Goal: Task Accomplishment & Management: Manage account settings

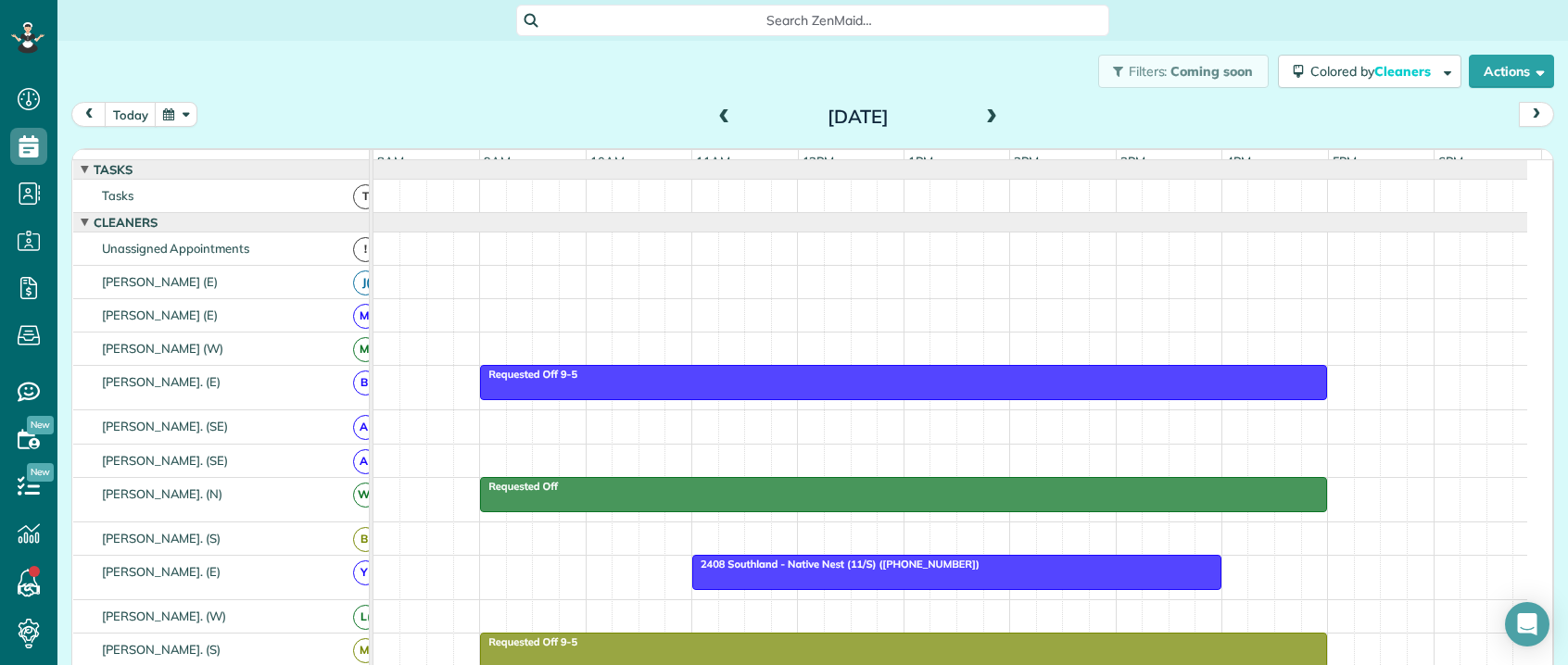
scroll to position [8, 8]
click at [715, 113] on span at bounding box center [725, 118] width 20 height 17
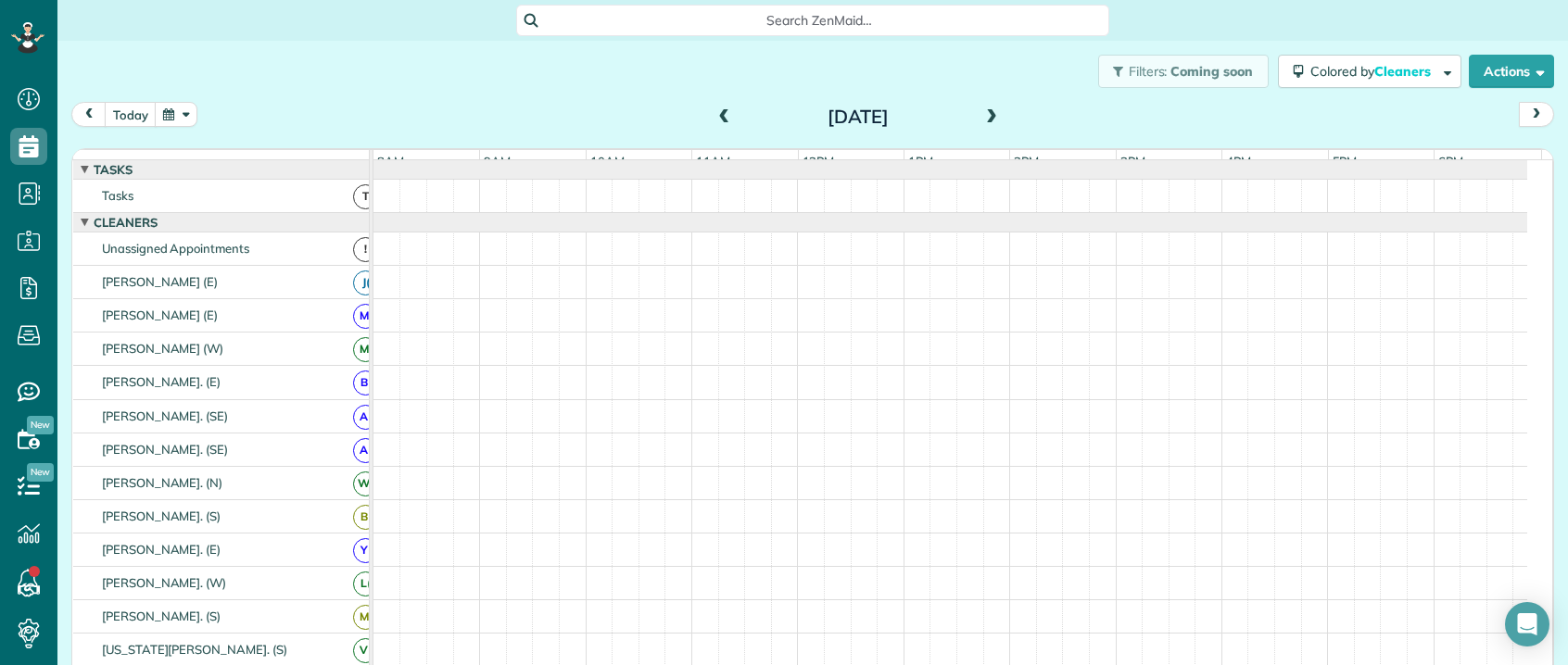
click at [715, 117] on span at bounding box center [725, 118] width 20 height 17
click at [715, 119] on span at bounding box center [725, 118] width 20 height 17
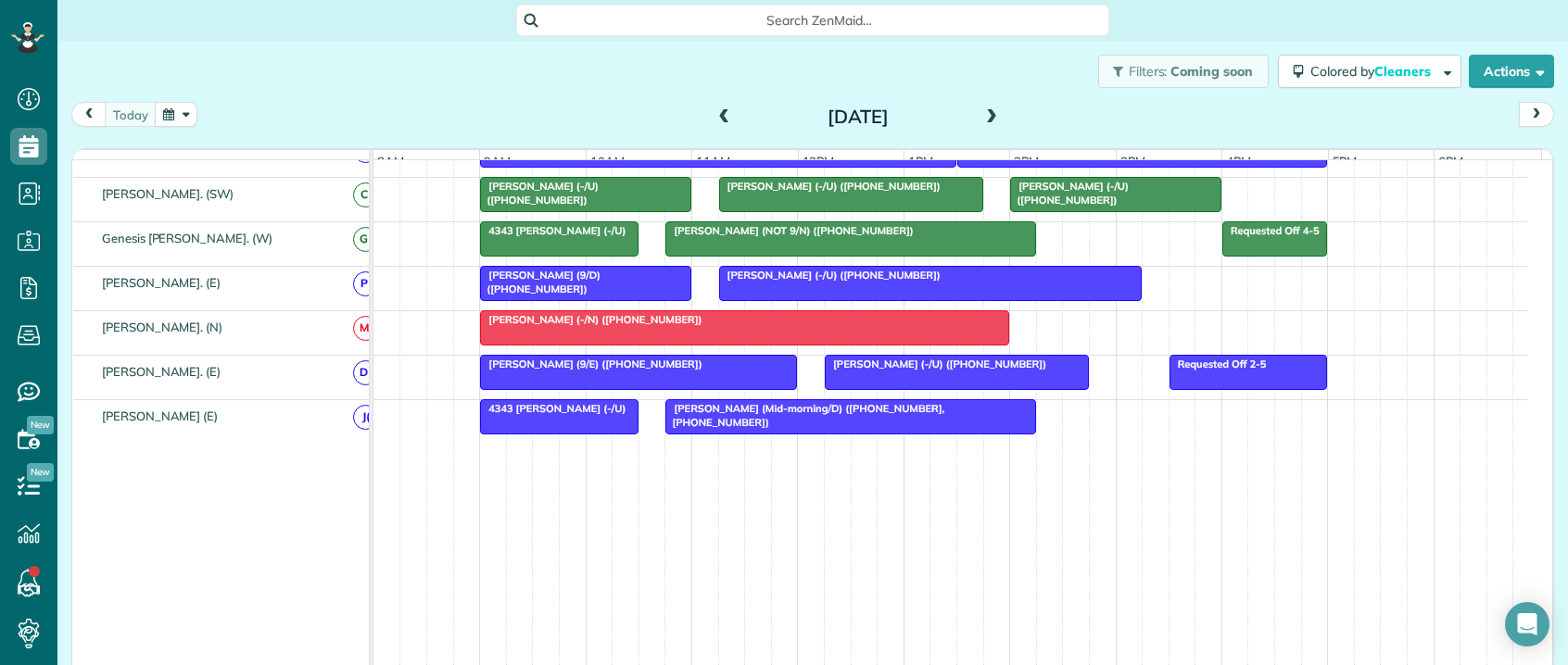
scroll to position [887, 0]
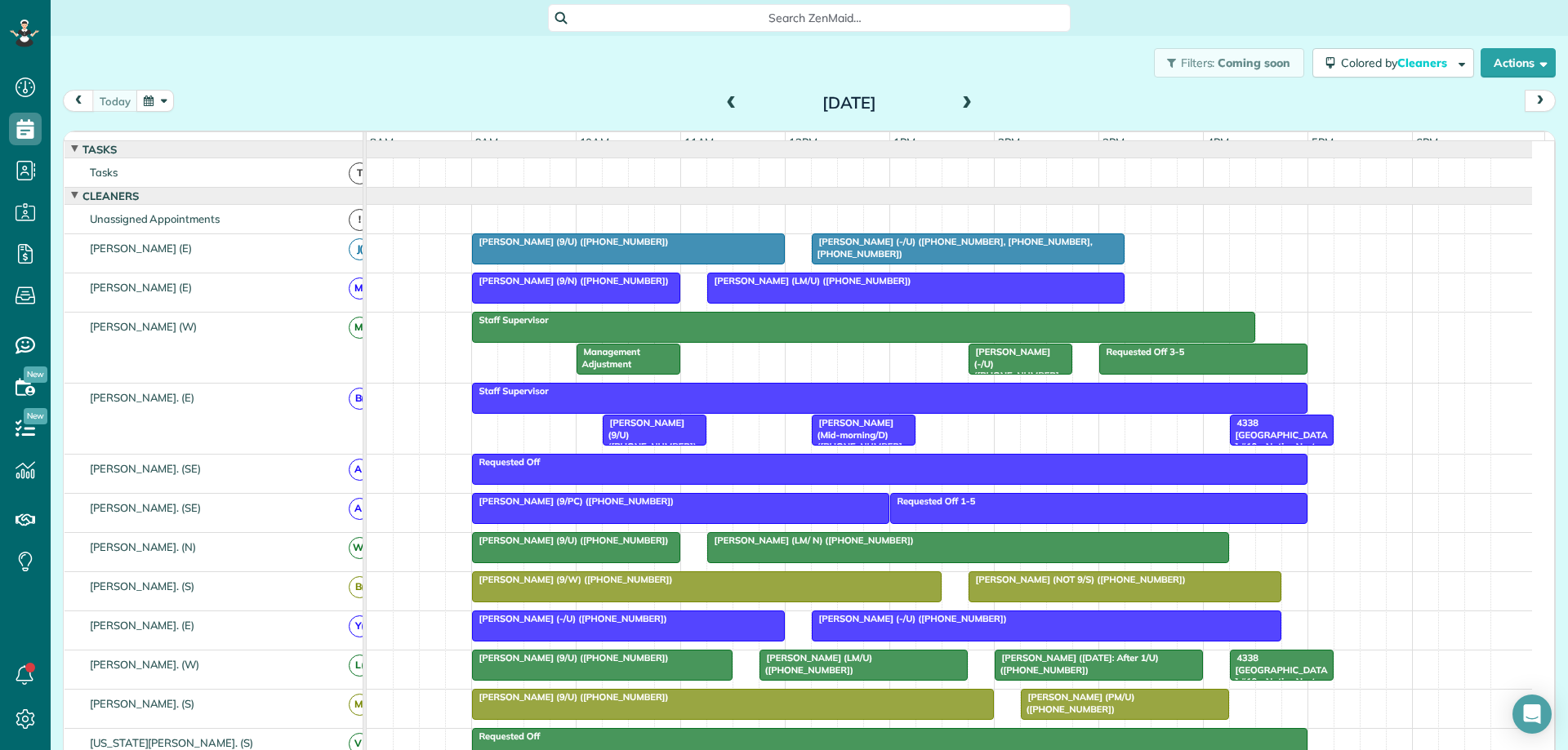
click at [655, 261] on div at bounding box center [628, 249] width 311 height 30
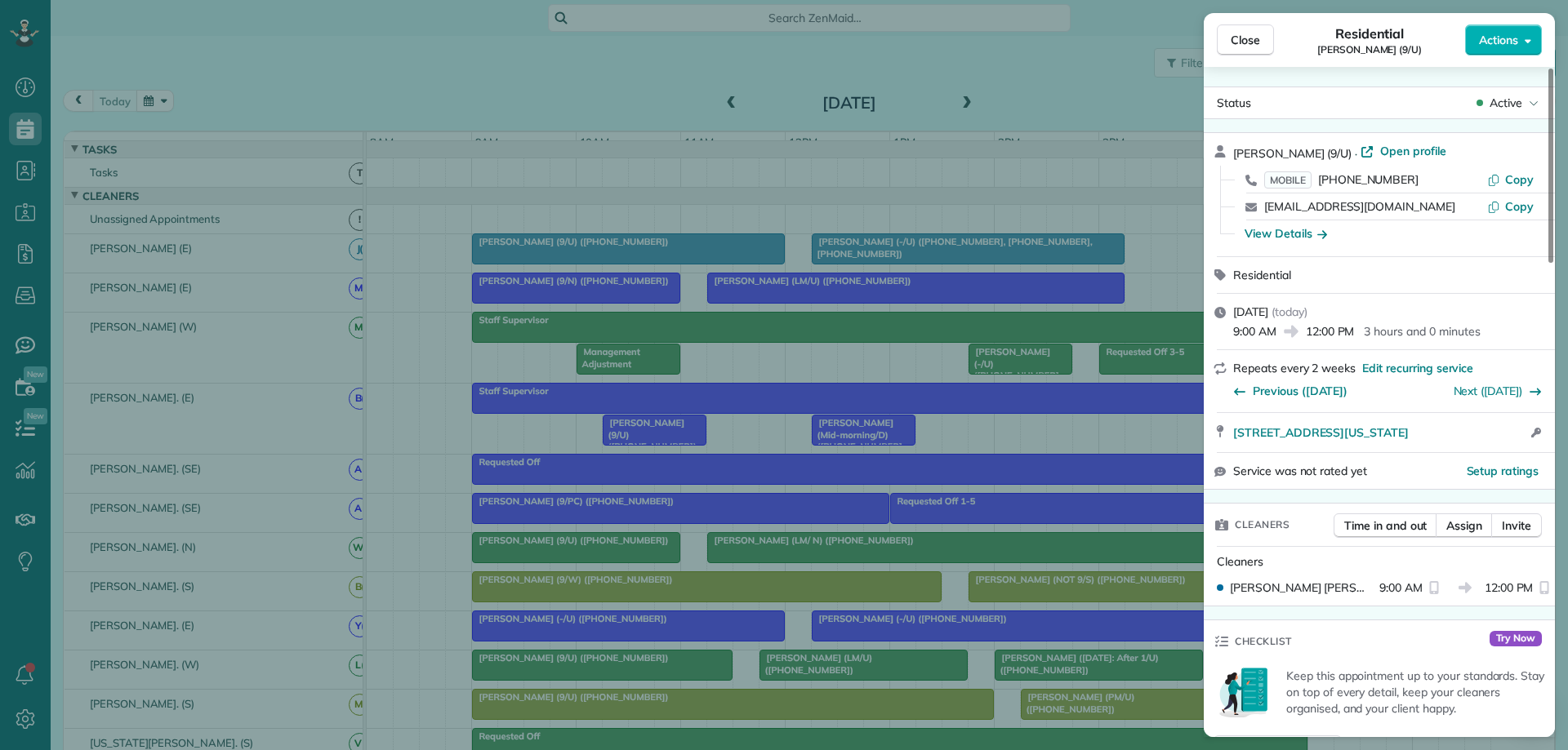
drag, startPoint x: 1415, startPoint y: 174, endPoint x: 1402, endPoint y: 177, distance: 13.3
click at [1381, 177] on div "MOBILE [PHONE_NUMBER]" at bounding box center [1376, 180] width 223 height 16
drag, startPoint x: 1414, startPoint y: 177, endPoint x: 1311, endPoint y: 182, distance: 103.1
click at [1311, 182] on div "MOBILE [PHONE_NUMBER]" at bounding box center [1376, 180] width 223 height 16
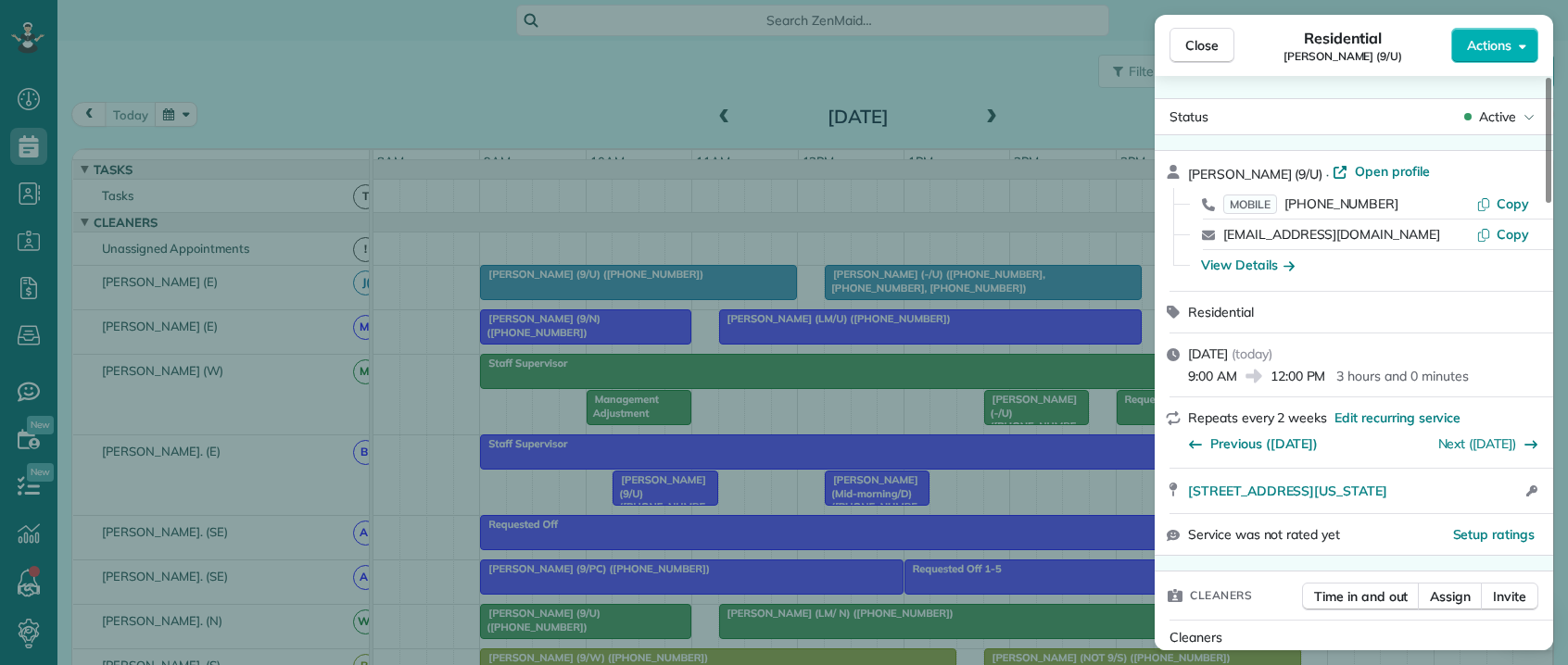
click at [784, 251] on div "Close Residential [PERSON_NAME] (9/U) Actions Status Active [PERSON_NAME] (9/U)…" at bounding box center [784, 332] width 1568 height 665
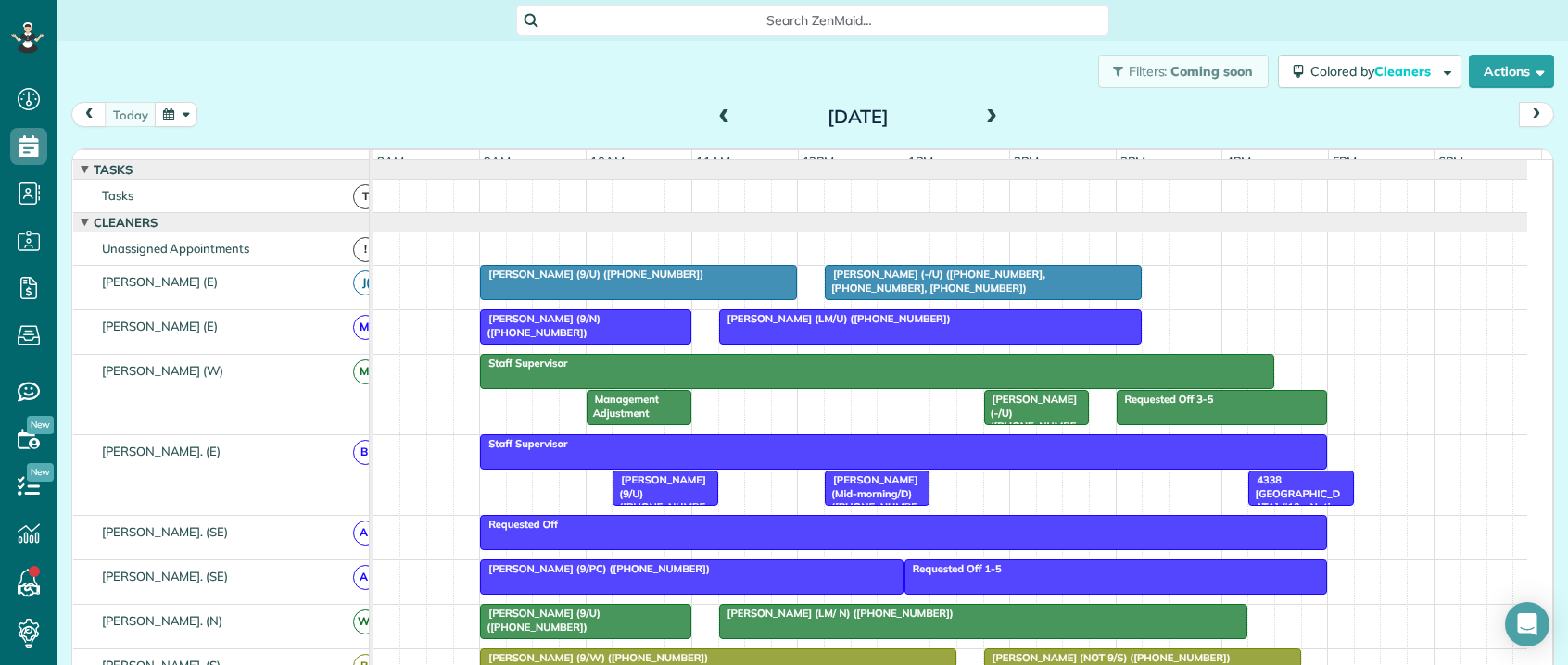
click at [902, 292] on span "[PERSON_NAME] (-/U) ([PHONE_NUMBER], [PHONE_NUMBER], [PHONE_NUMBER])" at bounding box center [934, 281] width 221 height 26
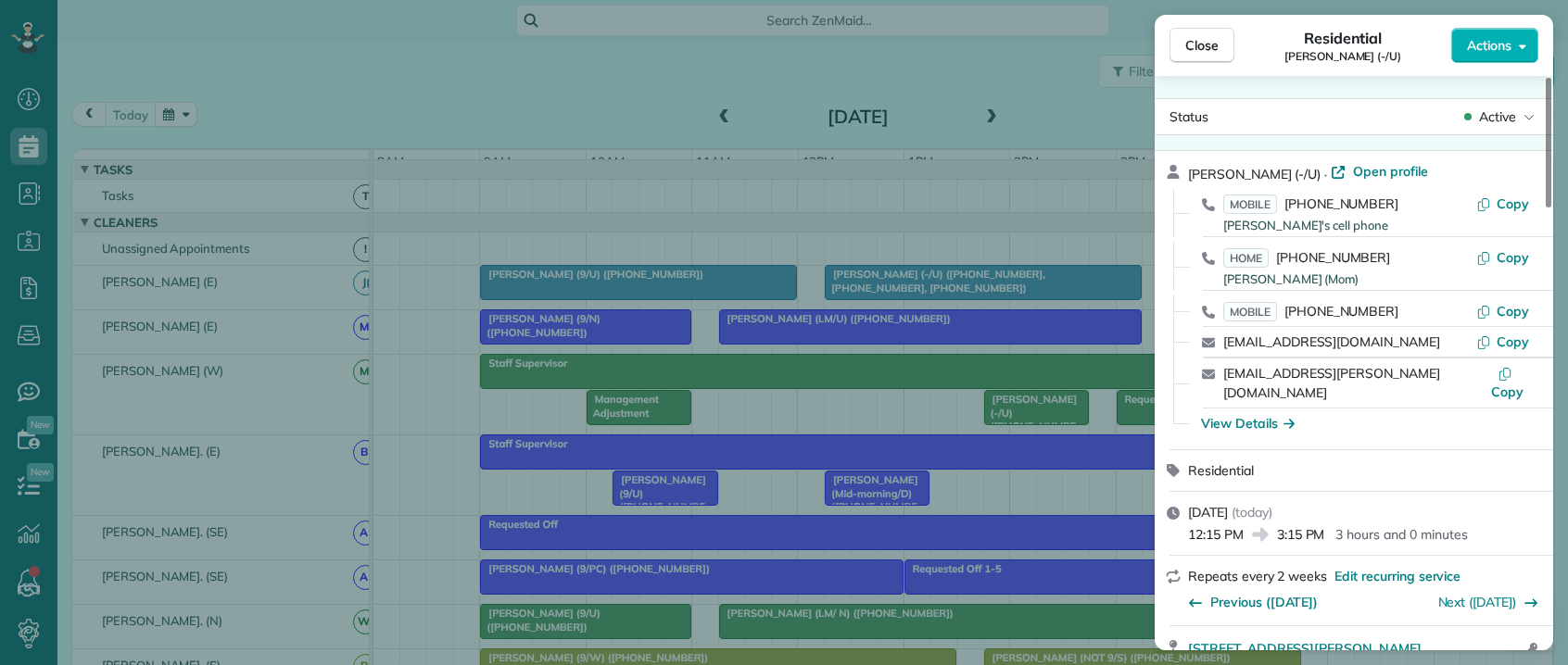
click at [1400, 200] on div "MOBILE [PHONE_NUMBER] [PERSON_NAME]'s cell phone" at bounding box center [1349, 212] width 253 height 36
click at [1518, 204] on span "Copy" at bounding box center [1512, 204] width 33 height 17
click at [1208, 40] on span "Close" at bounding box center [1202, 46] width 34 height 19
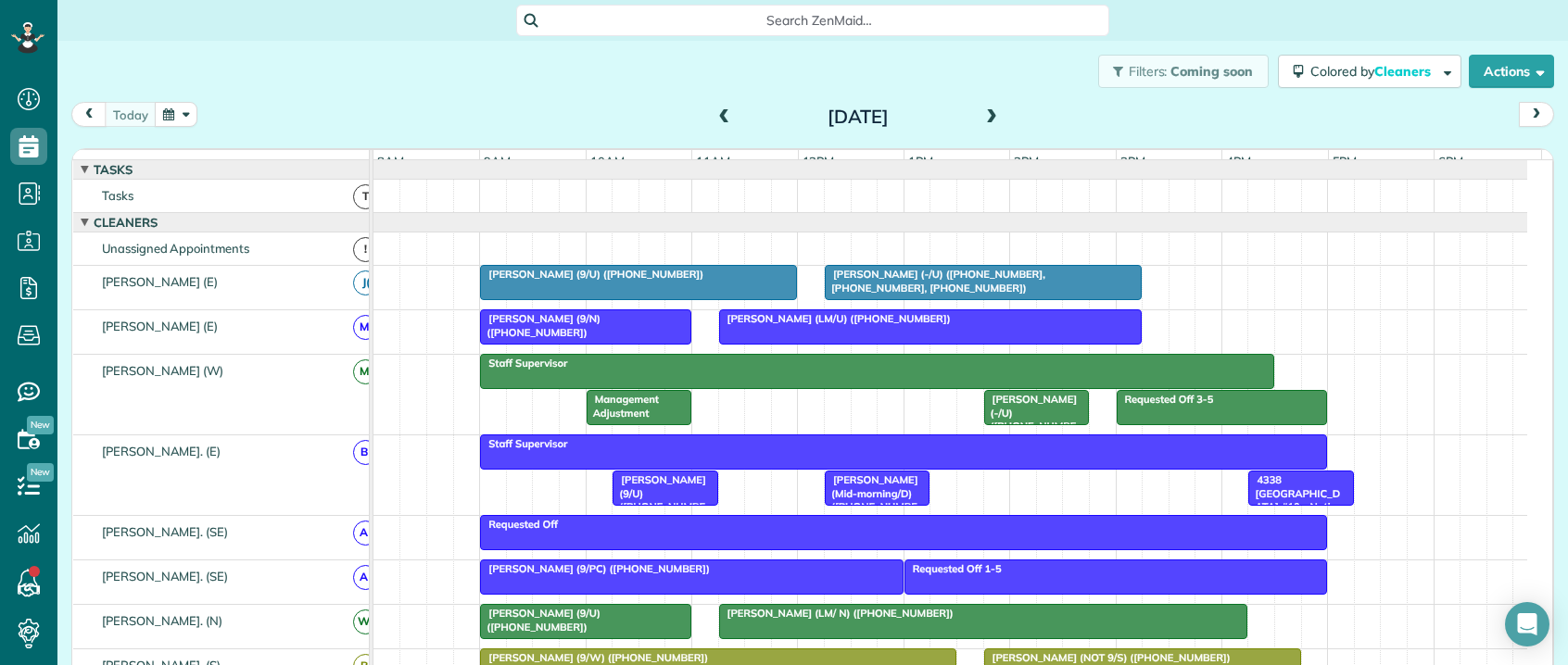
click at [543, 337] on span "[PERSON_NAME] (9/N) ([PHONE_NUMBER])" at bounding box center [540, 326] width 121 height 26
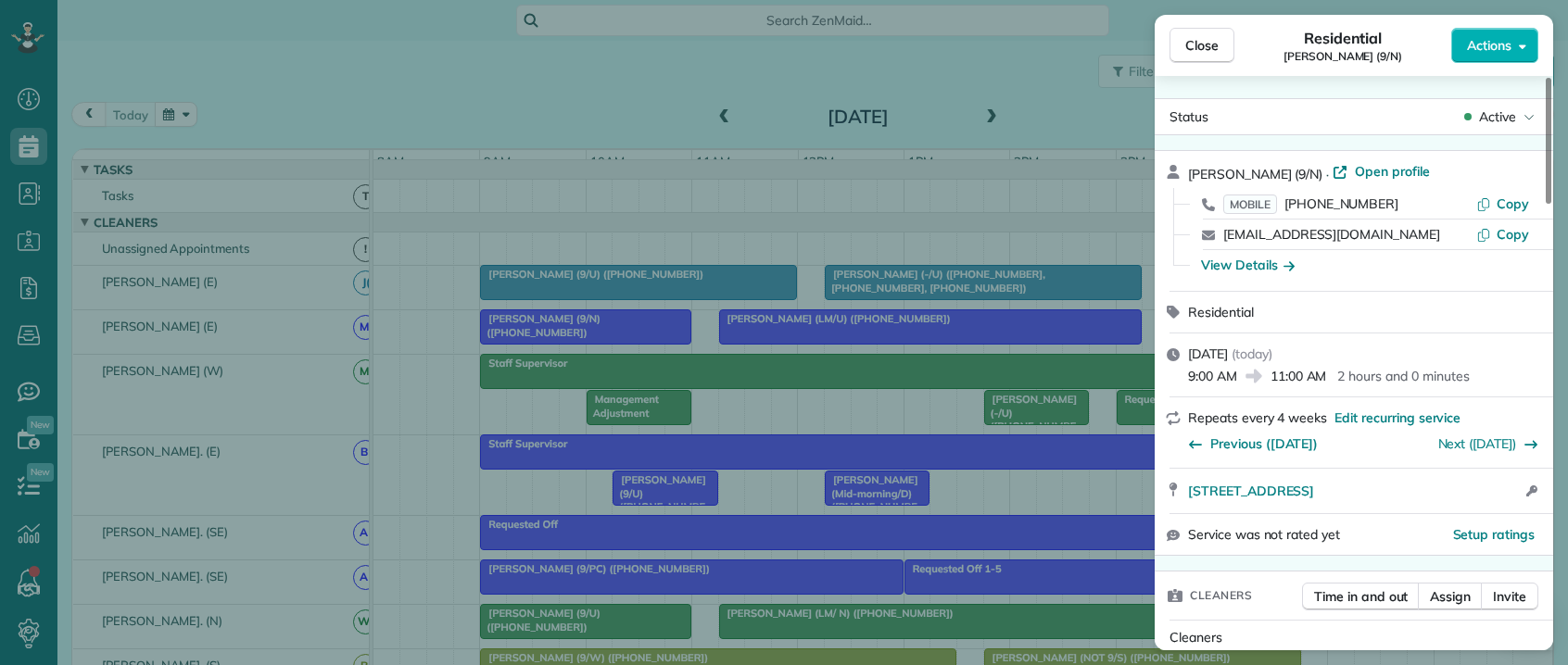
click at [1203, 172] on span "[PERSON_NAME] (9/N)" at bounding box center [1255, 174] width 134 height 17
click at [1503, 200] on span "Copy" at bounding box center [1512, 204] width 33 height 17
click at [777, 345] on div "Close Residential [PERSON_NAME] (9/N) Actions Status Active [PERSON_NAME] (9/N)…" at bounding box center [784, 332] width 1568 height 665
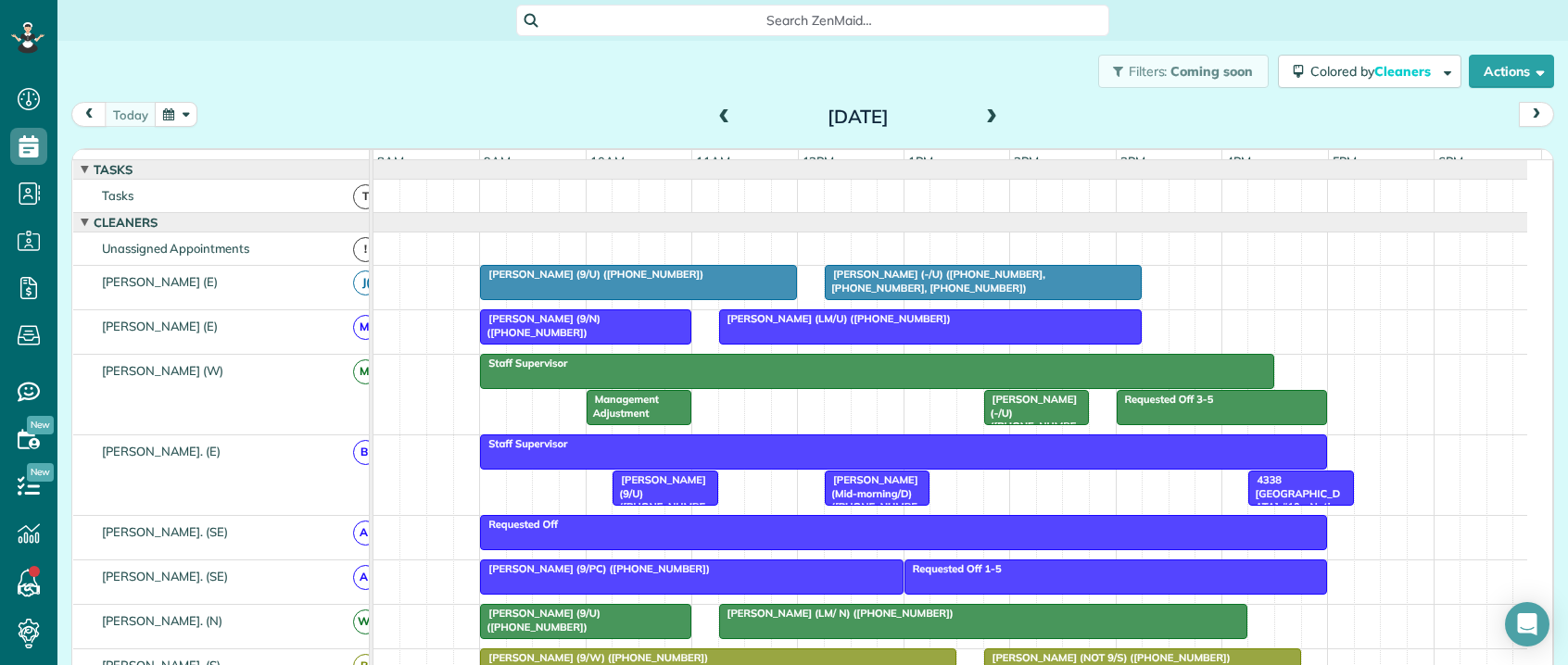
click at [872, 343] on div at bounding box center [931, 327] width 422 height 33
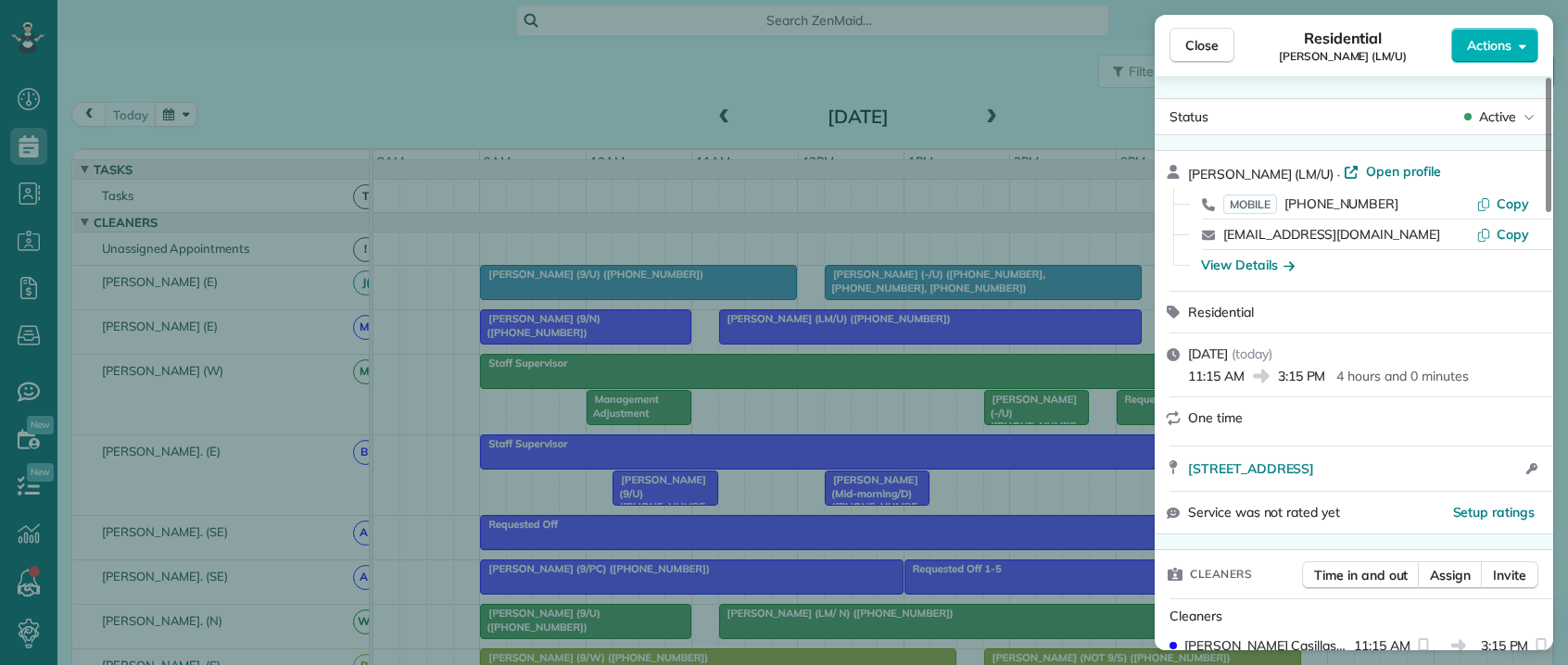
click at [1205, 175] on span "[PERSON_NAME] (LM/U)" at bounding box center [1261, 174] width 145 height 17
click at [1506, 200] on span "Copy" at bounding box center [1512, 204] width 33 height 17
drag, startPoint x: 1253, startPoint y: 172, endPoint x: 1192, endPoint y: 170, distance: 61.0
click at [1192, 170] on span "[PERSON_NAME] (LM/U)" at bounding box center [1261, 174] width 145 height 17
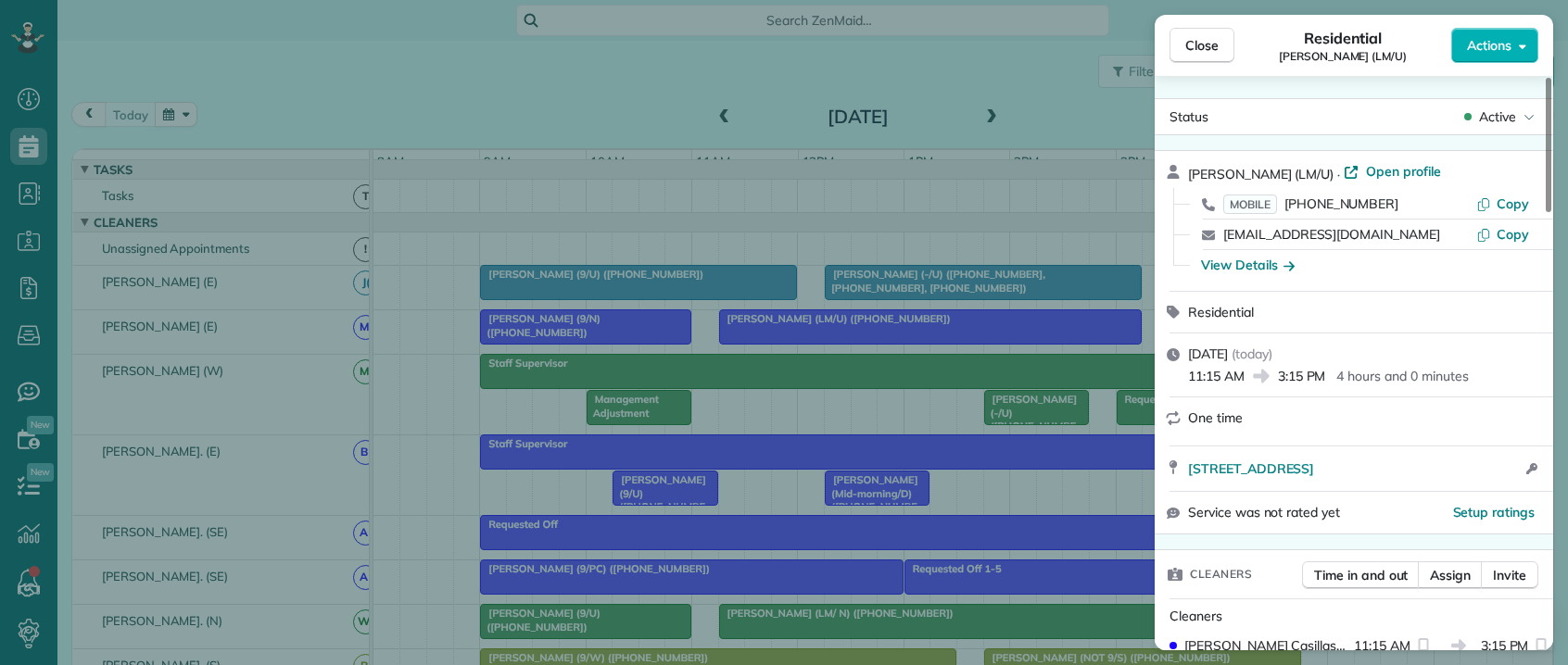
click at [1046, 87] on div "Close Residential [PERSON_NAME] (LM/U) Actions Status Active [PERSON_NAME] (LM/…" at bounding box center [784, 332] width 1568 height 665
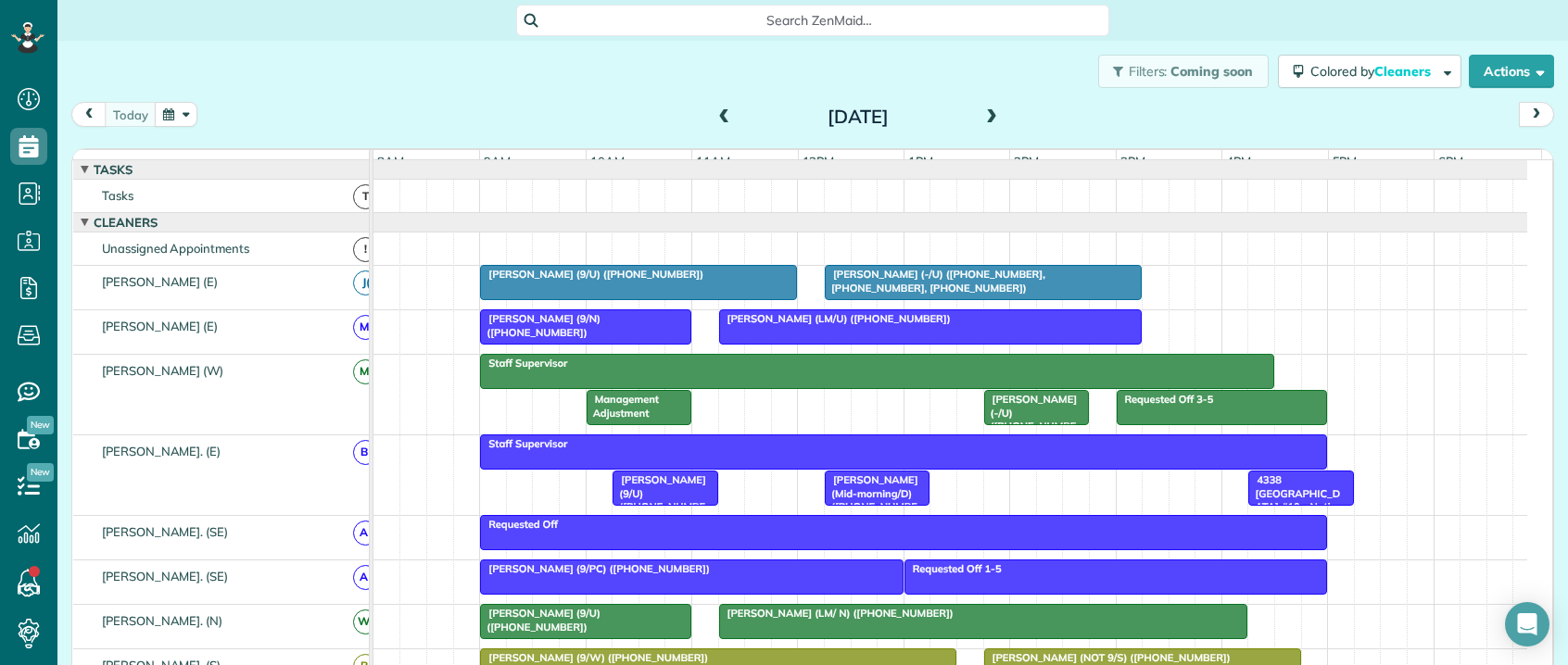
click at [715, 111] on span at bounding box center [725, 118] width 20 height 17
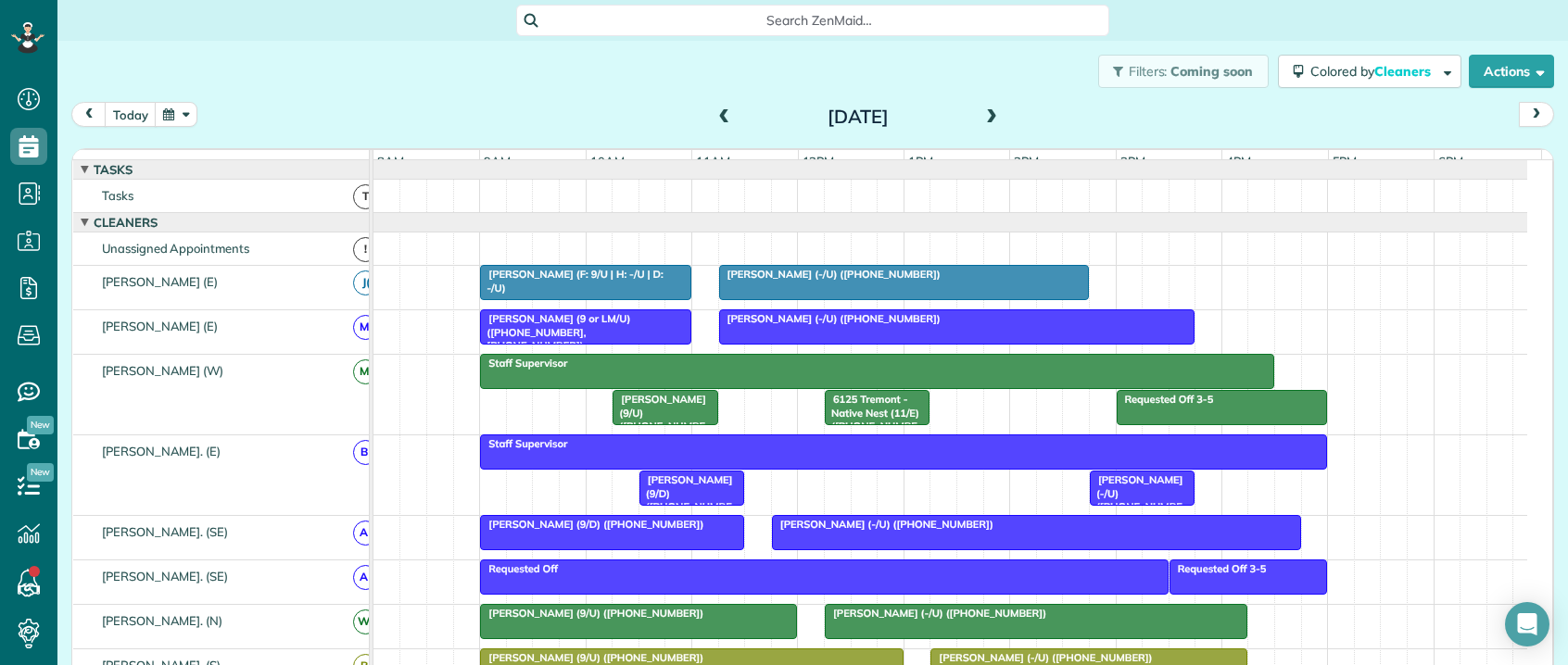
click at [531, 288] on span "[PERSON_NAME] (F: 9/U | H: -/U | D: -/U)" at bounding box center [570, 281] width 183 height 26
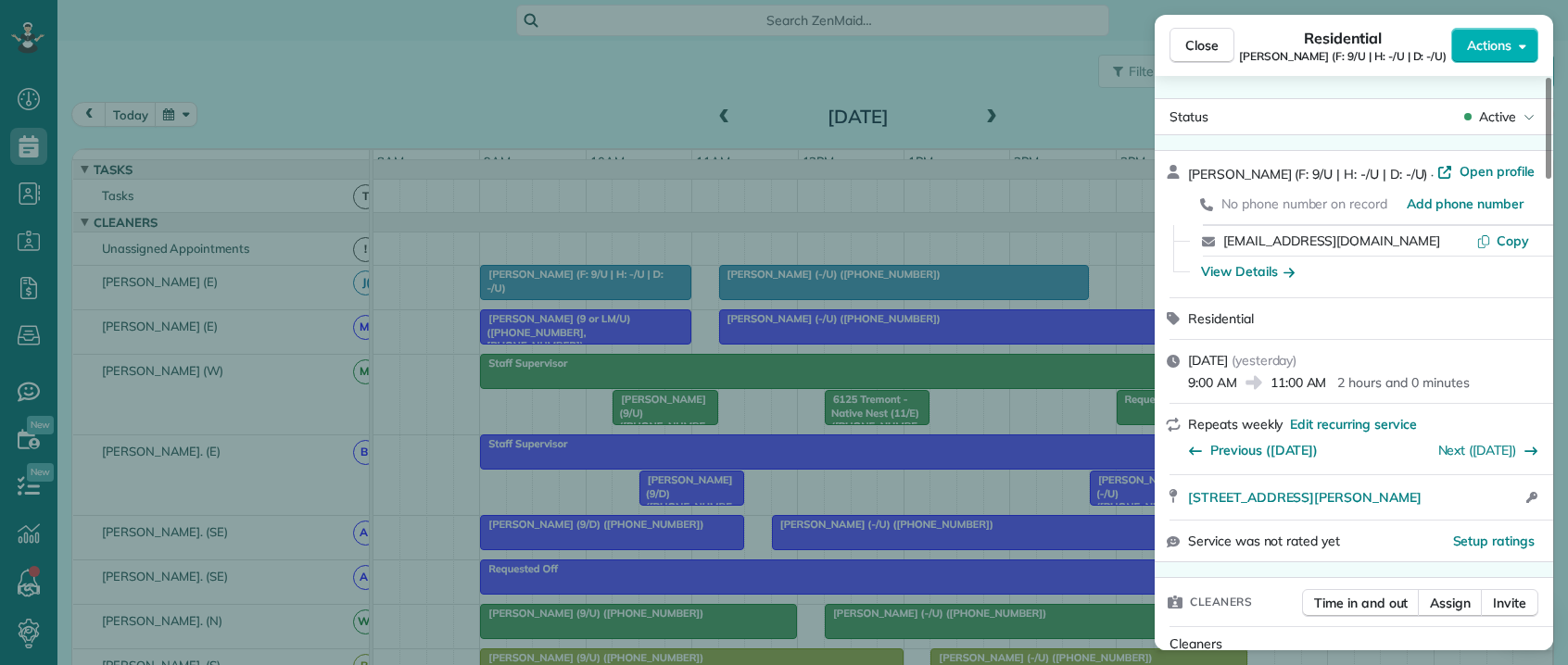
click at [1202, 176] on span "[PERSON_NAME] (F: 9/U | H: -/U | D: -/U)" at bounding box center [1307, 174] width 239 height 17
drag, startPoint x: 1404, startPoint y: 245, endPoint x: 1155, endPoint y: 234, distance: 249.2
click at [1220, 246] on div "[EMAIL_ADDRESS][DOMAIN_NAME] Copy" at bounding box center [1365, 241] width 354 height 30
click at [1469, 168] on span "Open profile" at bounding box center [1496, 171] width 75 height 19
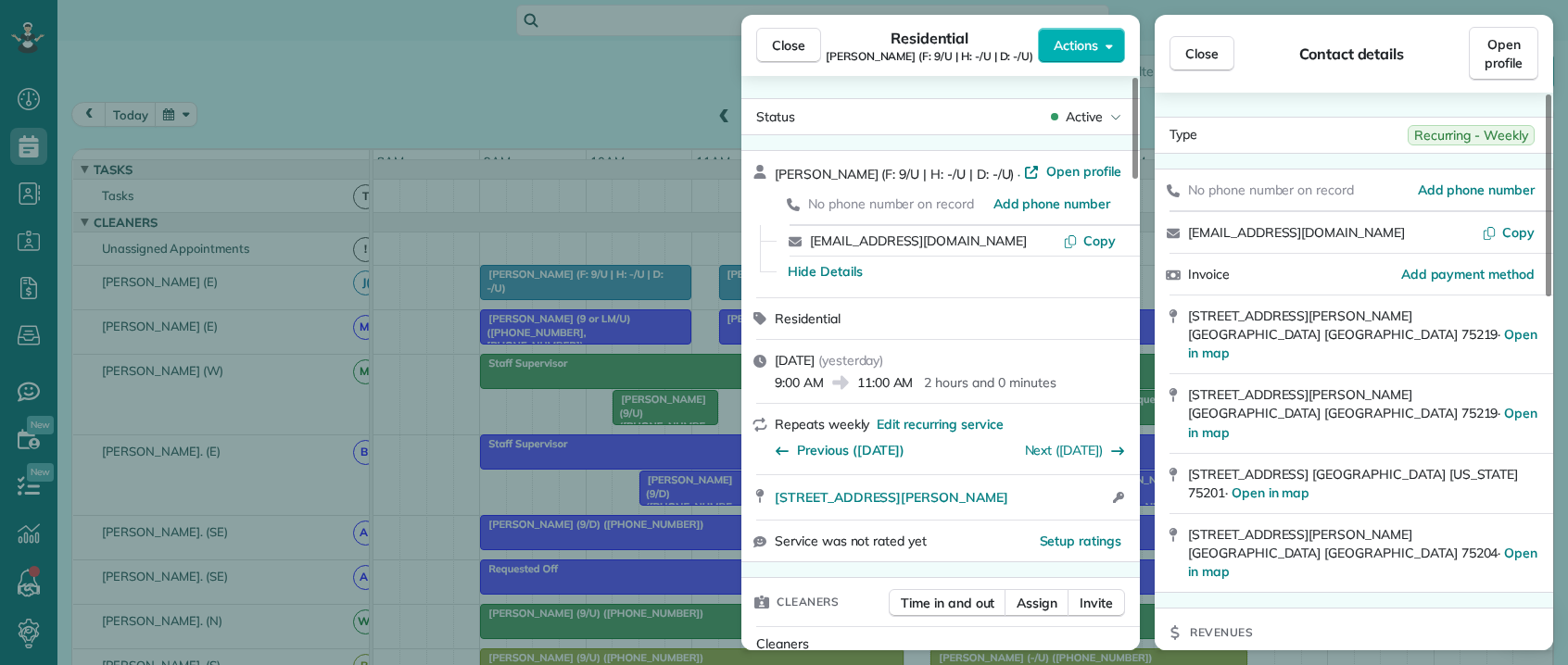
drag, startPoint x: 516, startPoint y: 69, endPoint x: 522, endPoint y: 82, distance: 14.3
click at [516, 70] on div "Close Residential [PERSON_NAME] (F: 9/U | H: -/U | D: -/U) Actions Status Activ…" at bounding box center [784, 332] width 1568 height 665
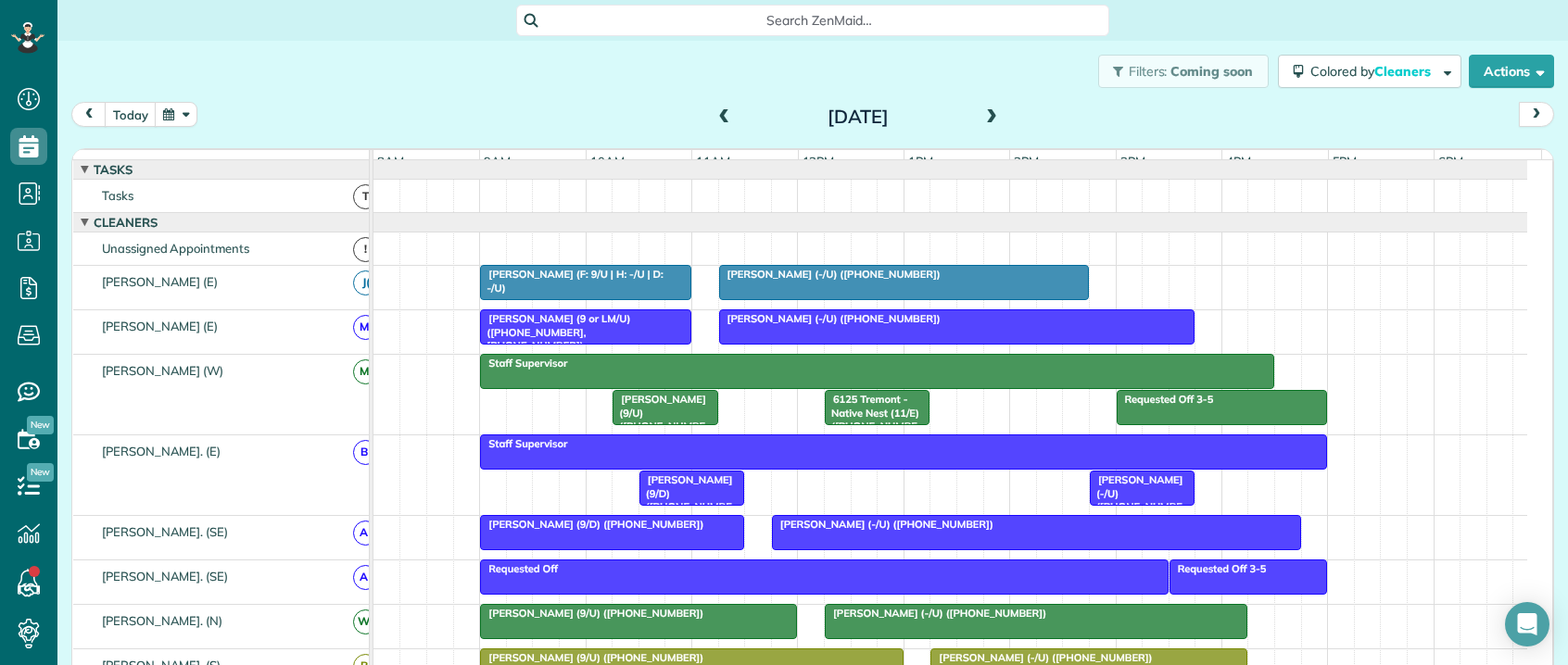
click at [772, 281] on span "[PERSON_NAME] (-/U) ([PHONE_NUMBER])" at bounding box center [830, 274] width 223 height 13
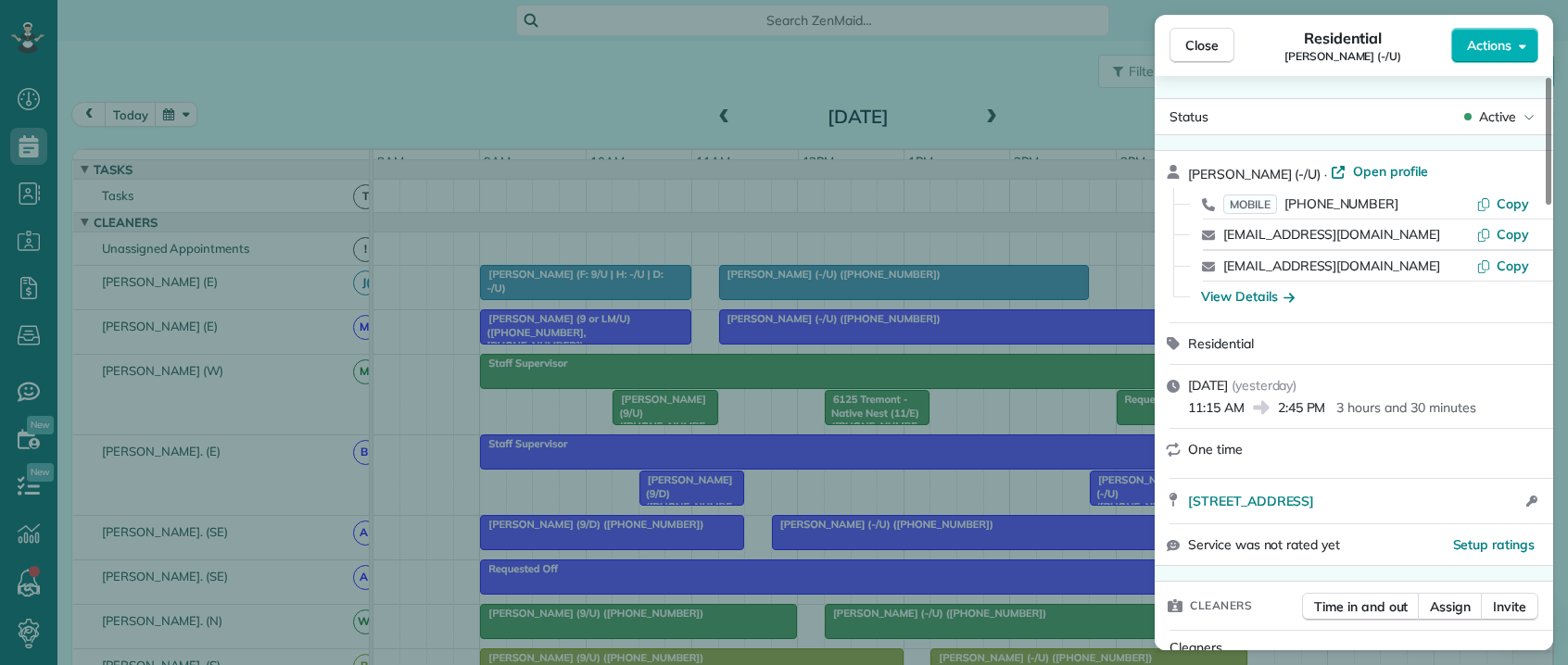
click at [1213, 172] on span "[PERSON_NAME] (-/U)" at bounding box center [1254, 174] width 132 height 17
drag, startPoint x: 1510, startPoint y: 204, endPoint x: 1451, endPoint y: 219, distance: 60.9
click at [1510, 204] on span "Copy" at bounding box center [1512, 204] width 33 height 17
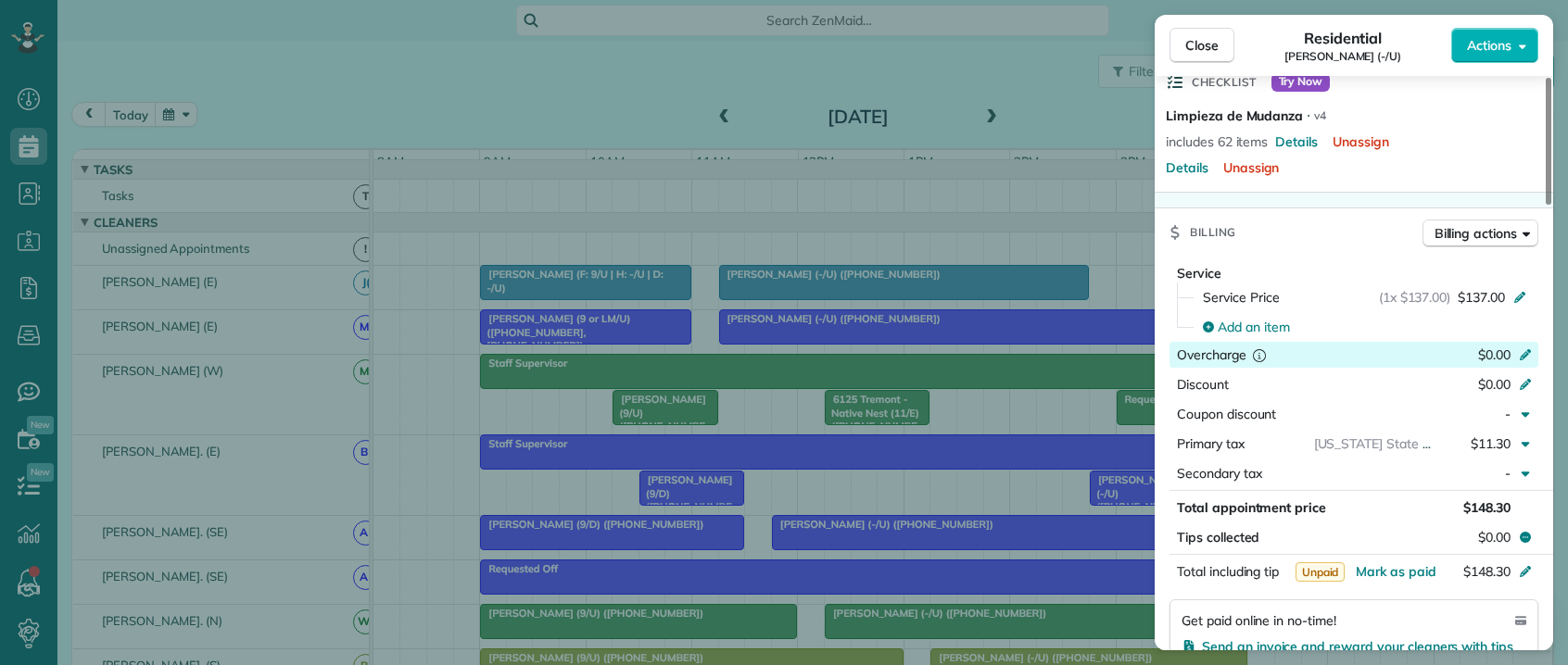
scroll to position [741, 0]
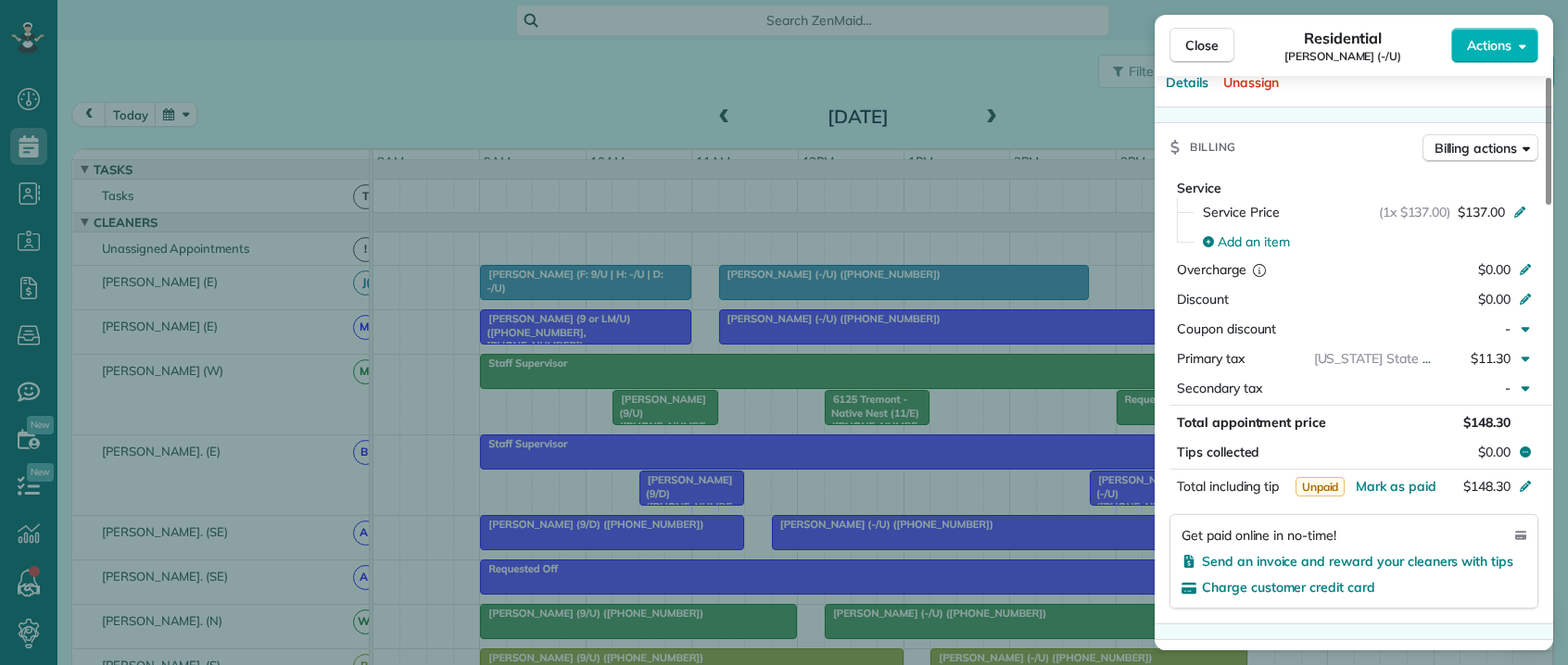
drag, startPoint x: 632, startPoint y: 337, endPoint x: 592, endPoint y: 342, distance: 40.3
click at [631, 337] on div "Close Residential [PERSON_NAME] (-/U) Actions Status Active [PERSON_NAME] (-/U)…" at bounding box center [784, 332] width 1568 height 665
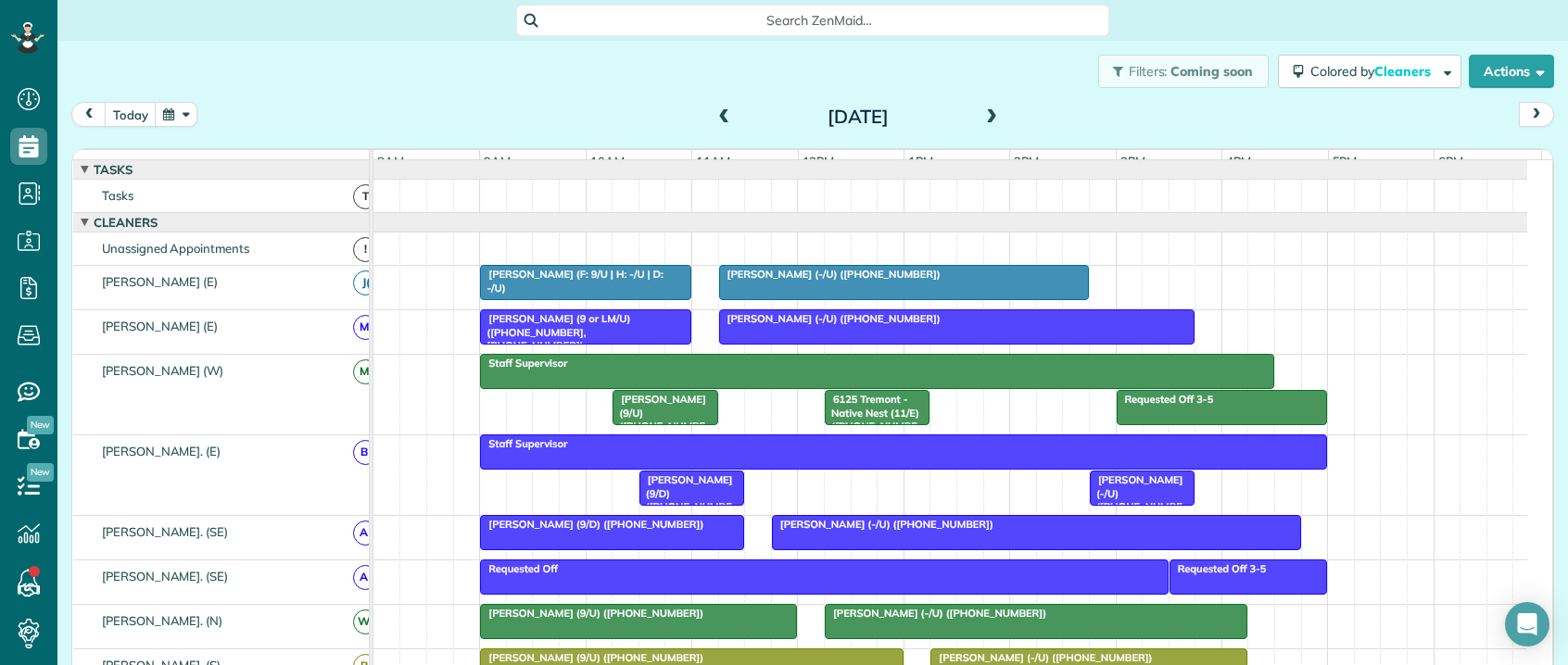
click at [553, 342] on span "[PERSON_NAME] (9 or LM/U) ([PHONE_NUMBER], [PHONE_NUMBER])" at bounding box center [555, 332] width 151 height 40
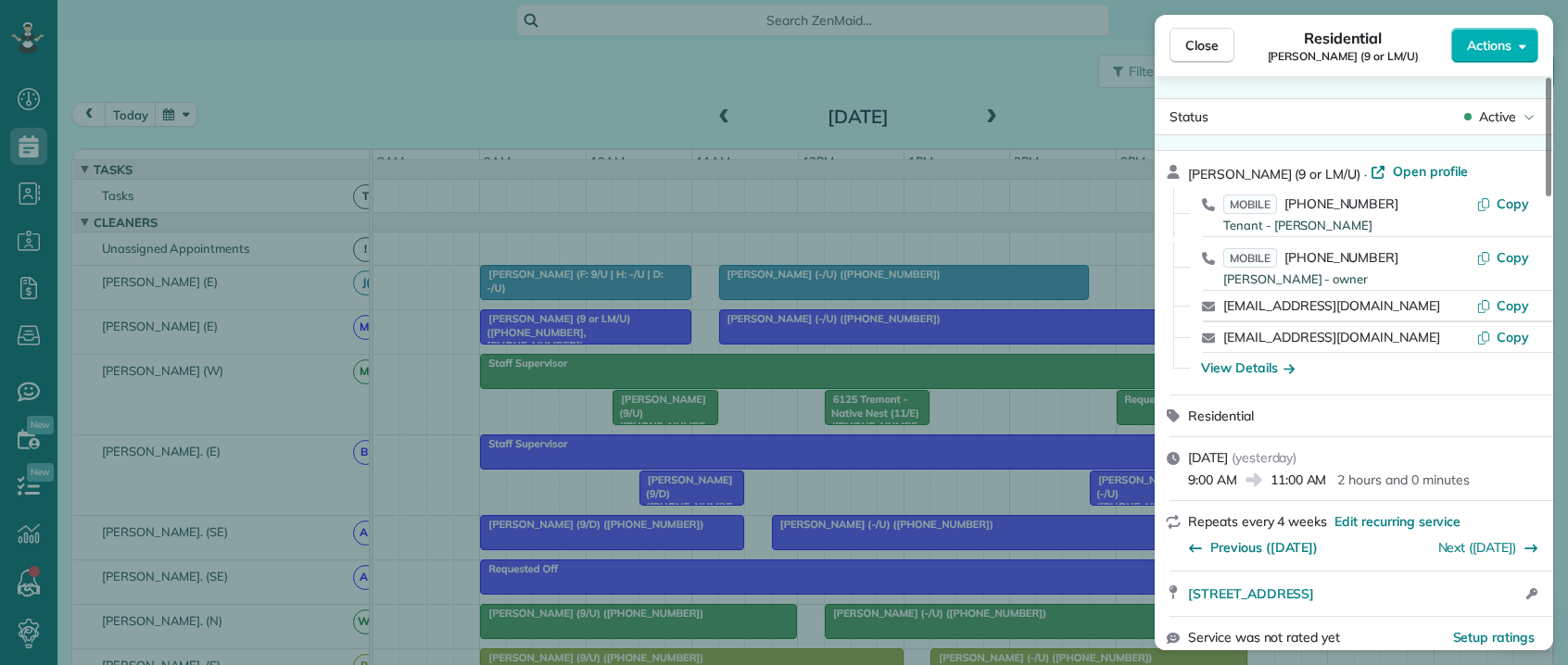
click at [1209, 176] on span "[PERSON_NAME] (9 or LM/U)" at bounding box center [1274, 174] width 172 height 17
click at [1208, 176] on span "[PERSON_NAME] (9 or LM/U)" at bounding box center [1274, 174] width 172 height 17
click at [1504, 203] on span "Copy" at bounding box center [1512, 204] width 33 height 17
click at [1026, 259] on div "Close Residential [PERSON_NAME] (9 or LM/U) Actions Status Active [PERSON_NAME]…" at bounding box center [784, 332] width 1568 height 665
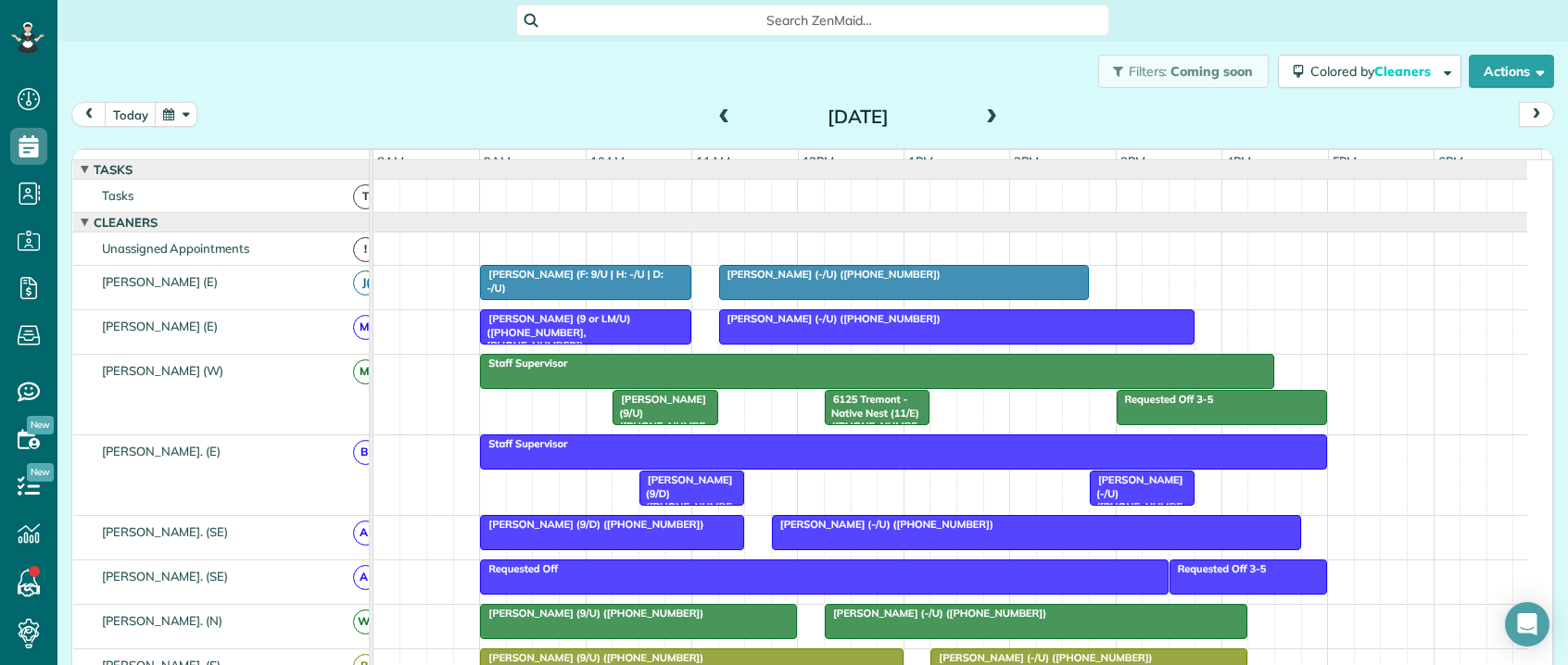
click at [806, 339] on div at bounding box center [958, 327] width 475 height 33
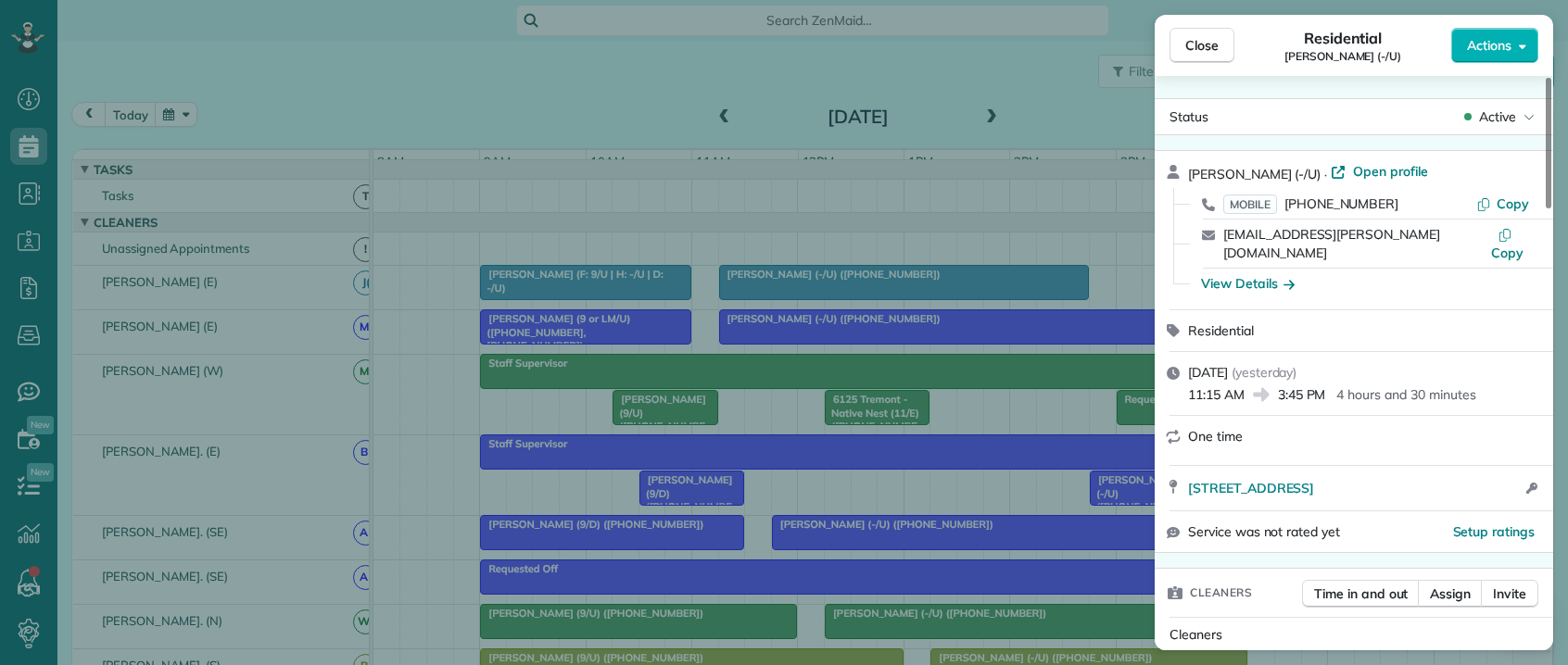
click at [1204, 171] on span "[PERSON_NAME] (-/U)" at bounding box center [1254, 174] width 132 height 17
click at [1500, 204] on span "Copy" at bounding box center [1512, 204] width 33 height 17
click at [1058, 124] on div "Close Residential [PERSON_NAME] (-/U) Actions Status Active [PERSON_NAME] (-/[G…" at bounding box center [784, 332] width 1568 height 665
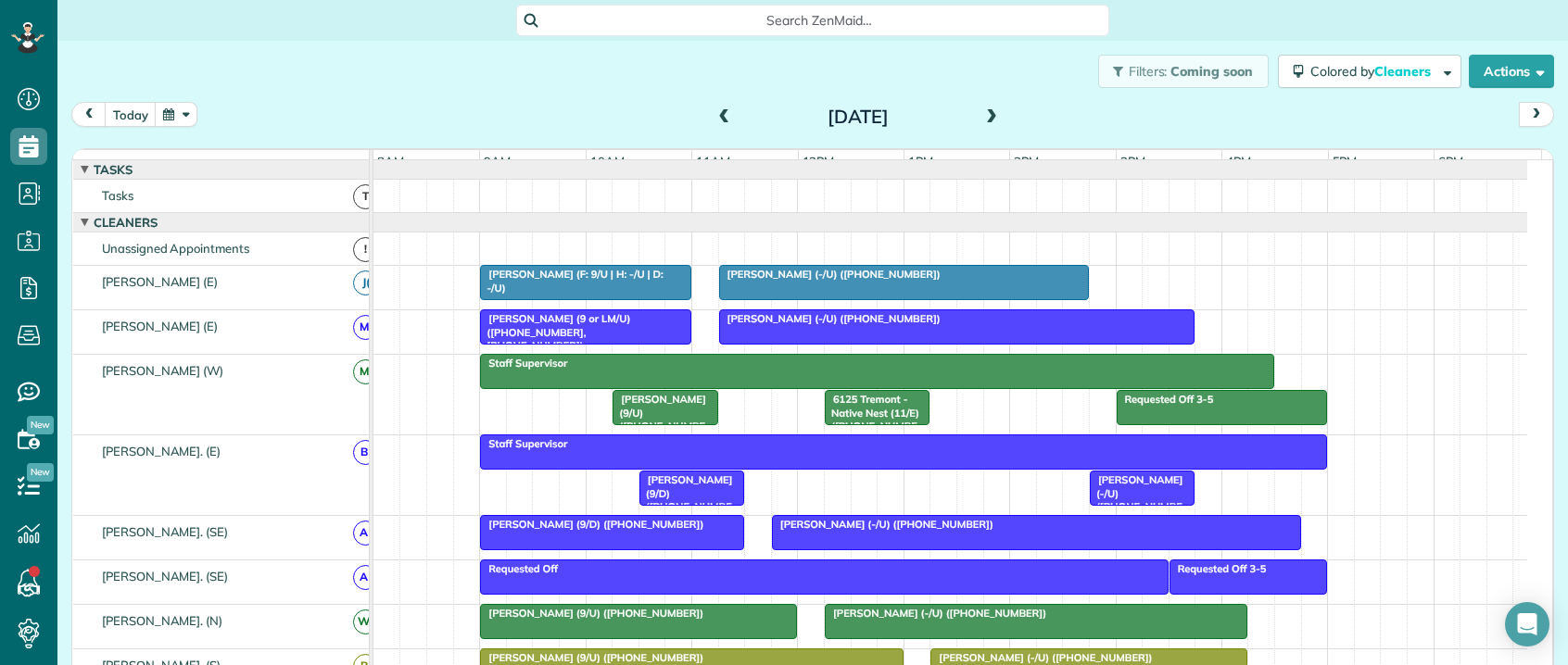
click at [987, 119] on span at bounding box center [992, 118] width 20 height 17
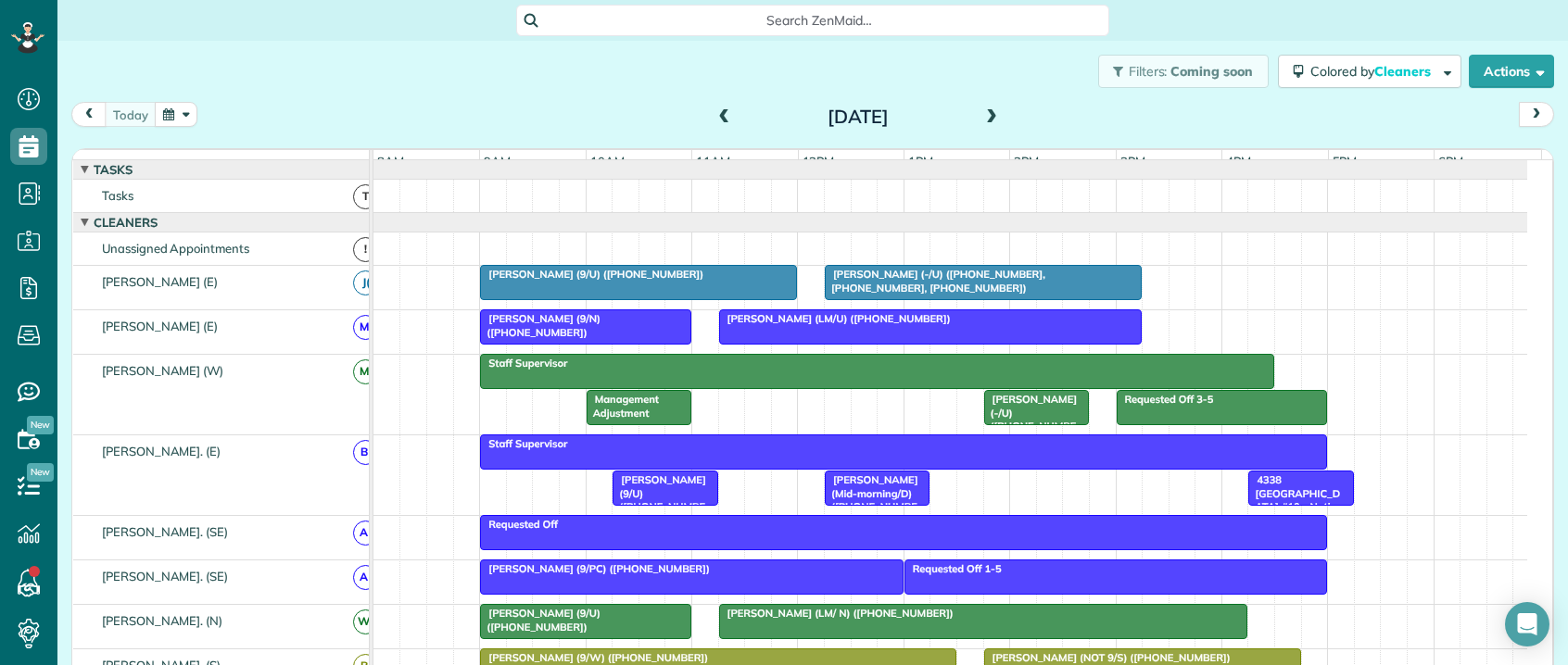
click at [716, 118] on span at bounding box center [725, 118] width 20 height 17
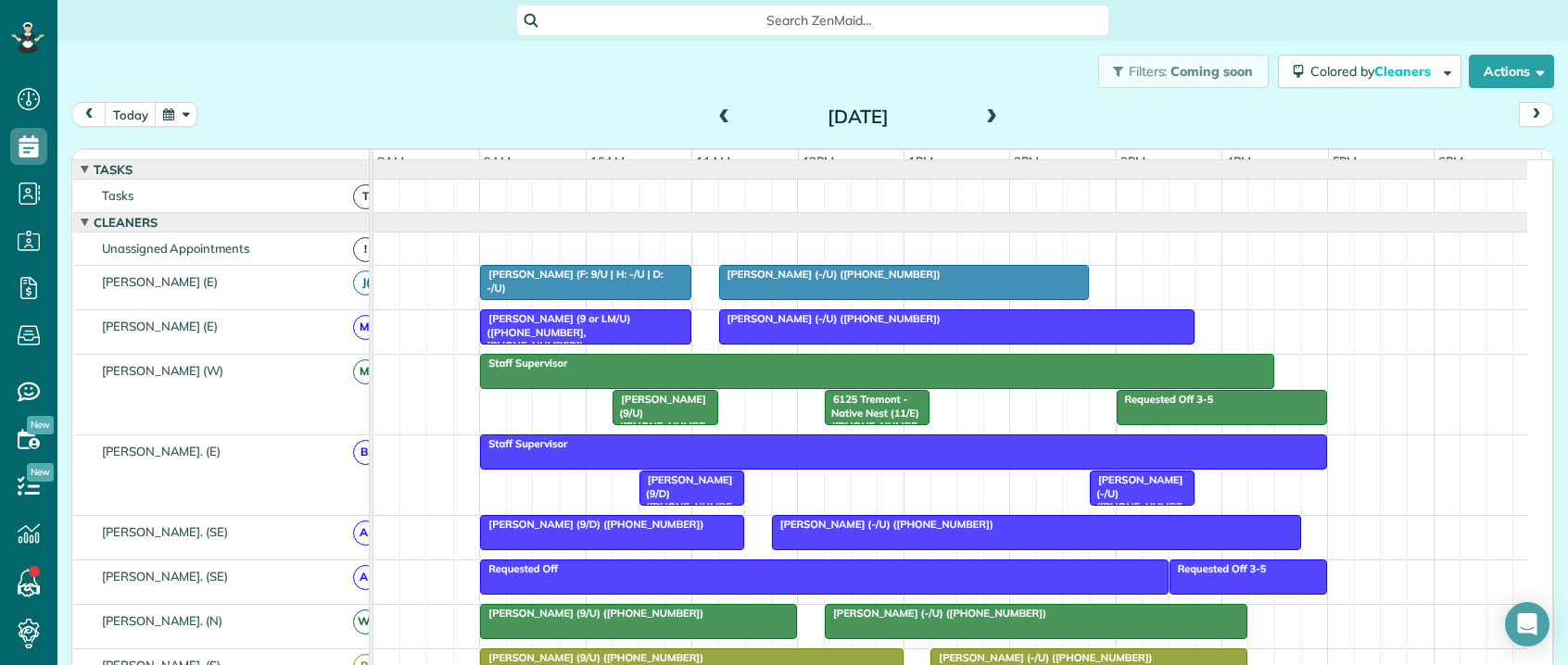
click at [657, 418] on span "[PERSON_NAME] (9/U) ([PHONE_NUMBER])" at bounding box center [659, 419] width 95 height 53
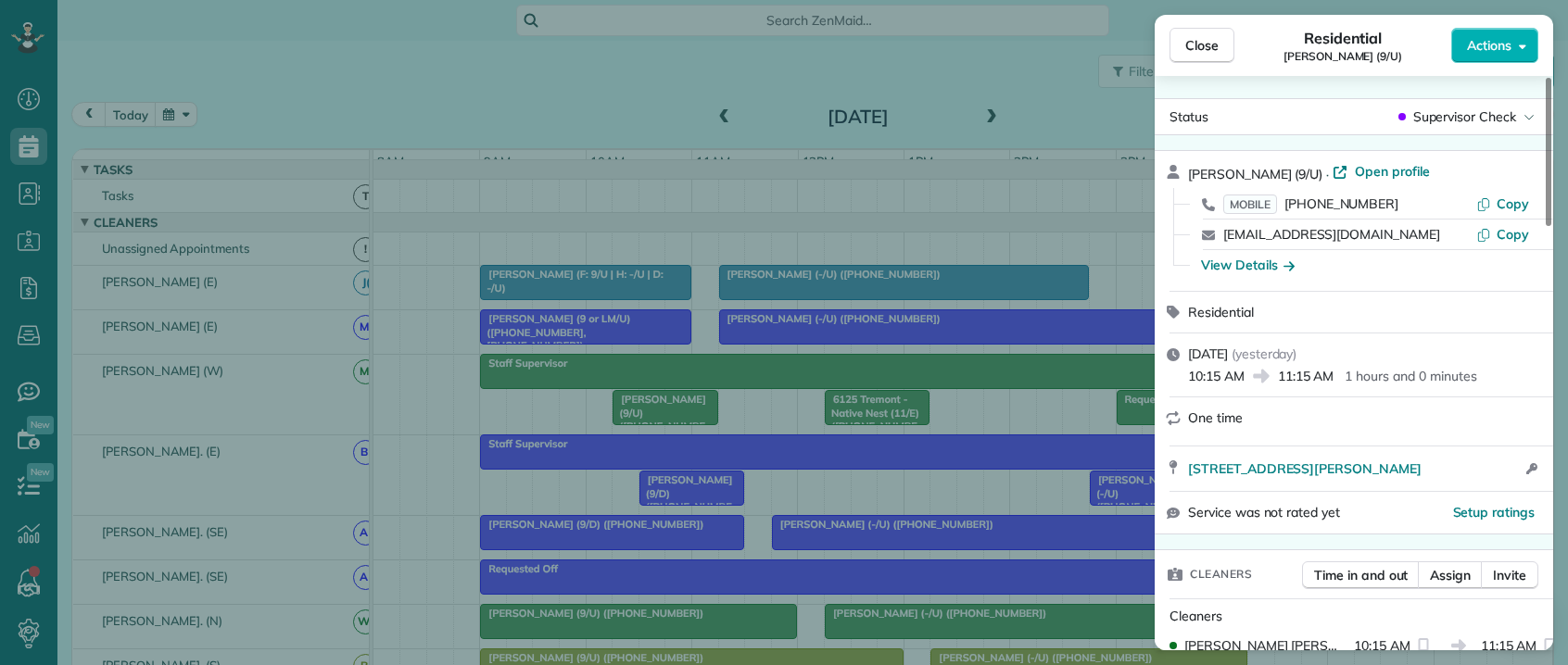
click at [1204, 175] on span "[PERSON_NAME] (9/U)" at bounding box center [1255, 174] width 134 height 17
click at [1523, 209] on span "Copy" at bounding box center [1512, 204] width 33 height 17
click at [1059, 98] on div "Close Residential [PERSON_NAME] (9/U) Actions Status Supervisor Check [PERSON_N…" at bounding box center [784, 332] width 1568 height 665
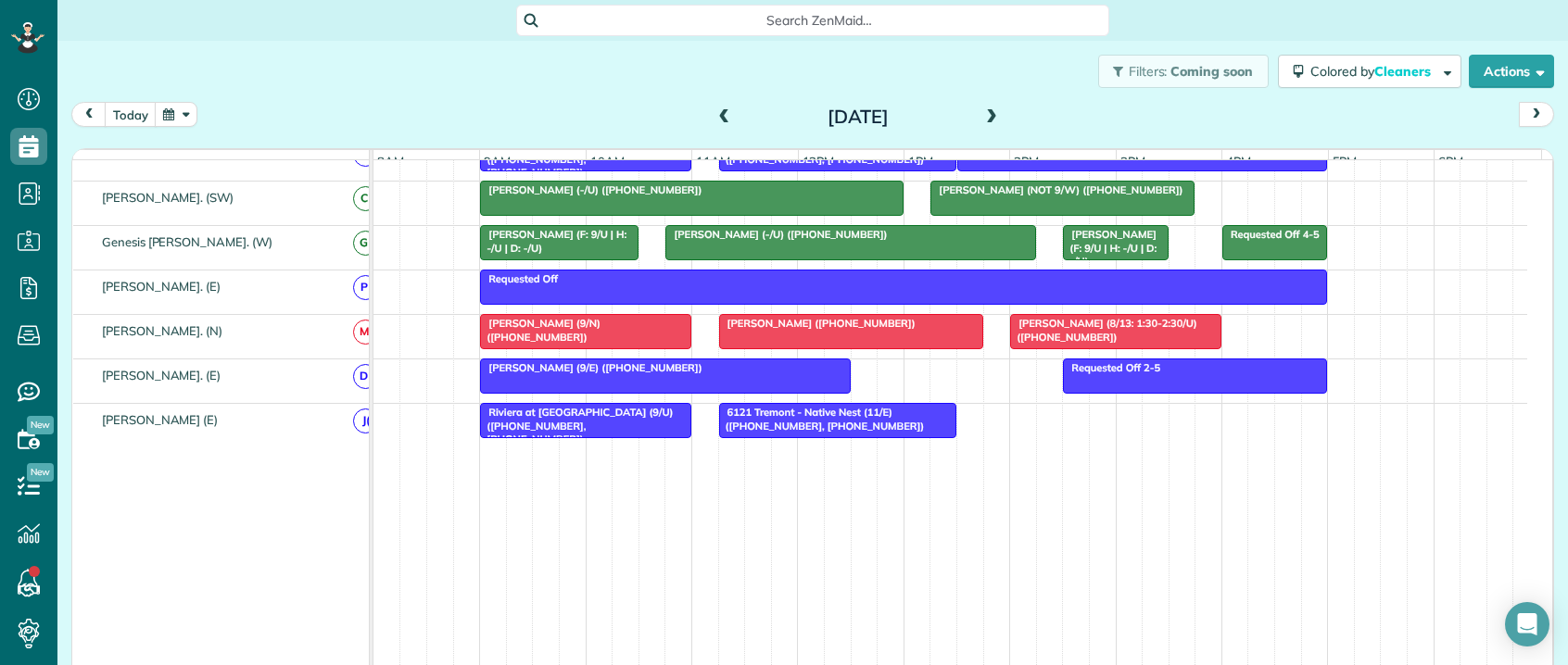
scroll to position [1186, 0]
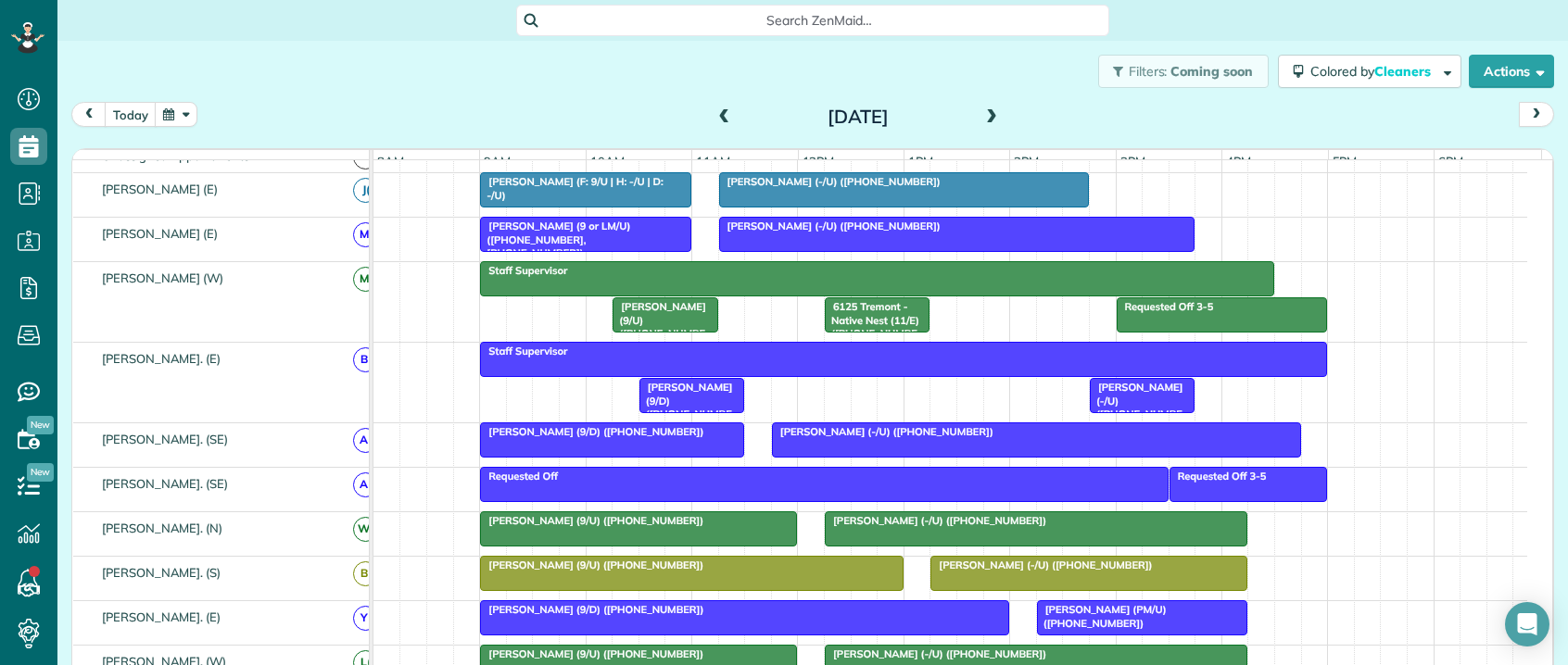
click at [599, 438] on span "[PERSON_NAME] (9/D) ([PHONE_NUMBER])" at bounding box center [592, 432] width 225 height 13
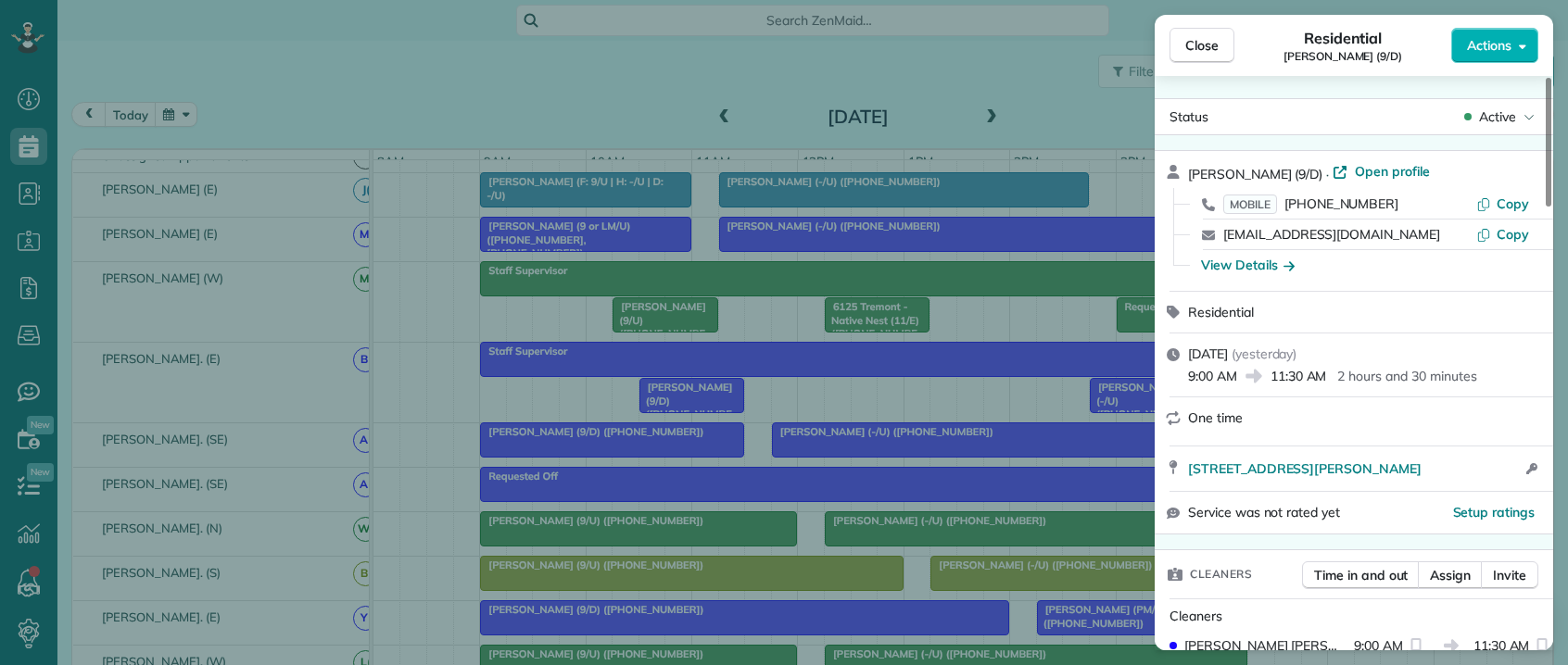
click at [1206, 175] on span "[PERSON_NAME] (9/D)" at bounding box center [1255, 174] width 134 height 17
click at [1205, 175] on span "[PERSON_NAME] (9/D)" at bounding box center [1255, 174] width 134 height 17
drag, startPoint x: 1404, startPoint y: 202, endPoint x: 1147, endPoint y: 274, distance: 266.9
click at [1266, 203] on div "MOBILE [PHONE_NUMBER]" at bounding box center [1349, 204] width 253 height 19
drag, startPoint x: 1189, startPoint y: 170, endPoint x: 1282, endPoint y: 173, distance: 93.0
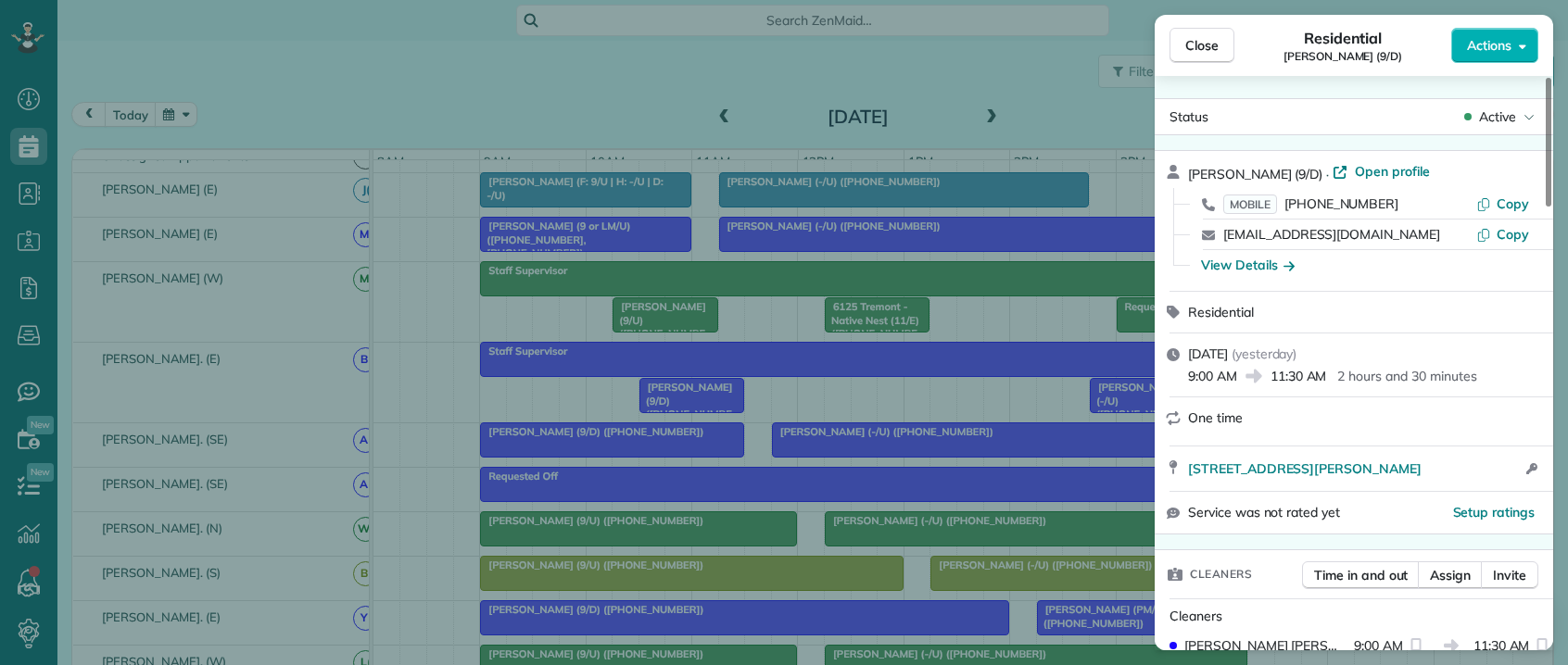
click at [1282, 173] on span "[PERSON_NAME] (9/D)" at bounding box center [1255, 174] width 134 height 17
drag, startPoint x: 1058, startPoint y: 113, endPoint x: 1051, endPoint y: 121, distance: 10.6
click at [1058, 114] on div "Close Residential [PERSON_NAME] (9/D) Actions Status Active [PERSON_NAME] (9/D)…" at bounding box center [784, 332] width 1568 height 665
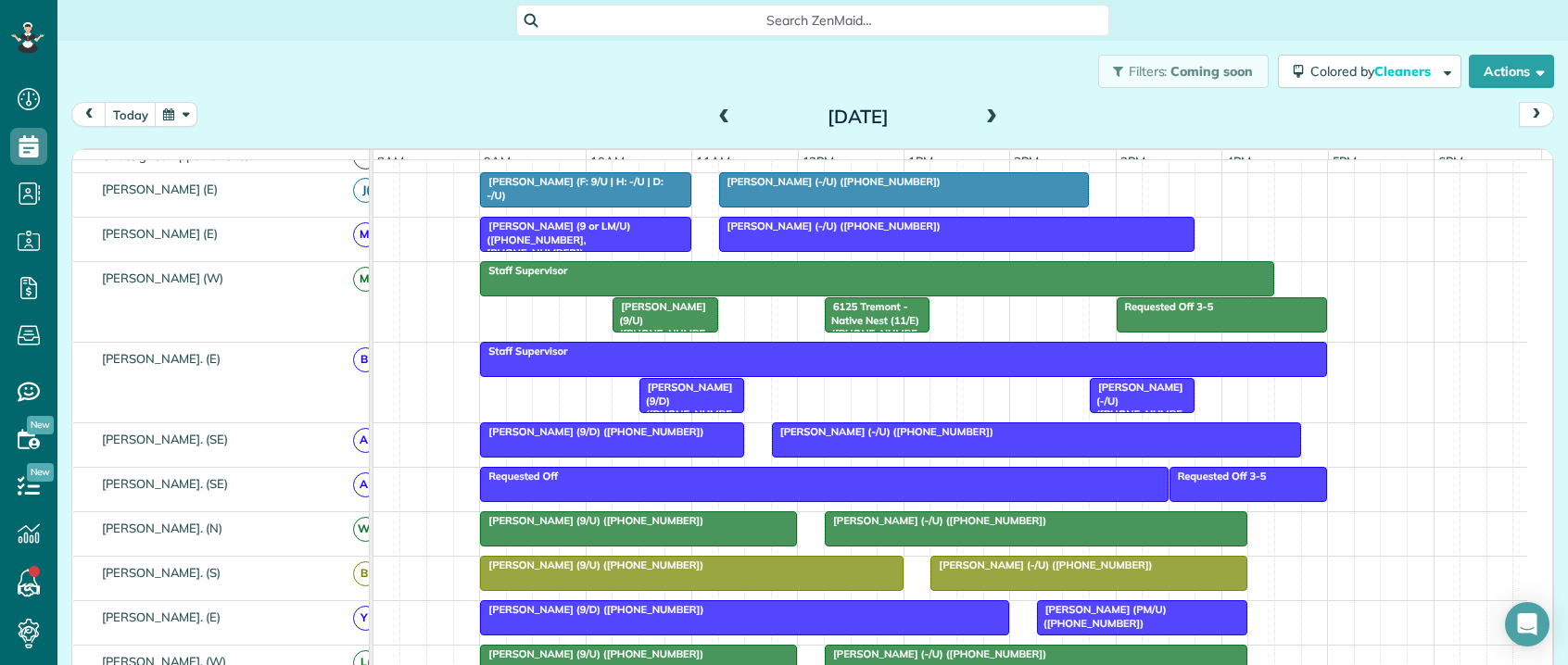
click at [840, 438] on span "[PERSON_NAME] (-/U) ([PHONE_NUMBER])" at bounding box center [883, 432] width 223 height 13
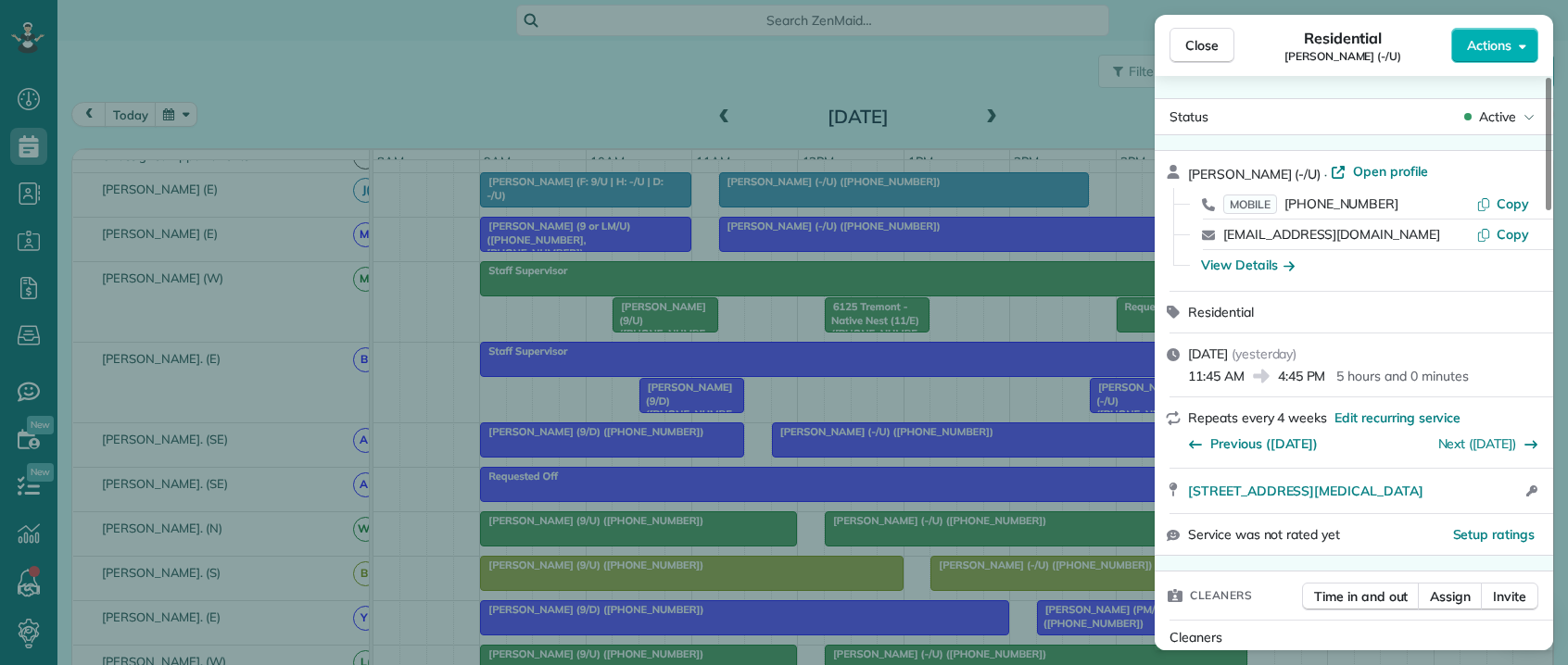
click at [1191, 178] on span "[PERSON_NAME] (-/U)" at bounding box center [1254, 174] width 132 height 17
click at [1494, 203] on button "Copy" at bounding box center [1502, 204] width 53 height 19
click at [521, 411] on div "Close Residential [PERSON_NAME] (-/U) Actions Status Active [PERSON_NAME] (-/U)…" at bounding box center [784, 332] width 1568 height 665
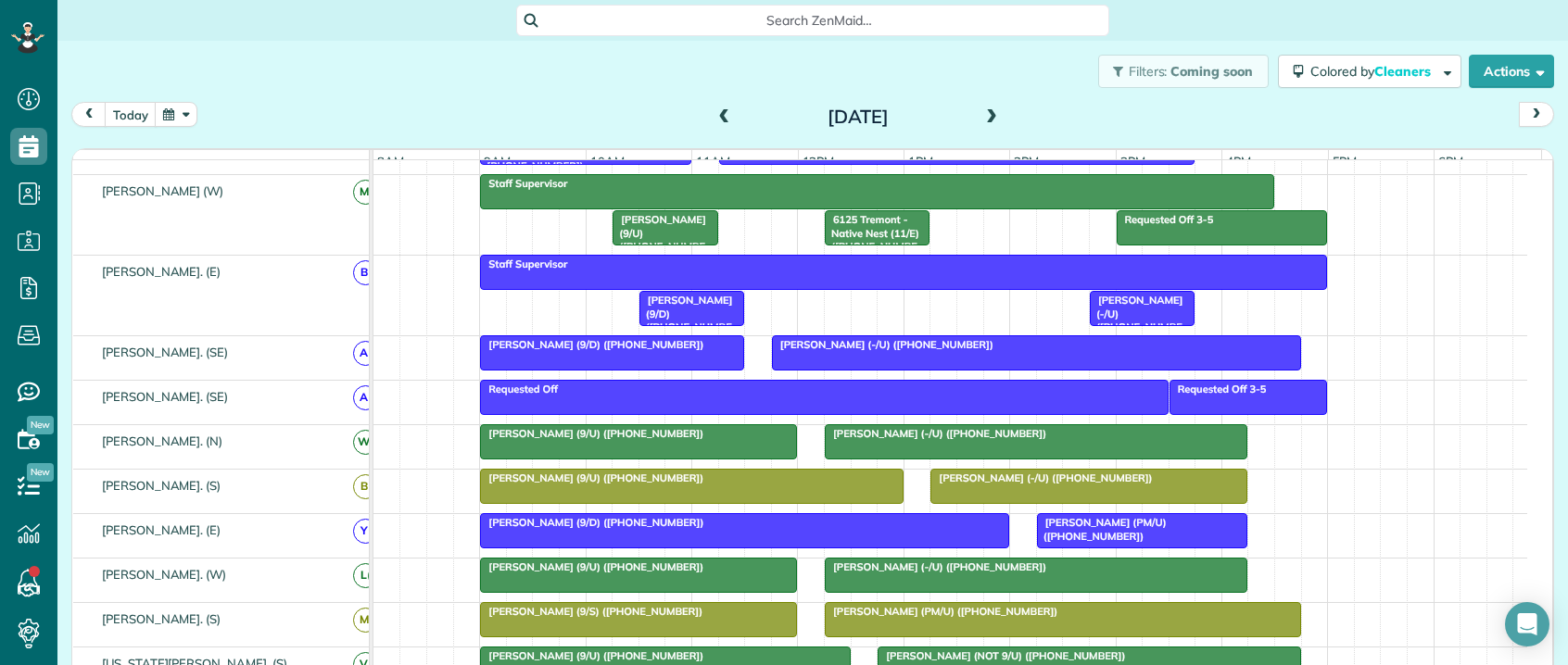
scroll to position [185, 0]
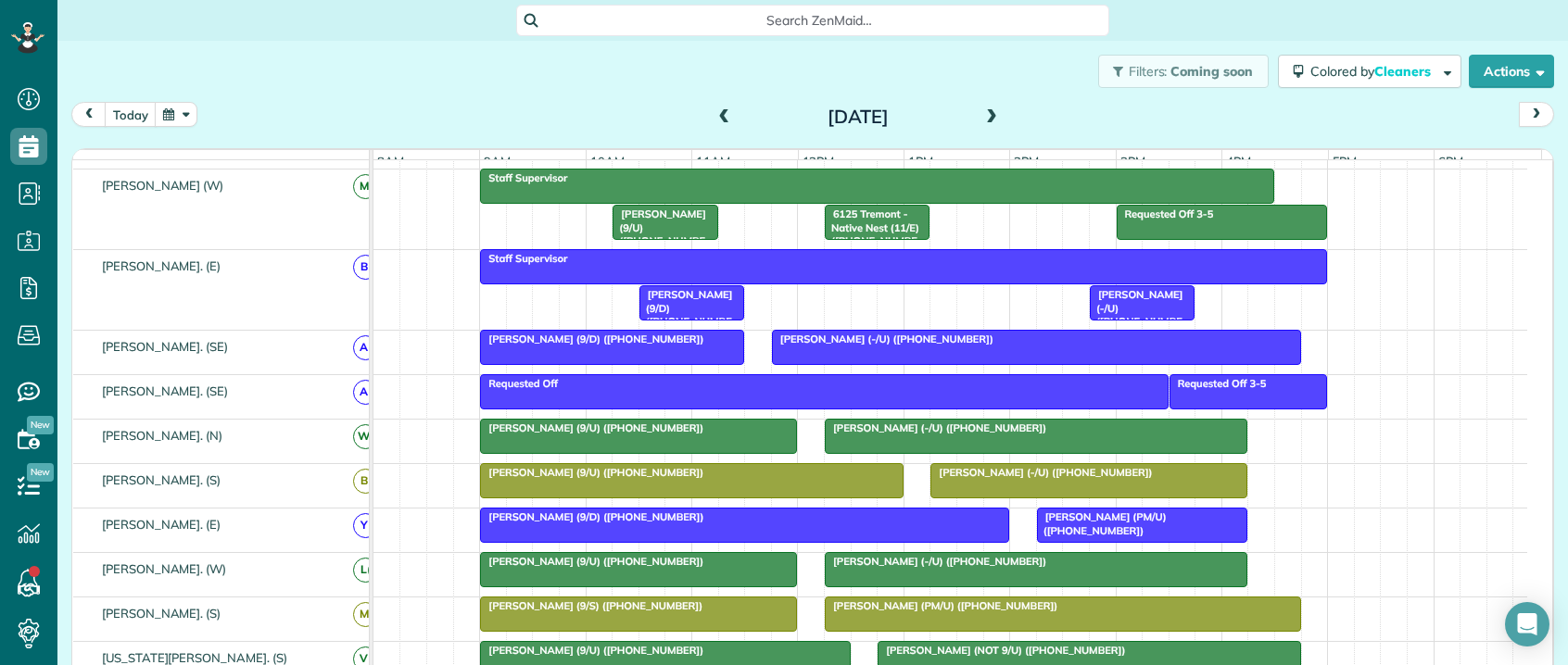
click at [1107, 310] on span "[PERSON_NAME] (-/U) ([PHONE_NUMBER])" at bounding box center [1136, 314] width 95 height 53
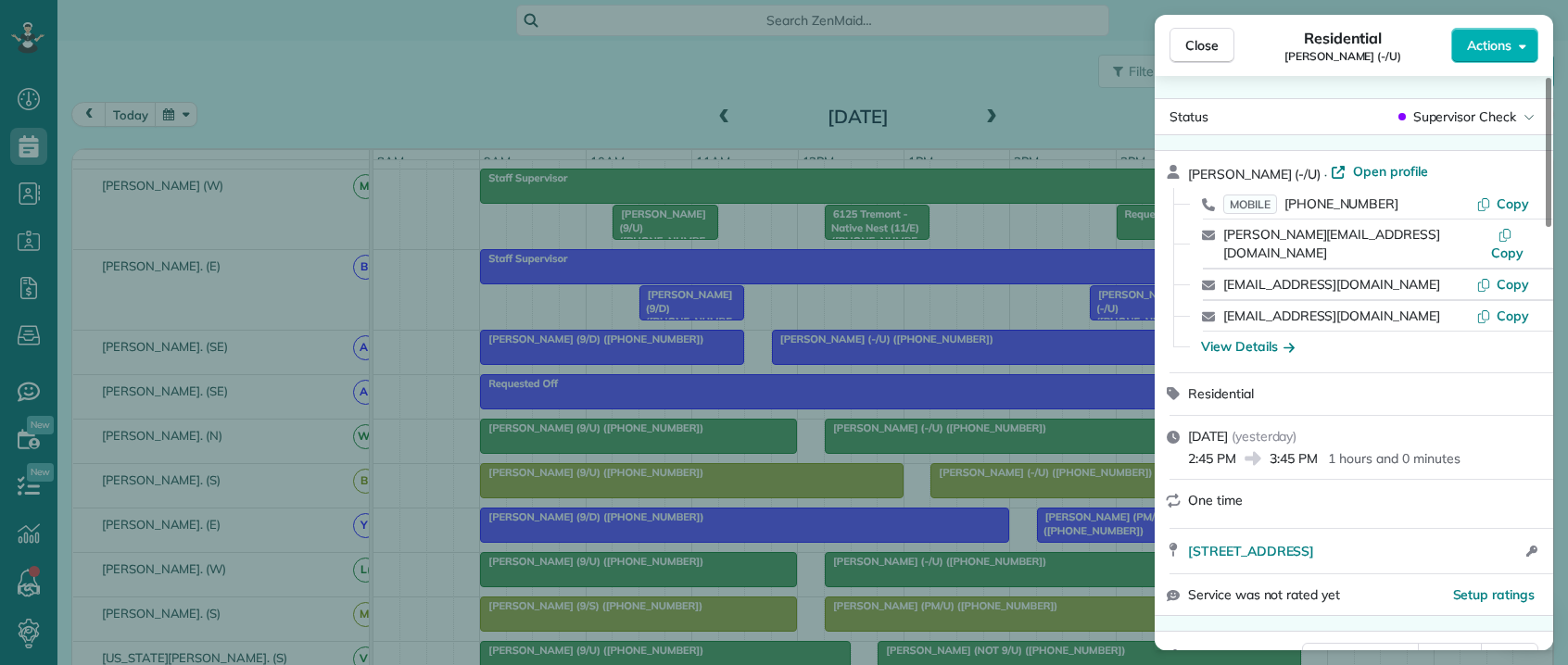
click at [1200, 169] on span "[PERSON_NAME] (-/U)" at bounding box center [1254, 174] width 132 height 17
click at [1504, 202] on span "Copy" at bounding box center [1512, 204] width 33 height 17
click at [946, 314] on div "Close Residential [PERSON_NAME] (-/U) Actions Status Supervisor Check [PERSON_N…" at bounding box center [784, 332] width 1568 height 665
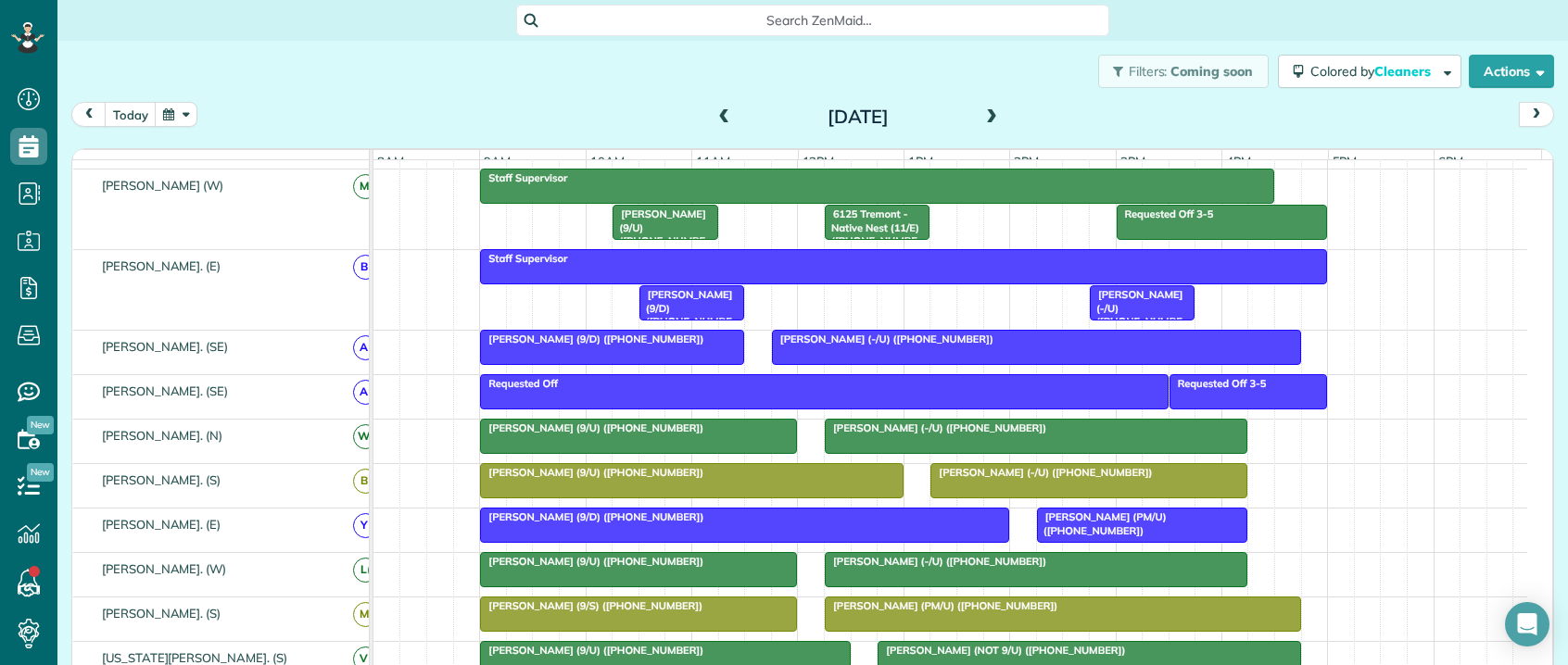
click at [592, 479] on span "[PERSON_NAME] (9/U) ([PHONE_NUMBER])" at bounding box center [592, 472] width 225 height 13
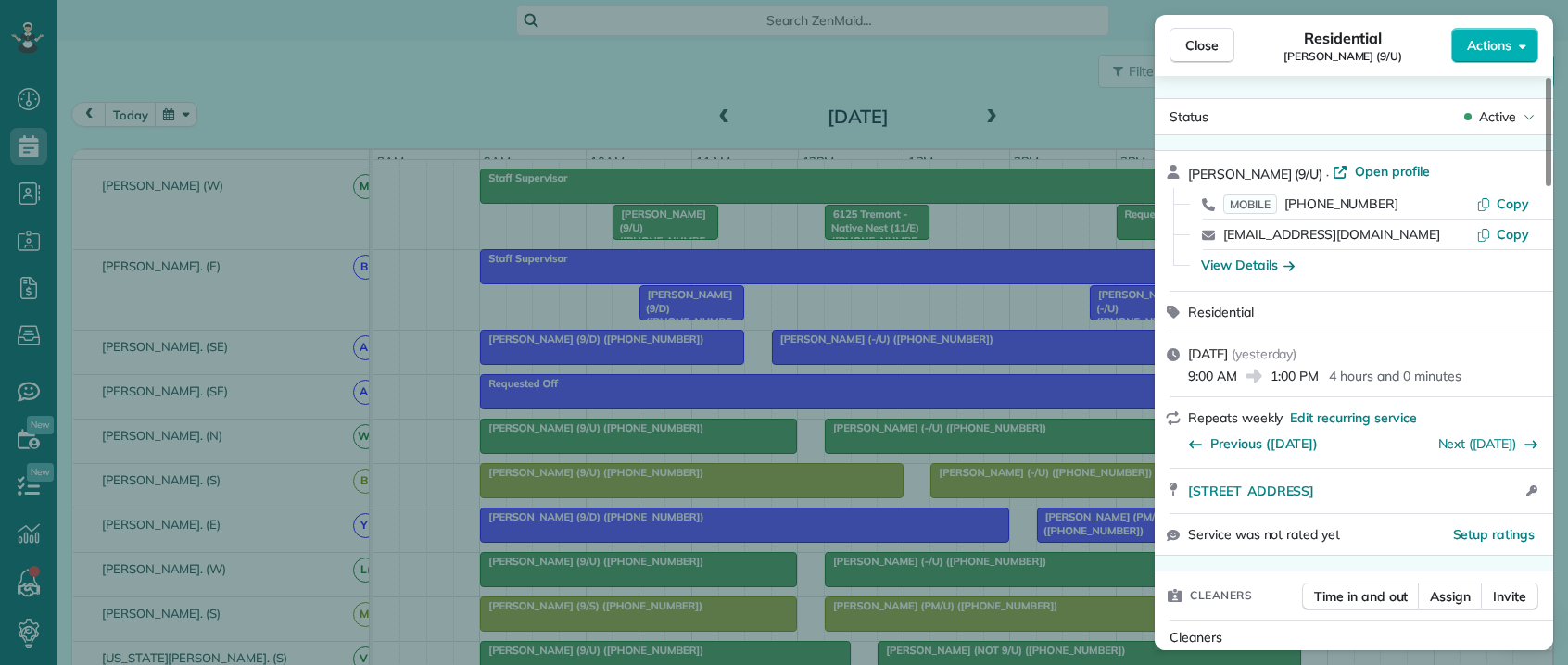
click at [1197, 166] on span "[PERSON_NAME] (9/U)" at bounding box center [1255, 174] width 134 height 17
click at [1515, 204] on span "Copy" at bounding box center [1512, 204] width 33 height 17
click at [1517, 197] on span "Copy" at bounding box center [1512, 204] width 33 height 17
click at [1187, 47] on span "Close" at bounding box center [1202, 46] width 34 height 19
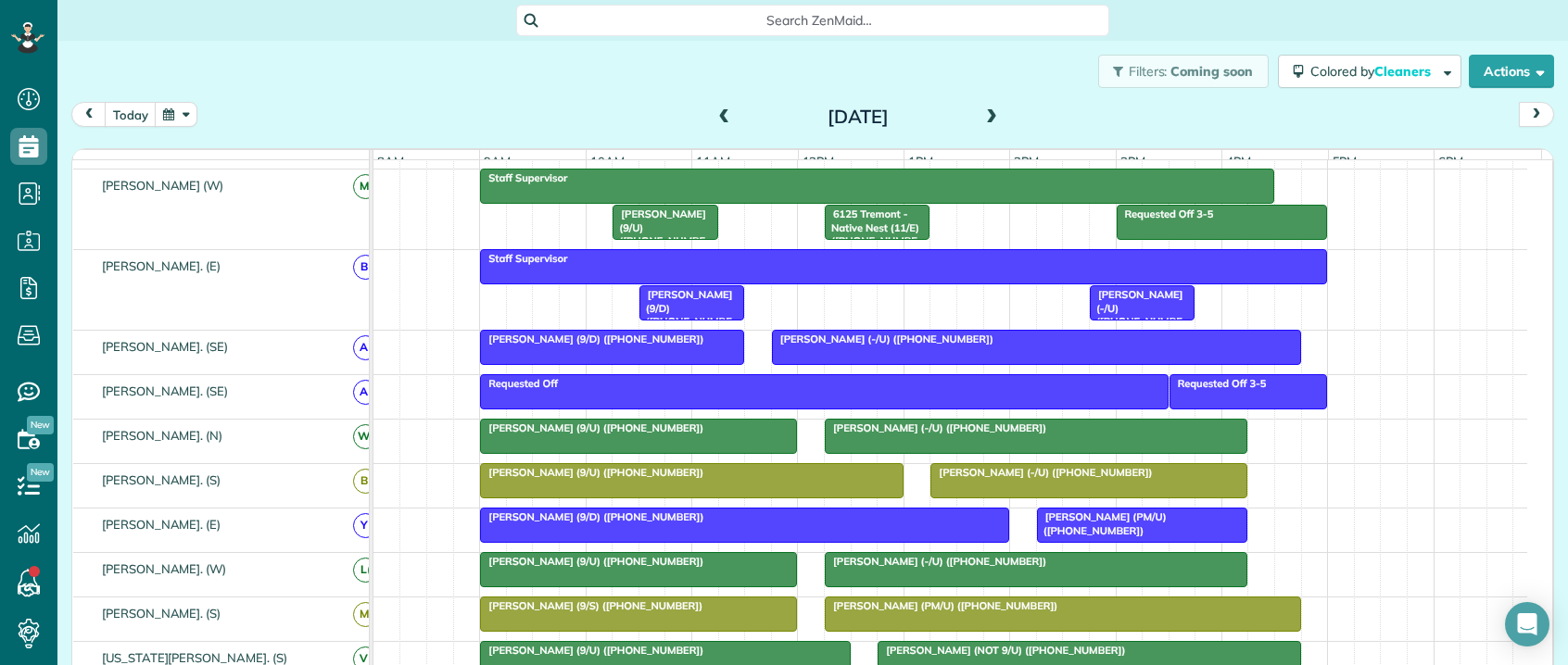
click at [963, 479] on span "[PERSON_NAME] (-/U) ([PHONE_NUMBER])" at bounding box center [1041, 472] width 223 height 13
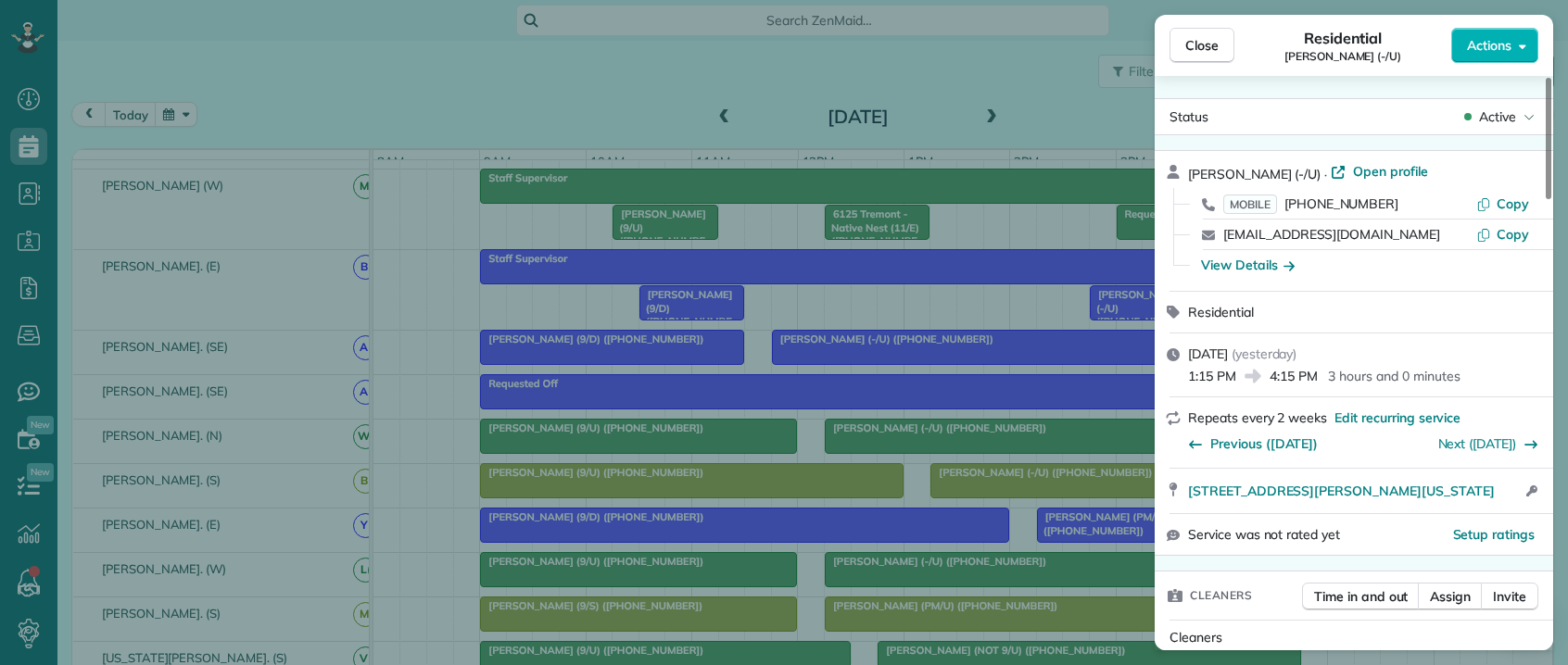
click at [1192, 170] on span "[PERSON_NAME] (-/U)" at bounding box center [1254, 174] width 132 height 17
click at [1191, 176] on span "[PERSON_NAME] (-/U)" at bounding box center [1254, 174] width 132 height 17
click at [1499, 202] on span "Copy" at bounding box center [1512, 204] width 33 height 17
click at [454, 97] on div "Close Residential [PERSON_NAME] (-/U) Actions Status Active [PERSON_NAME] (-/U)…" at bounding box center [784, 332] width 1568 height 665
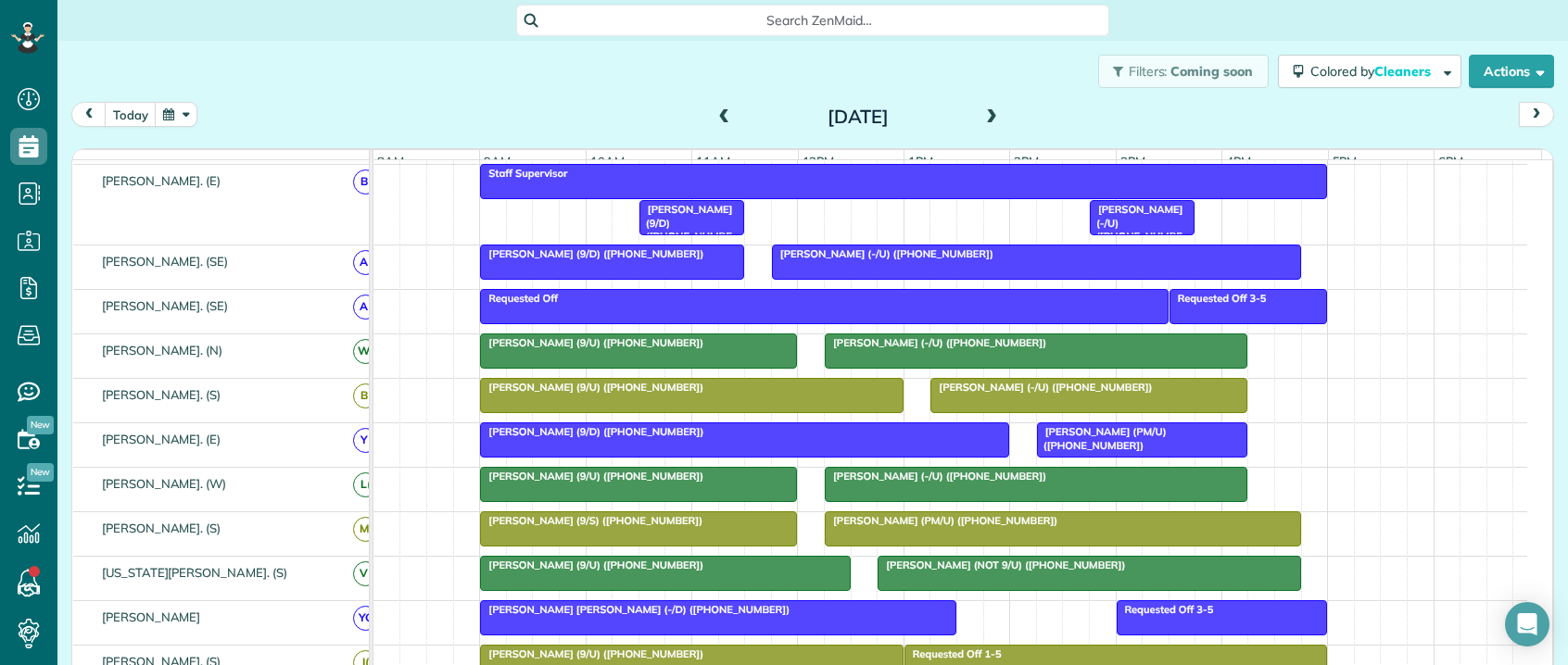
scroll to position [278, 0]
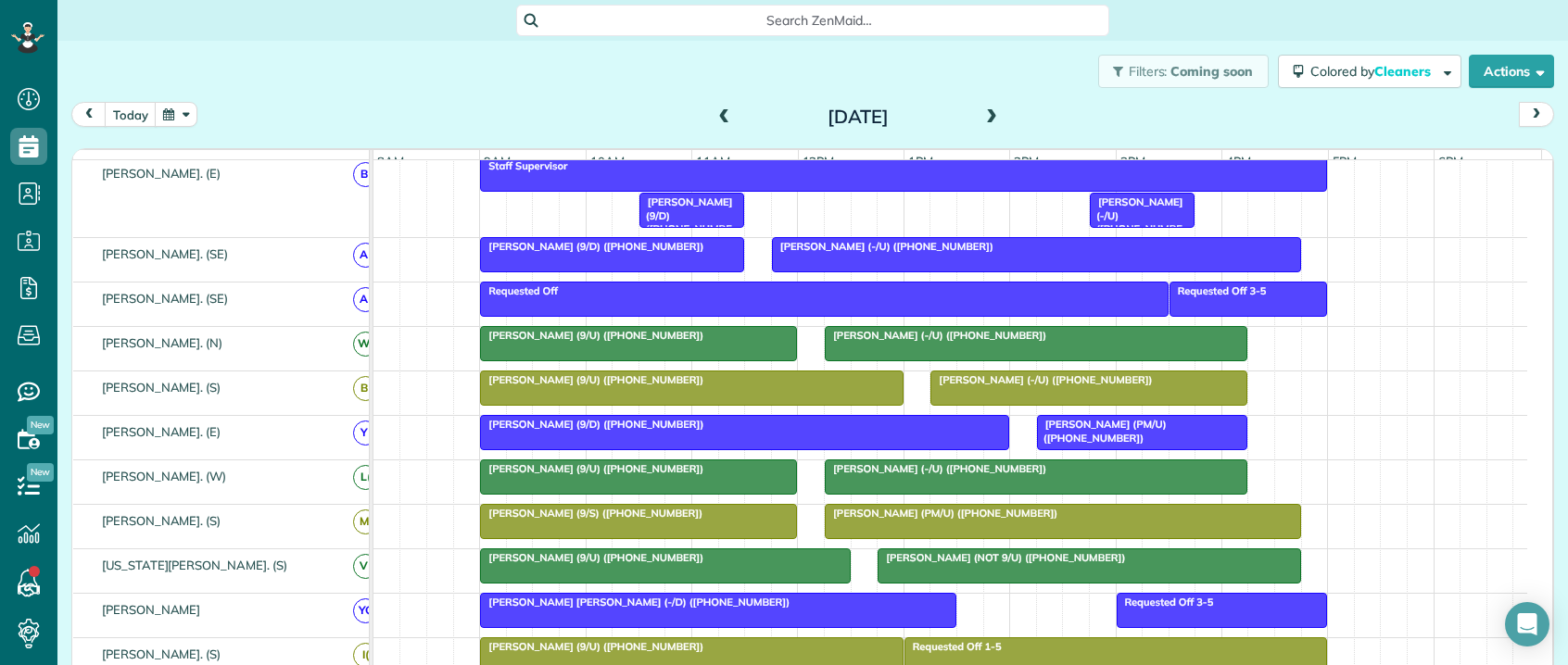
click at [614, 431] on span "[PERSON_NAME] (9/D) ([PHONE_NUMBER])" at bounding box center [592, 424] width 225 height 13
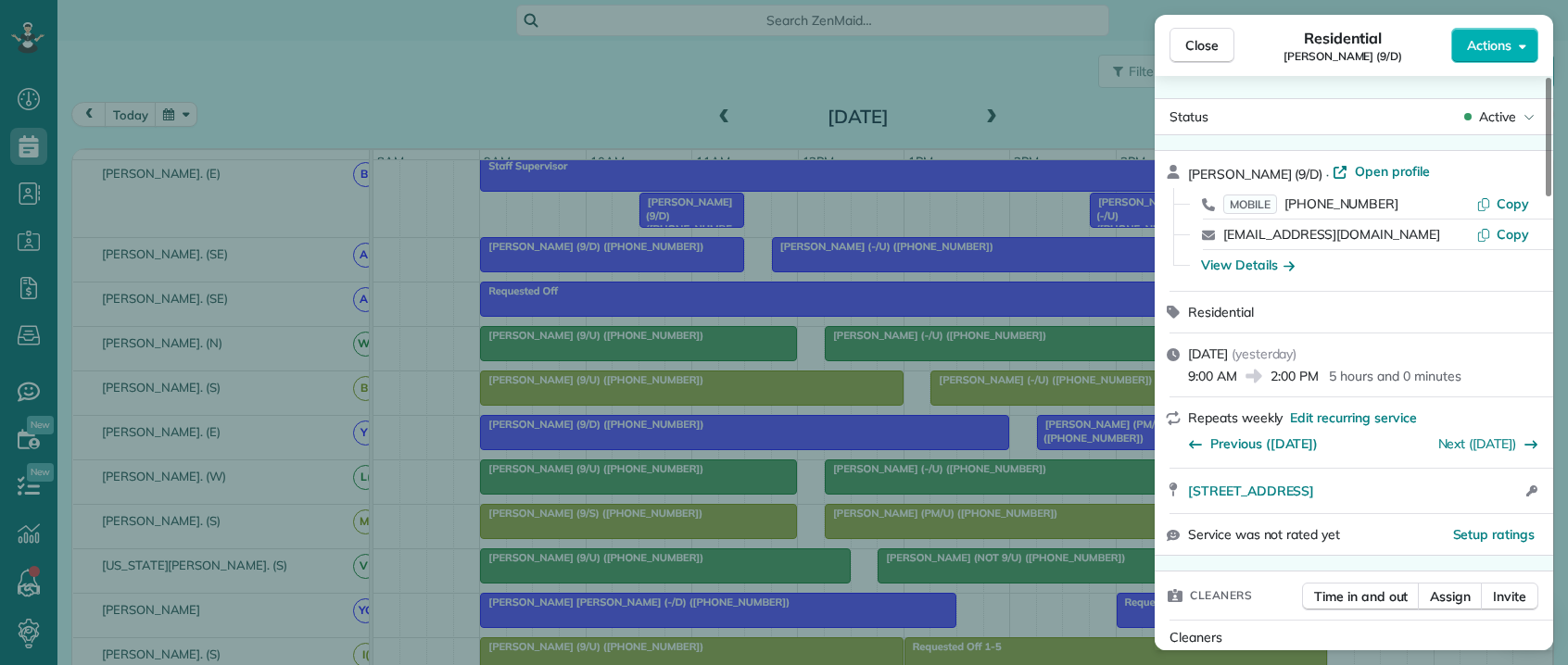
click at [1192, 169] on span "[PERSON_NAME] (9/D)" at bounding box center [1255, 174] width 134 height 17
click at [1511, 207] on span "Copy" at bounding box center [1512, 204] width 33 height 17
click at [618, 101] on div "Close Residential [PERSON_NAME] (9/D) Actions Status Active [PERSON_NAME] (9/D)…" at bounding box center [784, 332] width 1568 height 665
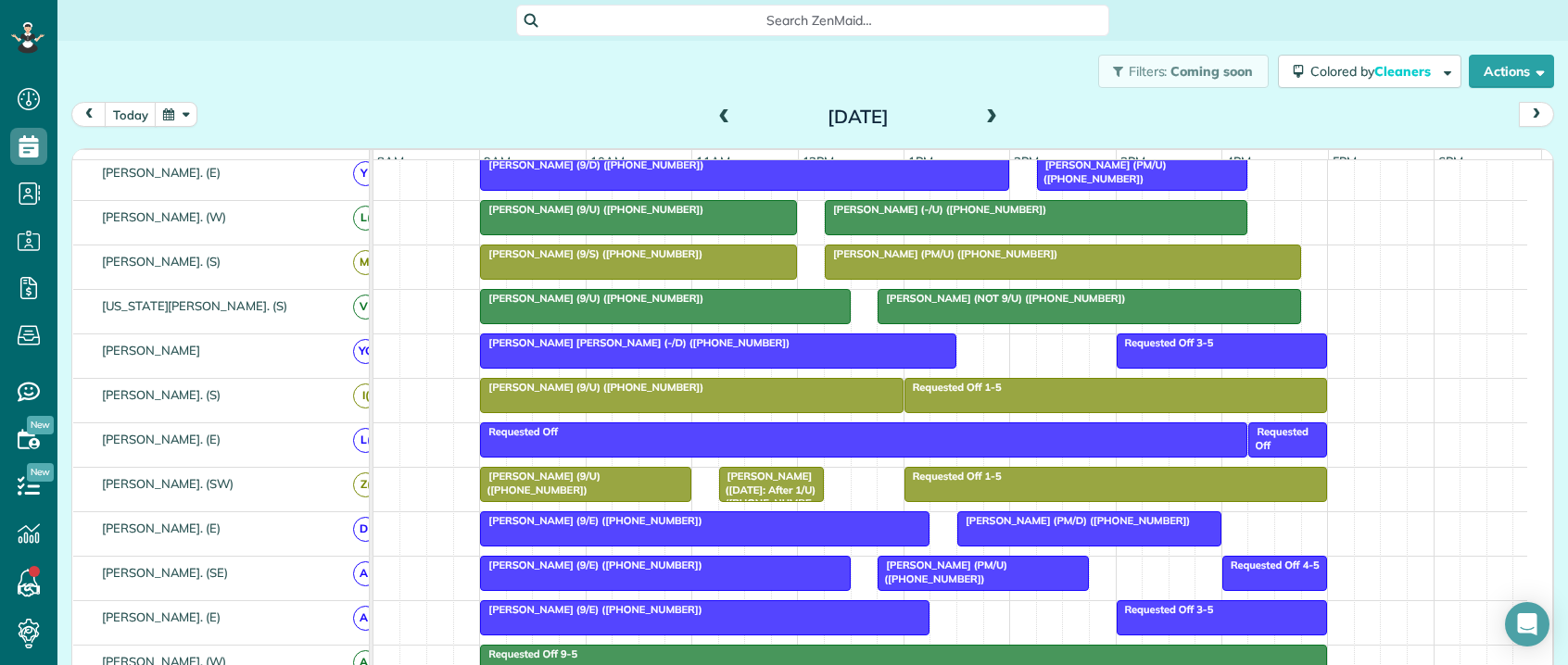
scroll to position [506, 0]
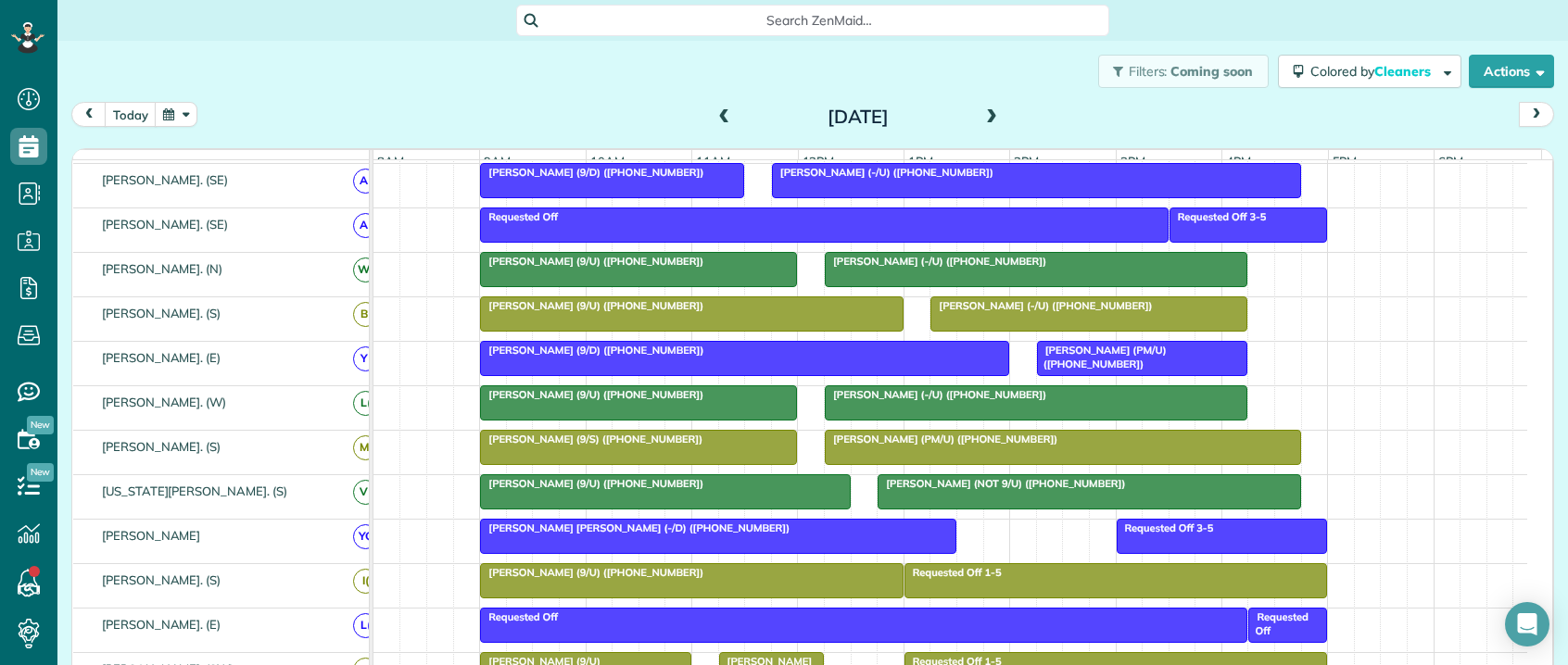
click at [1061, 368] on span "[PERSON_NAME] (PM/U) ([PHONE_NUMBER])" at bounding box center [1101, 356] width 130 height 26
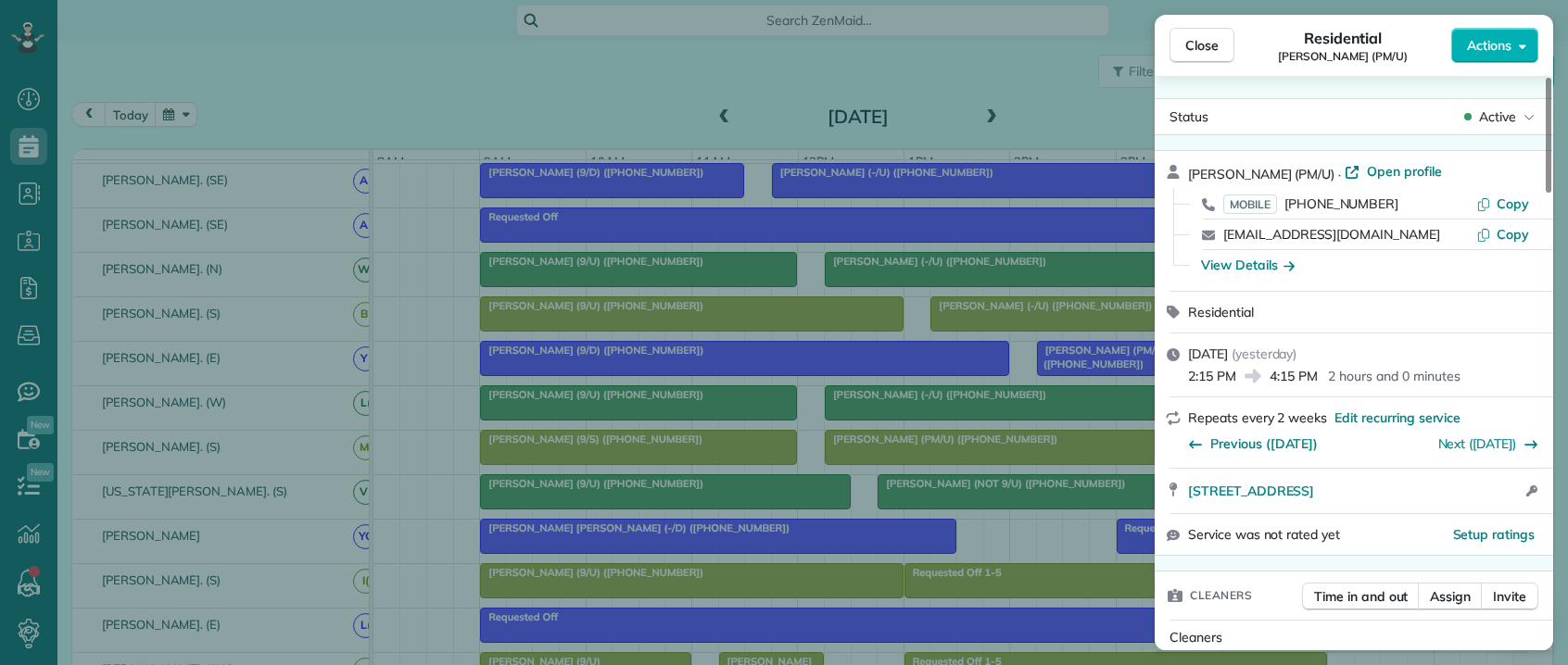
click at [1212, 166] on span "[PERSON_NAME] (PM/U)" at bounding box center [1261, 174] width 146 height 17
click at [1507, 196] on span "Copy" at bounding box center [1512, 204] width 33 height 17
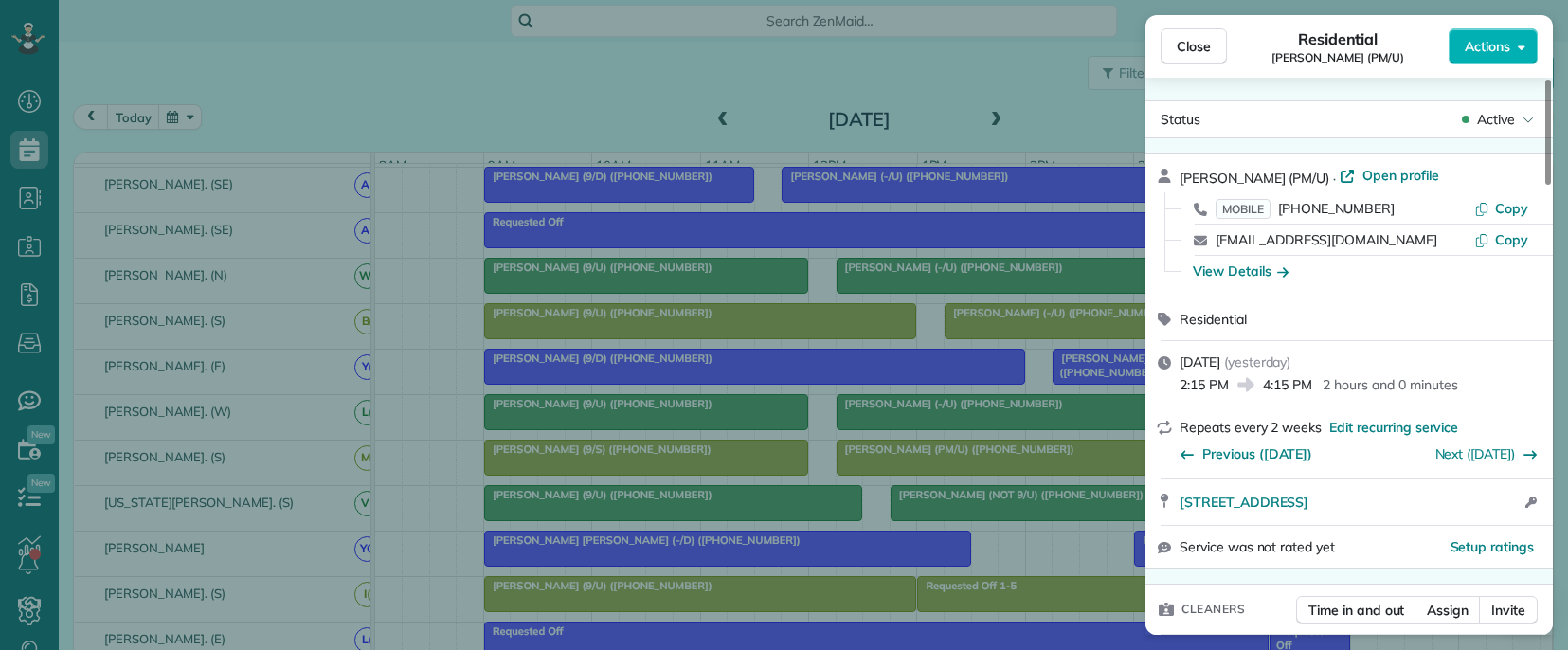
scroll to position [650, 59]
click at [1025, 384] on div "Close Residential [PERSON_NAME] (PM/U) Actions Status Active [PERSON_NAME] (PM/…" at bounding box center [784, 325] width 1568 height 650
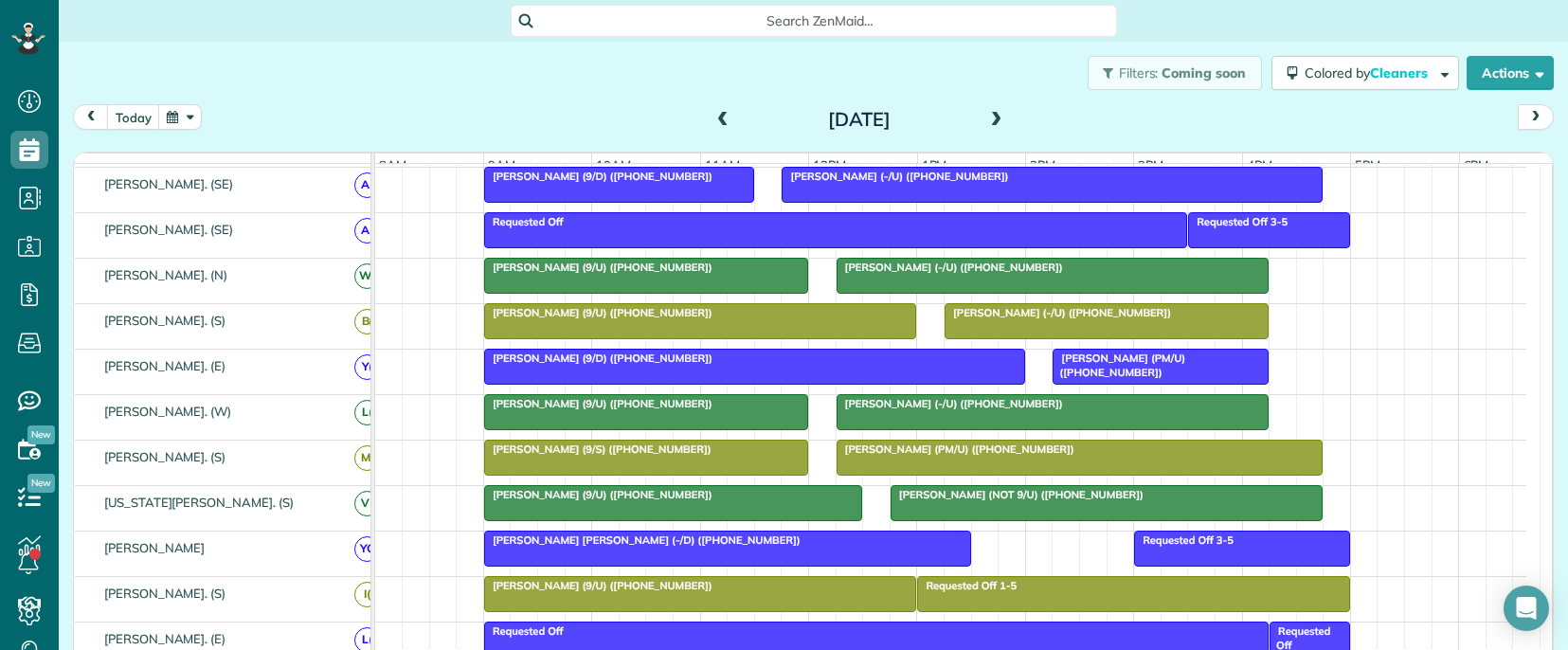
click at [548, 426] on div at bounding box center [646, 412] width 323 height 34
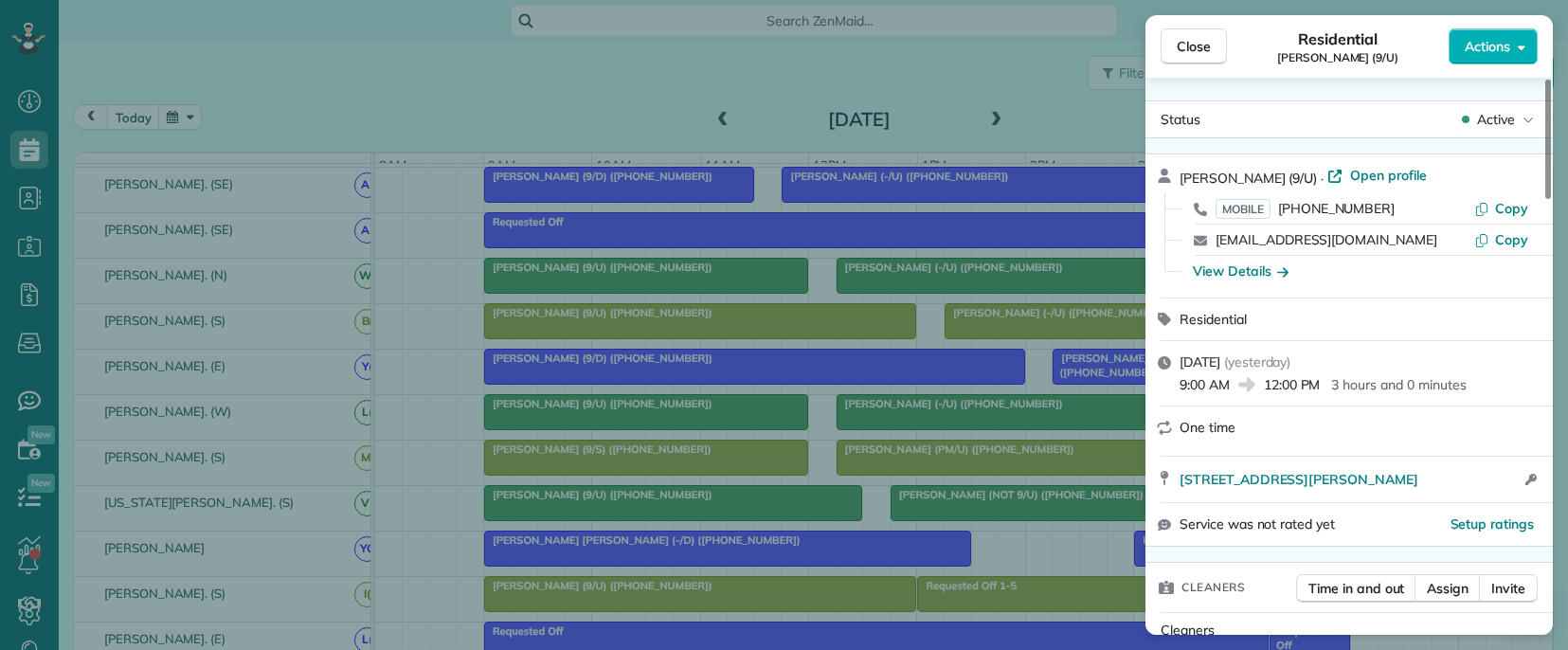
click at [1202, 177] on span "[PERSON_NAME] (9/U)" at bounding box center [1248, 178] width 137 height 17
click at [1507, 206] on span "Copy" at bounding box center [1511, 208] width 33 height 17
click at [813, 416] on div "Close Residential [PERSON_NAME] (9/U) Actions Status Active [PERSON_NAME] (9/U)…" at bounding box center [784, 325] width 1568 height 650
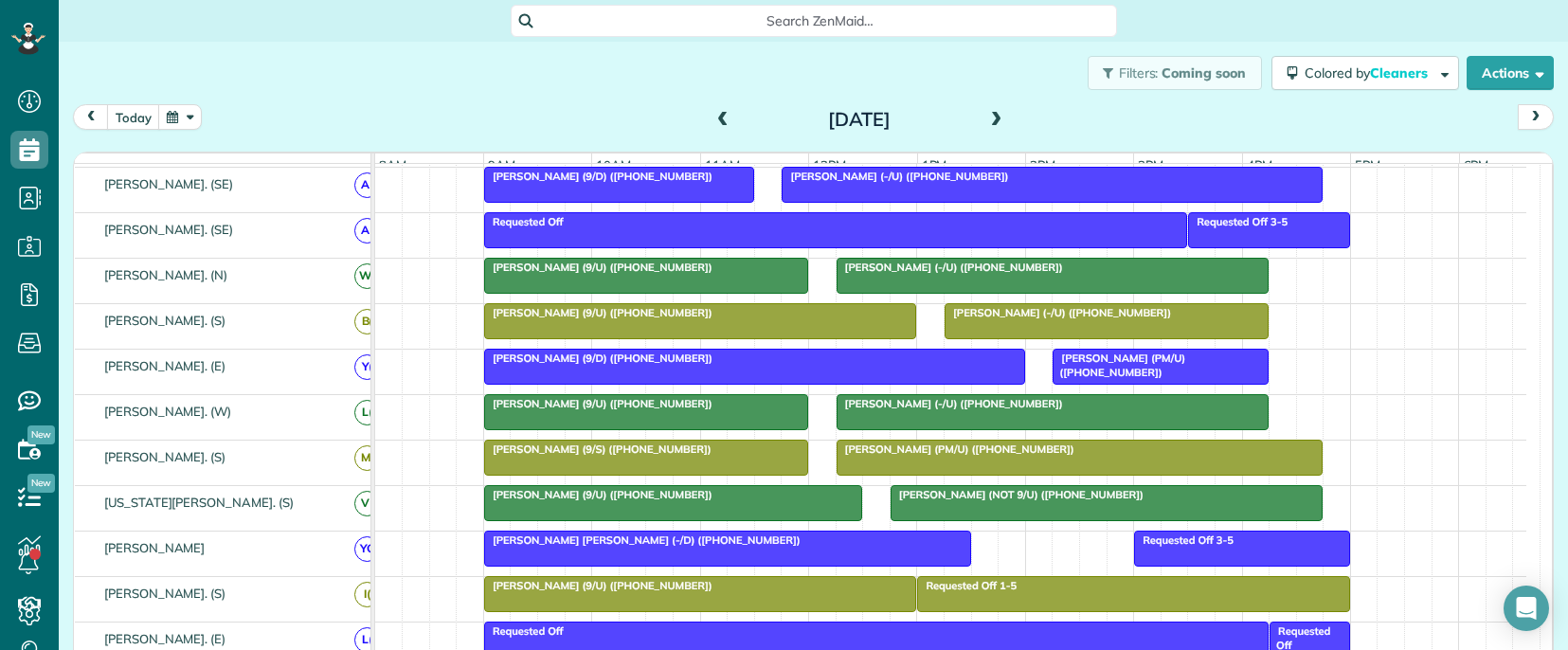
click at [877, 410] on span "[PERSON_NAME] (-/U) ([PHONE_NUMBER])" at bounding box center [950, 404] width 228 height 13
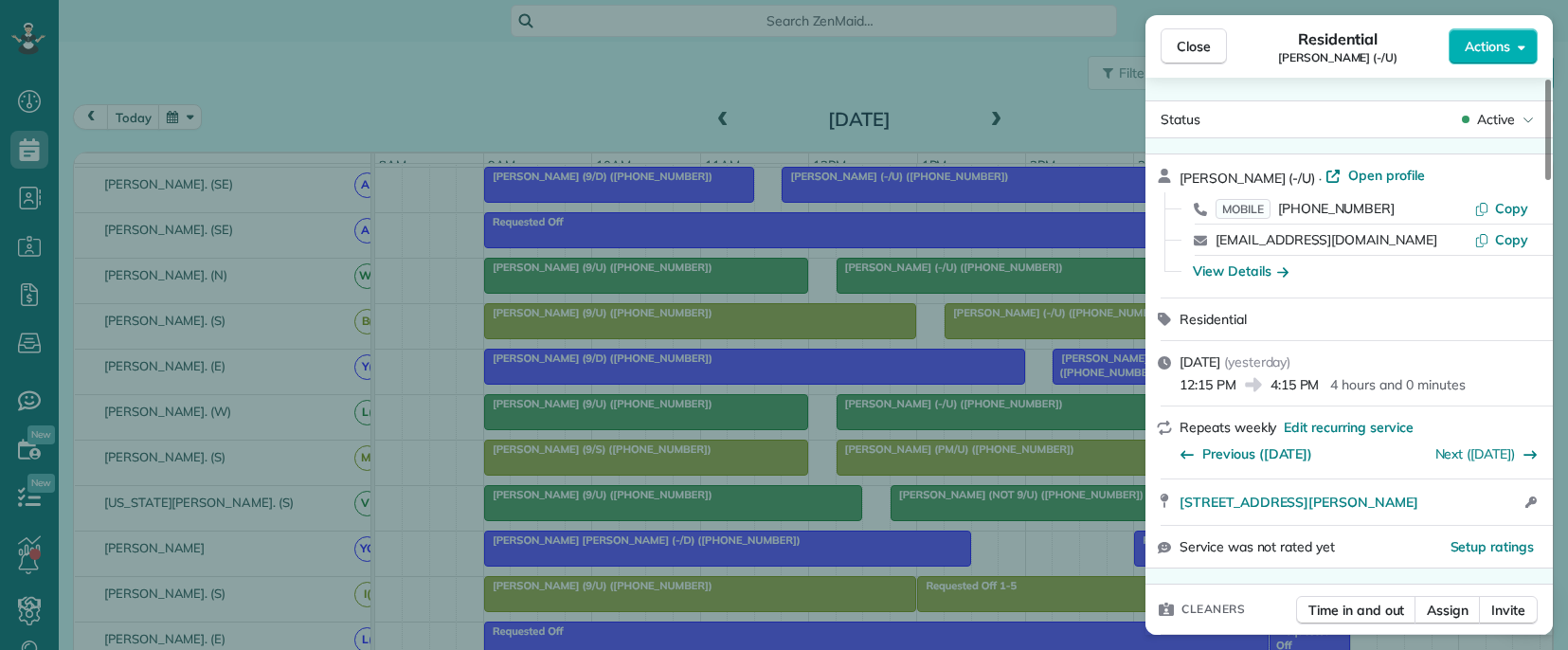
click at [1190, 176] on span "[PERSON_NAME] (-/U)" at bounding box center [1247, 178] width 135 height 17
click at [1498, 203] on span "Copy" at bounding box center [1511, 208] width 33 height 17
click at [1068, 129] on div "Close Residential [PERSON_NAME] (-/U) Actions Status Active [PERSON_NAME] (-/U)…" at bounding box center [784, 325] width 1568 height 650
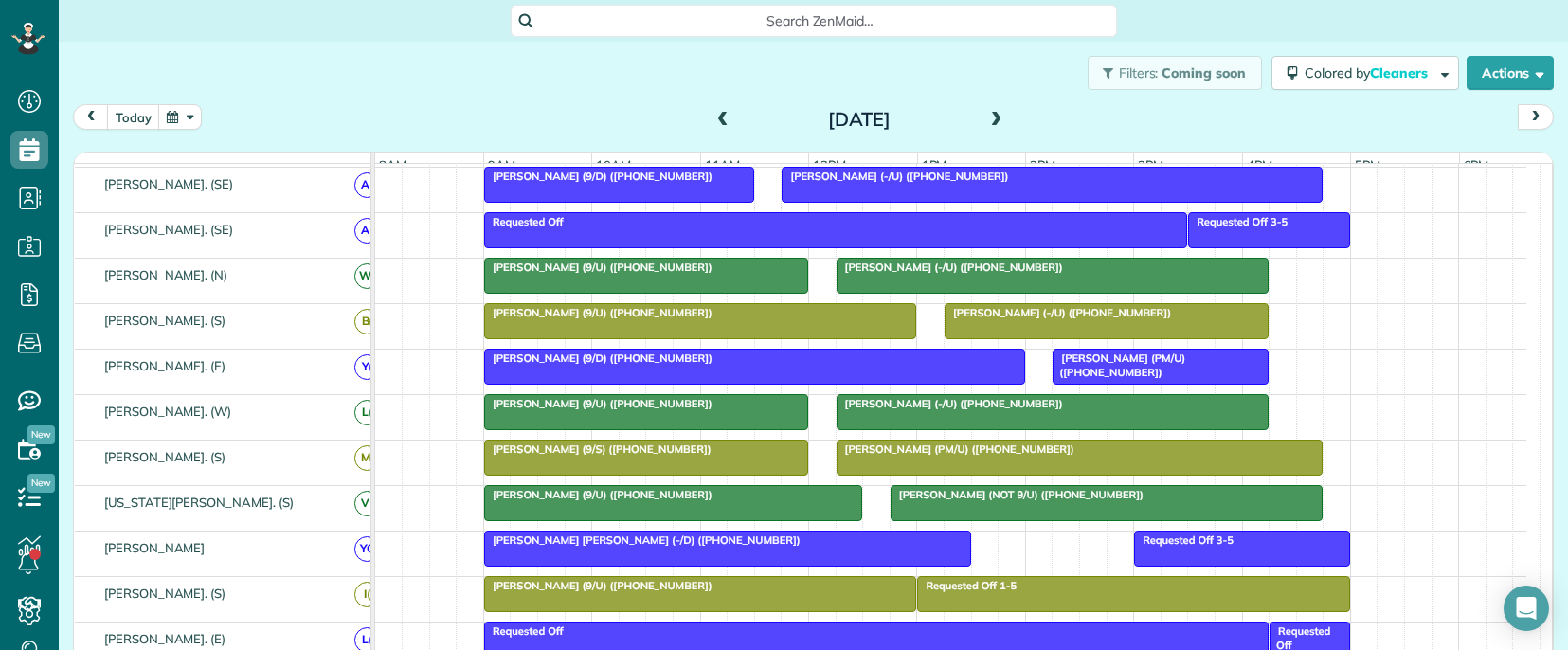
click at [634, 474] on div at bounding box center [646, 458] width 323 height 34
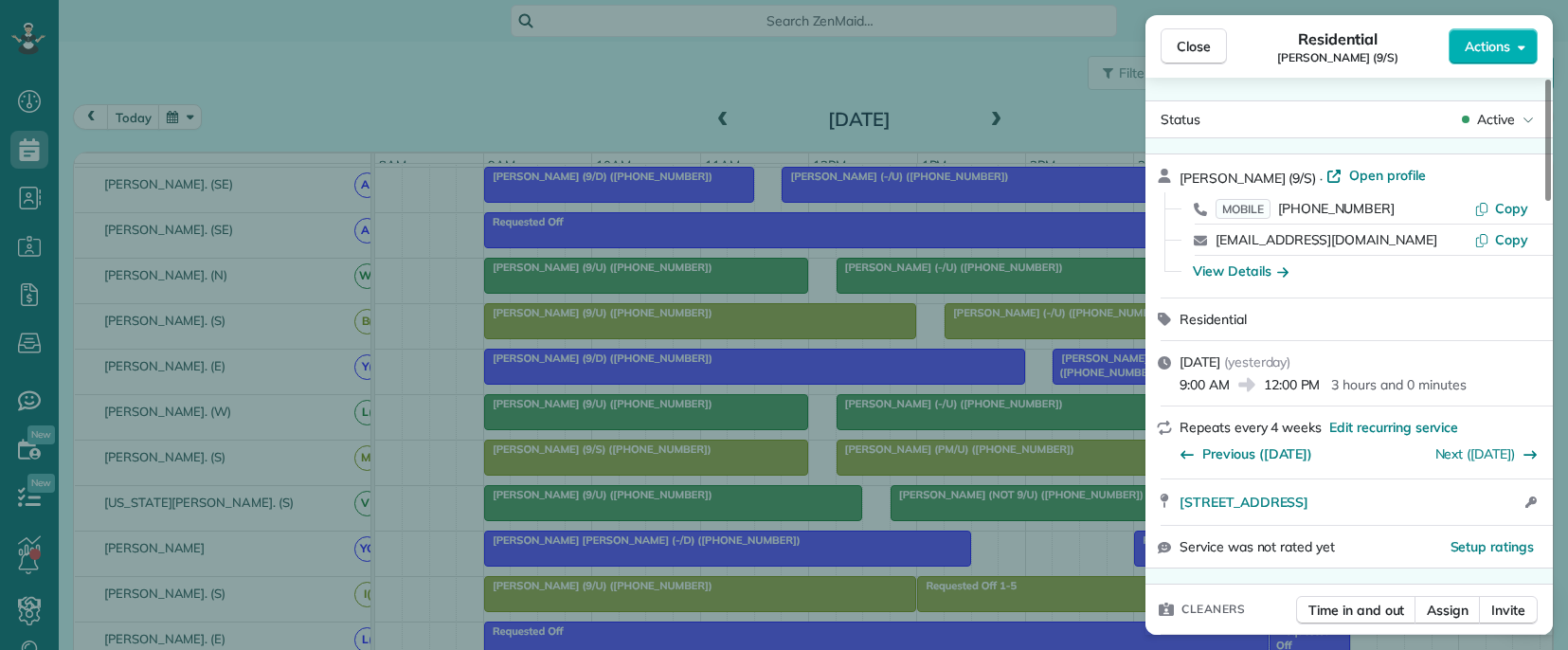
click at [1196, 177] on span "[PERSON_NAME] (9/S)" at bounding box center [1247, 178] width 136 height 17
click at [1505, 207] on span "Copy" at bounding box center [1511, 208] width 33 height 17
click at [825, 472] on div "Close Residential [PERSON_NAME] (9/S) Actions Status Active [PERSON_NAME] (9/S)…" at bounding box center [784, 325] width 1568 height 650
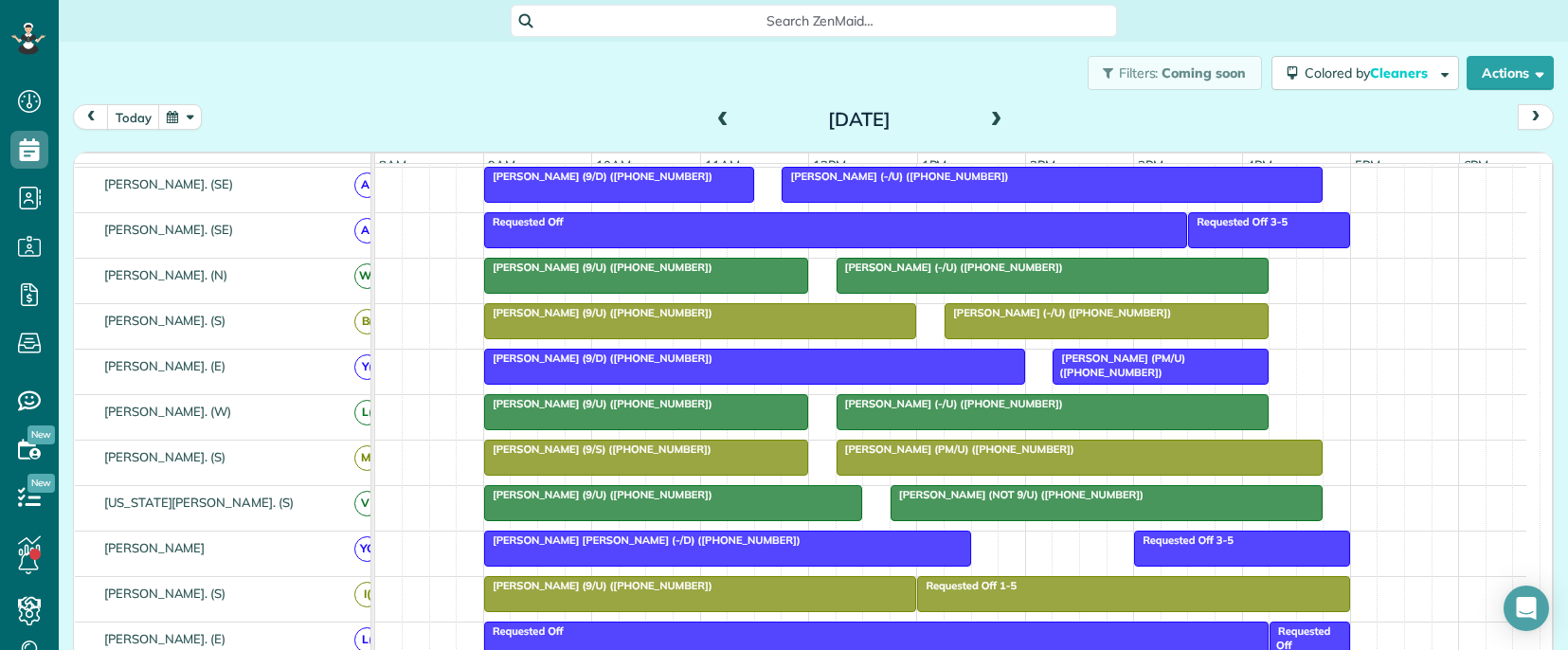
click at [881, 456] on span "[PERSON_NAME] (PM/U) ([PHONE_NUMBER])" at bounding box center [955, 449] width 240 height 13
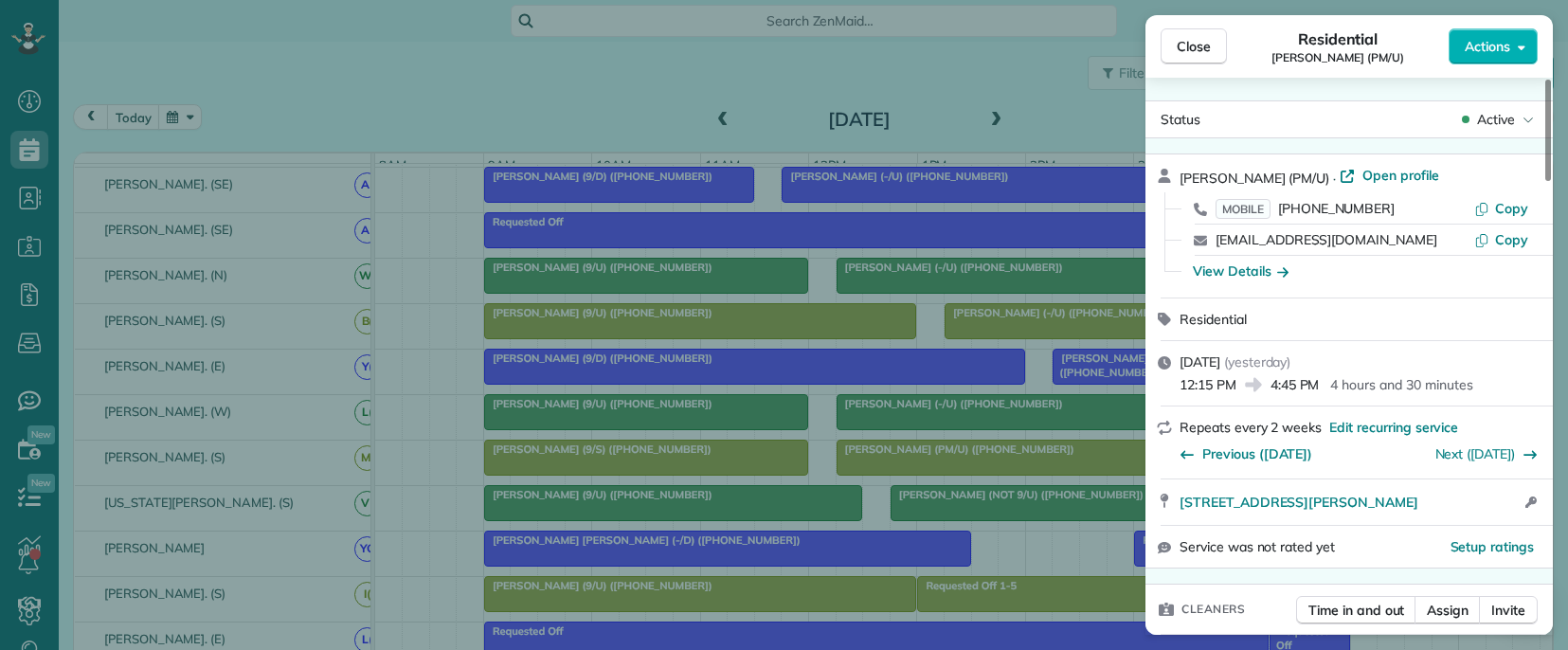
click at [1185, 178] on span "[PERSON_NAME] (PM/U)" at bounding box center [1254, 178] width 149 height 17
click at [1505, 210] on span "Copy" at bounding box center [1511, 208] width 33 height 17
click at [812, 417] on div "Close Residential [PERSON_NAME] (PM/U) Actions Status Active [PERSON_NAME] (PM/…" at bounding box center [784, 325] width 1568 height 650
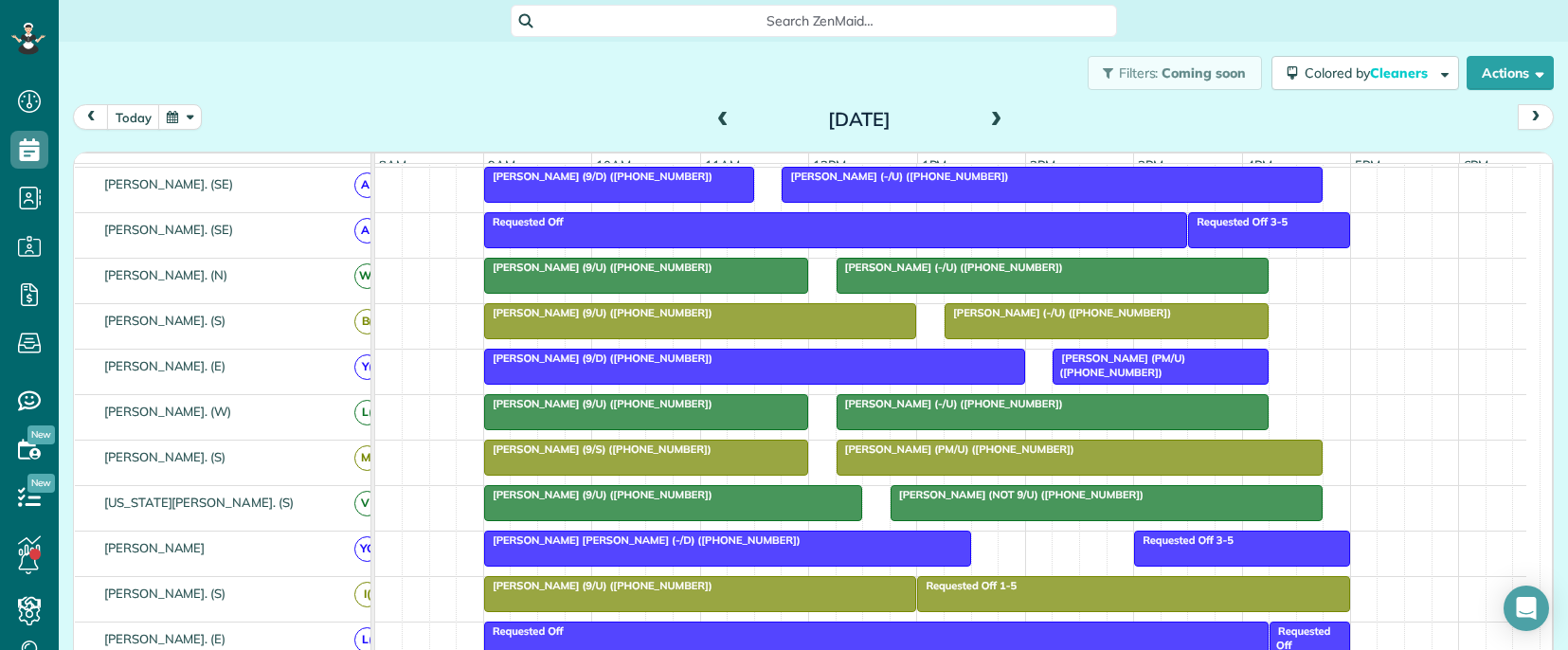
click at [677, 502] on span "[PERSON_NAME] (9/U) ([PHONE_NUMBER])" at bounding box center [598, 495] width 230 height 13
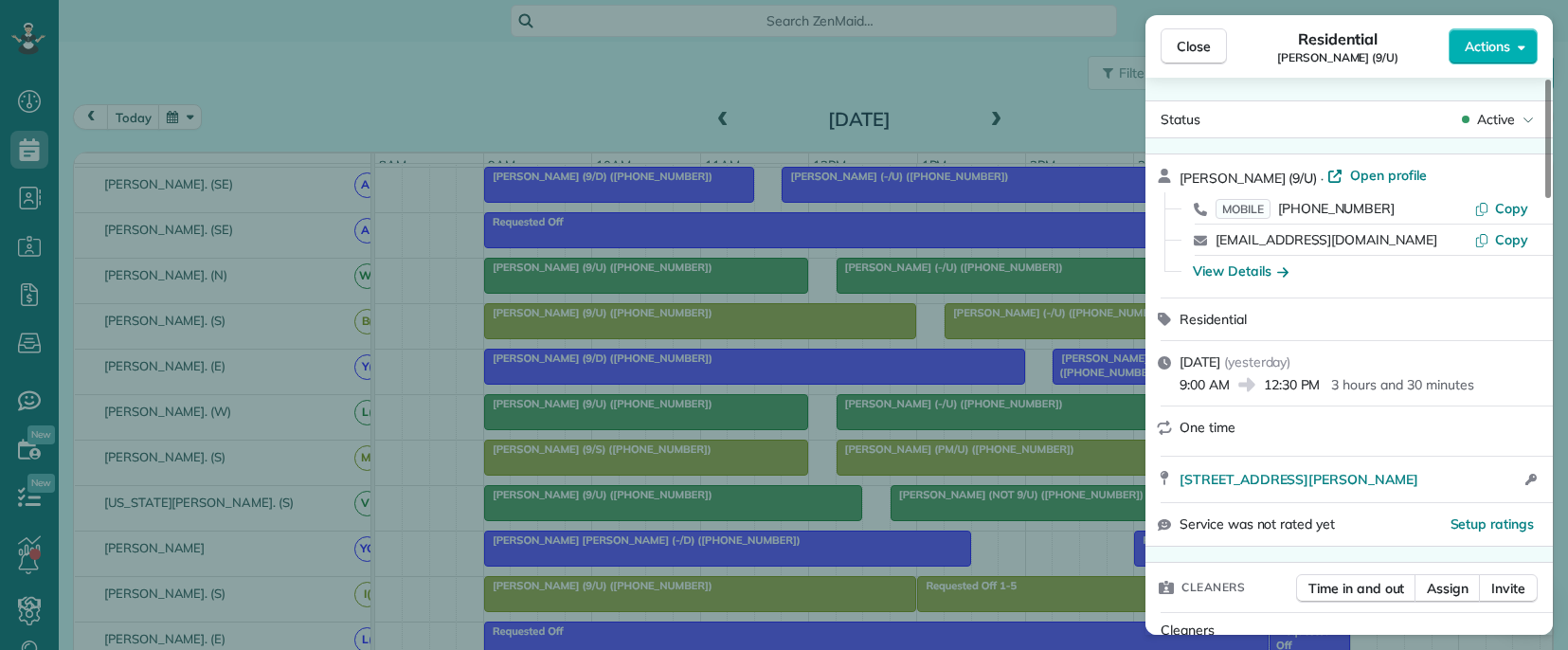
click at [1198, 180] on span "[PERSON_NAME] (9/U)" at bounding box center [1248, 178] width 137 height 17
click at [1187, 177] on span "[PERSON_NAME] (9/U)" at bounding box center [1248, 178] width 137 height 17
click at [1504, 207] on span "Copy" at bounding box center [1511, 208] width 33 height 17
click at [868, 518] on div "Close Residential [PERSON_NAME] (9/U) Actions Status Active [PERSON_NAME] (9/U)…" at bounding box center [784, 325] width 1568 height 650
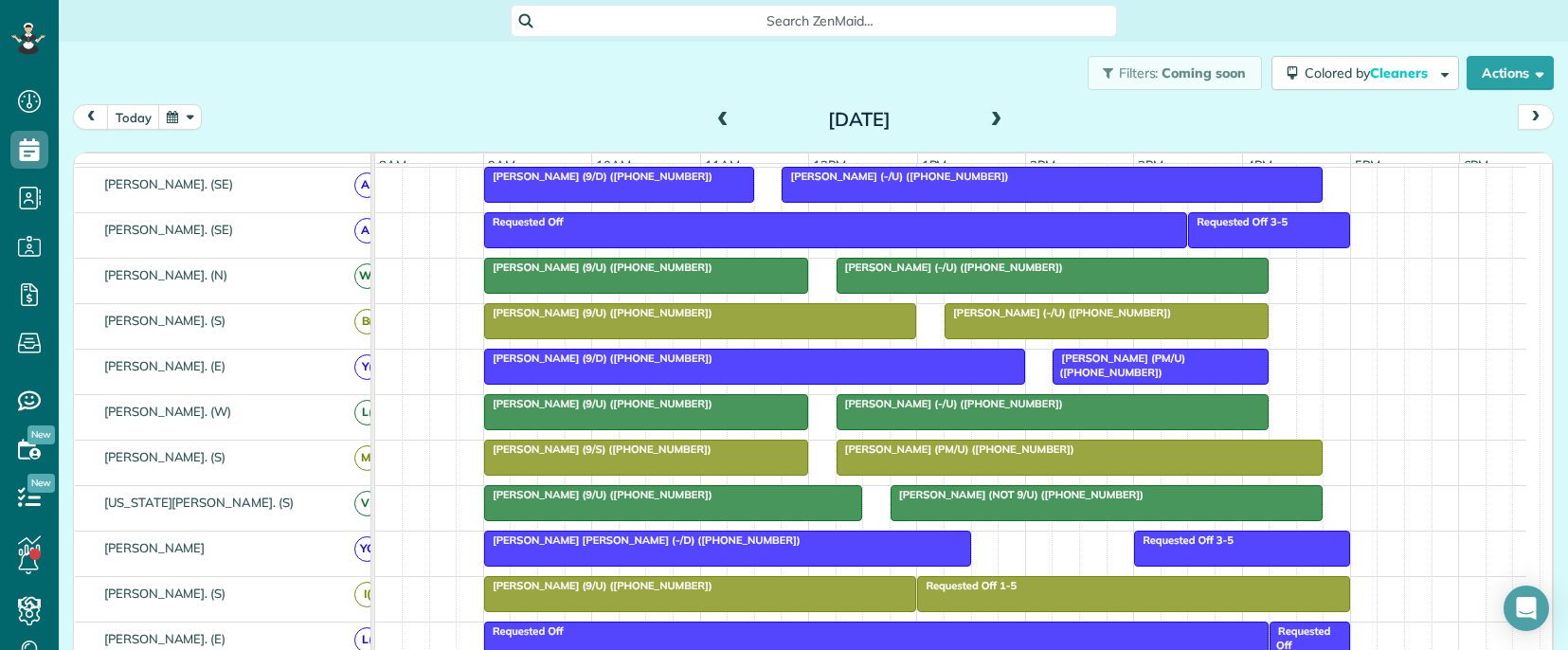
click at [922, 502] on span "[PERSON_NAME] (NOT 9/U) ([PHONE_NUMBER])" at bounding box center [1017, 495] width 255 height 13
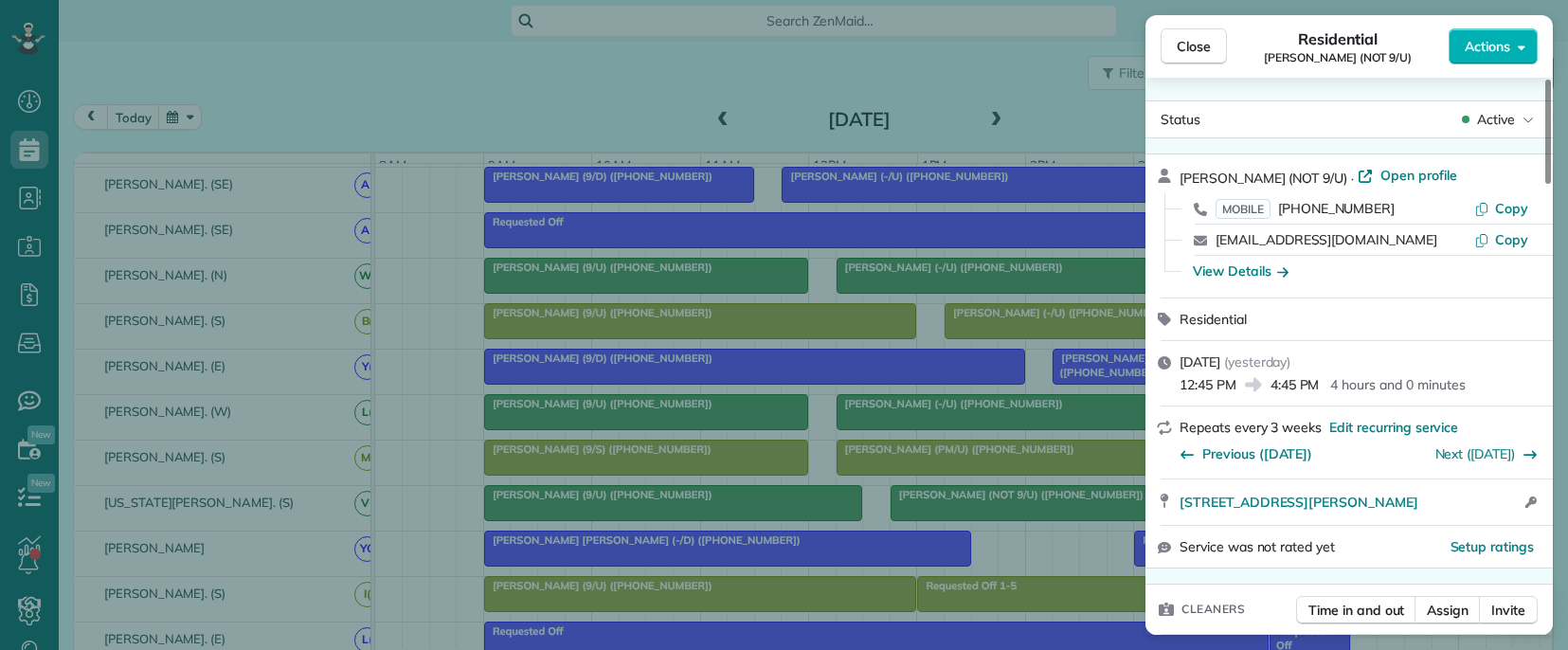
click at [1191, 176] on span "[PERSON_NAME] (NOT 9/U)" at bounding box center [1264, 178] width 167 height 17
click at [1508, 206] on span "Copy" at bounding box center [1511, 208] width 33 height 17
click at [1007, 563] on div "Close Residential [PERSON_NAME] (NOT 9/U) Actions Status Active [PERSON_NAME] (…" at bounding box center [784, 325] width 1568 height 650
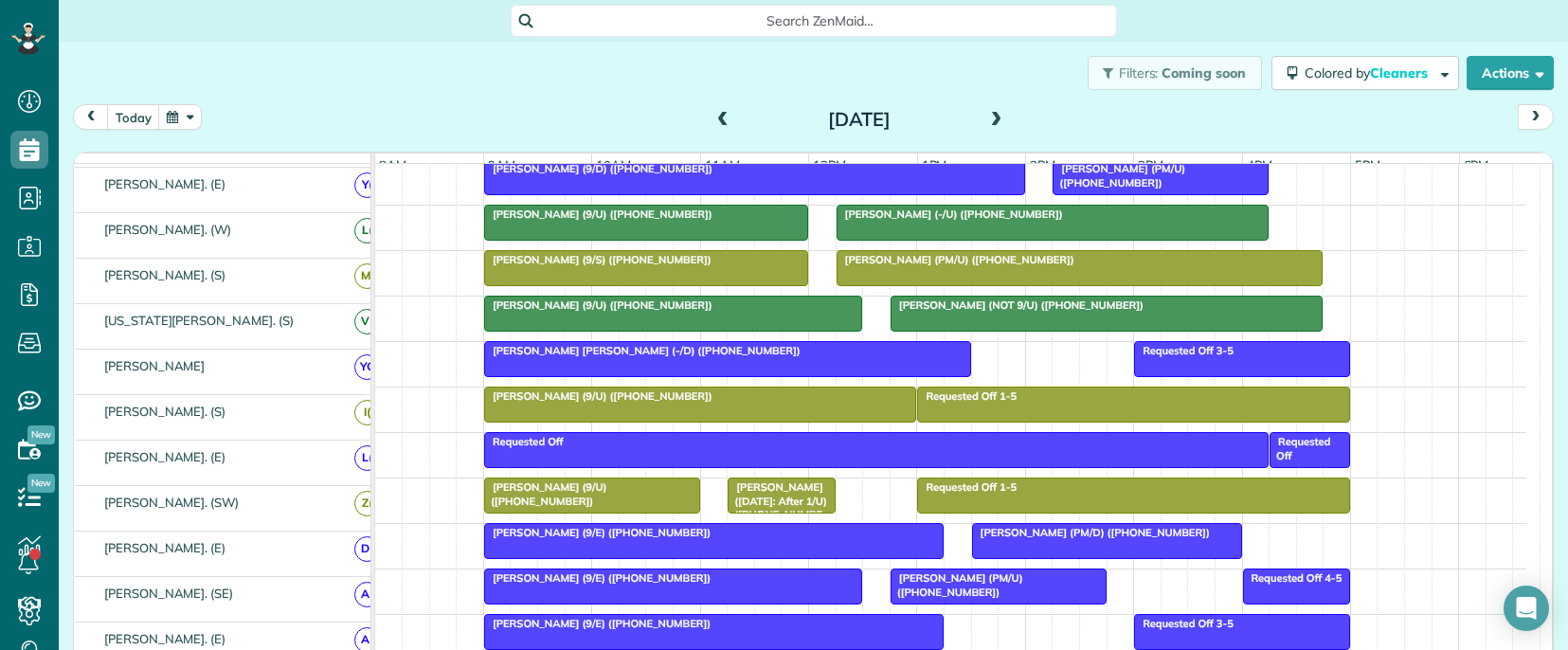
scroll to position [550, 0]
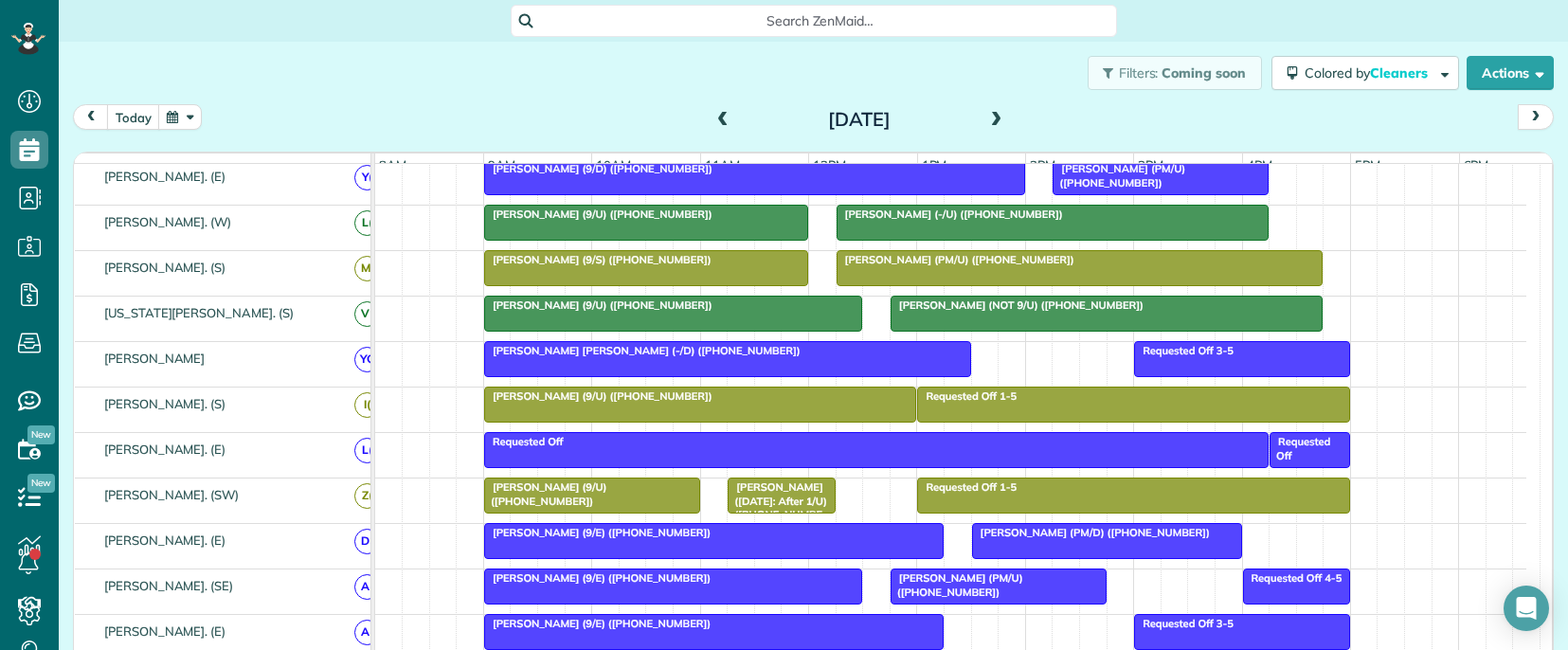
click at [539, 357] on span "[PERSON_NAME] [PERSON_NAME] (-/D) ([PHONE_NUMBER])" at bounding box center [642, 350] width 319 height 13
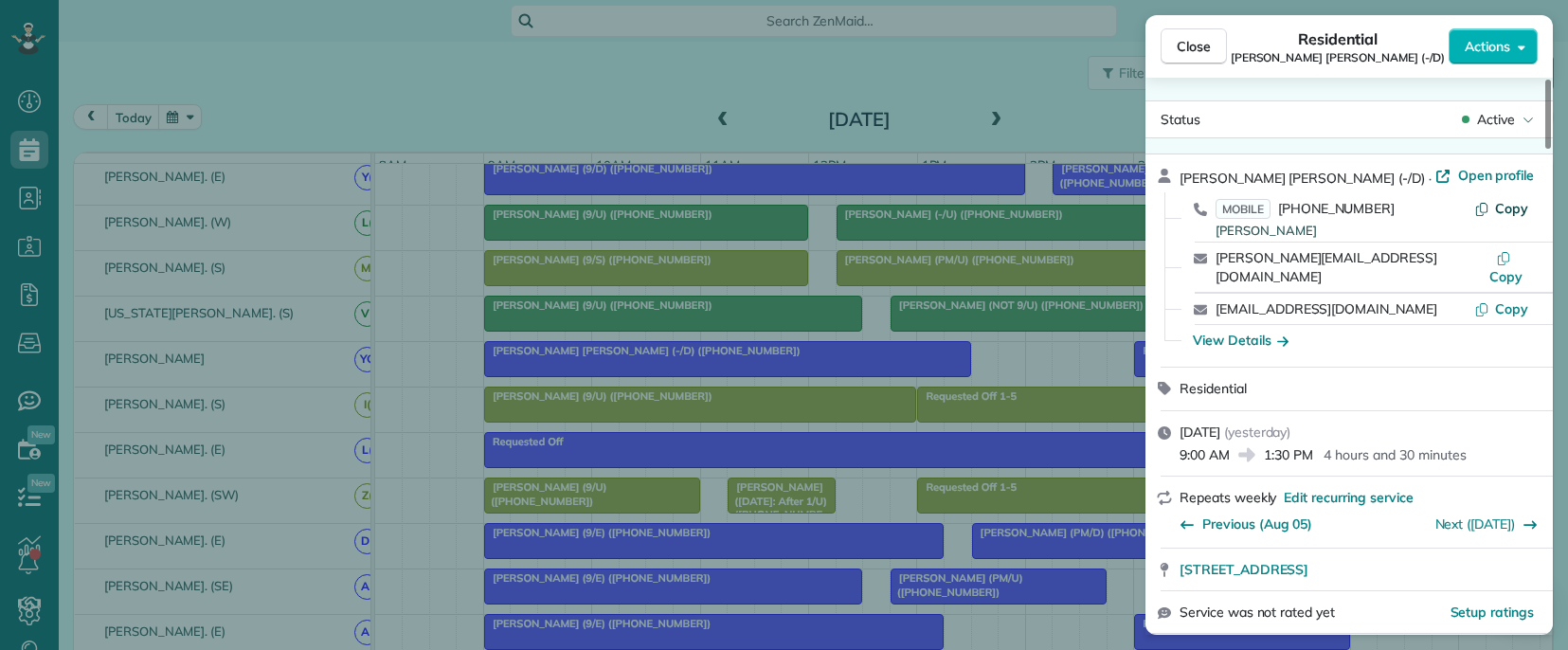
click at [1511, 207] on span "Copy" at bounding box center [1511, 208] width 33 height 17
click at [1198, 176] on span "[PERSON_NAME] [PERSON_NAME] (-/D)" at bounding box center [1303, 178] width 245 height 17
click at [1226, 178] on span "[PERSON_NAME] [PERSON_NAME] (-/D)" at bounding box center [1303, 178] width 245 height 17
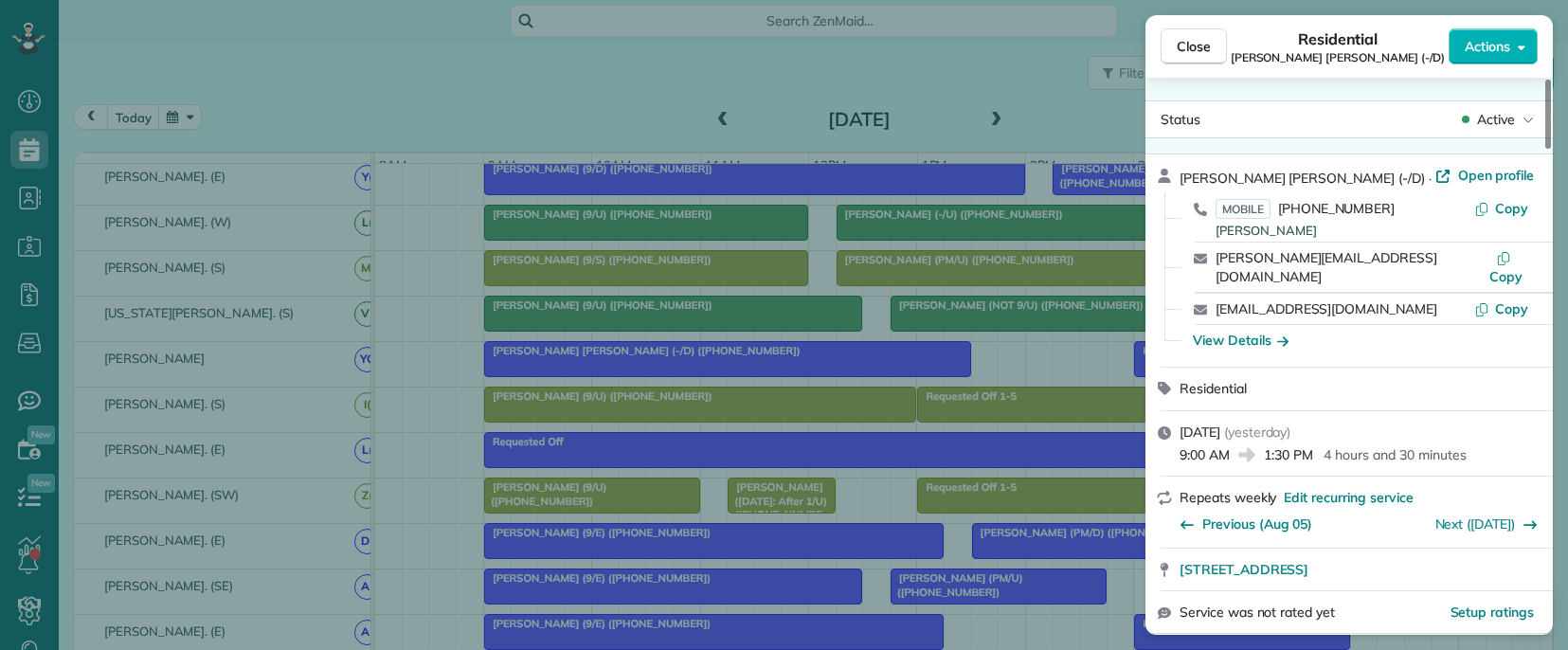
click at [1029, 382] on div "Close Residential [PERSON_NAME] [PERSON_NAME] (-/D) Actions Status Active [PERS…" at bounding box center [784, 325] width 1568 height 650
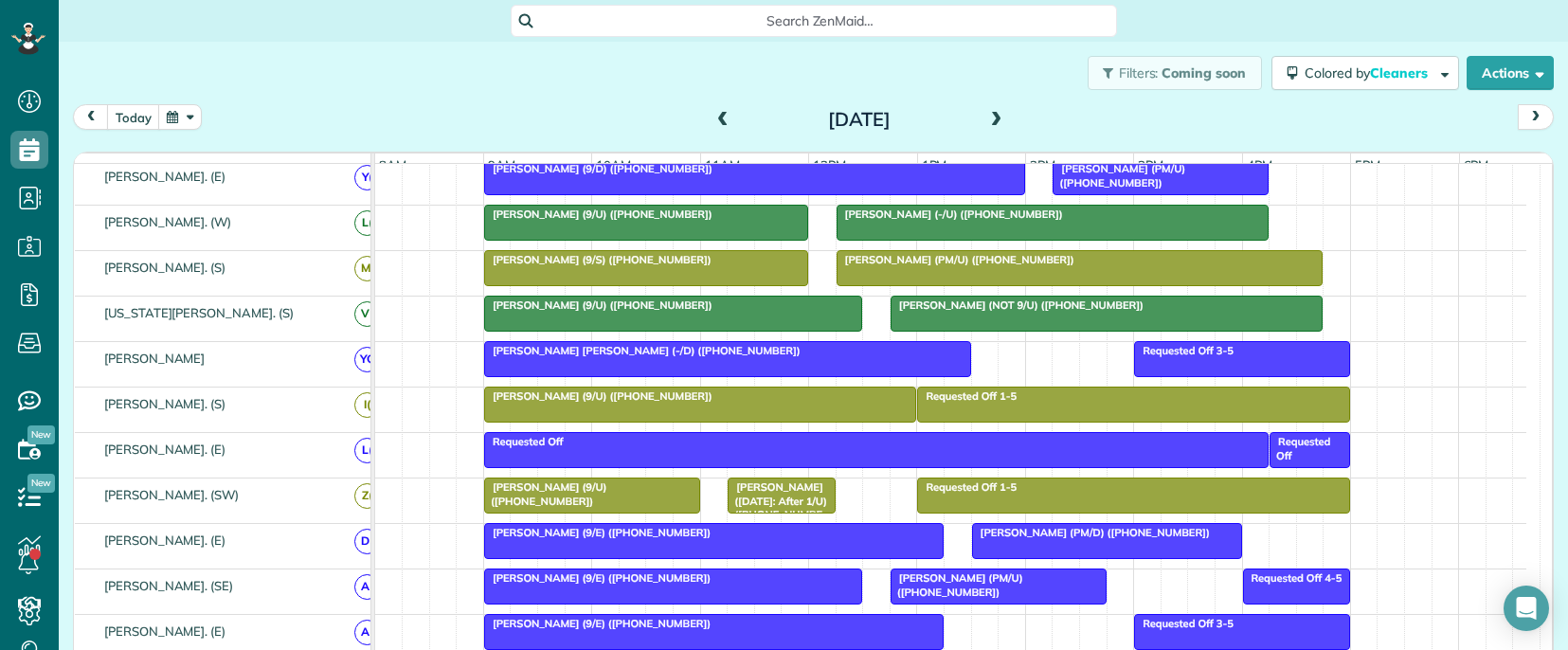
click at [542, 403] on div "[PERSON_NAME] (9/U) ([PHONE_NUMBER])" at bounding box center [700, 396] width 421 height 13
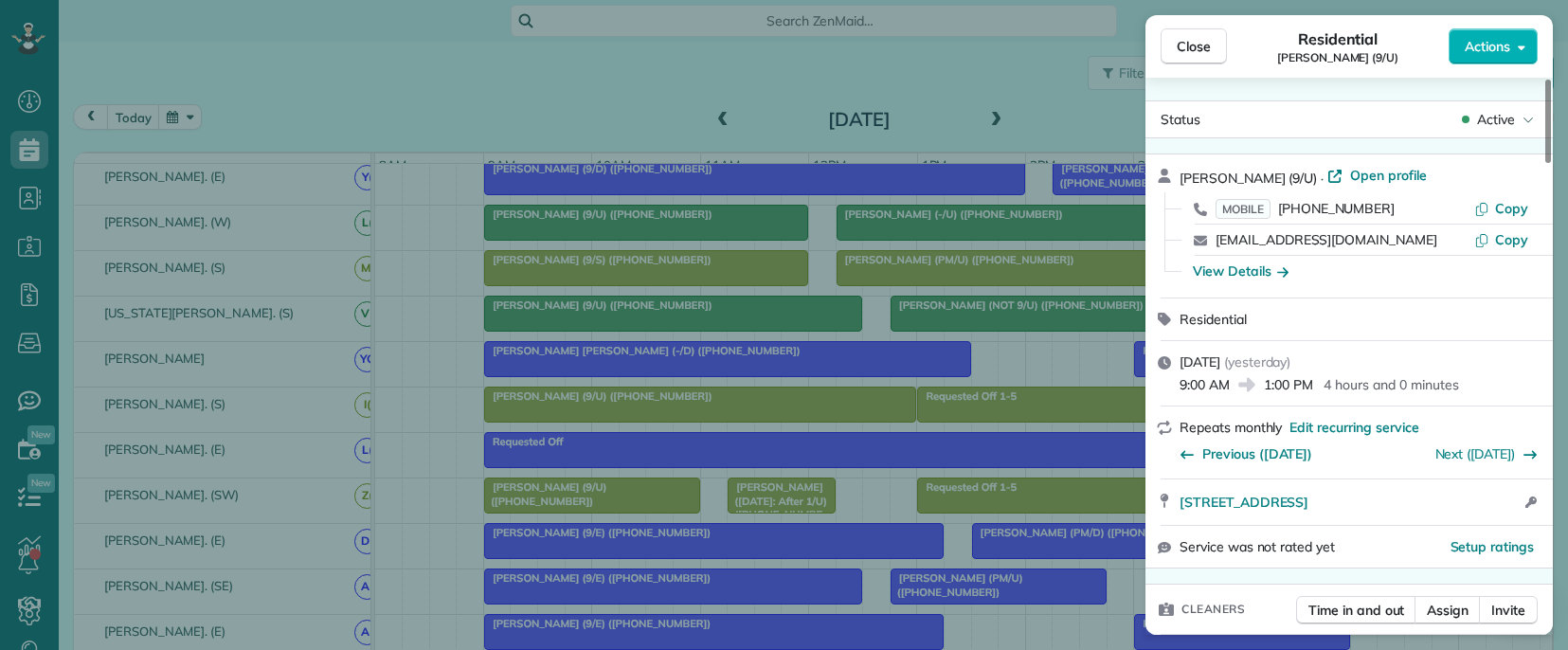
click at [1200, 177] on span "[PERSON_NAME] (9/U)" at bounding box center [1248, 178] width 137 height 17
click at [1507, 207] on span "Copy" at bounding box center [1511, 208] width 33 height 17
click at [864, 491] on div "Close Residential [PERSON_NAME] (9/U) Actions Status Active [PERSON_NAME] (9/U)…" at bounding box center [784, 325] width 1568 height 650
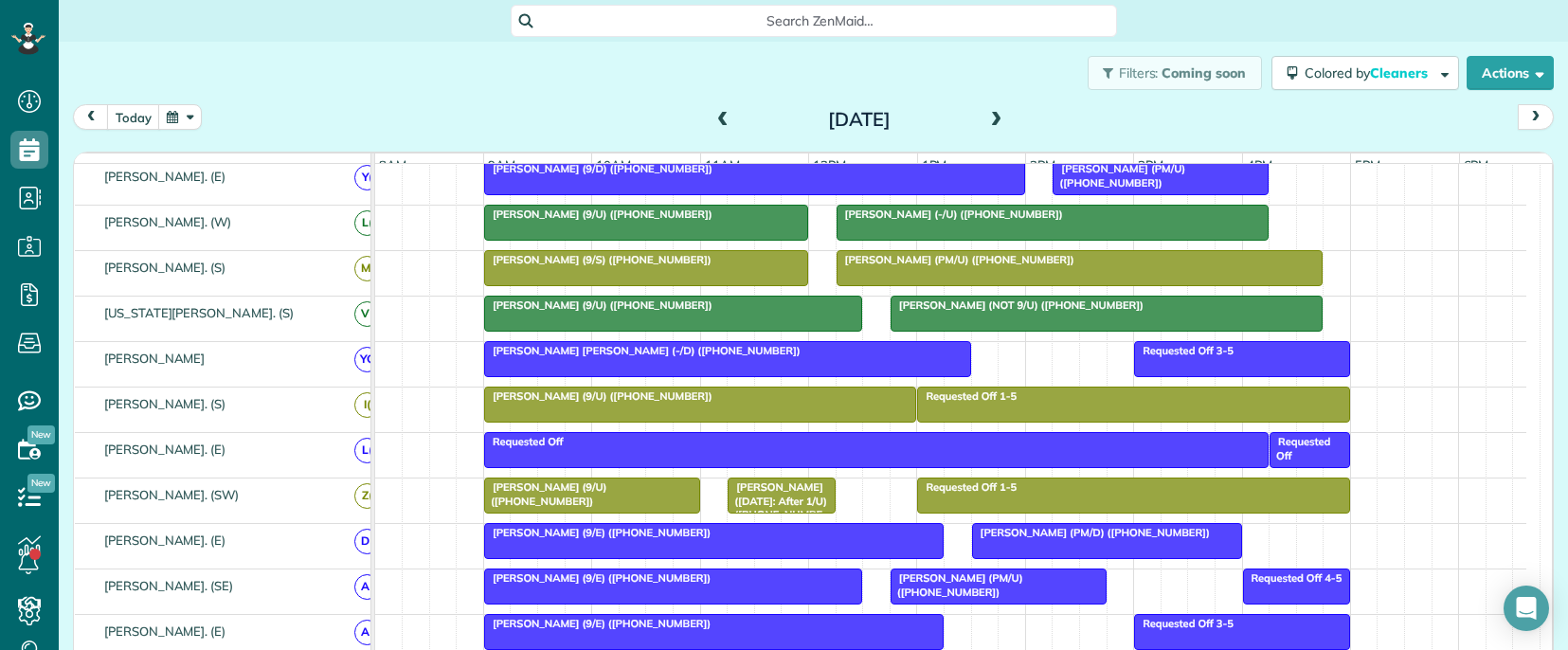
click at [607, 504] on span "[PERSON_NAME] (9/U) ([PHONE_NUMBER])" at bounding box center [545, 494] width 124 height 27
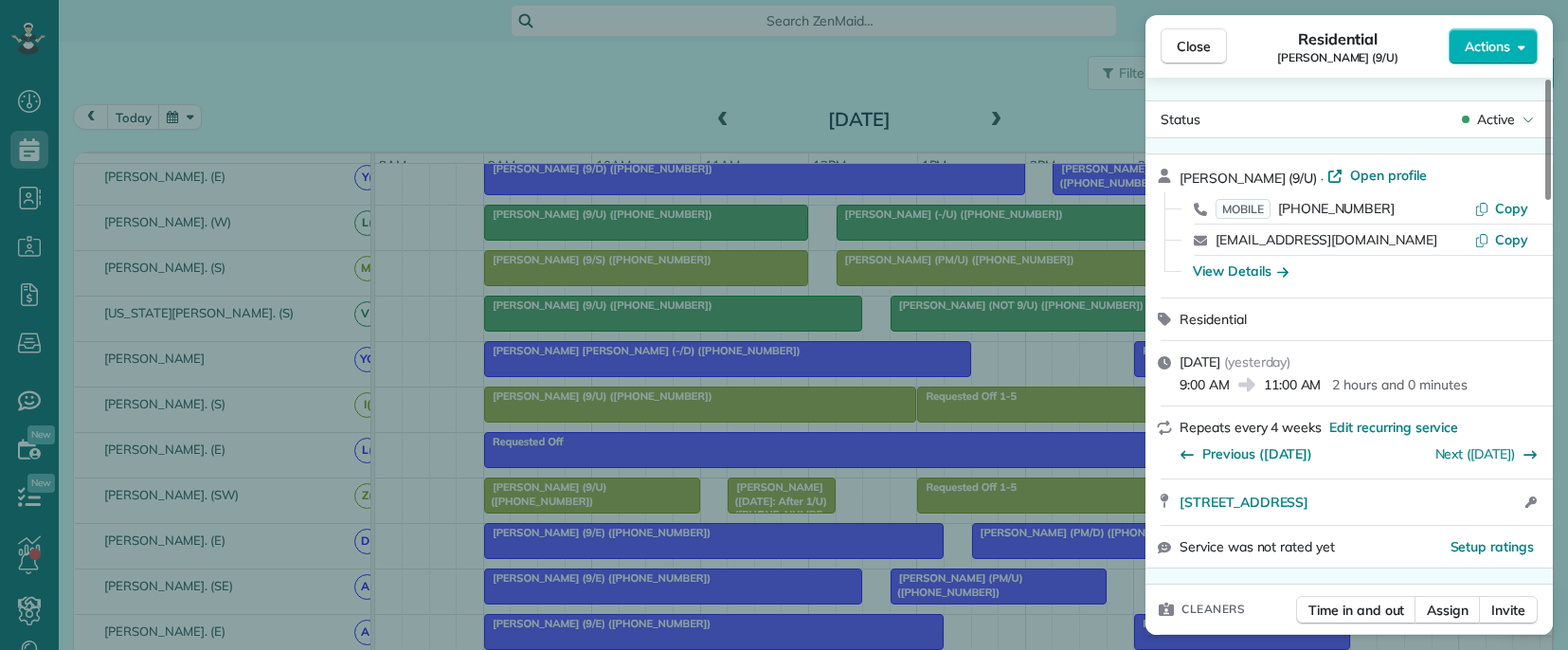
click at [1199, 177] on span "[PERSON_NAME] (9/U)" at bounding box center [1248, 178] width 137 height 17
click at [1506, 209] on span "Copy" at bounding box center [1511, 208] width 33 height 17
click at [893, 519] on div "Close Residential [PERSON_NAME] (9/U) Actions Status Active [PERSON_NAME] (9/U)…" at bounding box center [784, 325] width 1568 height 650
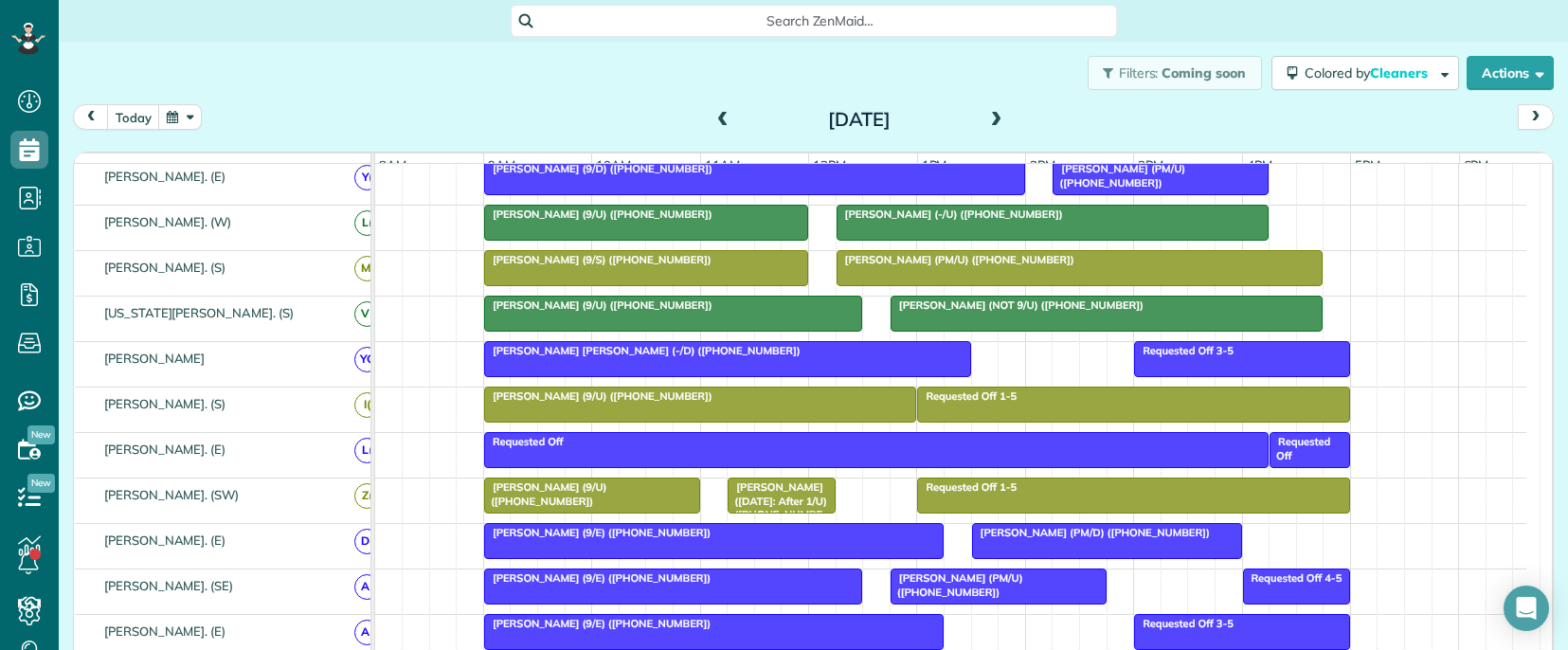
click at [789, 507] on span "[PERSON_NAME] ([DATE]: After 1/U) ([PHONE_NUMBER])" at bounding box center [777, 507] width 101 height 54
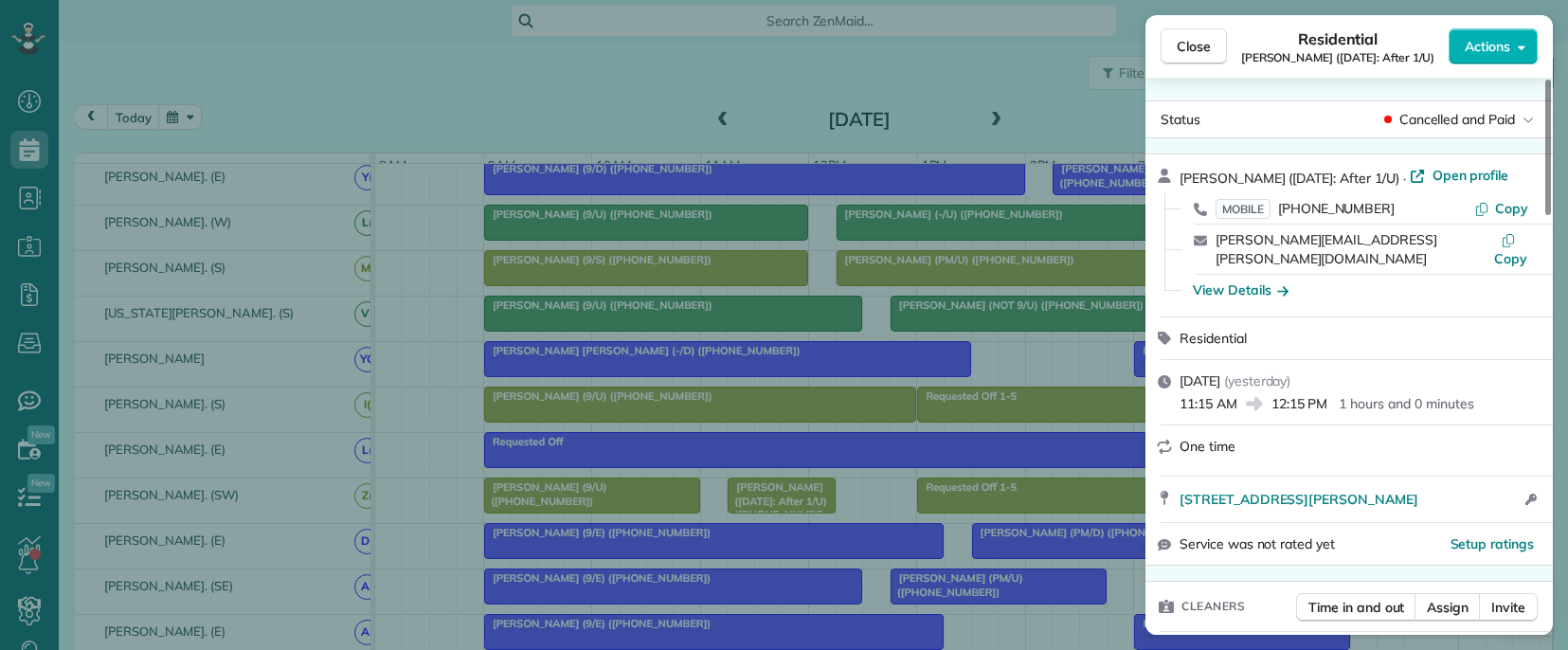
click at [1193, 175] on span "[PERSON_NAME] ([DATE]: After 1/U)" at bounding box center [1289, 178] width 220 height 17
click at [1509, 201] on span "Copy" at bounding box center [1511, 208] width 33 height 17
click at [860, 511] on div "Close Residential [PERSON_NAME] ([DATE]: After 1/U) Actions Status Cancelled an…" at bounding box center [784, 325] width 1568 height 650
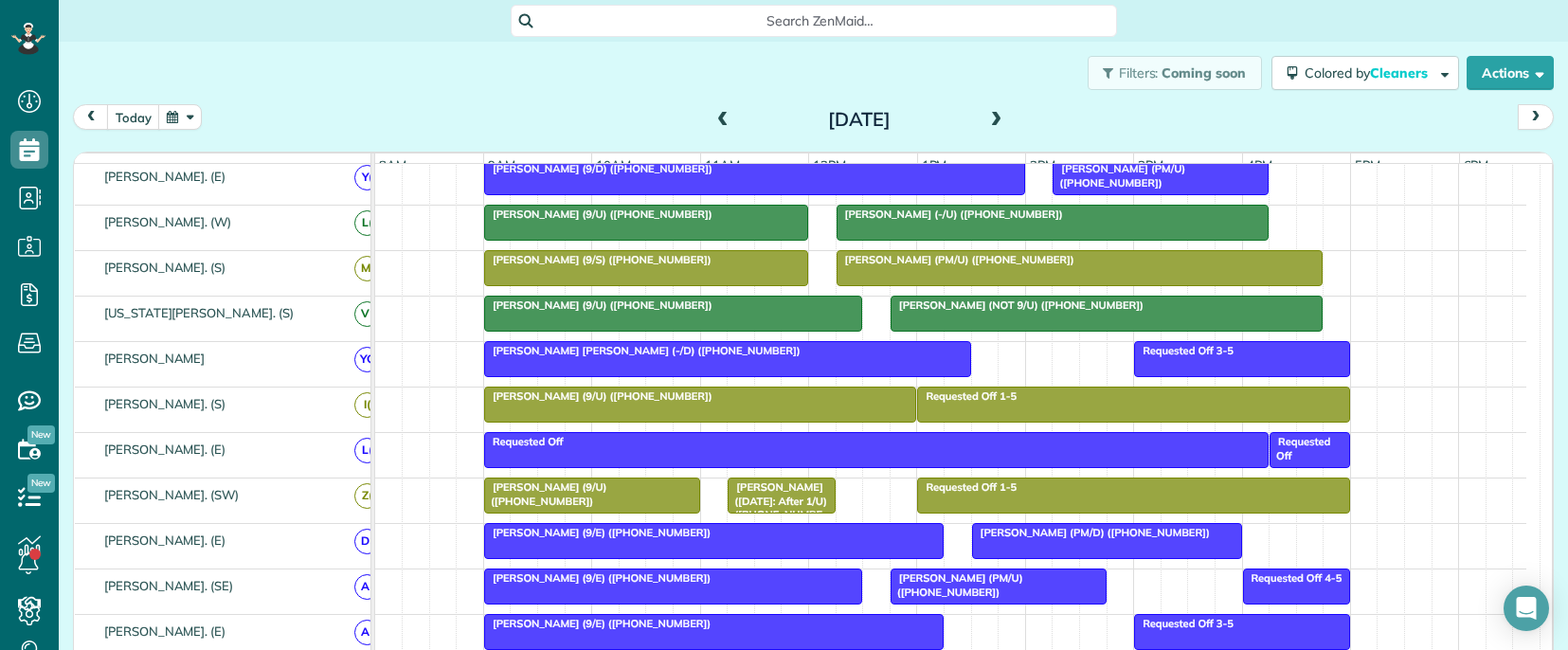
click at [548, 540] on span "[PERSON_NAME] (9/E) ([PHONE_NUMBER])" at bounding box center [598, 533] width 228 height 13
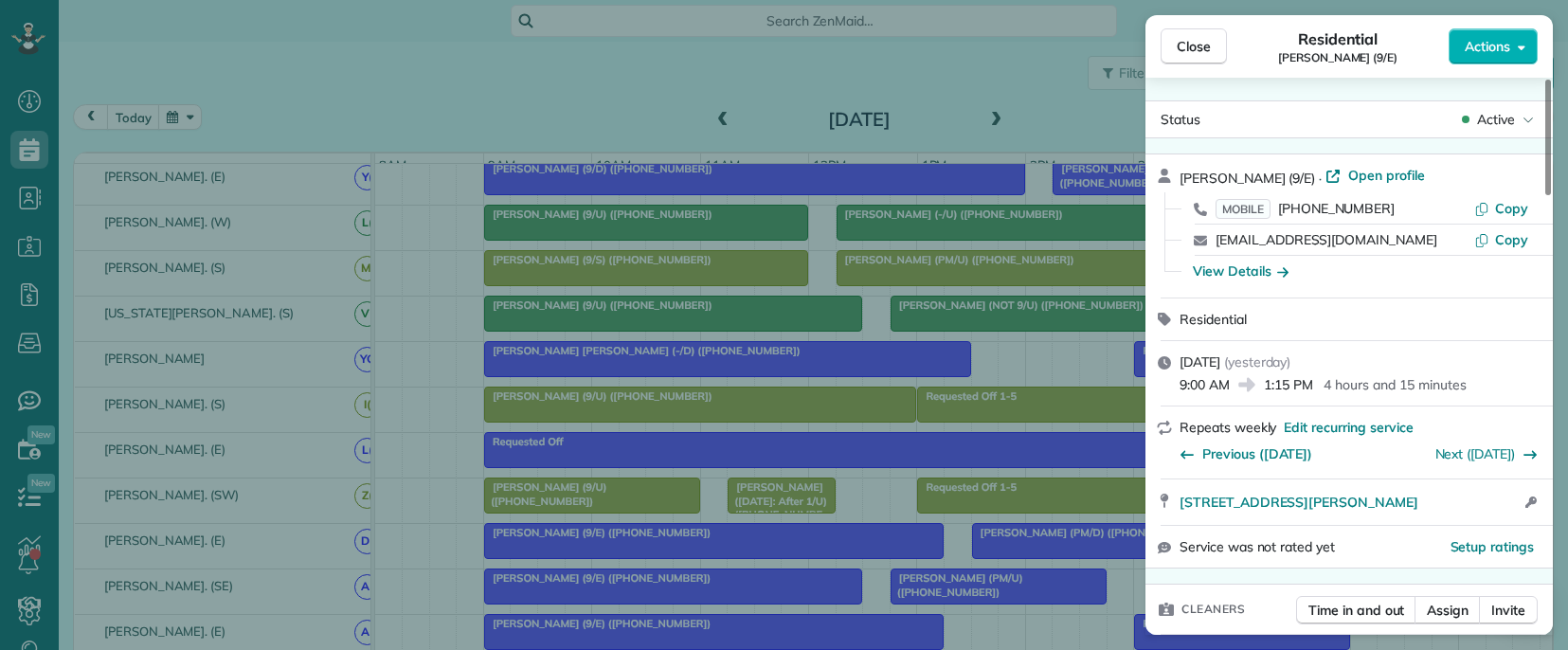
click at [1195, 176] on span "[PERSON_NAME] (9/E)" at bounding box center [1247, 178] width 135 height 17
click at [1508, 203] on span "Copy" at bounding box center [1511, 208] width 33 height 17
click at [857, 503] on div "Close Residential [PERSON_NAME] (9/E) Actions Status Active [PERSON_NAME] (9/E)…" at bounding box center [784, 325] width 1568 height 650
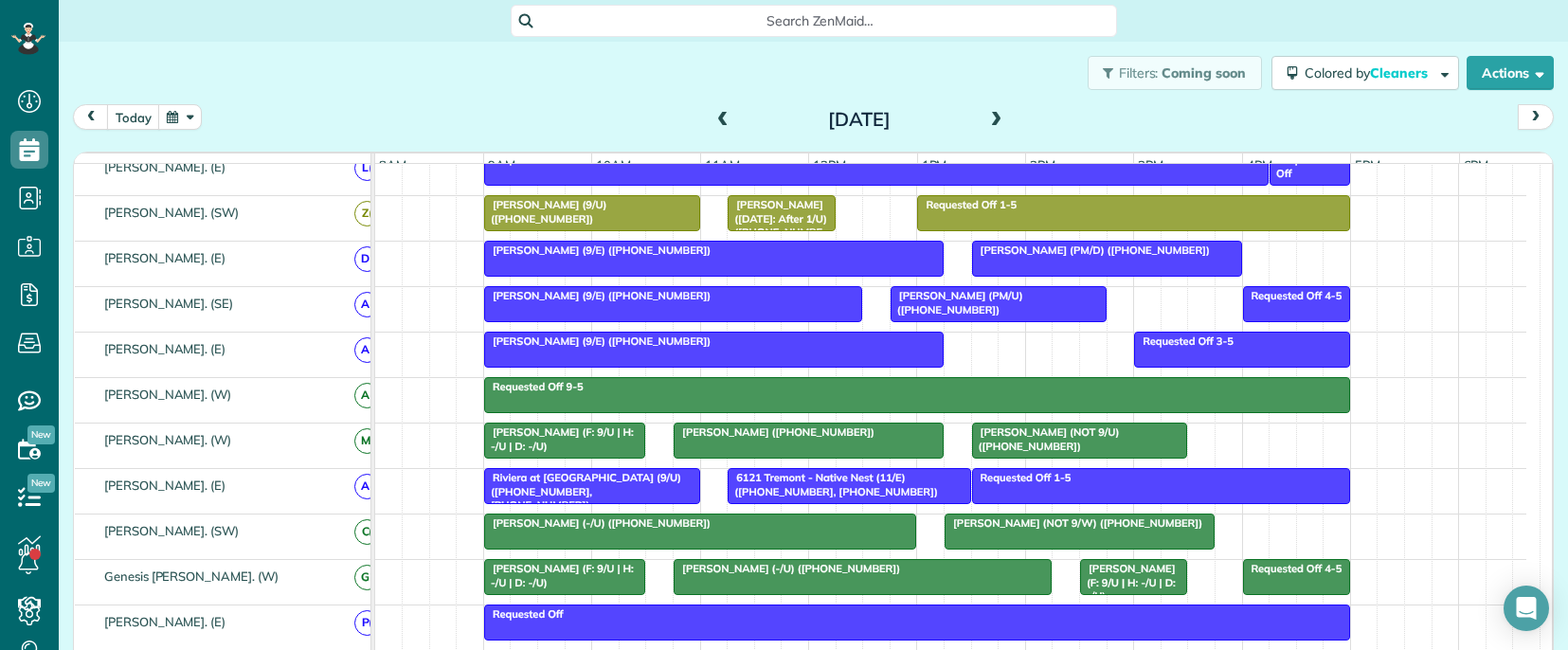
scroll to position [834, 0]
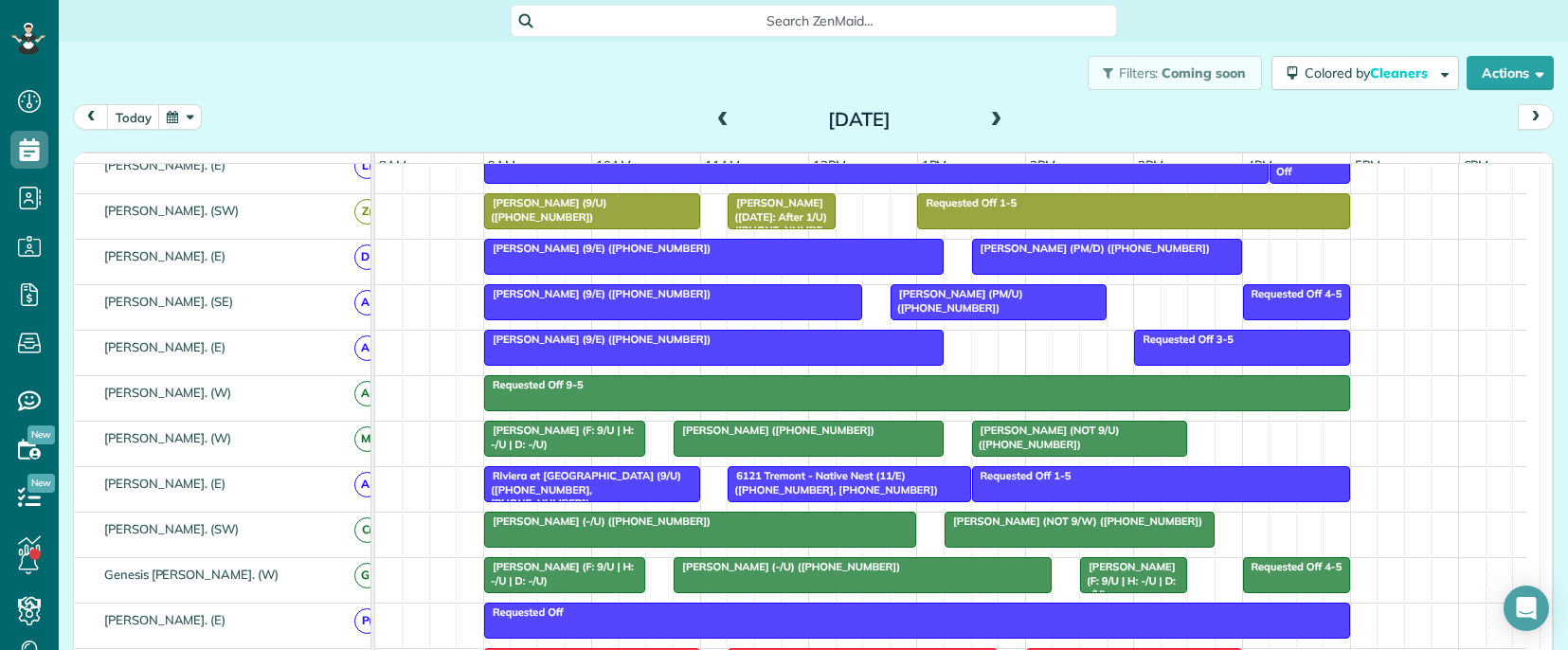
click at [1031, 255] on span "[PERSON_NAME] (PM/D) ([PHONE_NUMBER])" at bounding box center [1091, 248] width 240 height 13
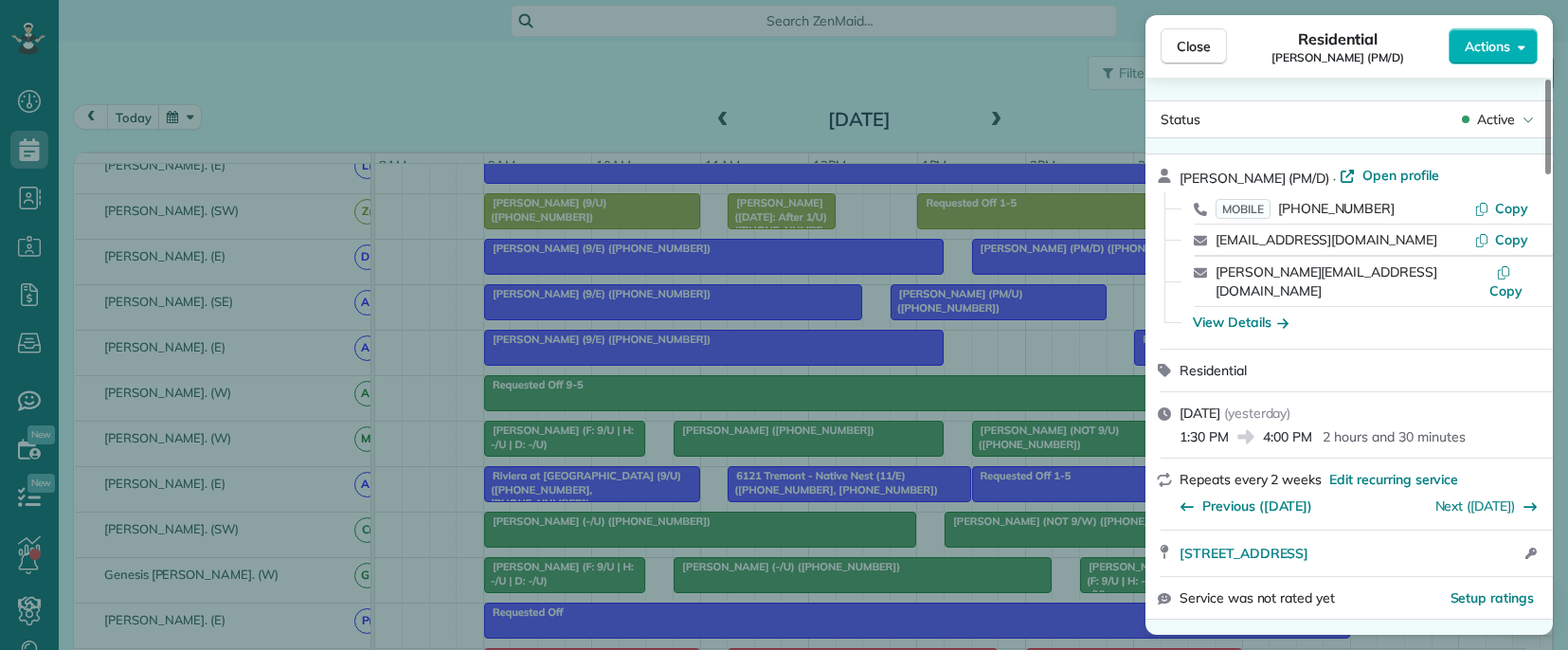
click at [1194, 173] on span "[PERSON_NAME] (PM/D)" at bounding box center [1254, 178] width 149 height 17
click at [1512, 214] on span "Copy" at bounding box center [1511, 208] width 33 height 17
click at [1500, 208] on span "Copied" at bounding box center [1505, 208] width 45 height 17
click at [981, 356] on div "Close Residential [PERSON_NAME] (PM/D) Actions Status Active [PERSON_NAME] (PM/…" at bounding box center [784, 325] width 1568 height 650
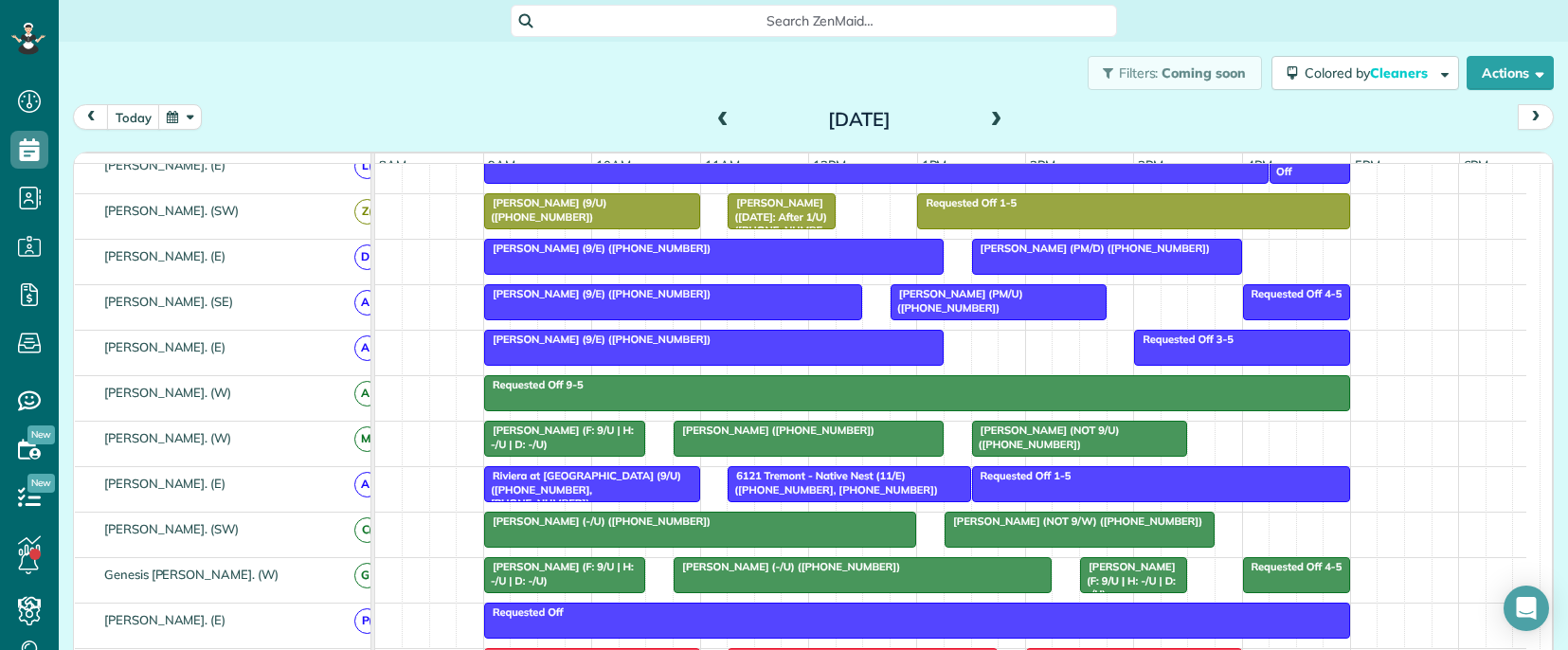
click at [670, 317] on div at bounding box center [673, 303] width 376 height 34
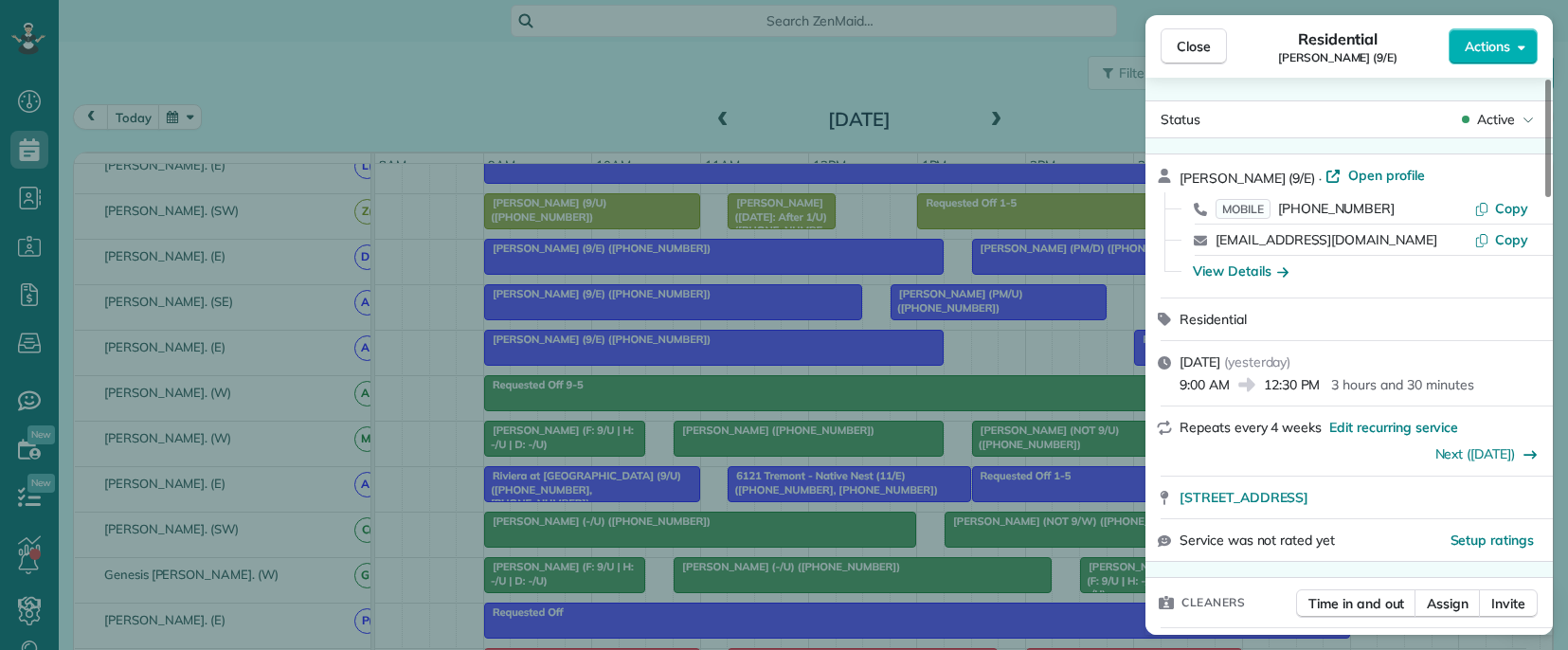
click at [1192, 170] on span "[PERSON_NAME] (9/E)" at bounding box center [1247, 178] width 135 height 17
drag, startPoint x: 1192, startPoint y: 170, endPoint x: 1110, endPoint y: 218, distance: 95.0
click at [1191, 170] on span "[PERSON_NAME] (9/E)" at bounding box center [1247, 178] width 135 height 17
click at [1500, 200] on span "Copy" at bounding box center [1511, 208] width 33 height 17
click at [1019, 318] on div "Close Residential [PERSON_NAME] (9/E) Actions Status Active [PERSON_NAME] (9/E)…" at bounding box center [784, 325] width 1568 height 650
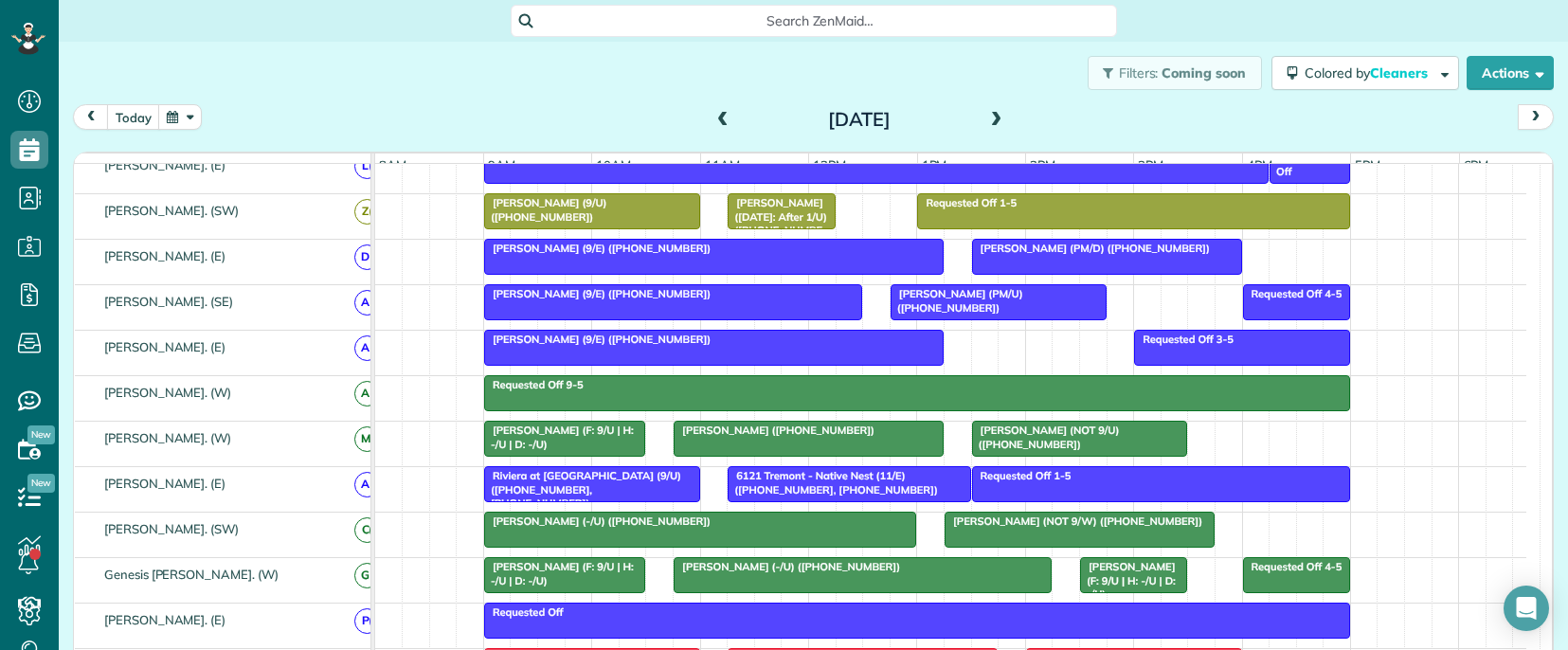
click at [955, 313] on span "[PERSON_NAME] (PM/U) ([PHONE_NUMBER])" at bounding box center [956, 301] width 133 height 27
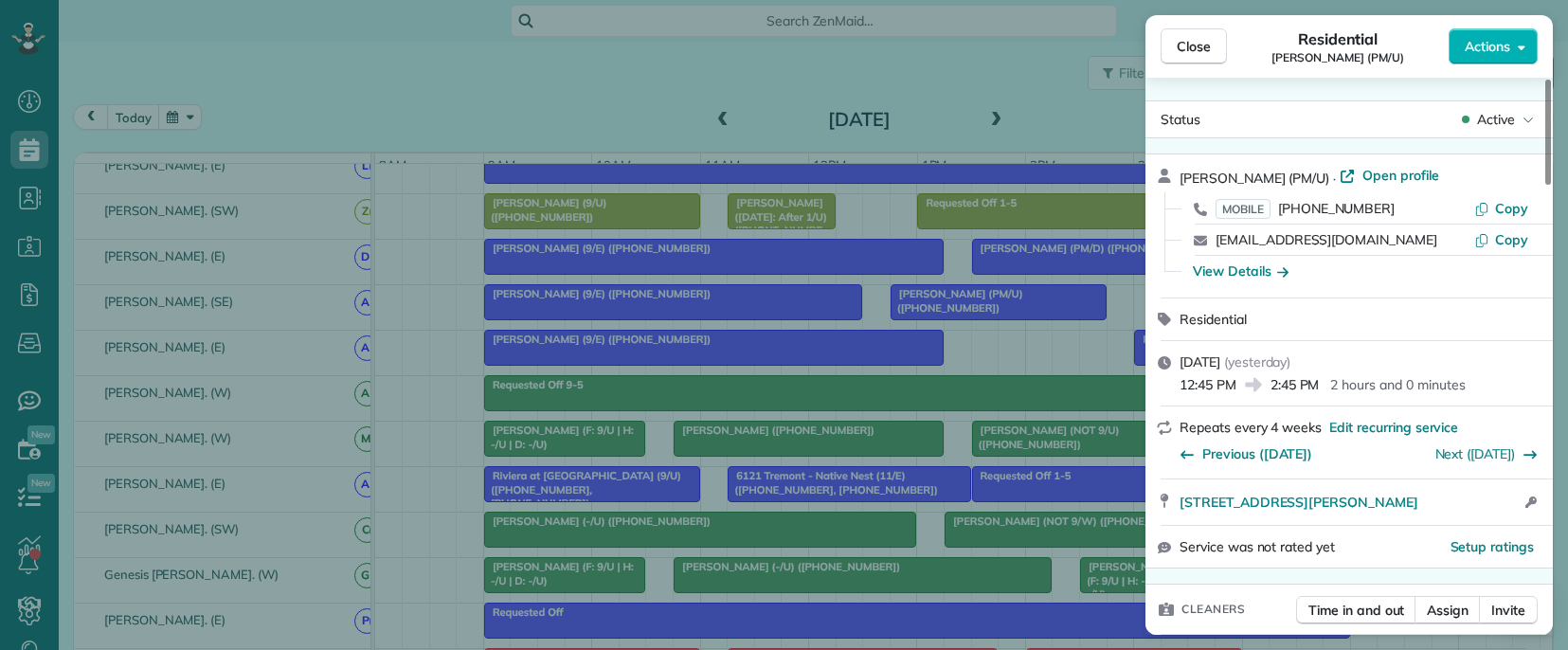
click at [1204, 176] on span "[PERSON_NAME] (PM/U)" at bounding box center [1254, 178] width 149 height 17
click at [1514, 211] on span "Copy" at bounding box center [1511, 208] width 33 height 17
click at [1505, 209] on span "Copy" at bounding box center [1511, 208] width 33 height 17
drag, startPoint x: 1019, startPoint y: 349, endPoint x: 988, endPoint y: 360, distance: 32.9
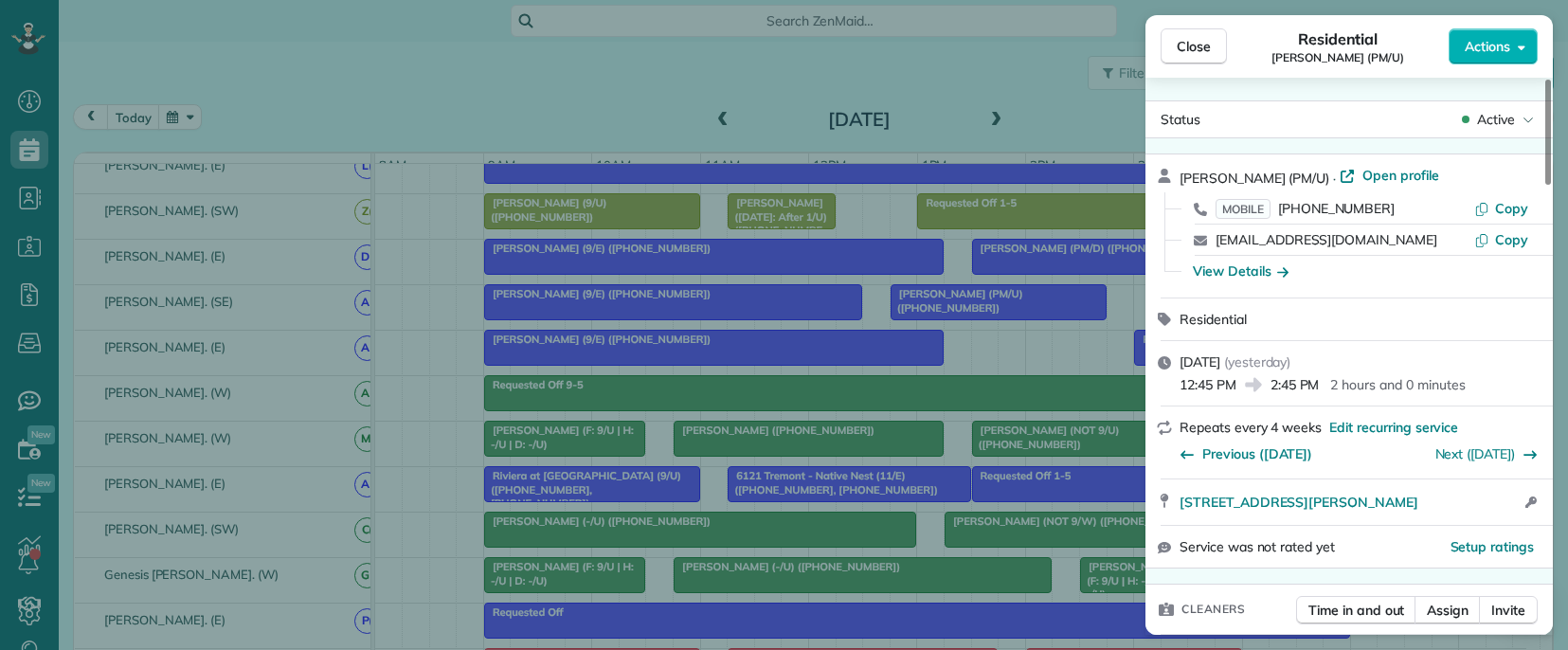
click at [1019, 350] on div "Close Residential [PERSON_NAME] (PM/U) Actions Status Active [PERSON_NAME] (PM/…" at bounding box center [784, 325] width 1568 height 650
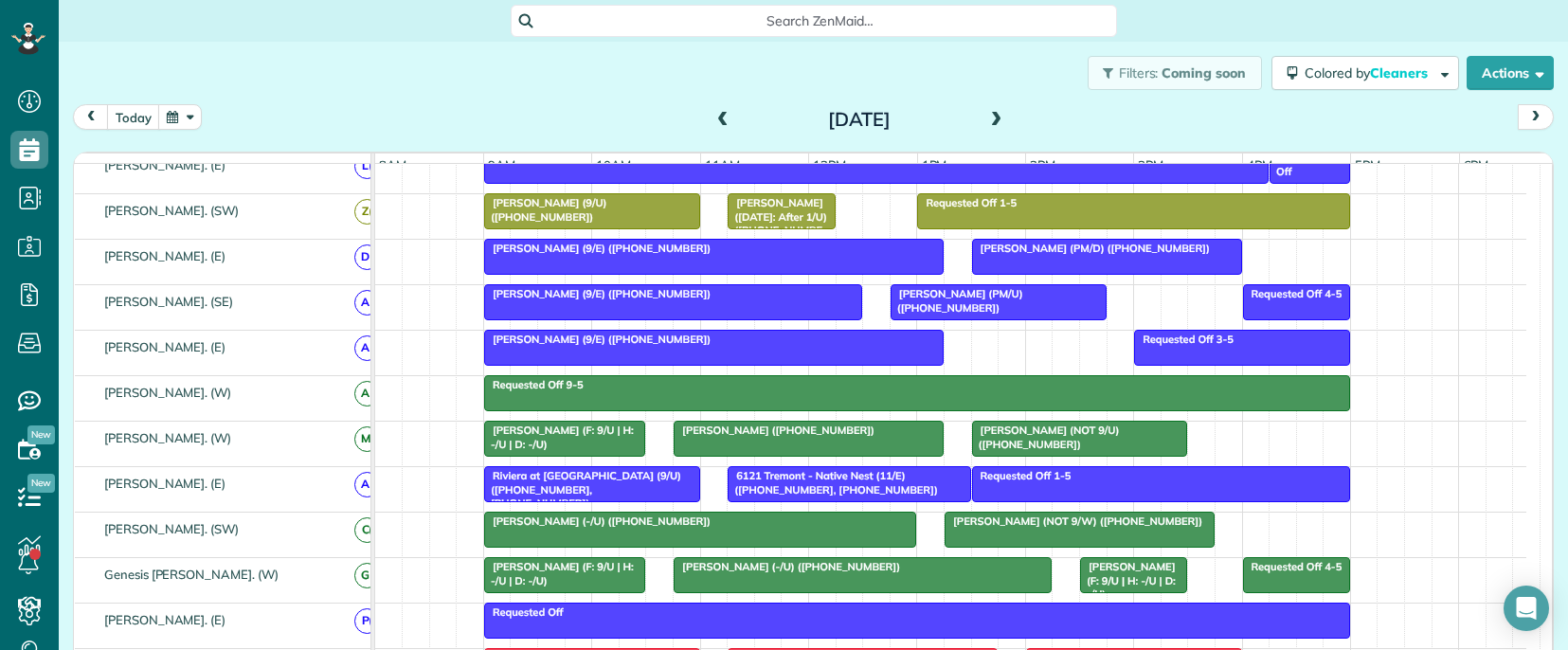
click at [727, 364] on div at bounding box center [714, 348] width 458 height 34
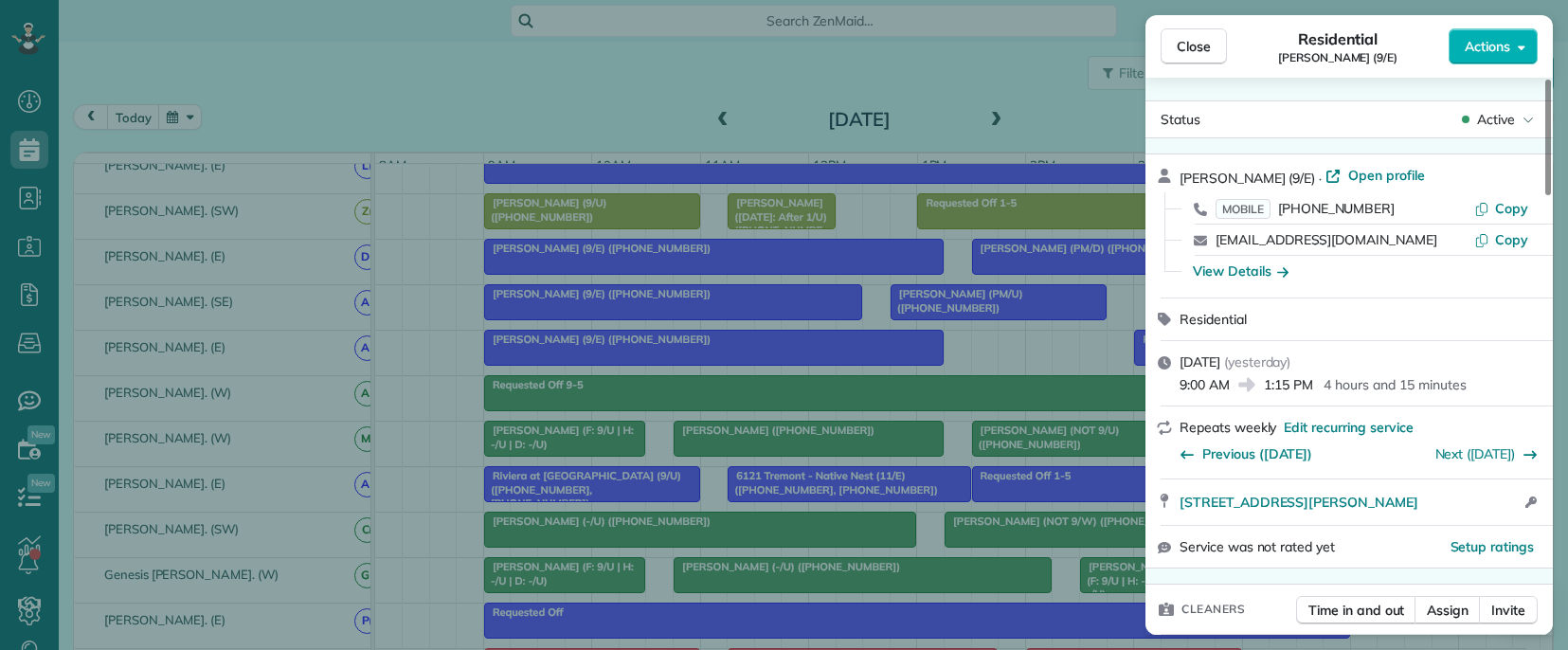
click at [1197, 180] on span "[PERSON_NAME] (9/E)" at bounding box center [1247, 178] width 135 height 17
click at [1197, 179] on span "[PERSON_NAME] (9/E)" at bounding box center [1247, 178] width 135 height 17
click at [1511, 207] on span "Copy" at bounding box center [1511, 208] width 33 height 17
click at [1004, 370] on div "Close Residential [PERSON_NAME] (9/E) Actions Status Active [PERSON_NAME] (9/E)…" at bounding box center [784, 325] width 1568 height 650
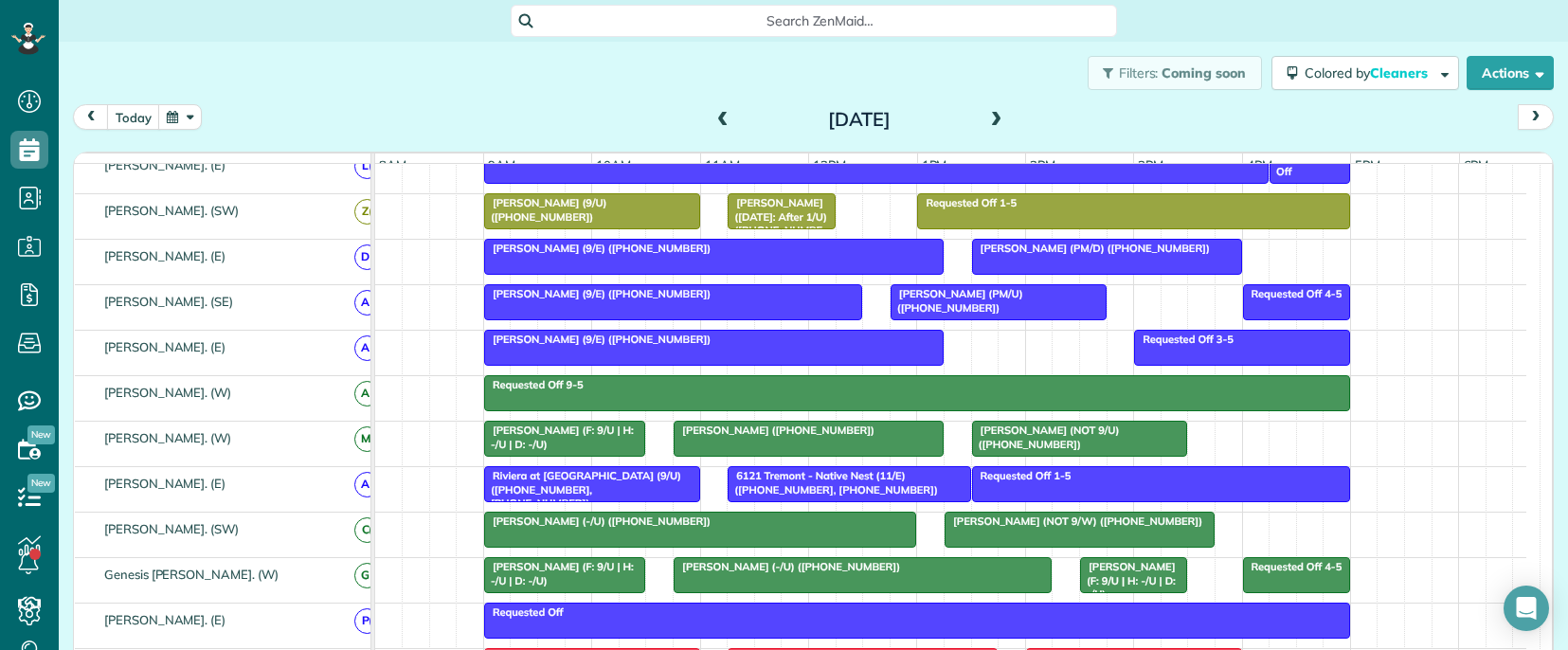
click at [526, 451] on div "[PERSON_NAME] (F: 9/U | H: -/U | D: -/U)" at bounding box center [565, 437] width 150 height 28
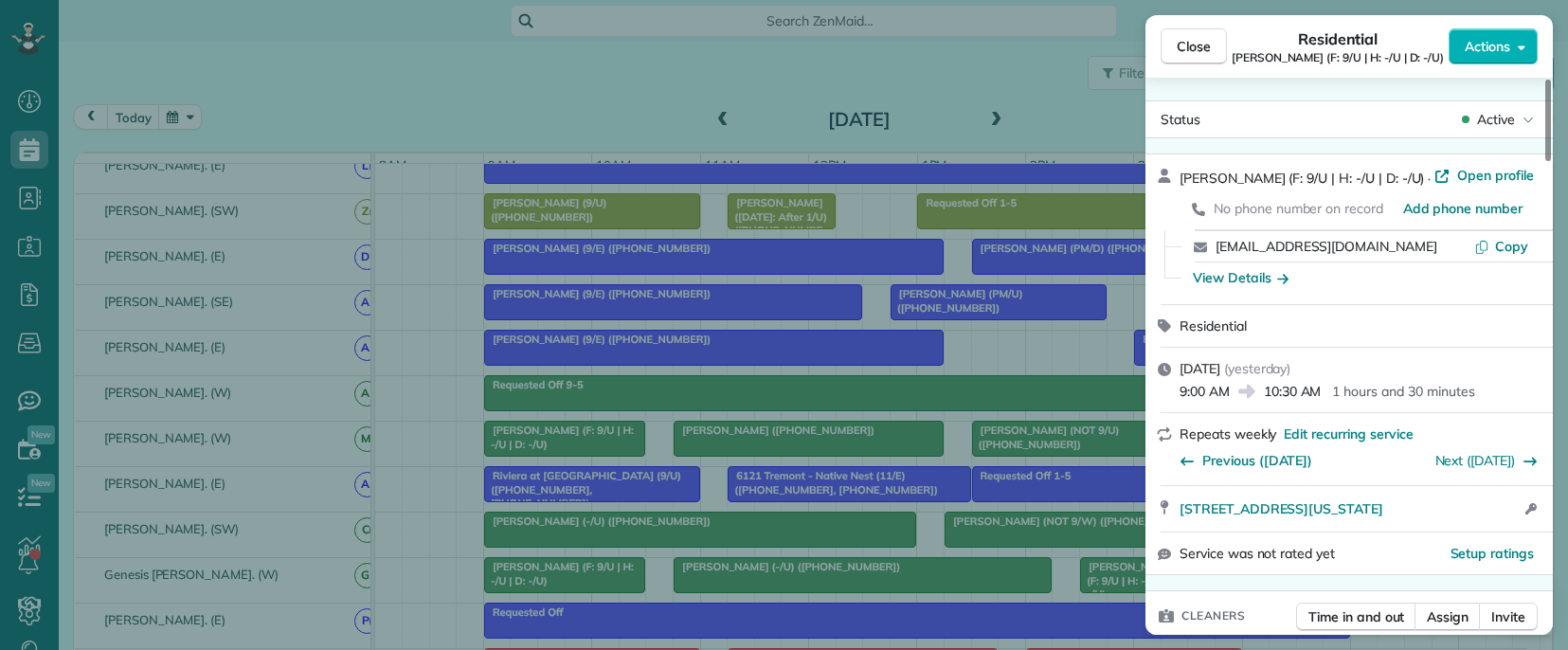
click at [1026, 358] on div "Close Residential [PERSON_NAME] (F: 9/U | H: -/U | D: -/U) Actions Status Activ…" at bounding box center [784, 325] width 1568 height 650
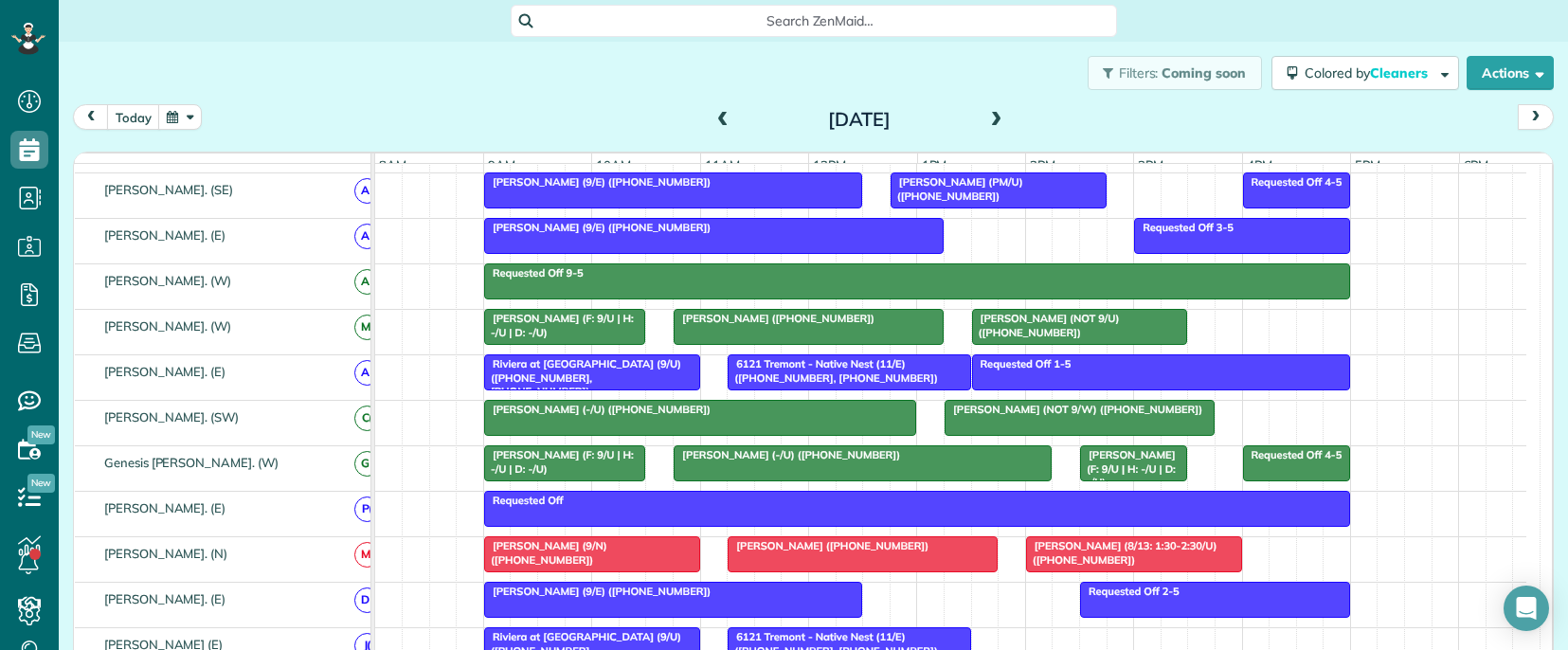
scroll to position [948, 0]
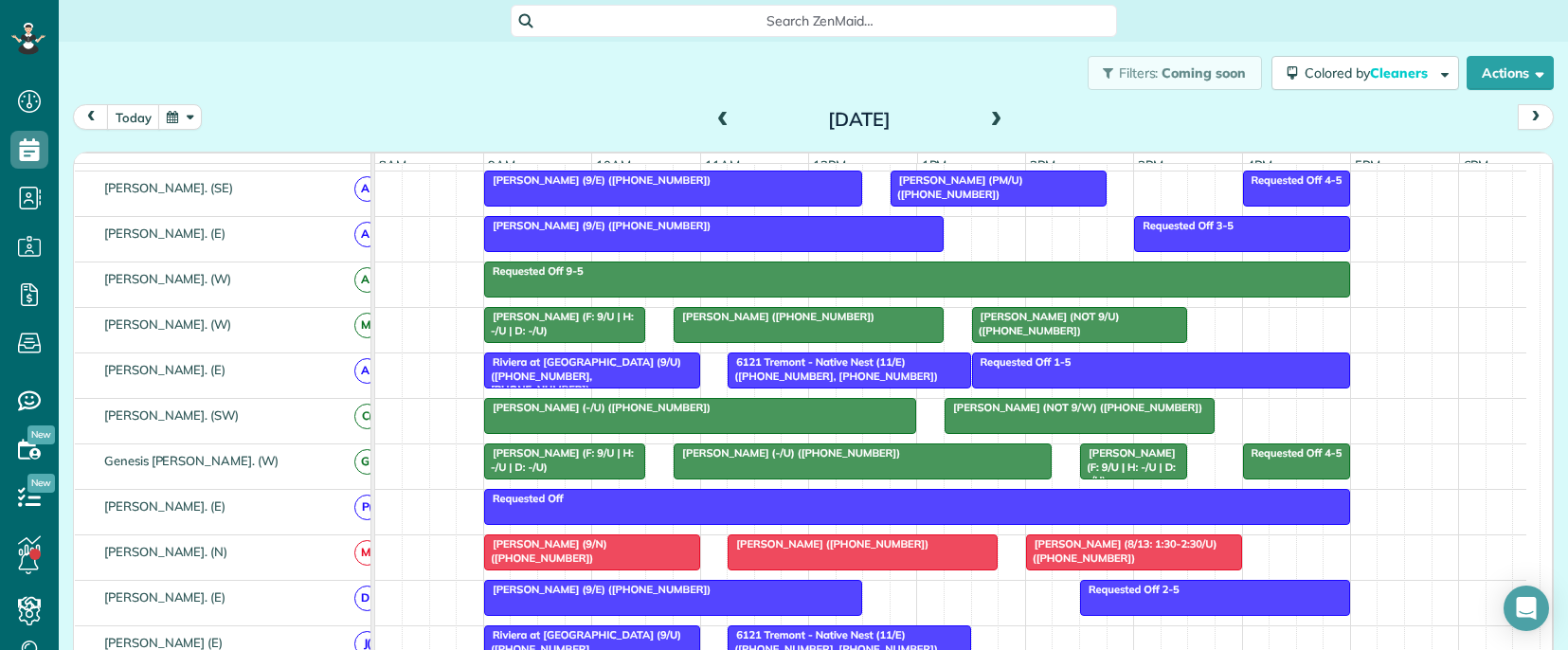
click at [746, 478] on div at bounding box center [862, 462] width 376 height 34
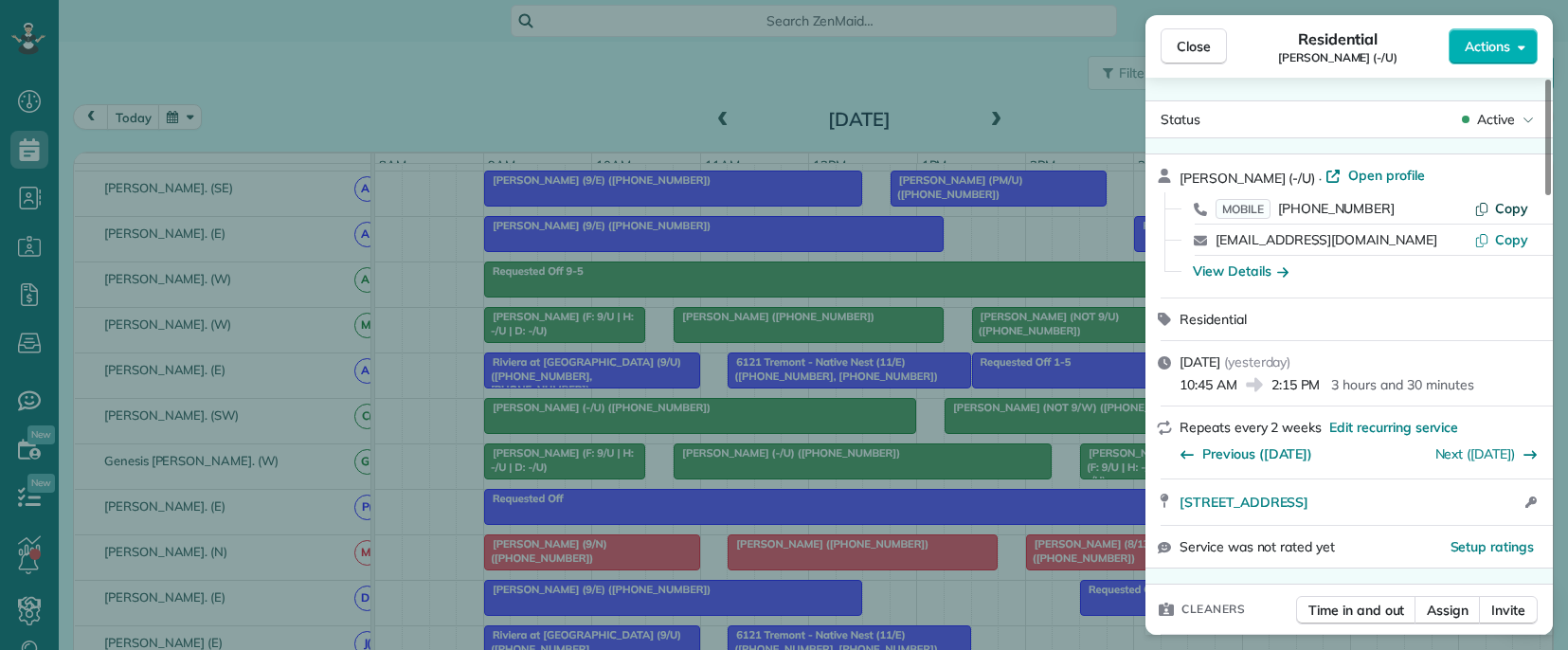
click at [1503, 207] on span "Copy" at bounding box center [1511, 208] width 33 height 17
click at [1179, 176] on div "[PERSON_NAME] (-/U) · Open profile MOBILE [PHONE_NUMBER] Copy [EMAIL_ADDRESS][D…" at bounding box center [1349, 226] width 407 height 143
click at [1089, 482] on div "Close Residential [PERSON_NAME] (-/U) Actions Status Active [PERSON_NAME] (-/U)…" at bounding box center [784, 325] width 1568 height 650
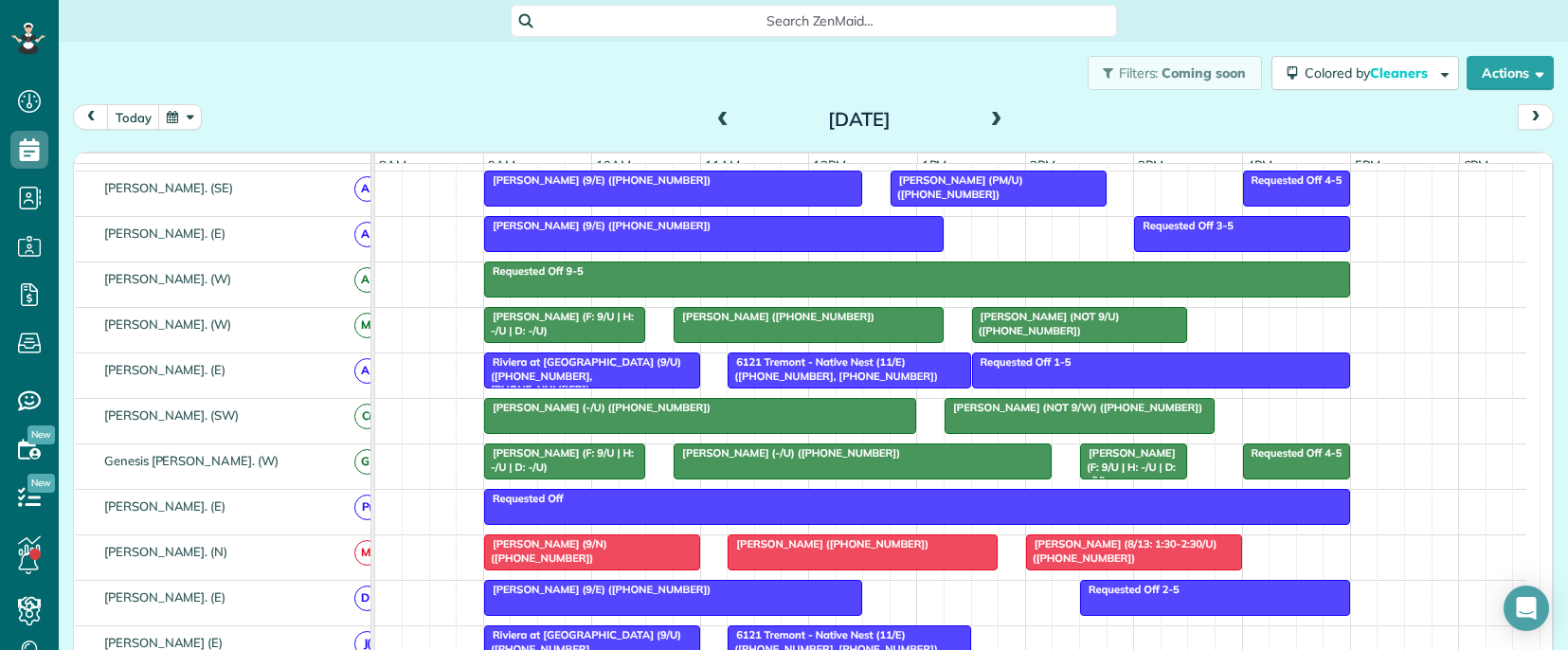
click at [554, 569] on div at bounding box center [592, 553] width 214 height 34
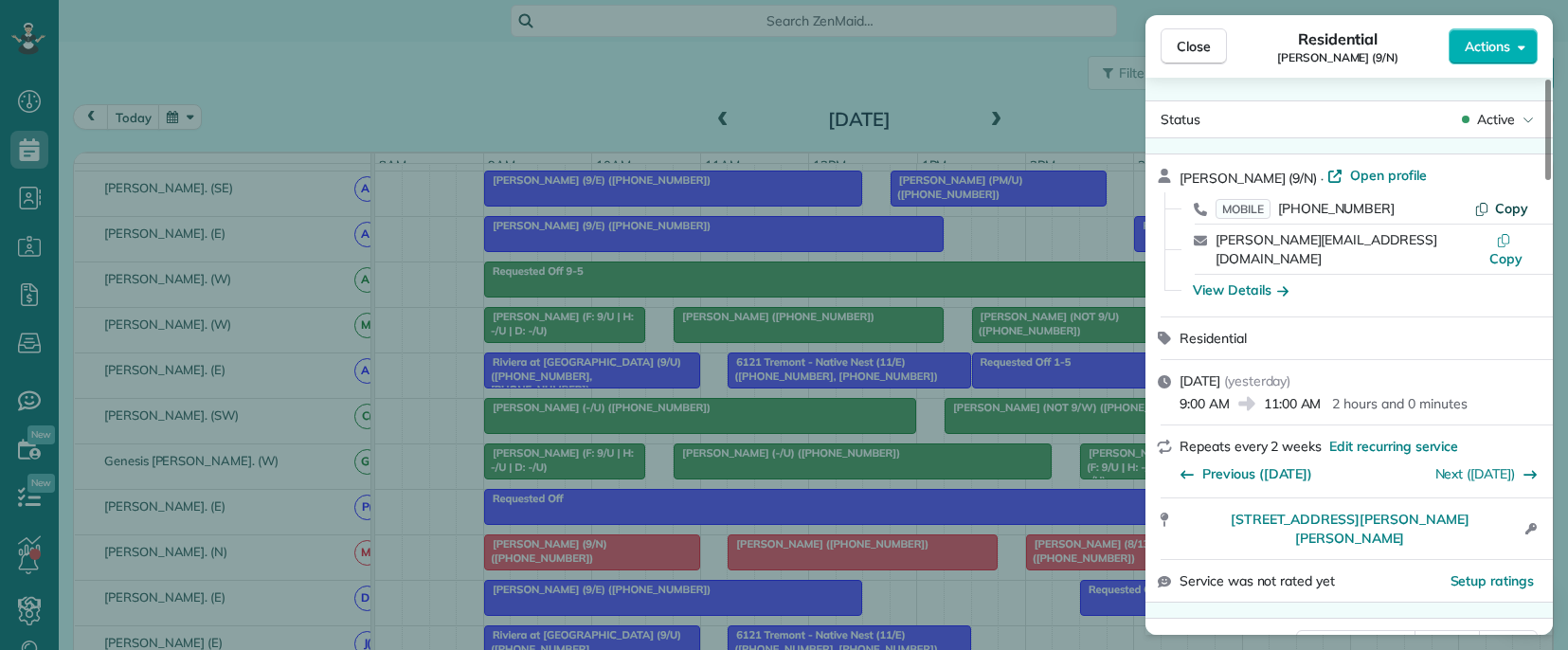
click at [1506, 209] on span "Copy" at bounding box center [1511, 208] width 33 height 17
click at [1191, 174] on span "[PERSON_NAME] (9/N)" at bounding box center [1248, 178] width 137 height 17
click at [1499, 203] on span "Copy" at bounding box center [1511, 208] width 33 height 17
click at [716, 569] on div "Close Residential [PERSON_NAME] (9/N) Actions Status Active [PERSON_NAME] (9/N)…" at bounding box center [784, 325] width 1568 height 650
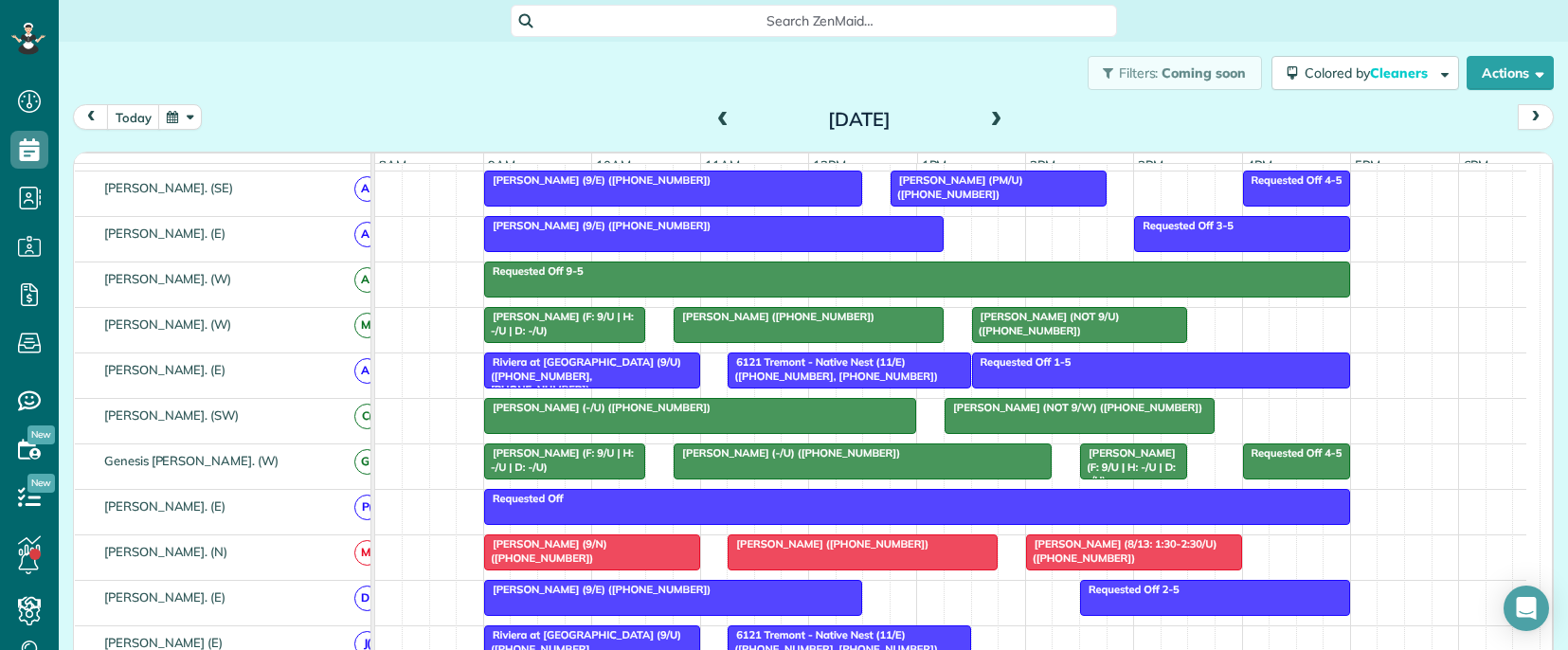
click at [794, 565] on link "[PERSON_NAME] ([PHONE_NUMBER])" at bounding box center [863, 553] width 270 height 36
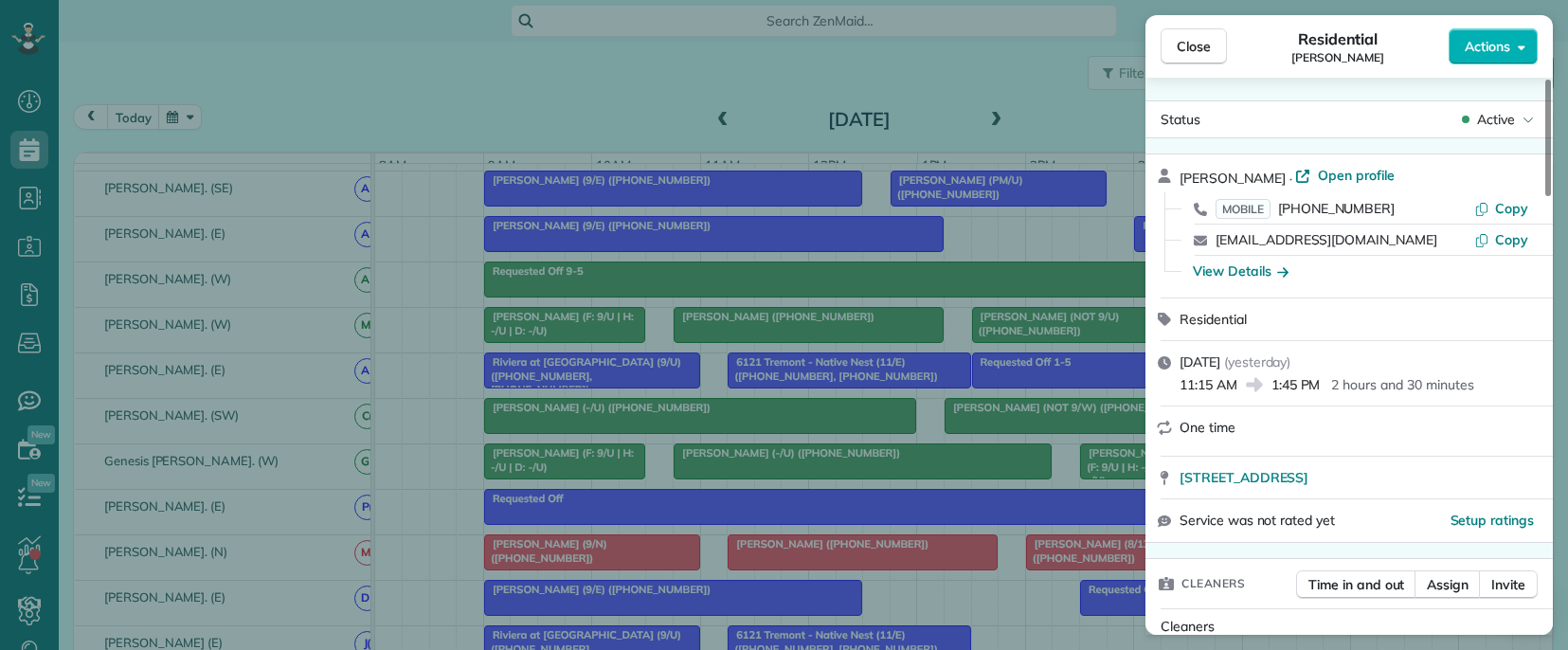
click at [1189, 176] on span "[PERSON_NAME]" at bounding box center [1233, 178] width 107 height 17
click at [1189, 175] on span "[PERSON_NAME]" at bounding box center [1233, 178] width 107 height 17
click at [1503, 208] on span "Copy" at bounding box center [1511, 208] width 33 height 17
click at [1023, 569] on div "Close Residential [PERSON_NAME] Actions Status Active [PERSON_NAME] · Open prof…" at bounding box center [784, 325] width 1568 height 650
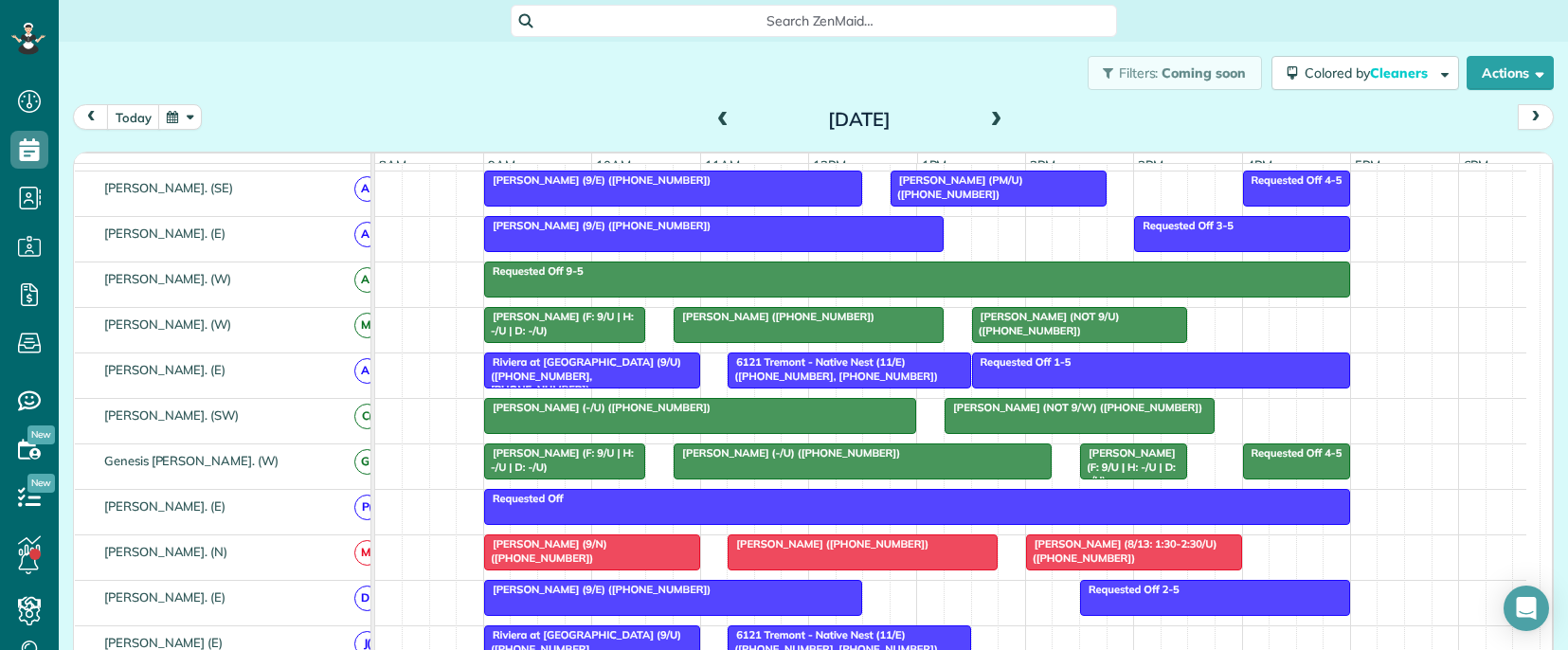
click at [1081, 564] on div "[PERSON_NAME] (8/13: 1:30-2:30/U) ([PHONE_NUMBER])" at bounding box center [1133, 551] width 205 height 28
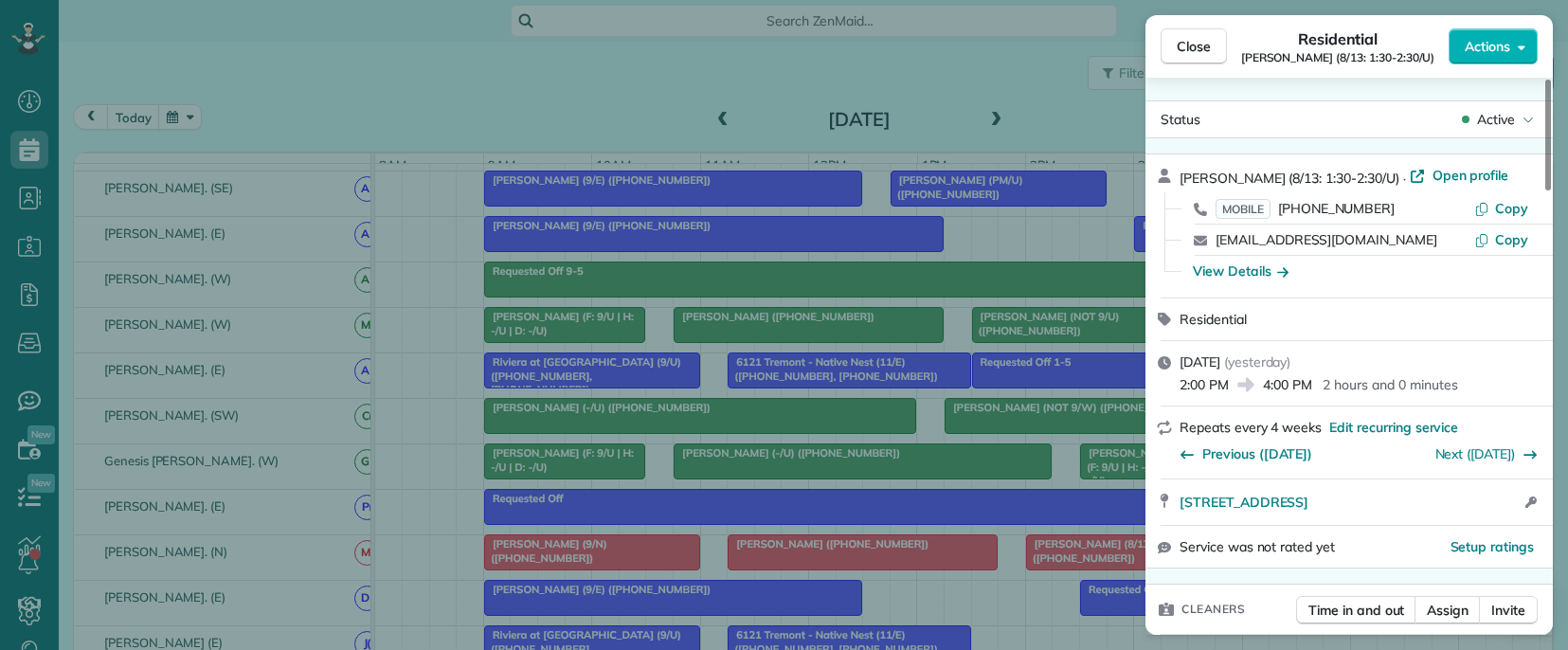
click at [1185, 175] on span "[PERSON_NAME] (8/13: 1:30-2:30/U)" at bounding box center [1289, 178] width 220 height 17
click at [1504, 205] on span "Copy" at bounding box center [1511, 208] width 33 height 17
click at [932, 613] on div "Close Residential [PERSON_NAME] (8/13: 1:30-2:30/U) Actions Status Active [PERS…" at bounding box center [784, 325] width 1568 height 650
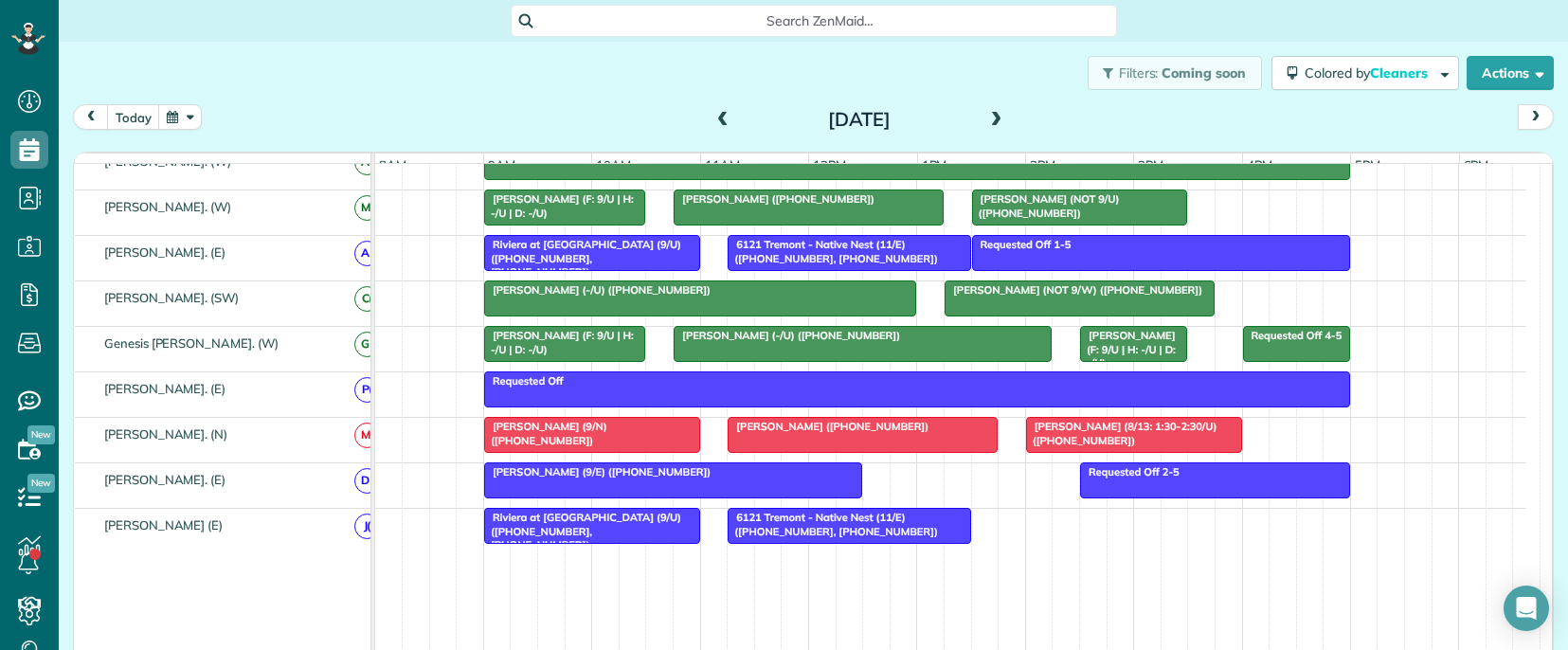
scroll to position [1137, 0]
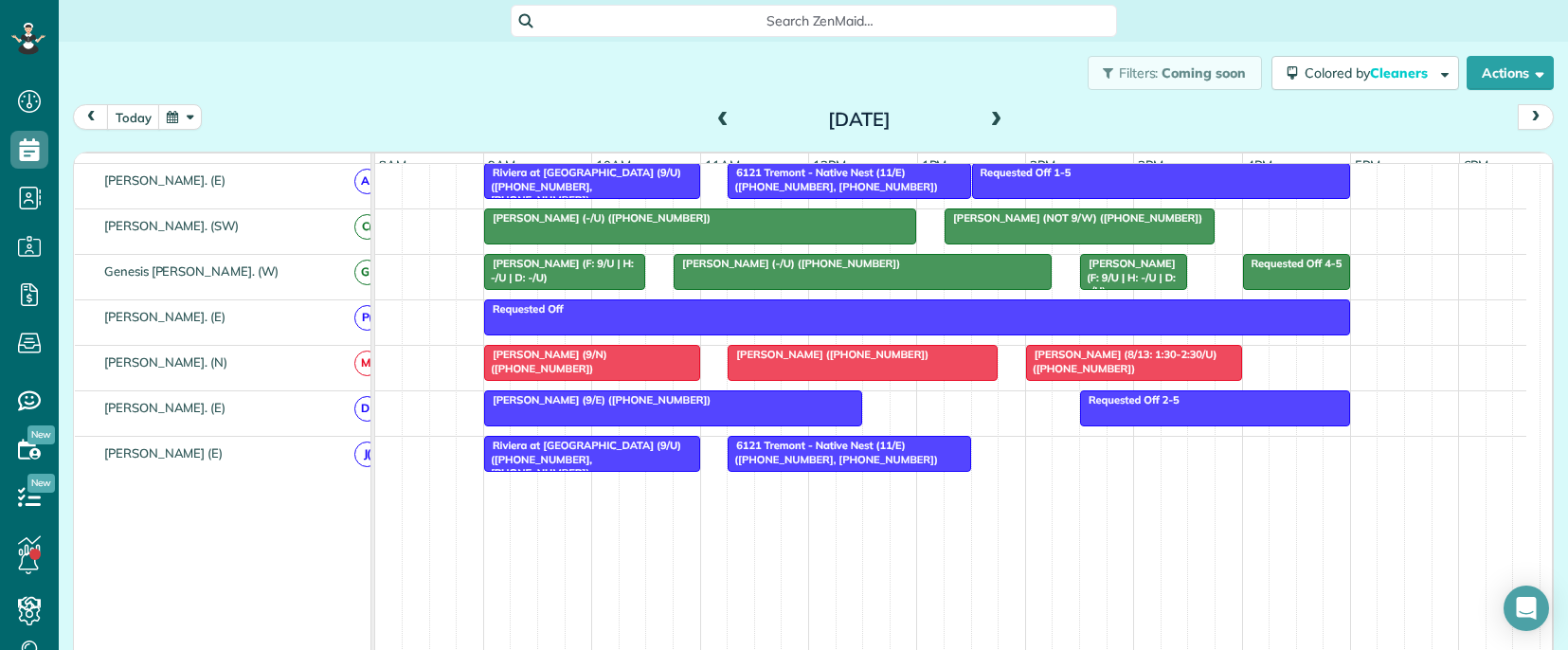
click at [576, 406] on span "[PERSON_NAME] (9/E) ([PHONE_NUMBER])" at bounding box center [598, 400] width 228 height 13
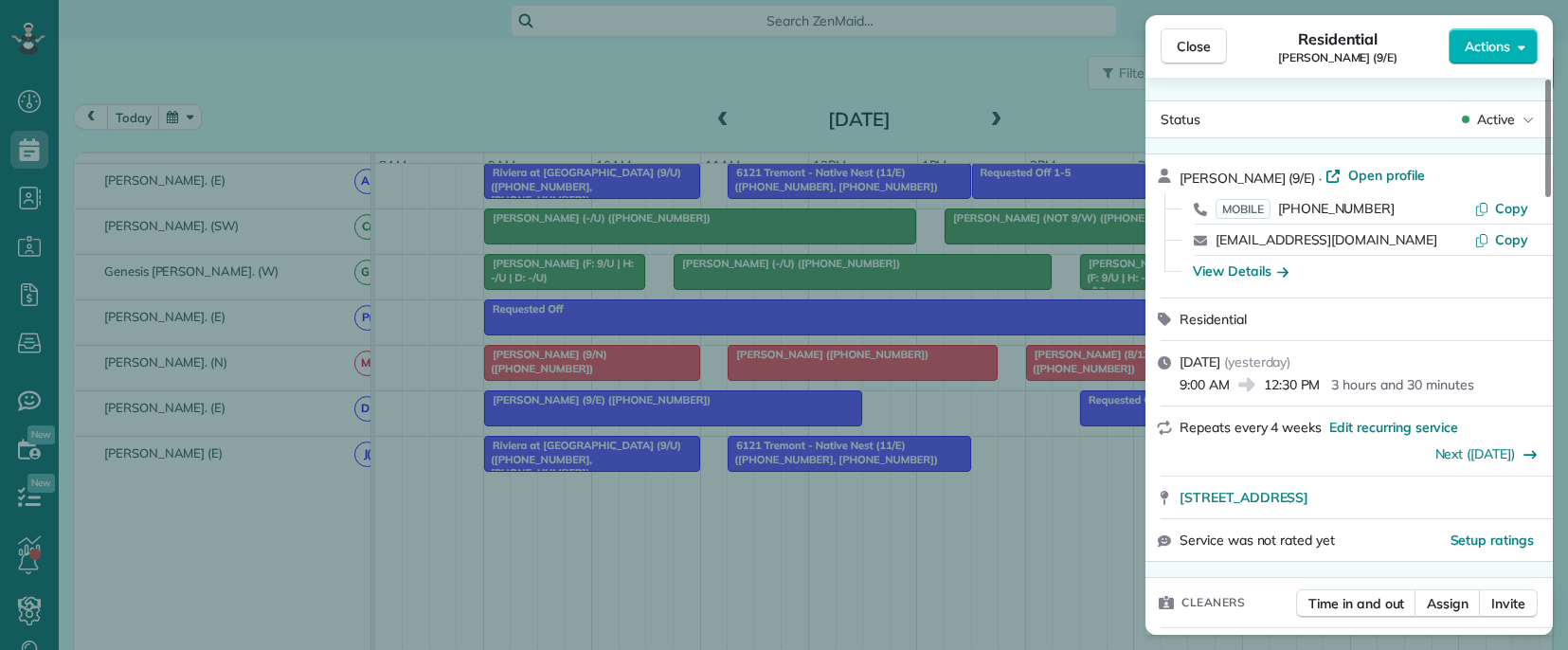
click at [1196, 176] on span "[PERSON_NAME] (9/E)" at bounding box center [1247, 178] width 135 height 17
click at [1507, 205] on span "Copy" at bounding box center [1511, 208] width 33 height 17
click at [101, 641] on div "Close Residential [PERSON_NAME] (9/E) Actions Status Active [PERSON_NAME] (9/E)…" at bounding box center [784, 325] width 1568 height 650
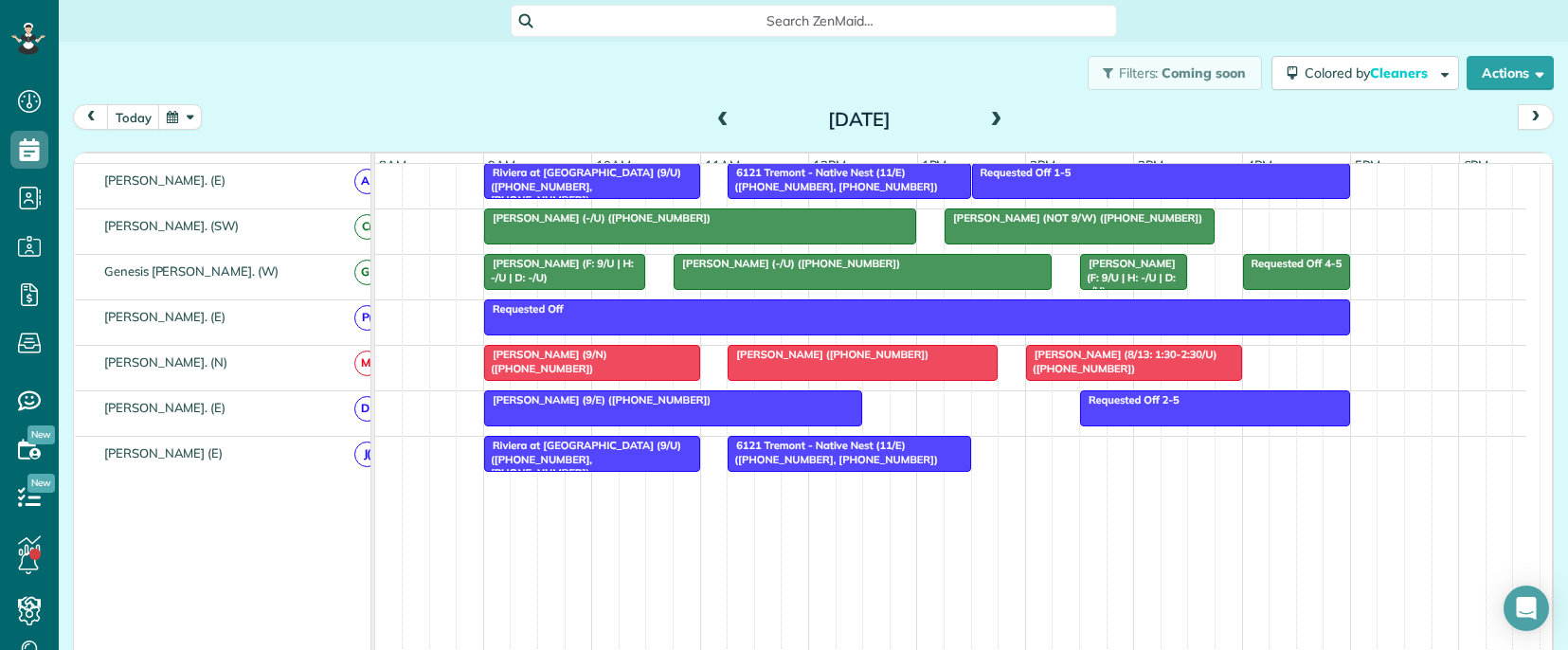
click at [549, 462] on span "Riviera at [GEOGRAPHIC_DATA] (9/U) ([PHONE_NUMBER], [PHONE_NUMBER])" at bounding box center [582, 459] width 198 height 41
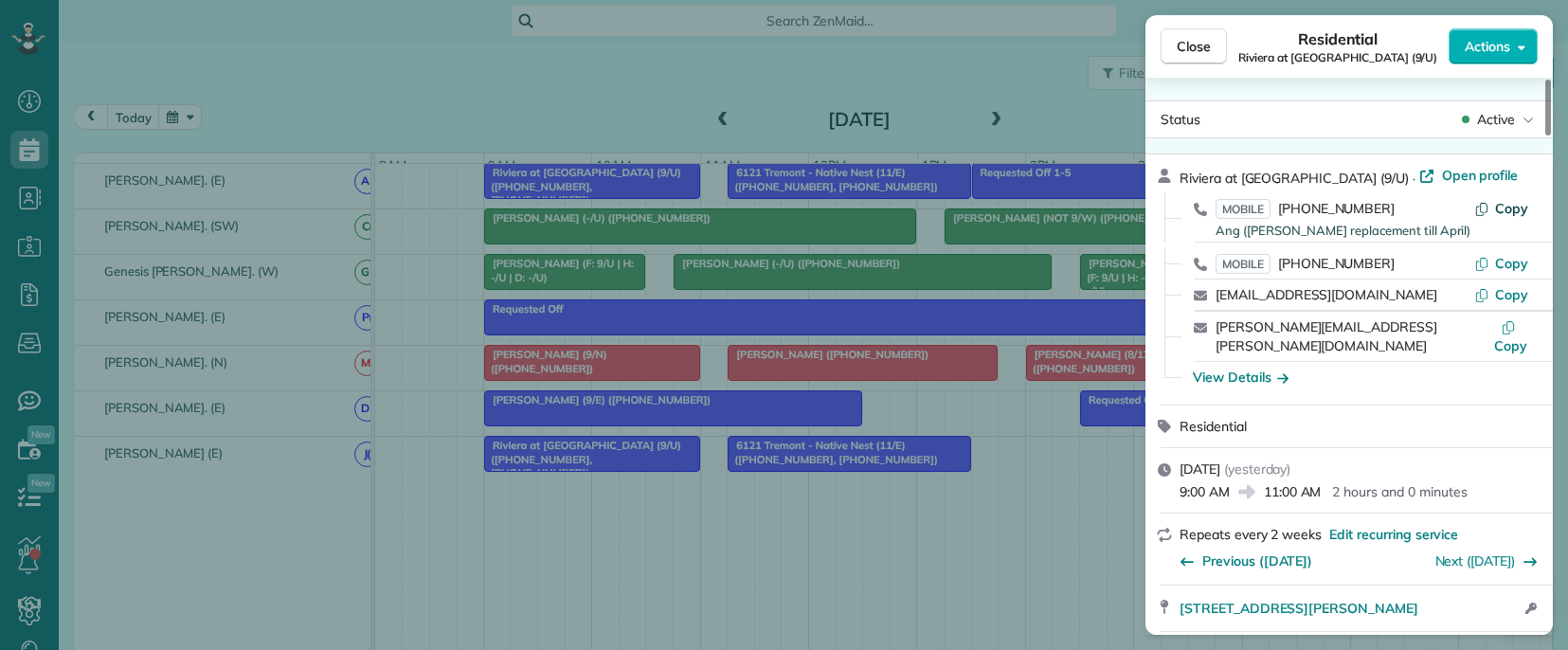
click at [1510, 205] on span "Copy" at bounding box center [1511, 208] width 33 height 17
click at [820, 522] on div "Close Residential Riviera at [GEOGRAPHIC_DATA] (9/U) Actions Status Active Rivi…" at bounding box center [784, 325] width 1568 height 650
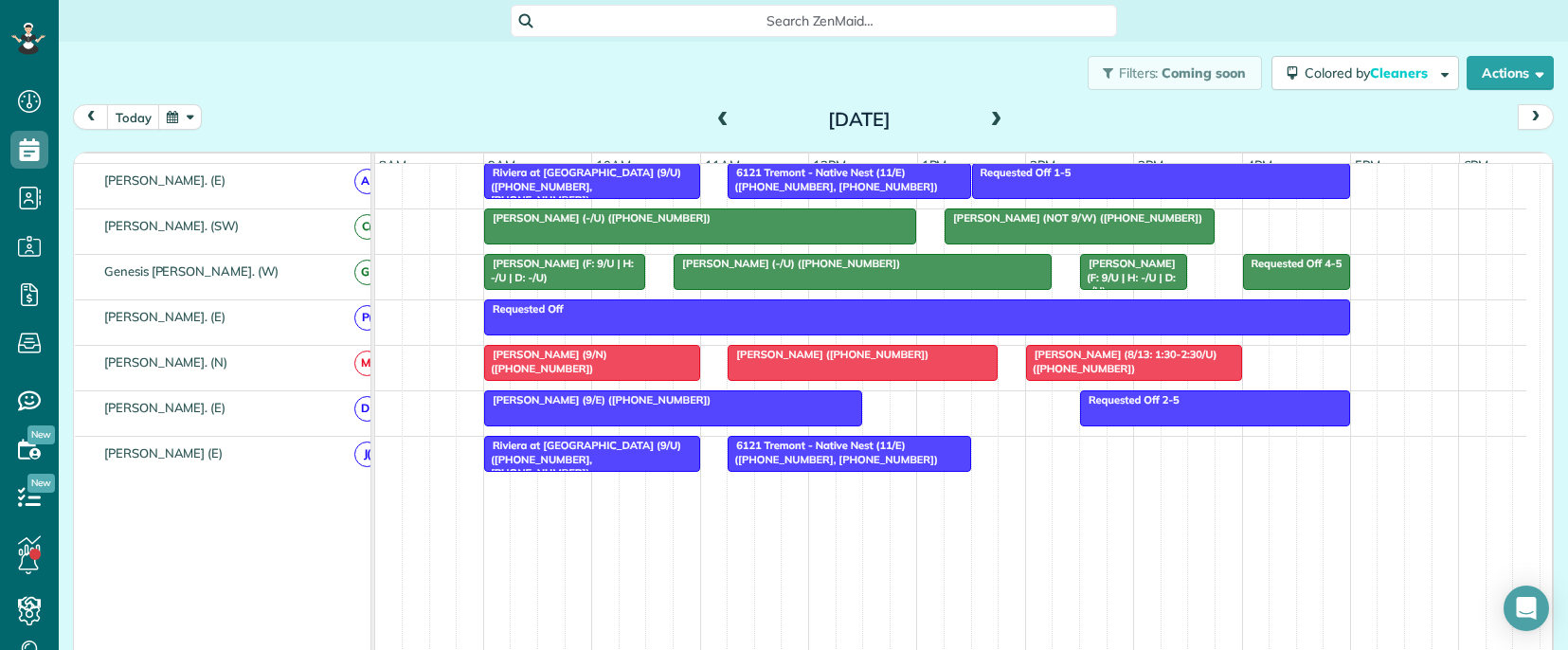
click at [921, 461] on div "6121 Tremont - Native Nest (11/E) ([PHONE_NUMBER], [PHONE_NUMBER])" at bounding box center [849, 452] width 231 height 28
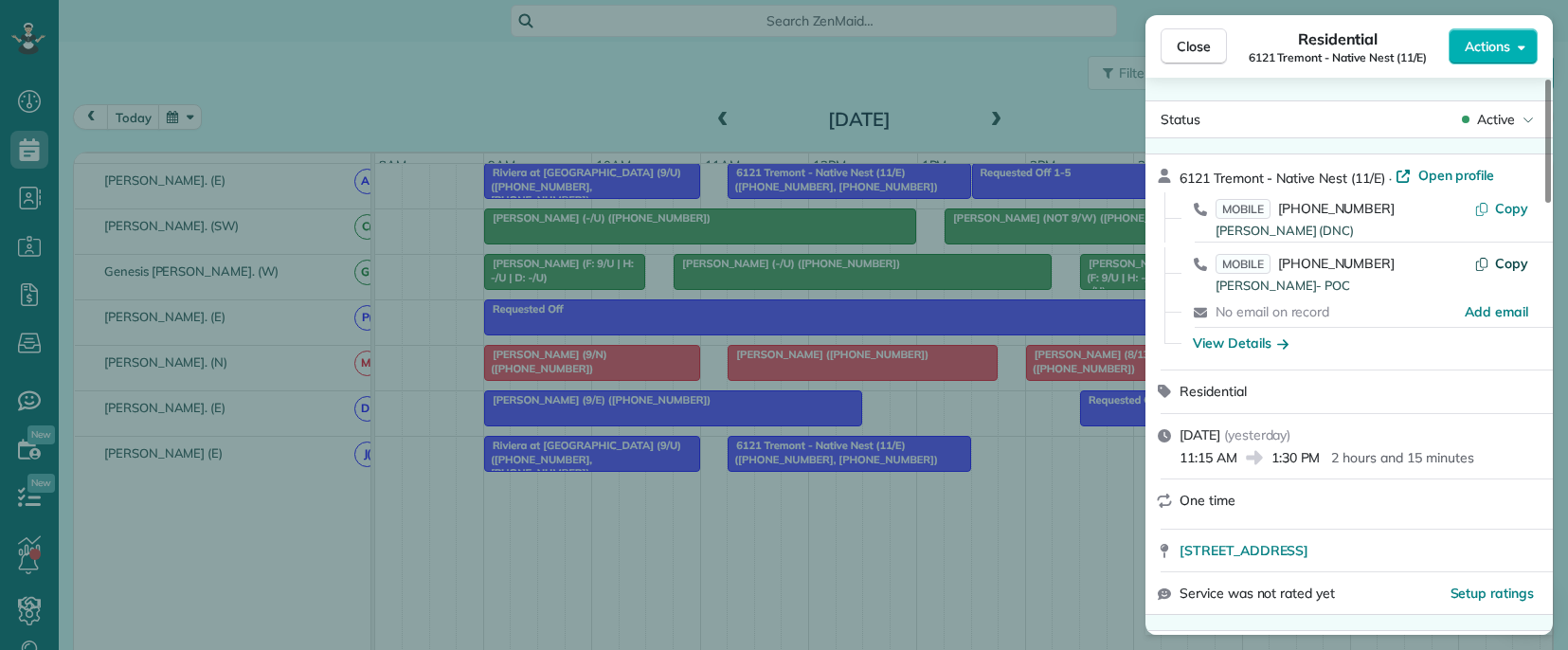
click at [1513, 263] on span "Copy" at bounding box center [1511, 264] width 33 height 17
click at [1505, 263] on span "Copy" at bounding box center [1511, 264] width 33 height 17
click at [859, 577] on div "Close Residential 6121 Tremont - Native Nest (11/E) Actions Status Active 6121 …" at bounding box center [784, 325] width 1568 height 650
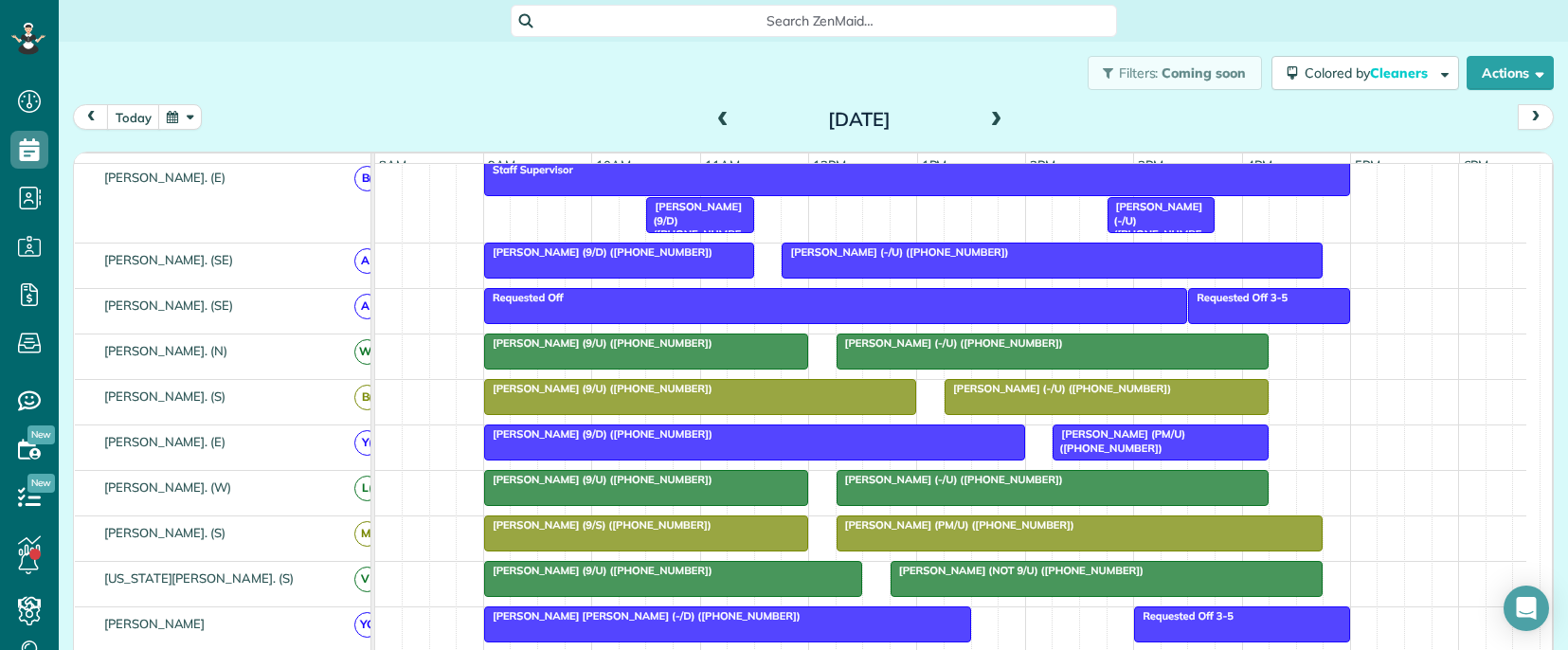
scroll to position [203, 0]
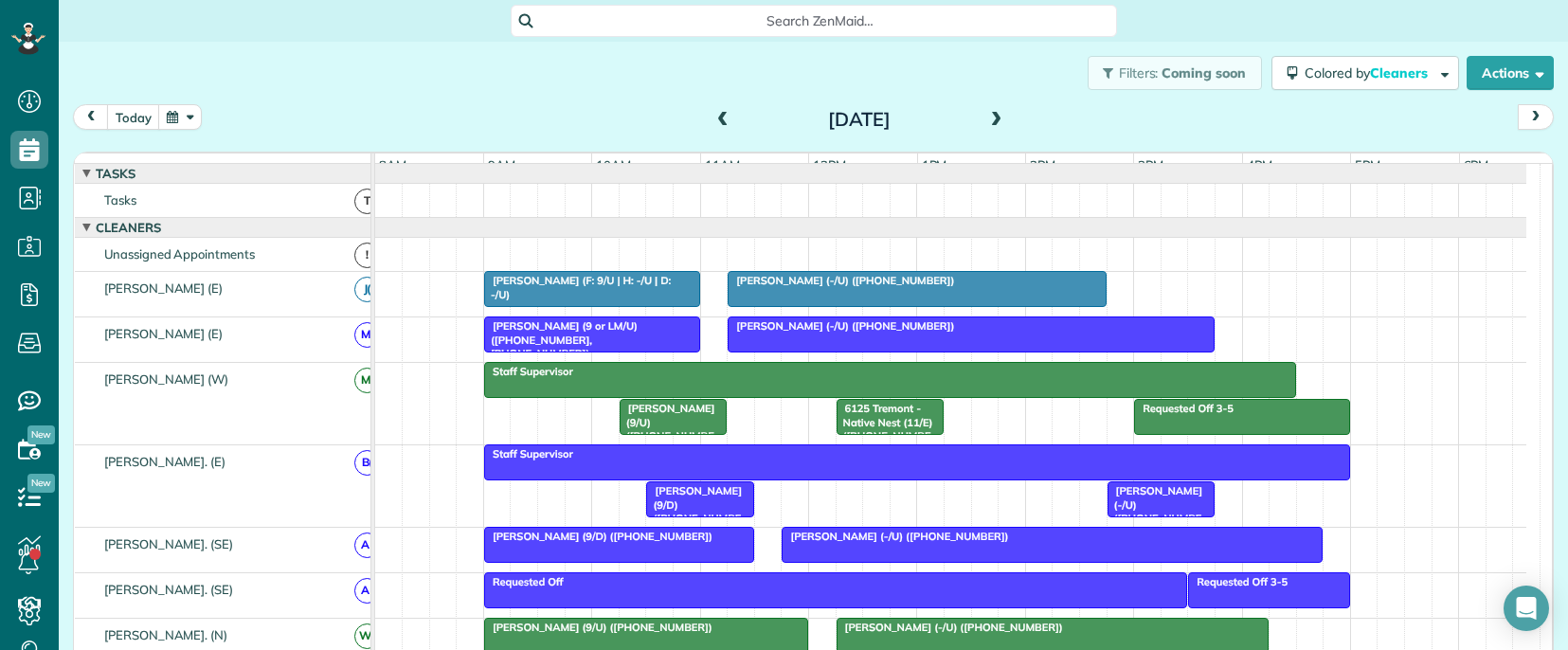
click at [988, 115] on span at bounding box center [997, 121] width 21 height 17
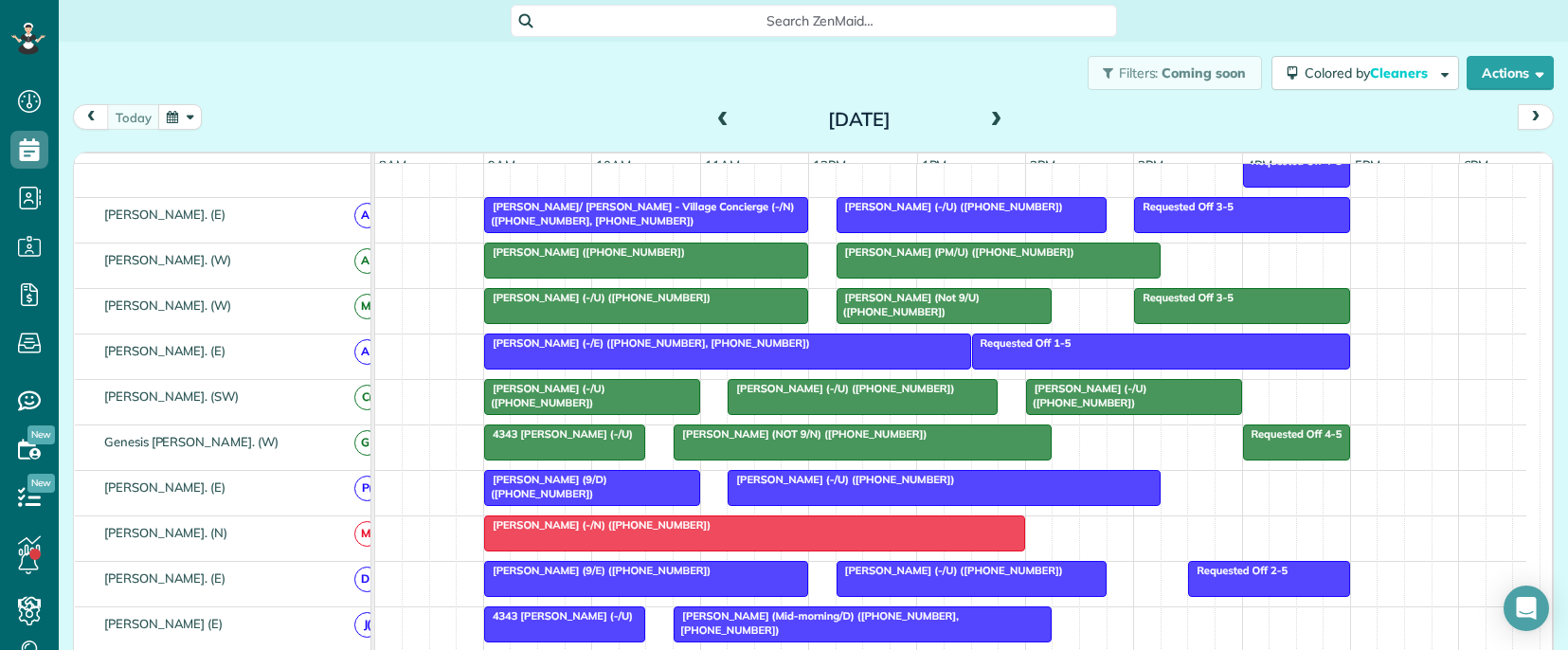
scroll to position [1042, 0]
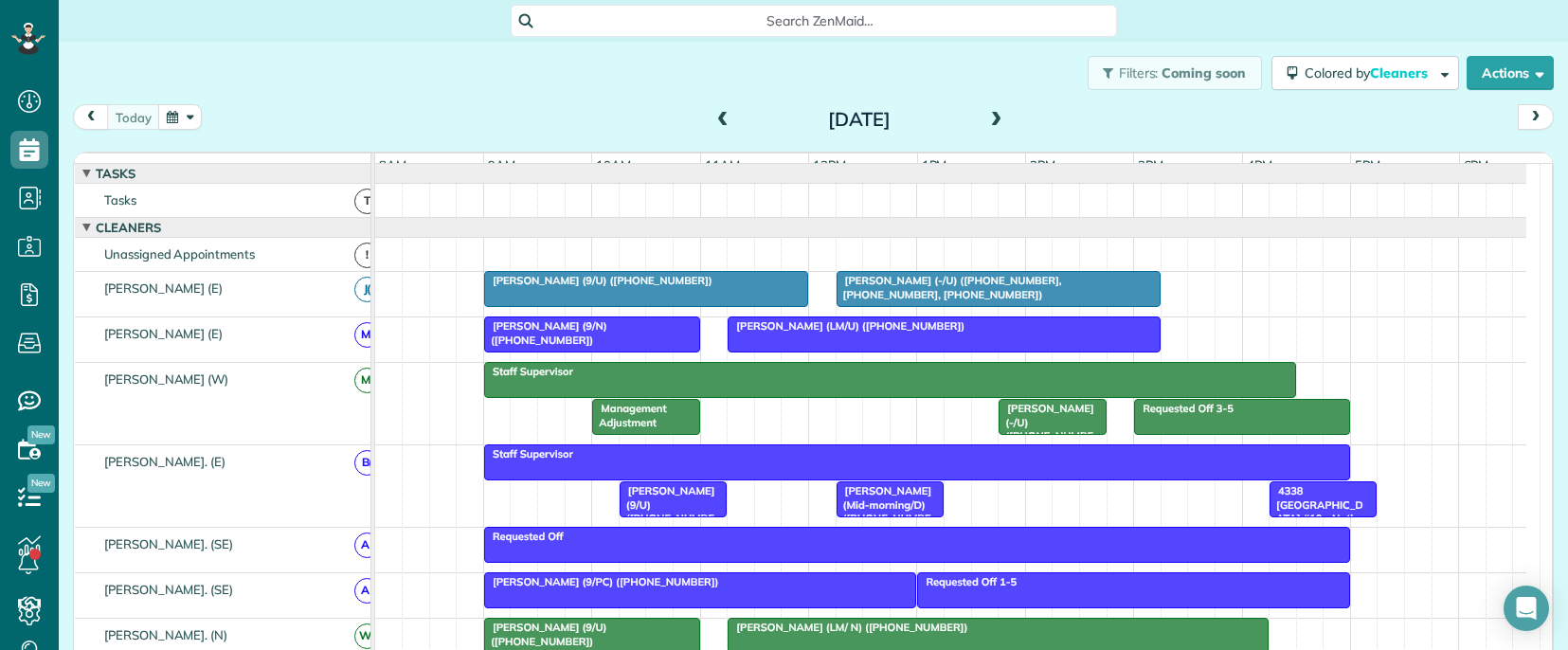
click at [615, 287] on span "[PERSON_NAME] (9/U) ([PHONE_NUMBER])" at bounding box center [598, 281] width 230 height 13
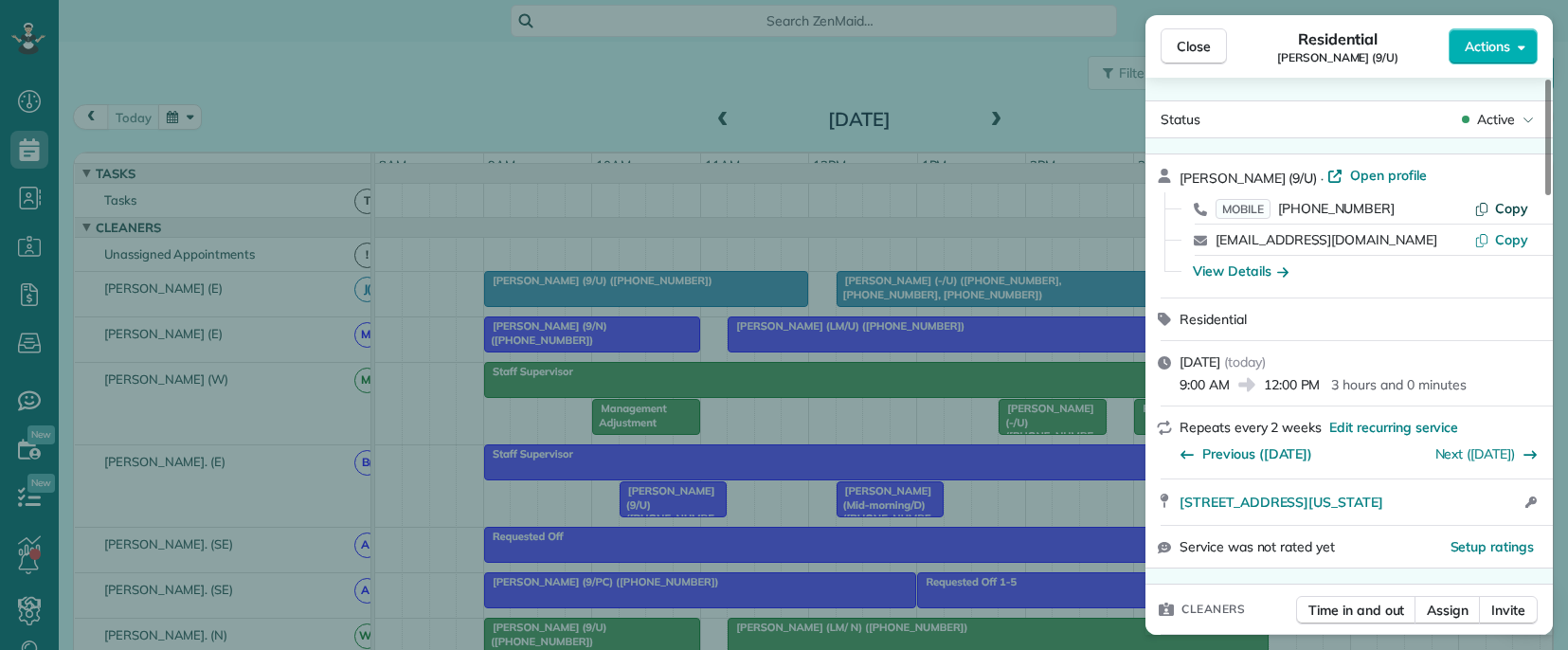
click at [1519, 208] on span "Copy" at bounding box center [1511, 208] width 33 height 17
click at [951, 286] on div "Close Residential [PERSON_NAME] (9/U) Actions Status Active [PERSON_NAME] (9/U)…" at bounding box center [784, 325] width 1568 height 650
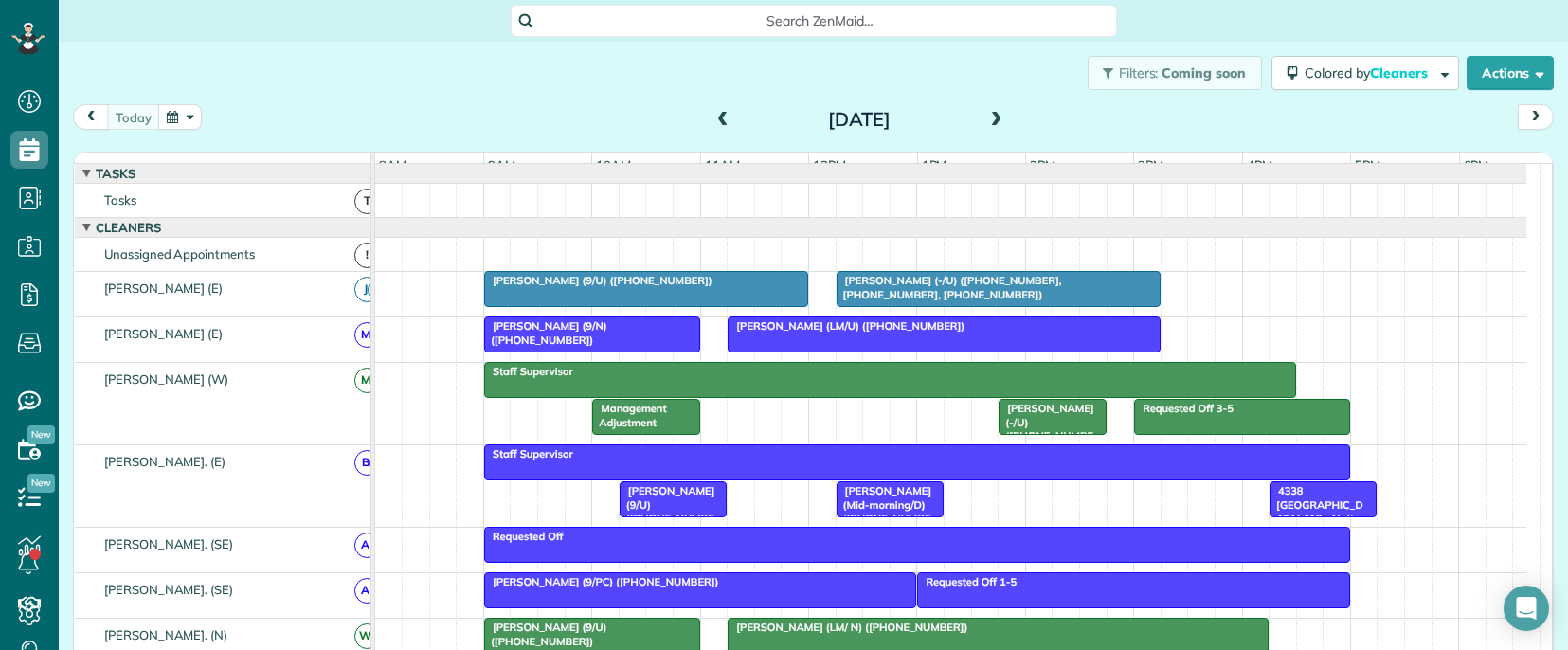
click at [932, 301] on span "[PERSON_NAME] (-/U) ([PHONE_NUMBER], [PHONE_NUMBER], [PHONE_NUMBER])" at bounding box center [949, 287] width 226 height 27
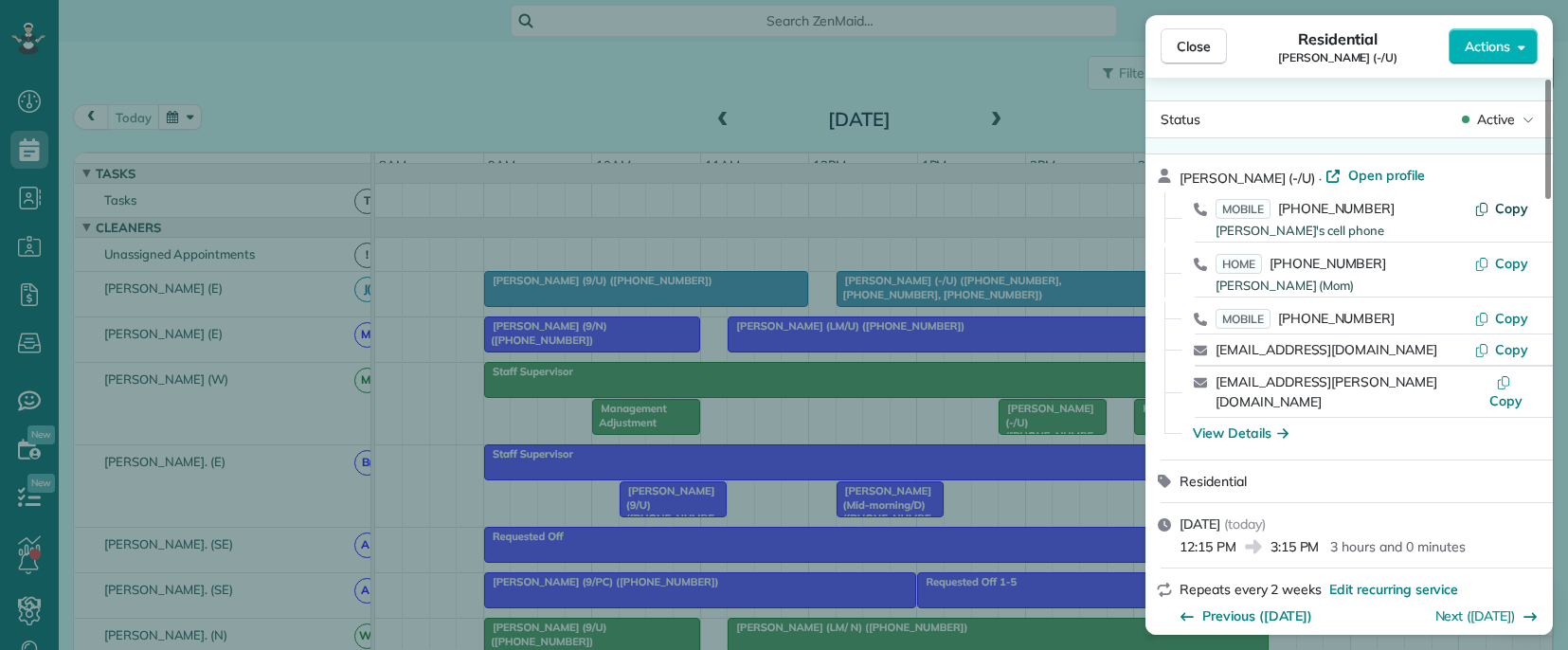
click at [1509, 210] on span "Copy" at bounding box center [1511, 208] width 33 height 17
click at [610, 349] on div "Close Residential [PERSON_NAME] (-/U) Actions Status Active [PERSON_NAME] (-/U)…" at bounding box center [784, 325] width 1568 height 650
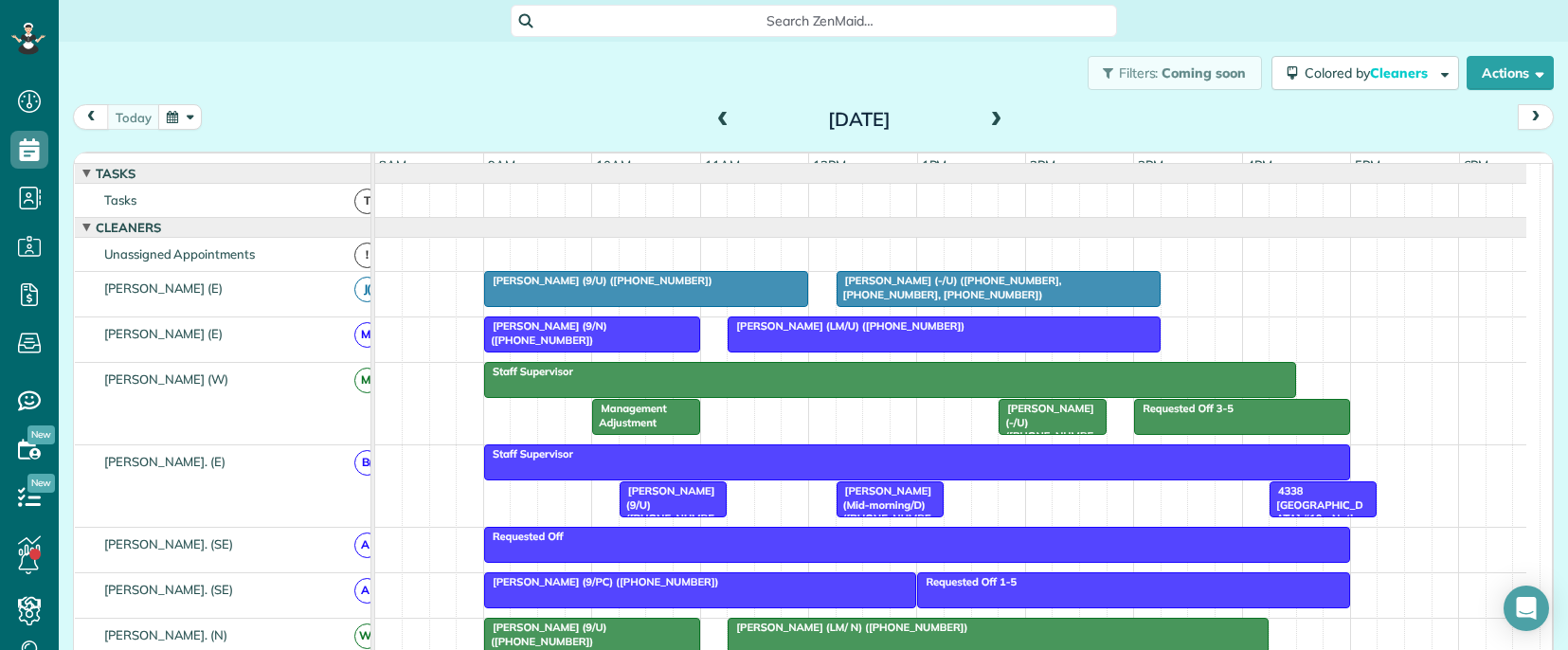
click at [607, 345] on span "[PERSON_NAME] (9/N) ([PHONE_NUMBER])" at bounding box center [545, 333] width 124 height 27
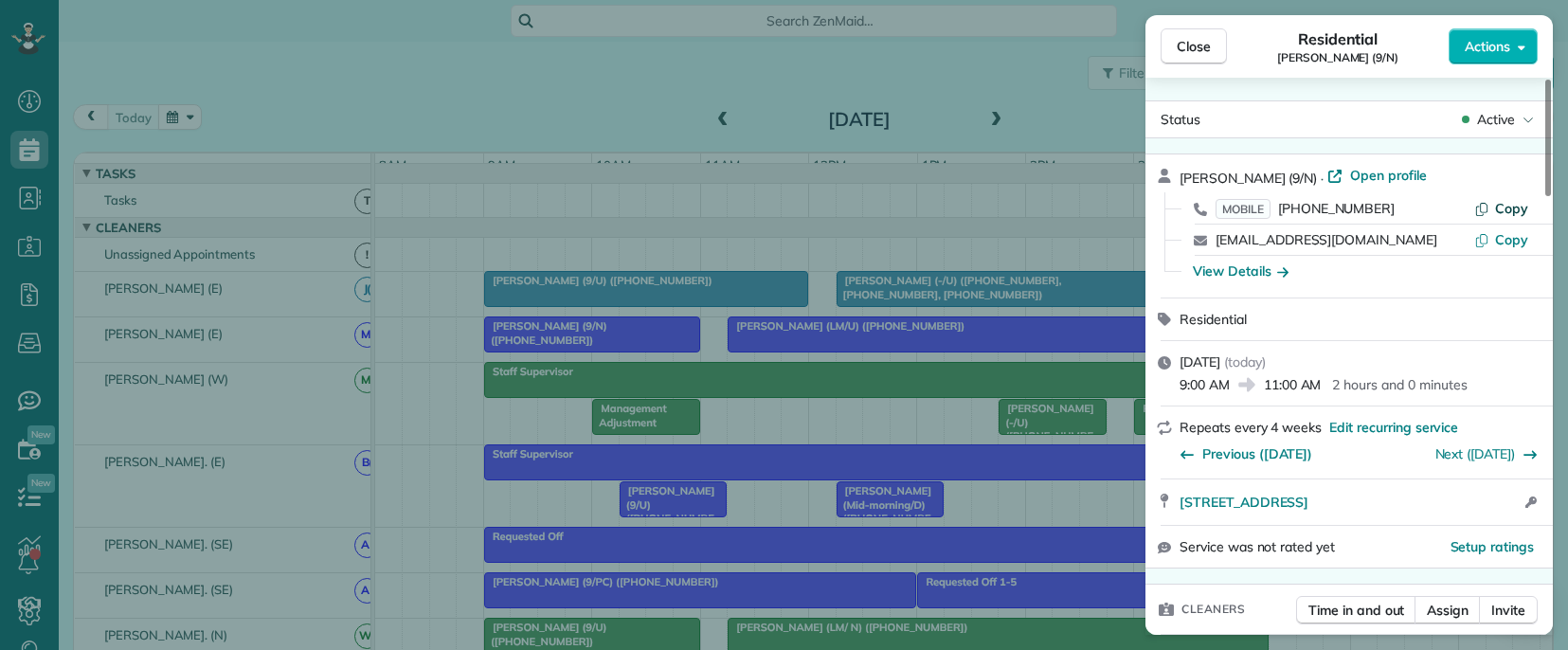
click at [1509, 206] on span "Copy" at bounding box center [1511, 208] width 33 height 17
click at [898, 340] on div "Close Residential [PERSON_NAME] (9/N) Actions Status Active [PERSON_NAME] (9/N)…" at bounding box center [784, 325] width 1568 height 650
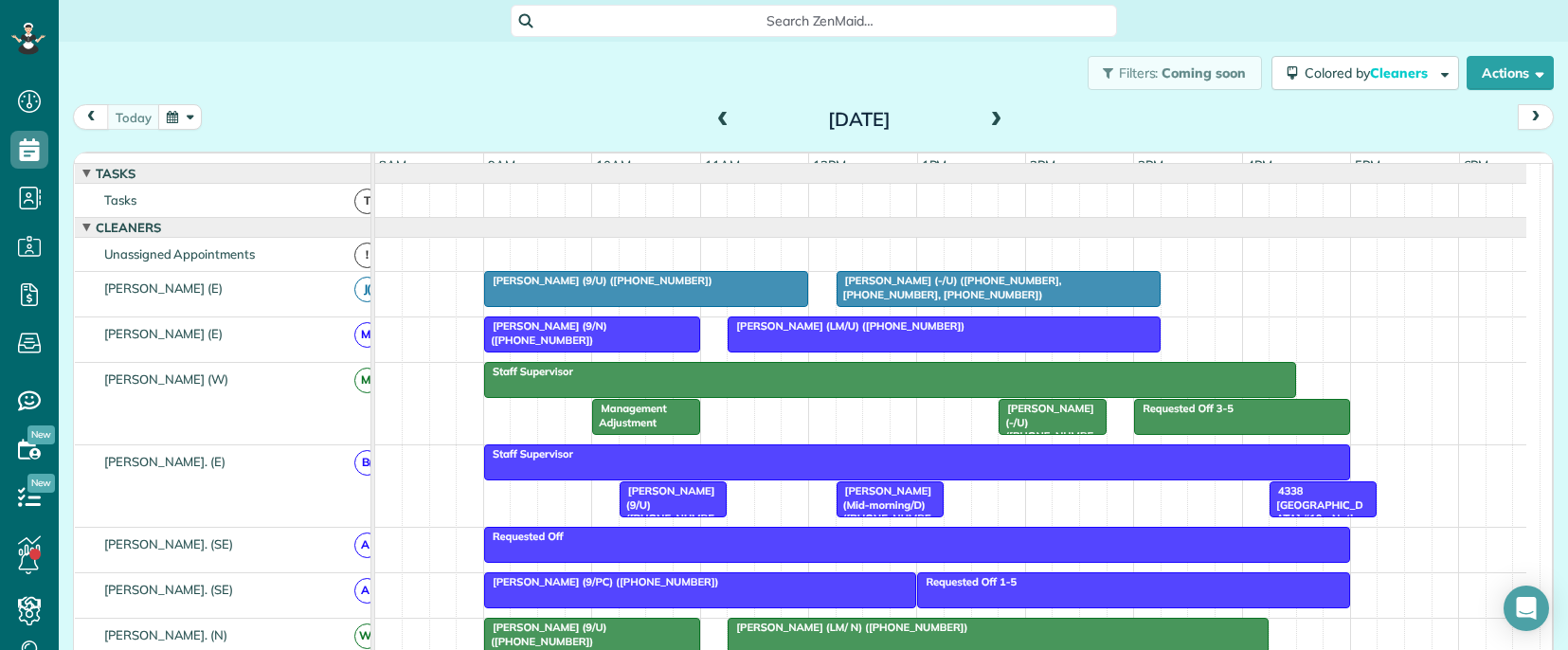
click at [946, 349] on div at bounding box center [944, 335] width 431 height 34
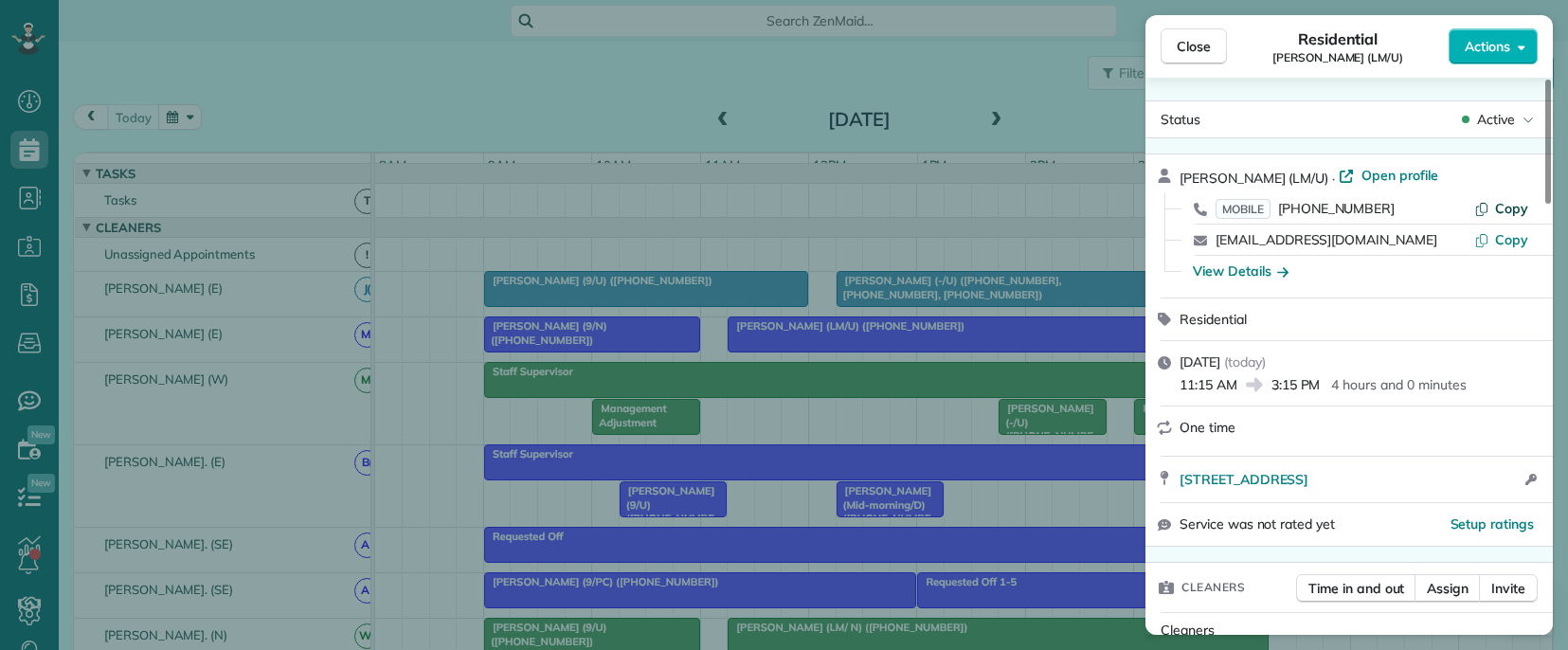
click at [1502, 207] on span "Copy" at bounding box center [1511, 208] width 33 height 17
click at [600, 297] on div "Close Residential [PERSON_NAME] (LM/U) Actions Status Active [PERSON_NAME] (LM/…" at bounding box center [784, 325] width 1568 height 650
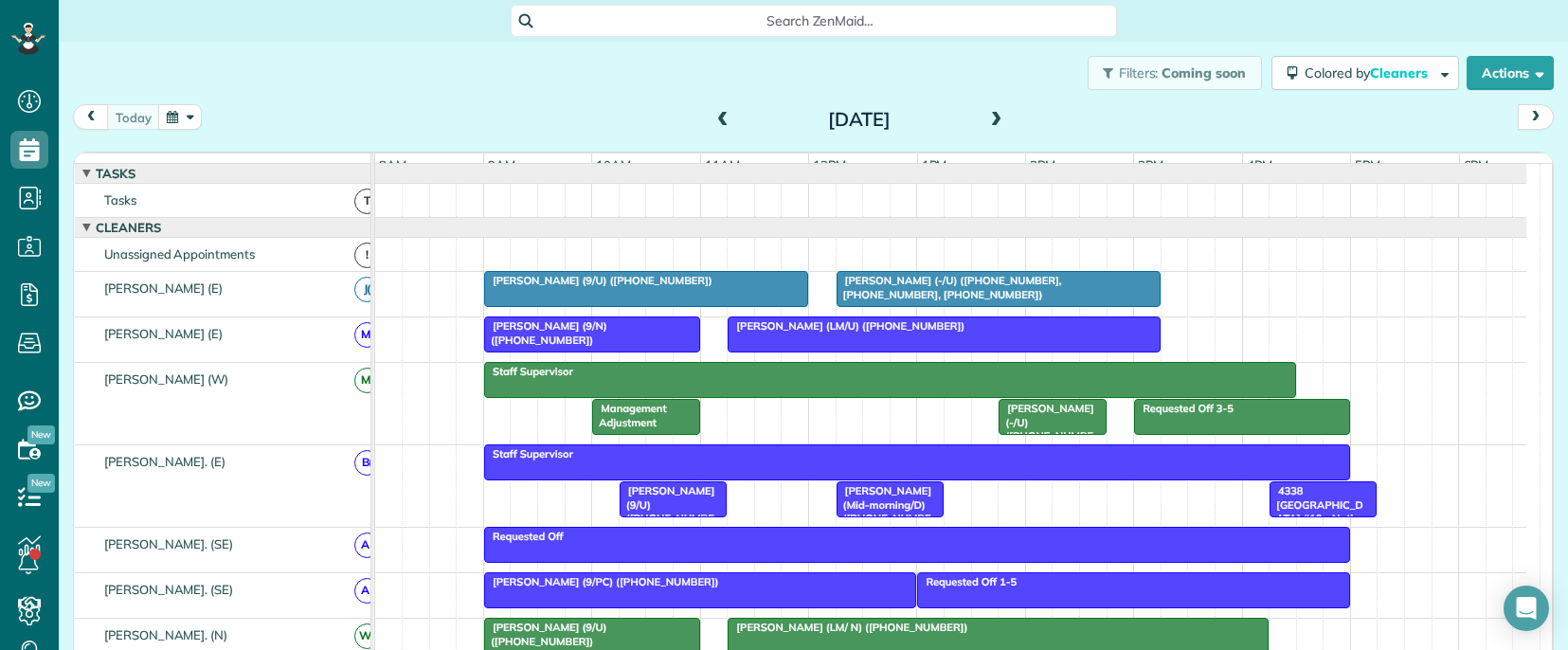
click at [572, 303] on div at bounding box center [646, 289] width 323 height 34
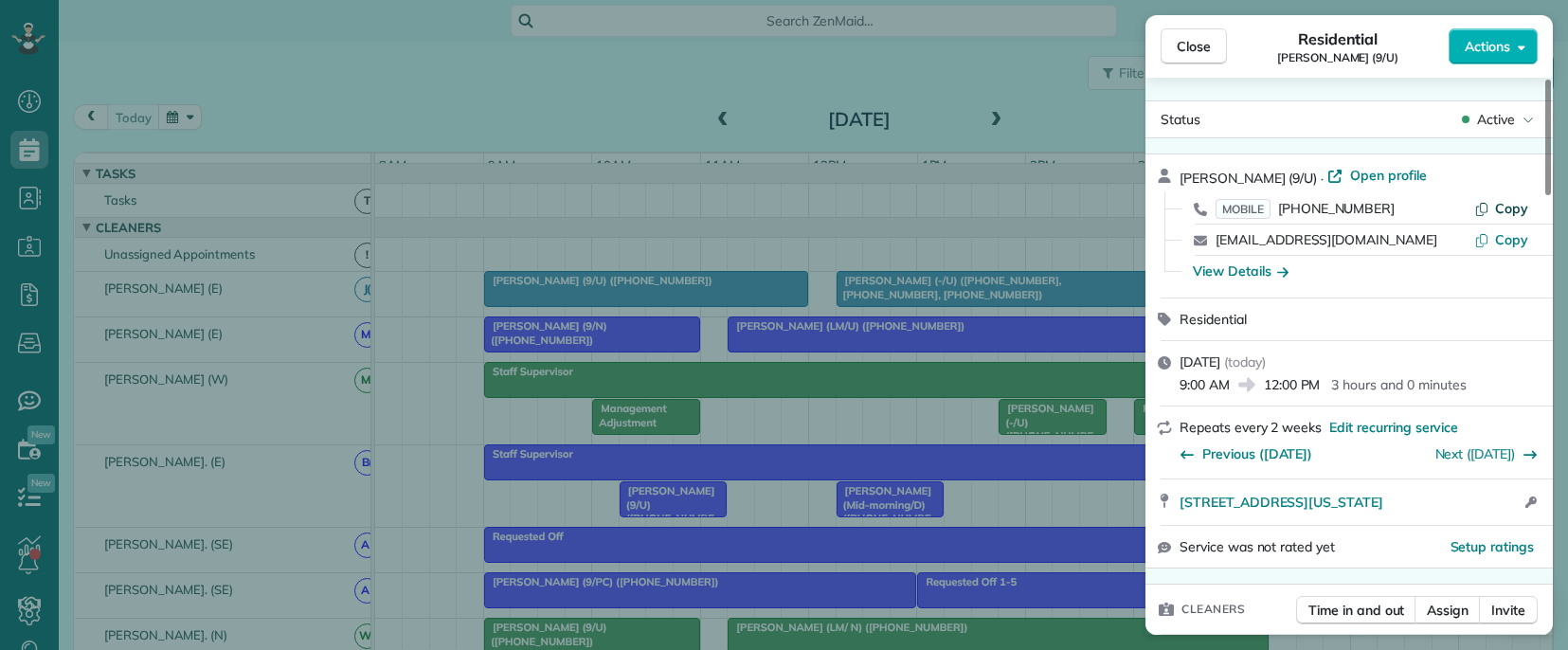
click at [1509, 202] on span "Copy" at bounding box center [1511, 208] width 33 height 17
click at [857, 436] on div "Close Residential [PERSON_NAME] (9/U) Actions Status Active [PERSON_NAME] (9/U)…" at bounding box center [784, 325] width 1568 height 650
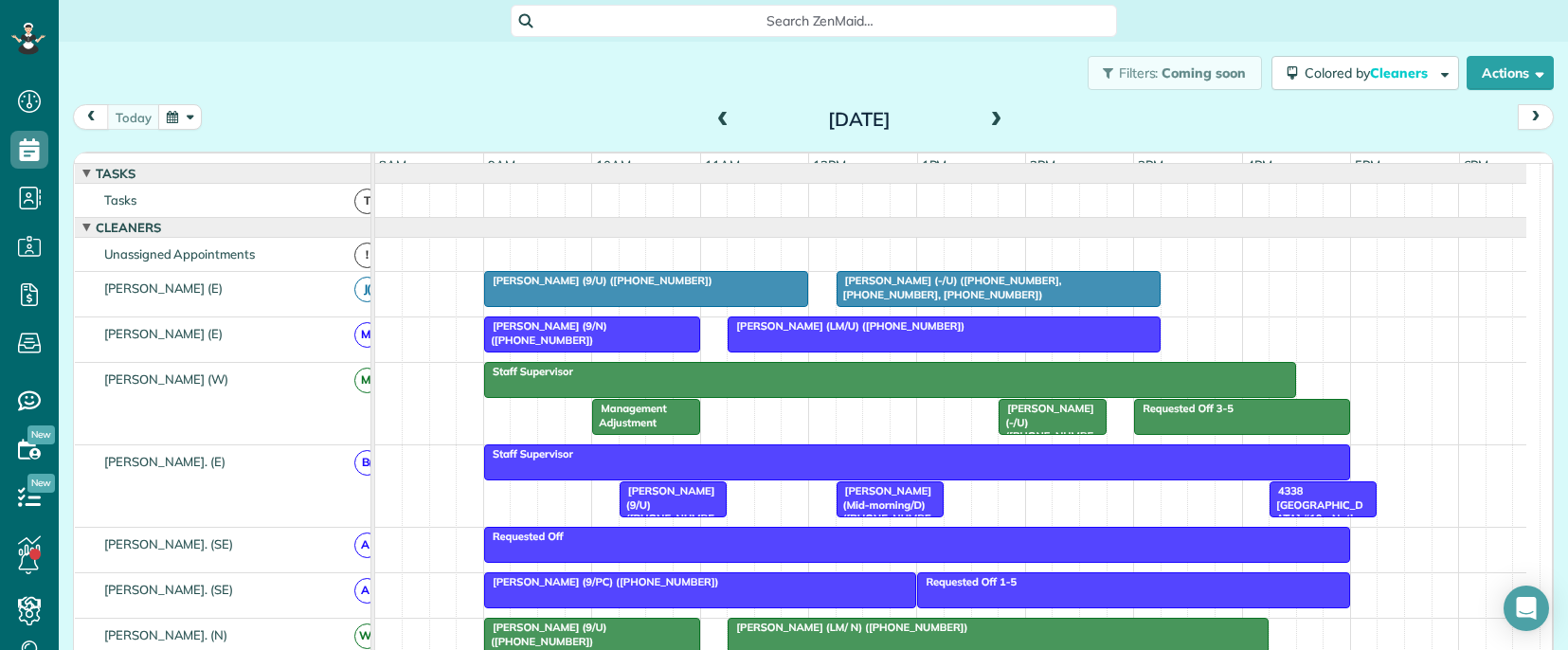
click at [773, 333] on div "[PERSON_NAME] (LM/U) ([PHONE_NUMBER])" at bounding box center [944, 326] width 421 height 13
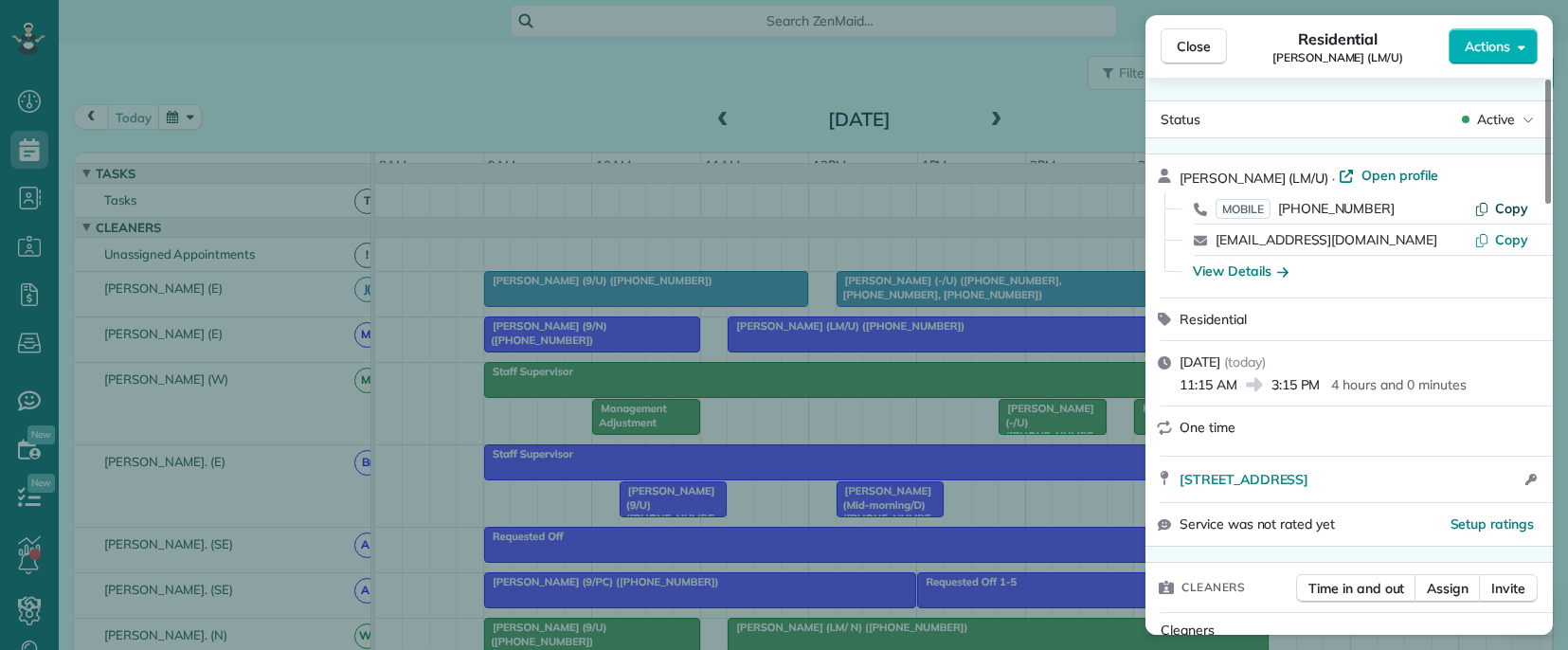
click at [1515, 207] on span "Copy" at bounding box center [1511, 208] width 33 height 17
click at [753, 430] on div "Close Residential [PERSON_NAME] (LM/U) Actions Status Active [PERSON_NAME] (LM/…" at bounding box center [784, 325] width 1568 height 650
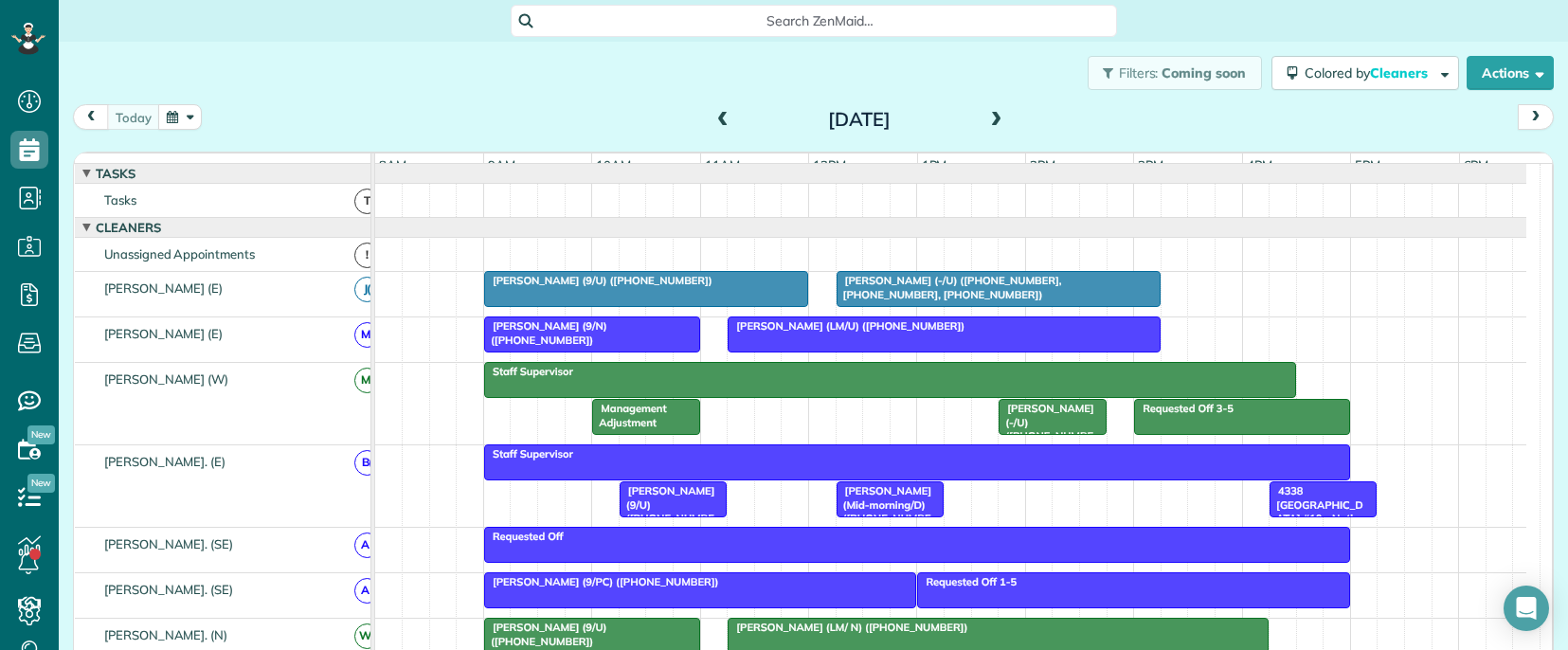
click at [682, 514] on div "[PERSON_NAME] (9/U) ([PHONE_NUMBER])" at bounding box center [673, 511] width 96 height 54
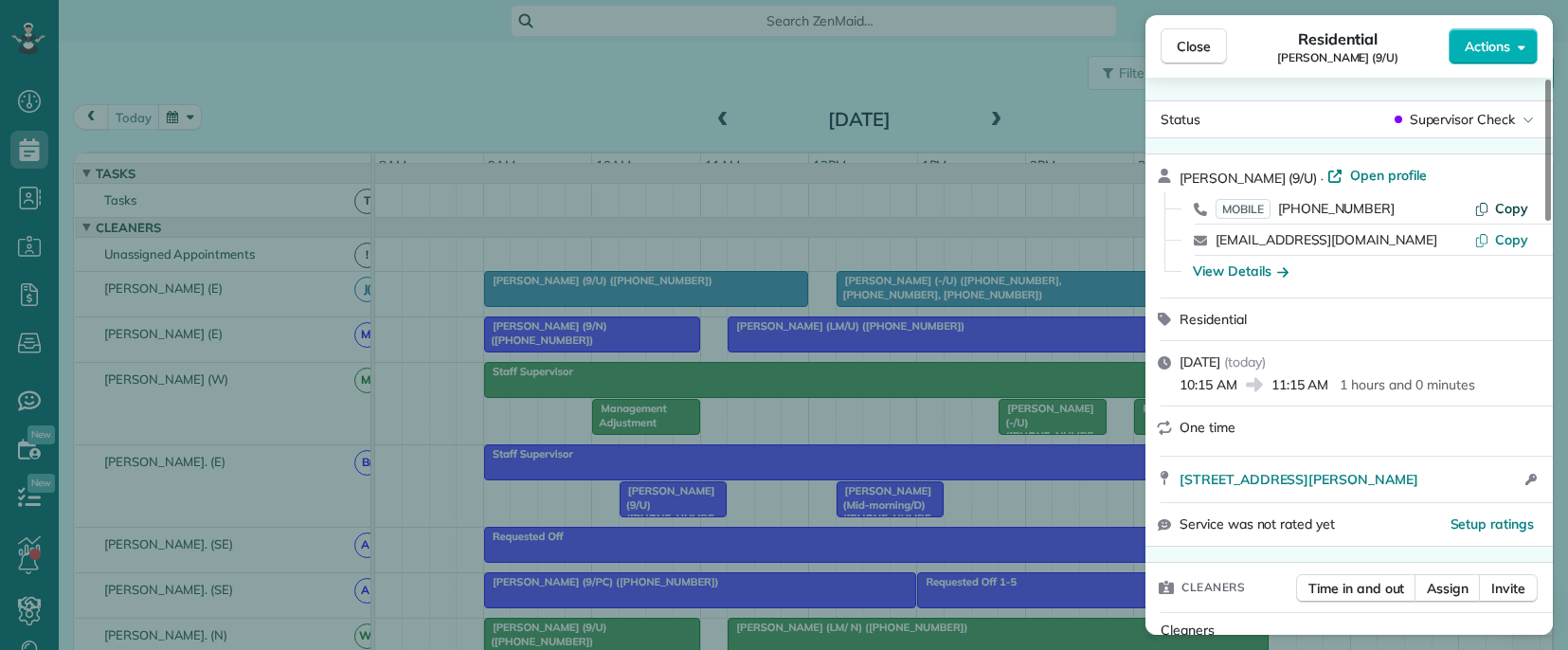
click at [1503, 203] on span "Copy" at bounding box center [1511, 208] width 33 height 17
click at [1504, 207] on span "Copy" at bounding box center [1511, 208] width 33 height 17
drag, startPoint x: 1400, startPoint y: 209, endPoint x: 1264, endPoint y: 213, distance: 136.1
click at [1274, 211] on div "MOBILE [PHONE_NUMBER]" at bounding box center [1345, 208] width 259 height 19
click at [1200, 173] on span "[PERSON_NAME] (9/U)" at bounding box center [1248, 178] width 137 height 17
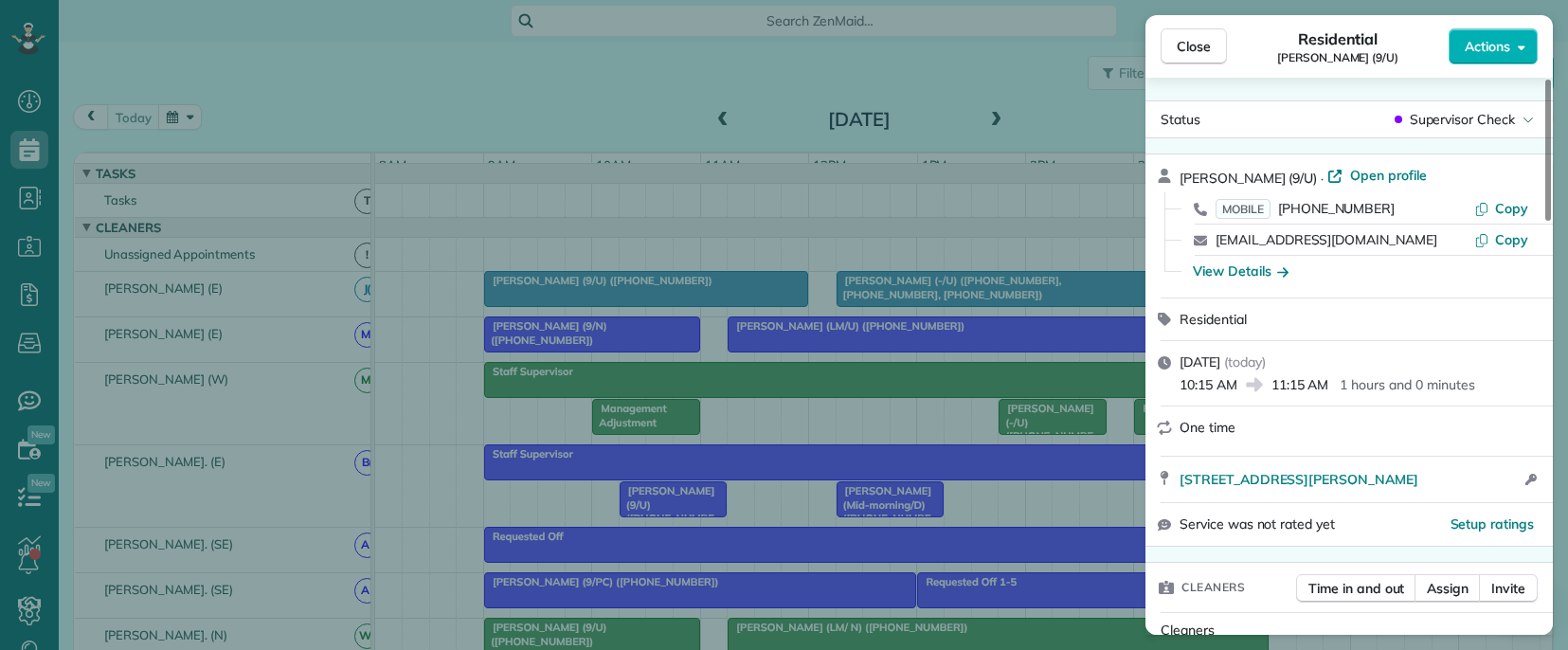
click at [1200, 173] on span "[PERSON_NAME] (9/U)" at bounding box center [1248, 178] width 137 height 17
click at [997, 522] on div "Close Residential [PERSON_NAME] (9/U) Actions Status Supervisor Check [PERSON_N…" at bounding box center [784, 325] width 1568 height 650
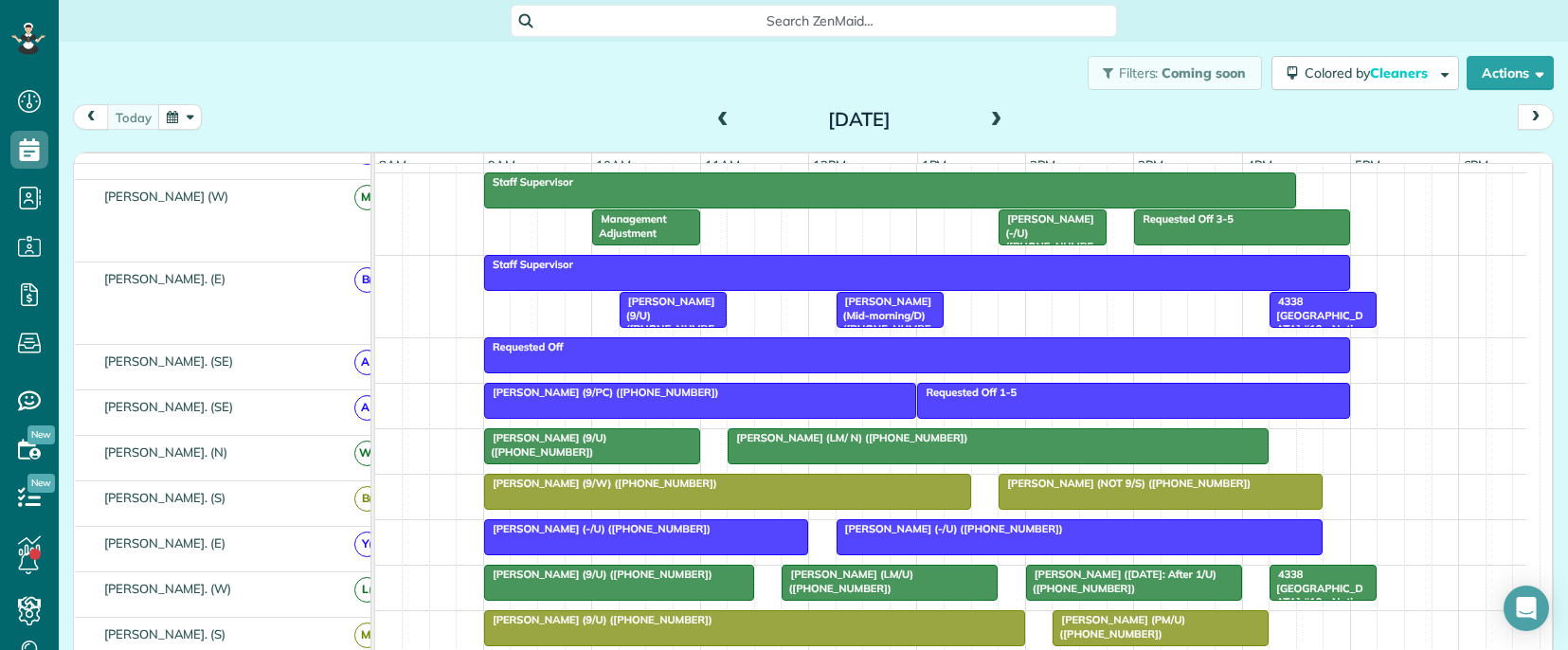
scroll to position [189, 0]
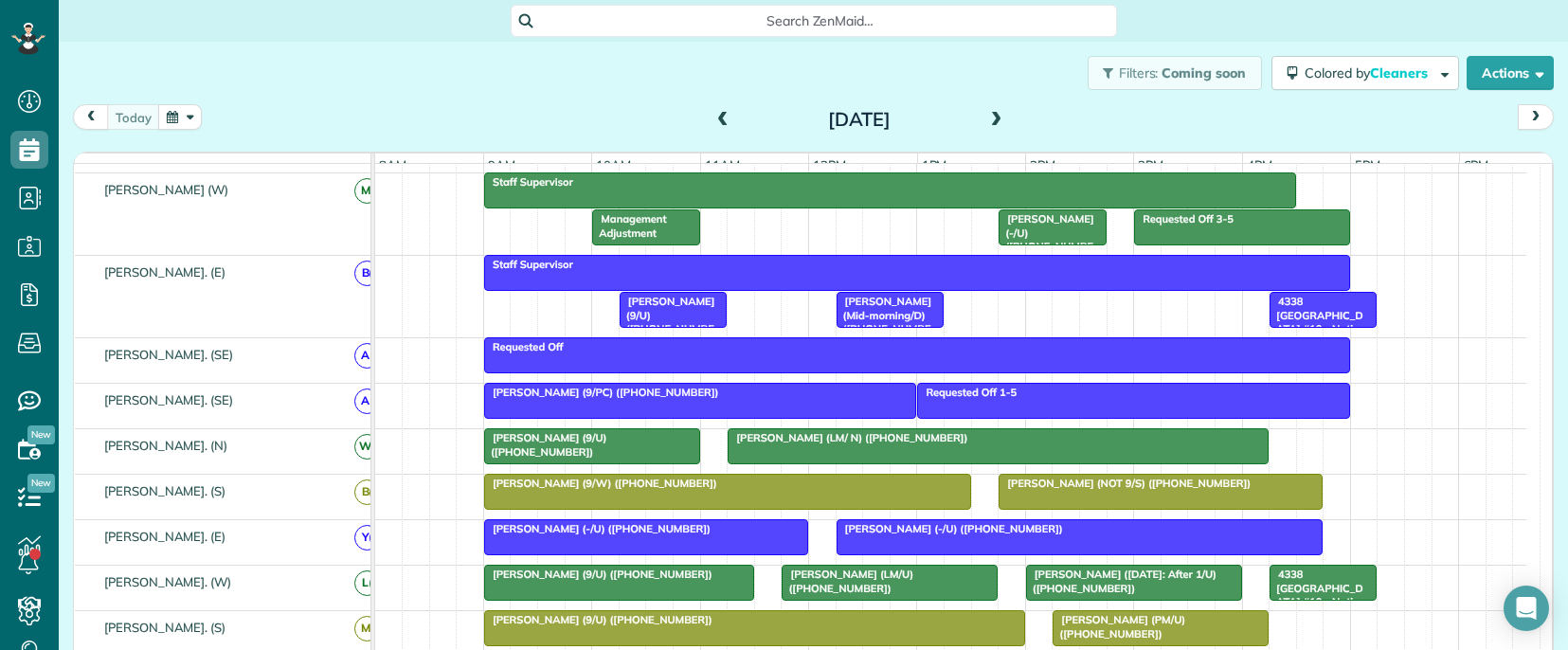
click at [798, 444] on span "[PERSON_NAME] (LM/ N) ([PHONE_NUMBER])" at bounding box center [848, 438] width 242 height 13
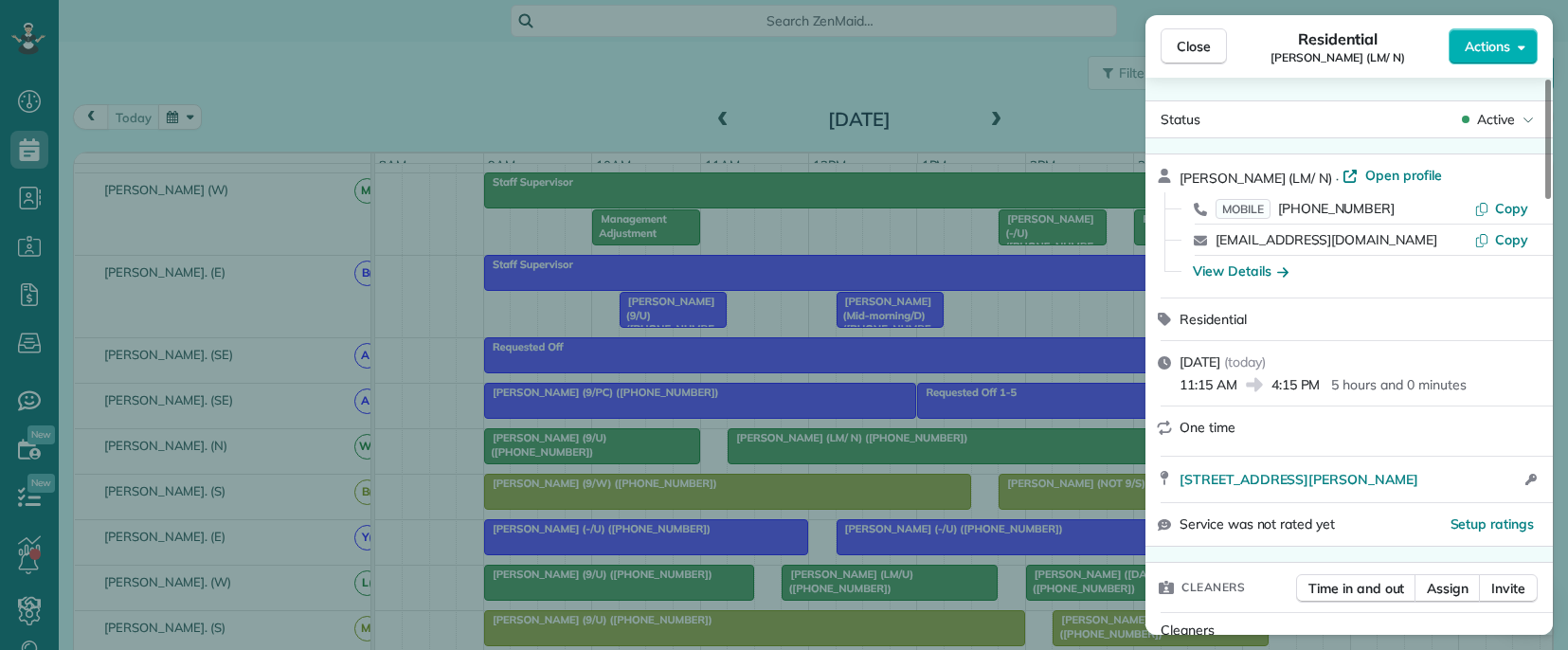
click at [1199, 175] on span "[PERSON_NAME] (LM/ N)" at bounding box center [1256, 178] width 152 height 17
click at [1518, 206] on span "Copy" at bounding box center [1511, 208] width 33 height 17
click at [1503, 207] on span "Copy" at bounding box center [1511, 208] width 33 height 17
click at [707, 478] on div "Close Residential [PERSON_NAME] (LM/ N) Actions Status Active [PERSON_NAME] (LM…" at bounding box center [784, 325] width 1568 height 650
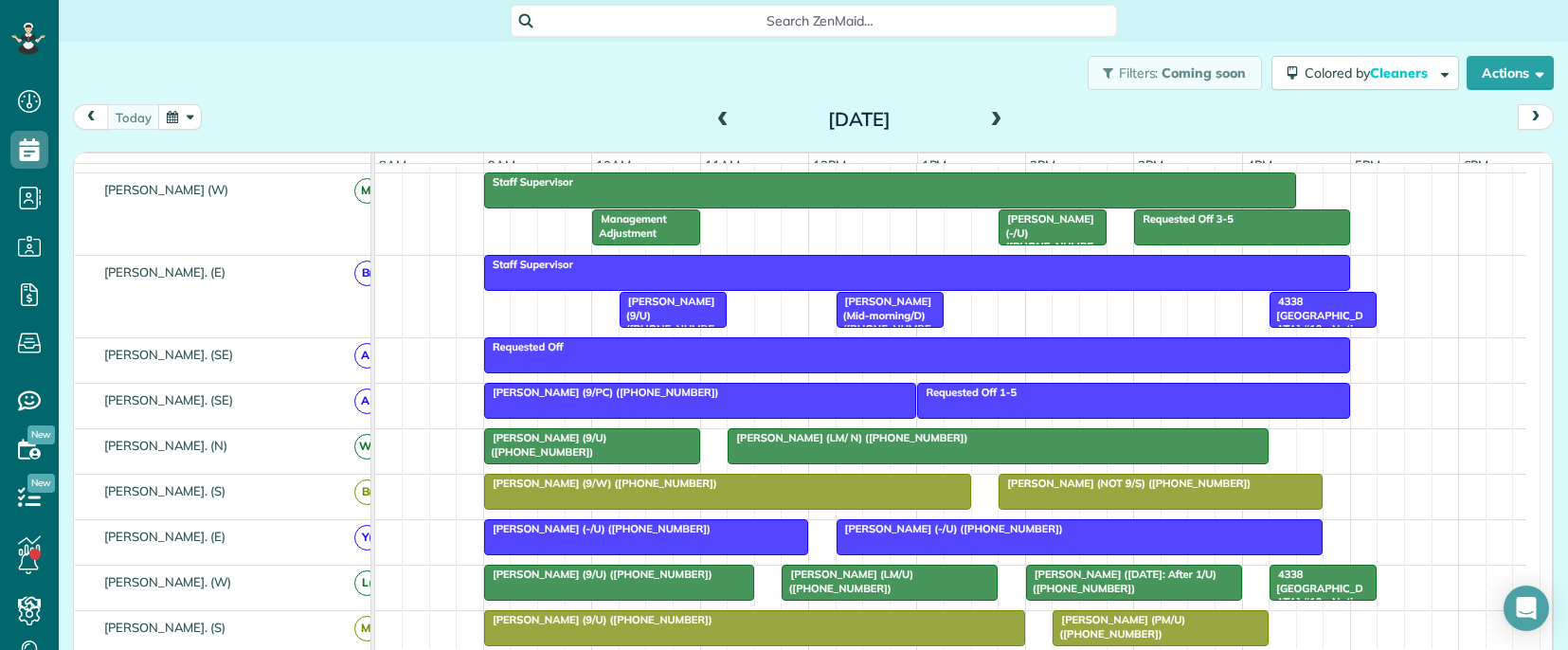
click at [591, 509] on div at bounding box center [728, 492] width 485 height 34
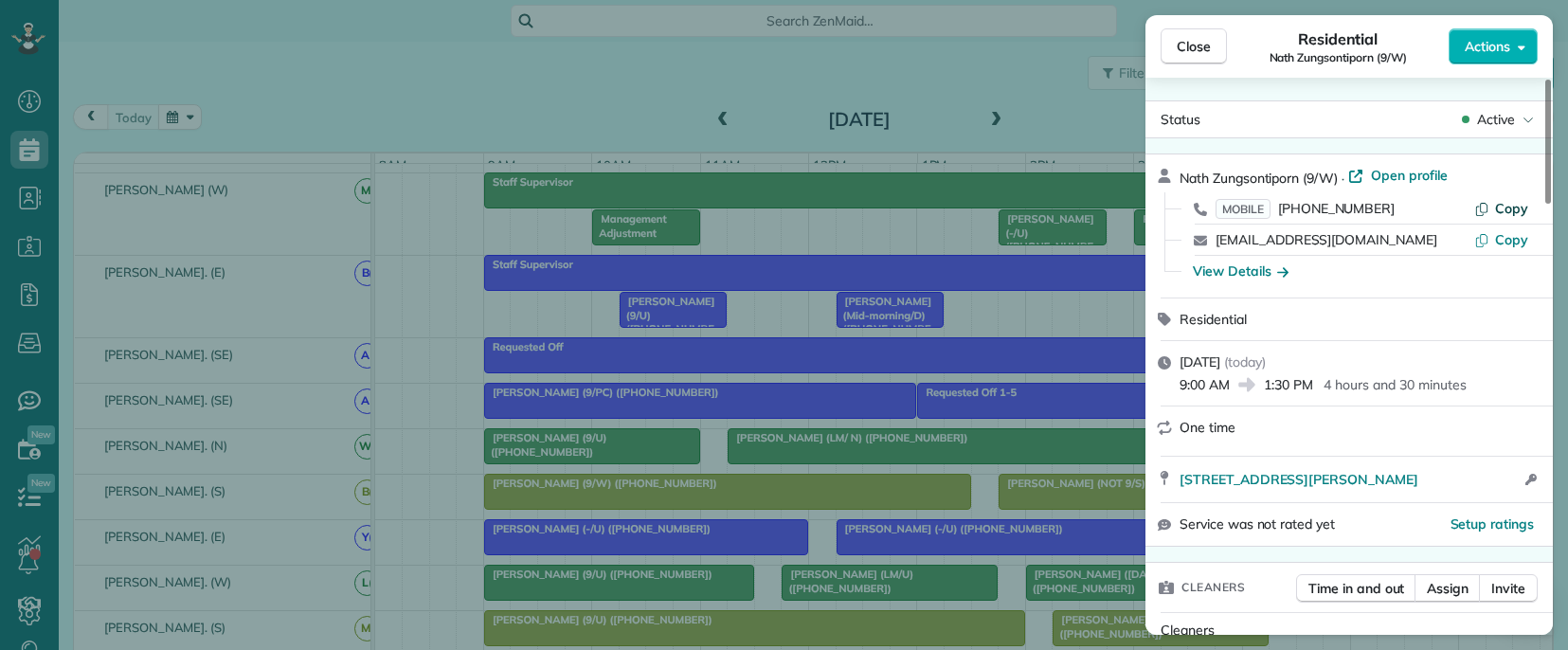
click at [1506, 209] on span "Copy" at bounding box center [1511, 208] width 33 height 17
click at [1196, 173] on span "Nath Zungsontiporn (9/W)" at bounding box center [1259, 178] width 158 height 17
click at [1517, 208] on span "Copy" at bounding box center [1511, 208] width 33 height 17
click at [1495, 207] on button "Copy" at bounding box center [1501, 208] width 54 height 19
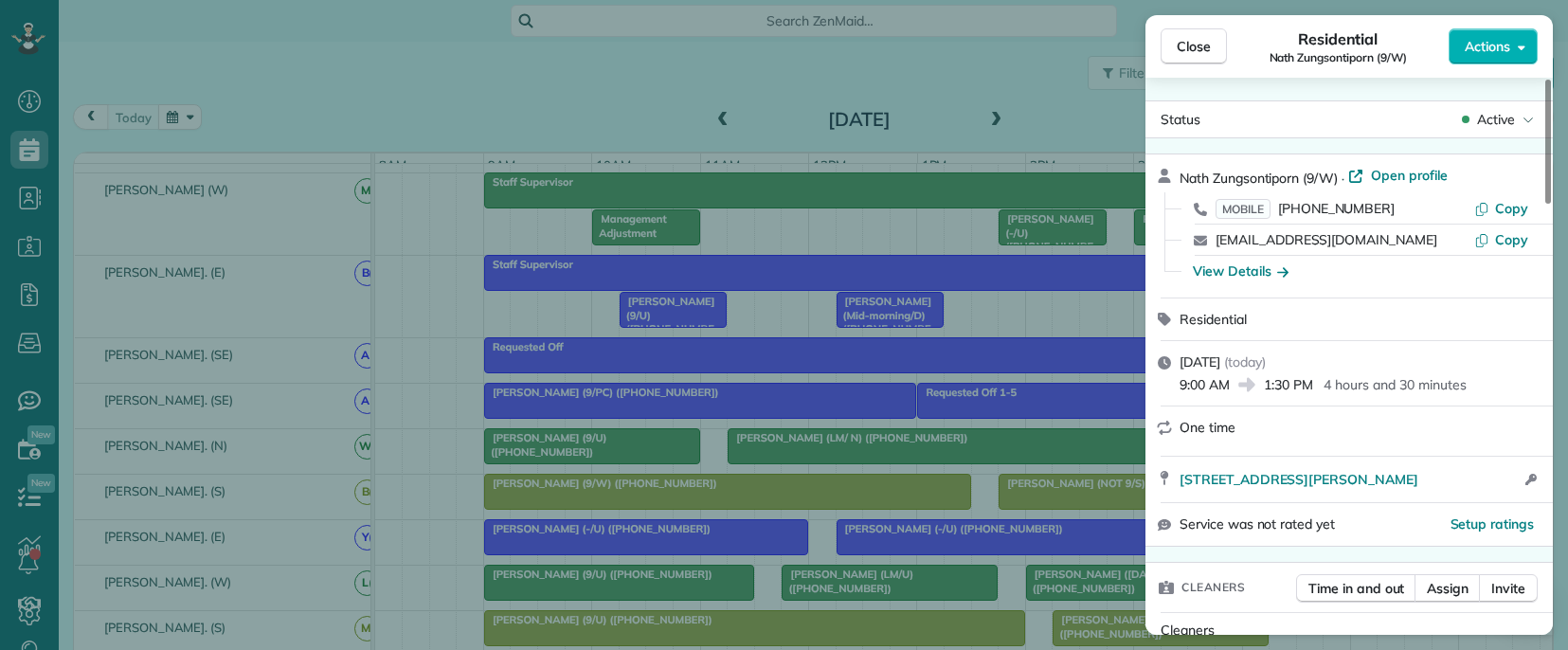
click at [980, 507] on div "Close Residential Nath Zungsontiporn (9/W) Actions Status Active Nath Zungsonti…" at bounding box center [784, 325] width 1568 height 650
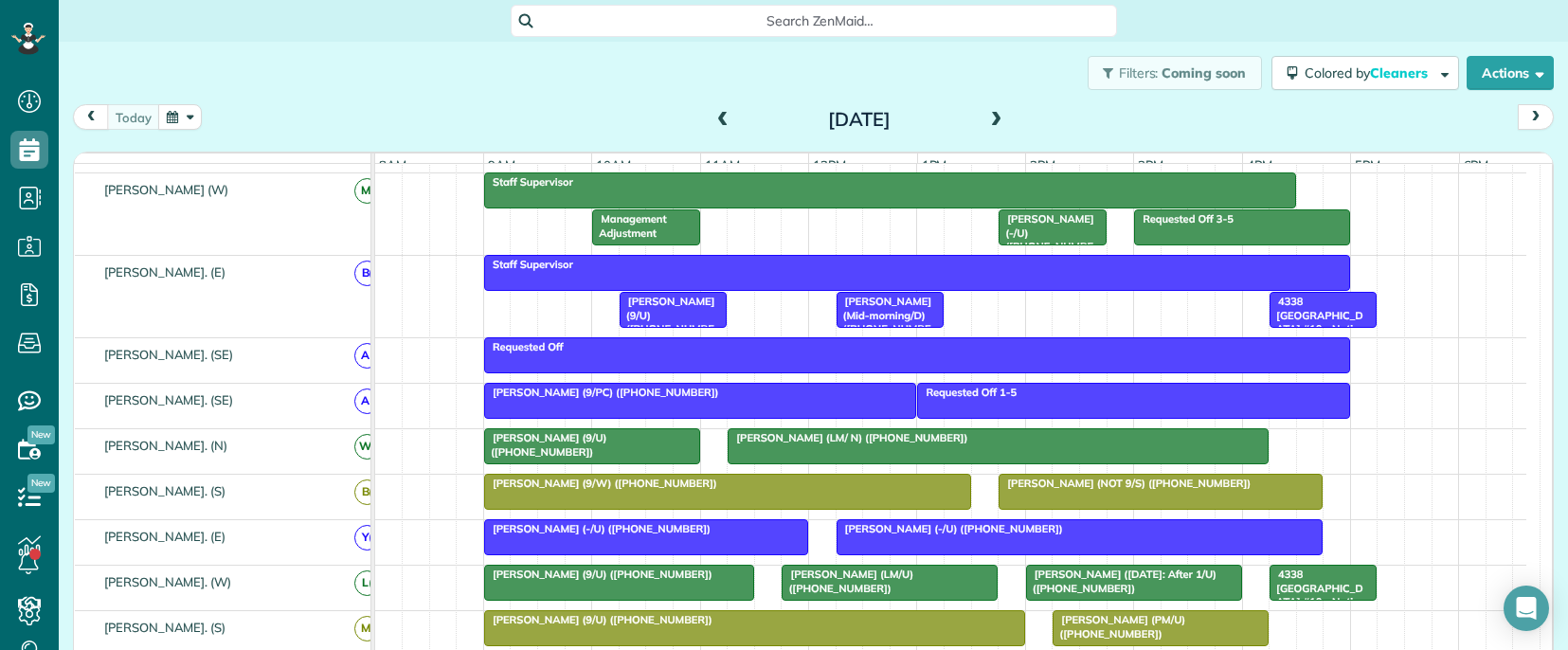
click at [1039, 490] on span "[PERSON_NAME] (NOT 9/S) ([PHONE_NUMBER])" at bounding box center [1125, 483] width 254 height 13
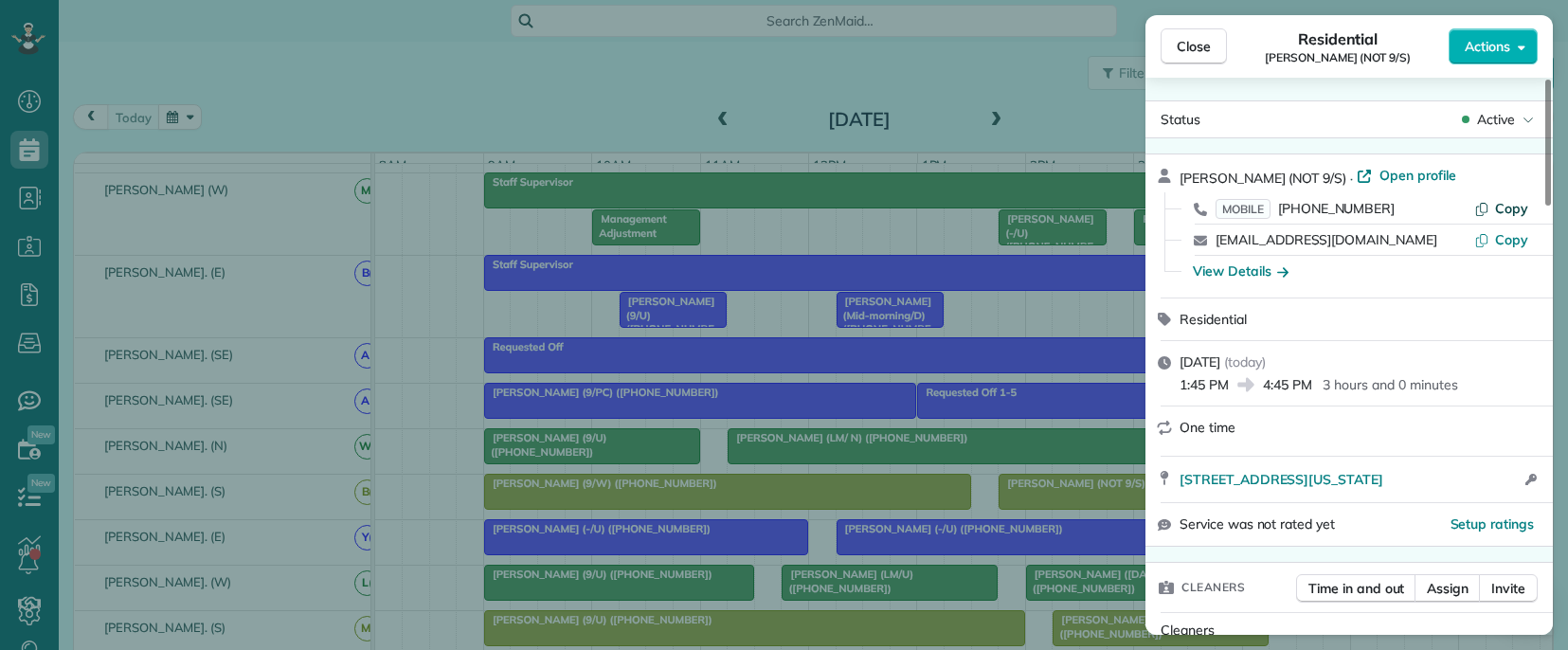
click at [1498, 207] on span "Copy" at bounding box center [1511, 208] width 33 height 17
click at [1196, 177] on span "[PERSON_NAME] (NOT 9/S)" at bounding box center [1263, 178] width 167 height 17
click at [1196, 176] on span "[PERSON_NAME] (NOT 9/S)" at bounding box center [1263, 178] width 167 height 17
click at [986, 327] on div "Close Residential [PERSON_NAME] (NOT 9/S) Actions Status Active [PERSON_NAME] (…" at bounding box center [784, 325] width 1568 height 650
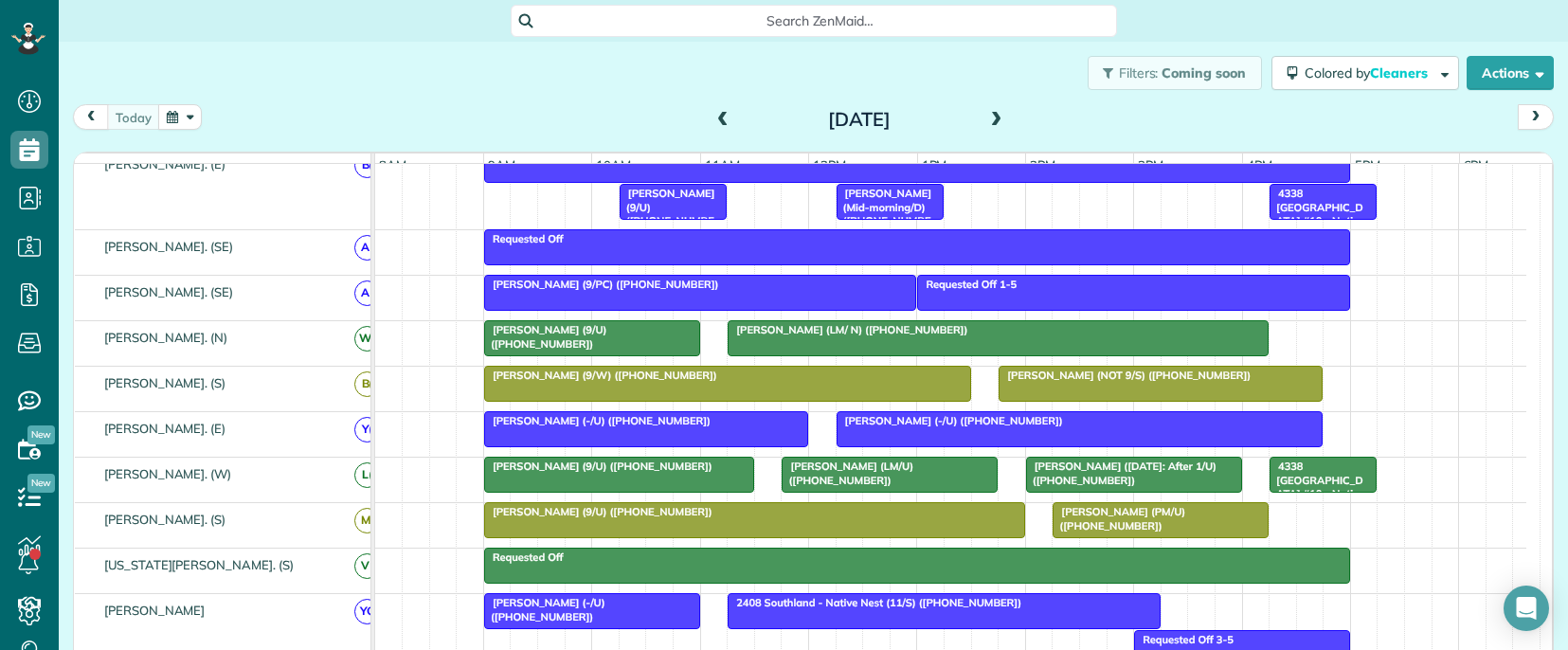
scroll to position [379, 0]
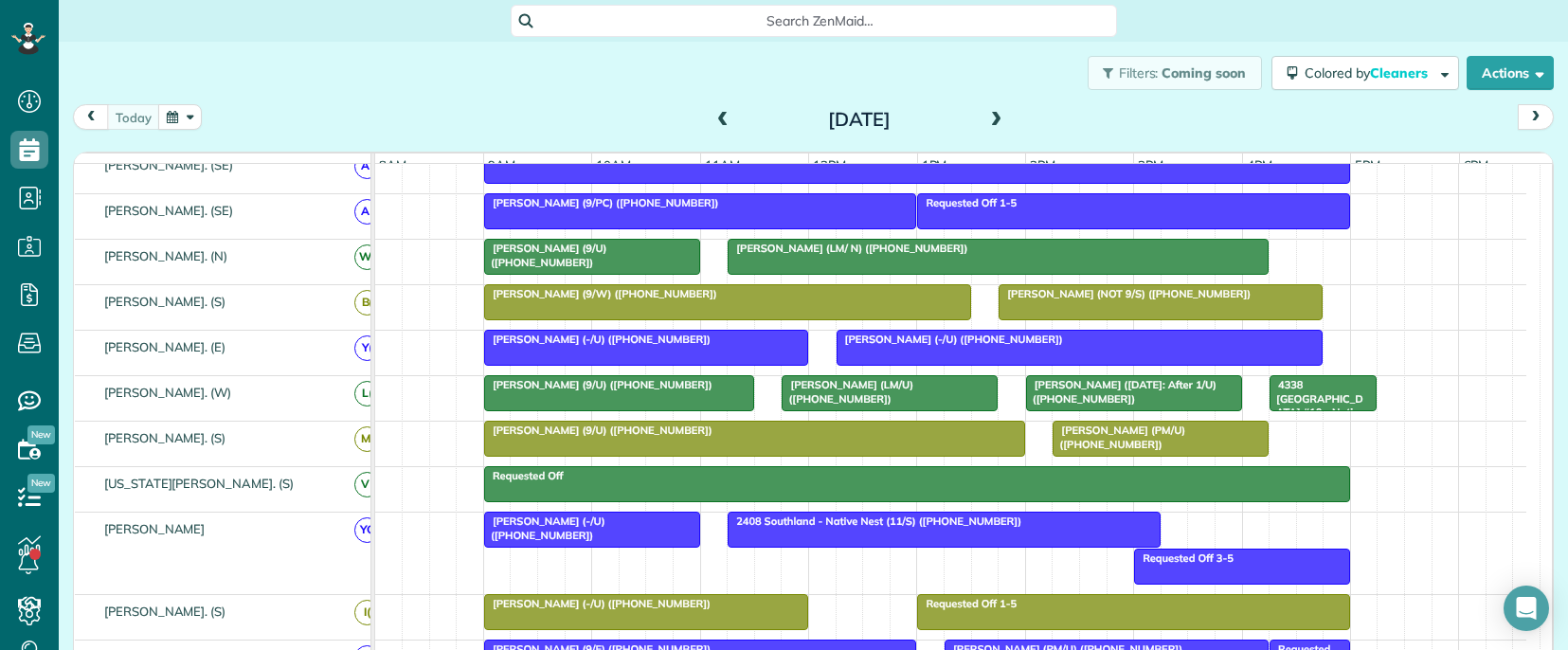
click at [619, 345] on span "[PERSON_NAME] (-/U) ([PHONE_NUMBER])" at bounding box center [598, 340] width 228 height 13
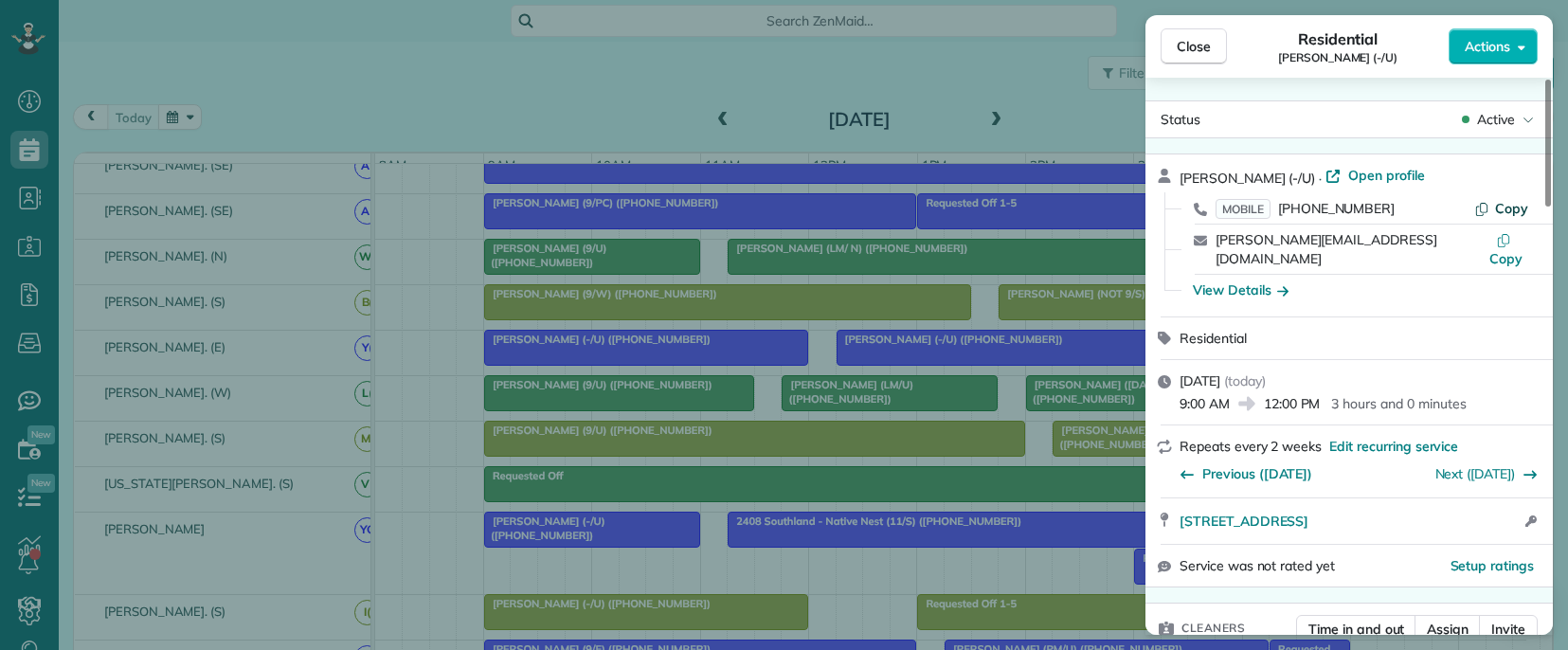
click at [1500, 203] on span "Copy" at bounding box center [1511, 208] width 33 height 17
click at [1193, 173] on span "[PERSON_NAME] (-/U)" at bounding box center [1247, 178] width 135 height 17
click at [938, 371] on div "Close Residential [PERSON_NAME] (-/U) Actions Status Active [PERSON_NAME] (-/U)…" at bounding box center [784, 325] width 1568 height 650
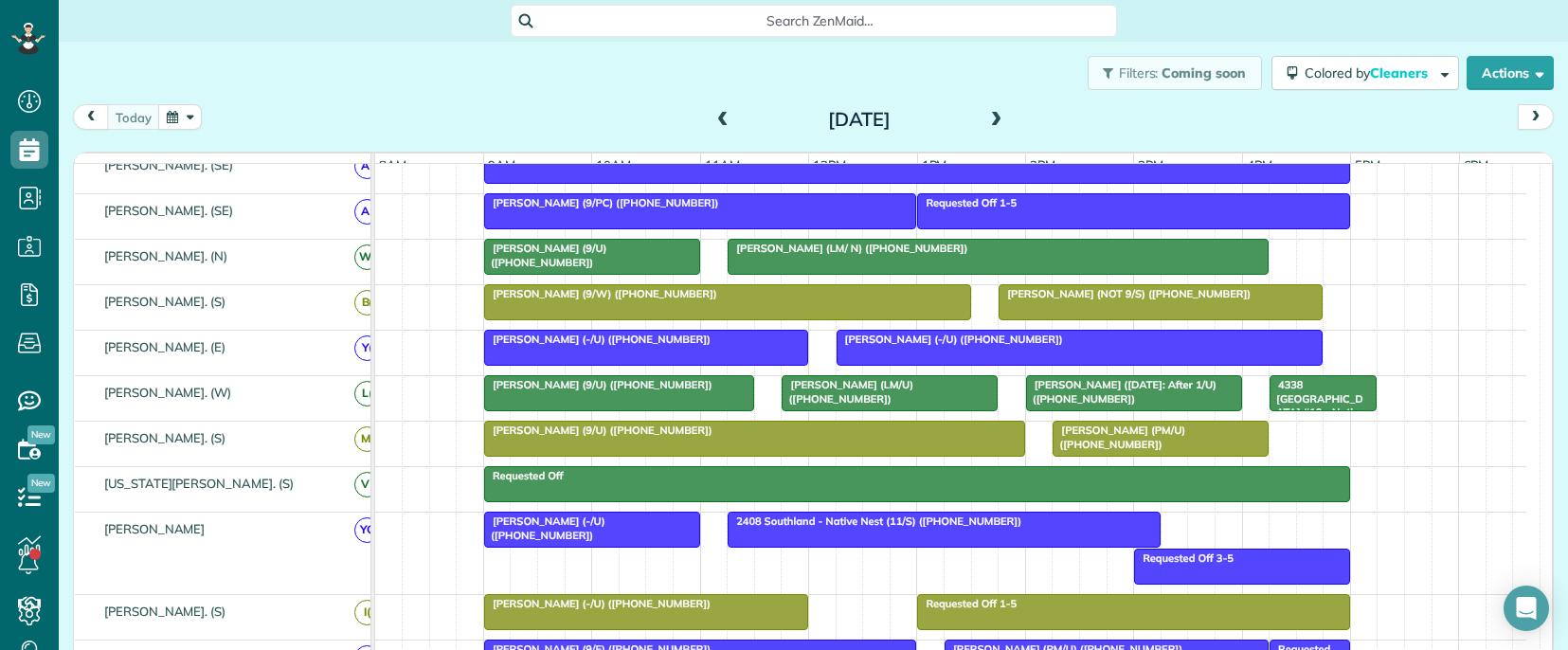
click at [922, 364] on div at bounding box center [1080, 348] width 485 height 34
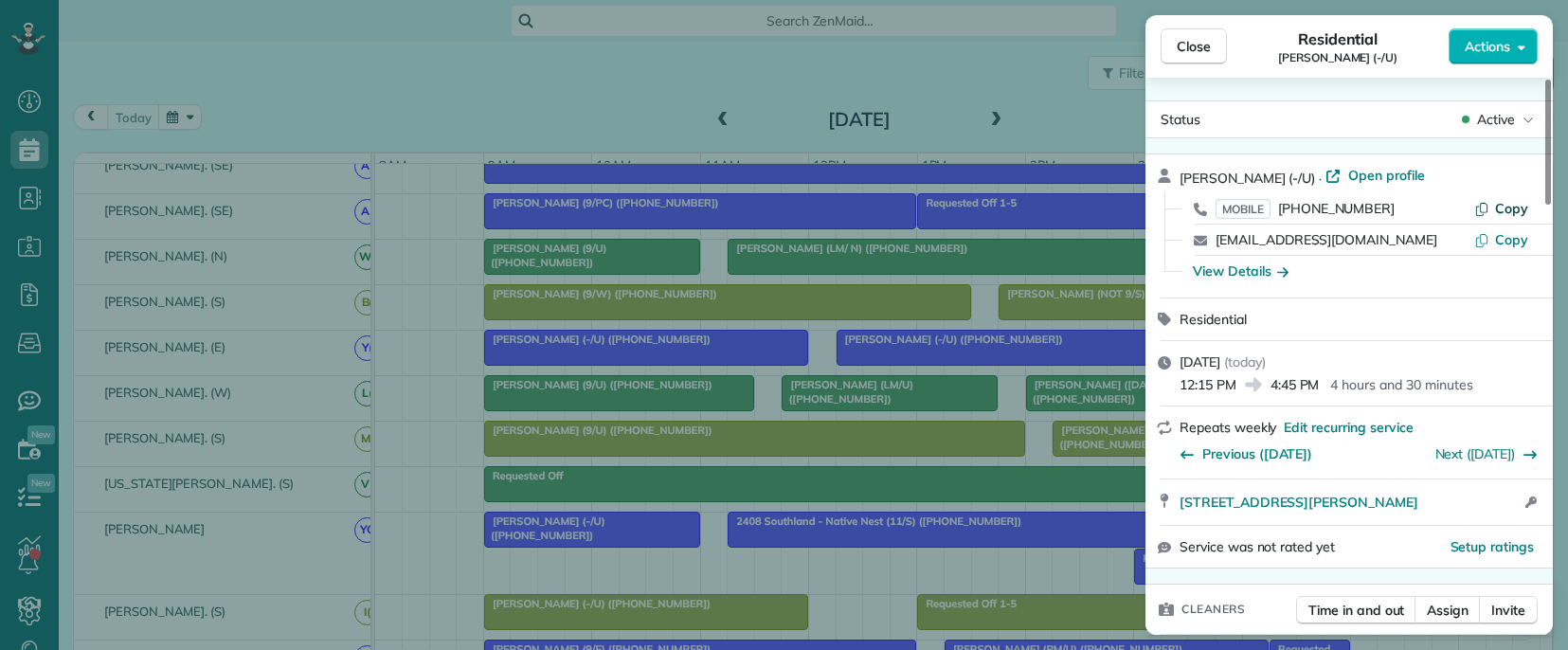
click at [1503, 206] on span "Copy" at bounding box center [1511, 208] width 33 height 17
click at [637, 402] on div "Close Residential [PERSON_NAME] (-/U) Actions Status Active [PERSON_NAME] (-/U)…" at bounding box center [784, 325] width 1568 height 650
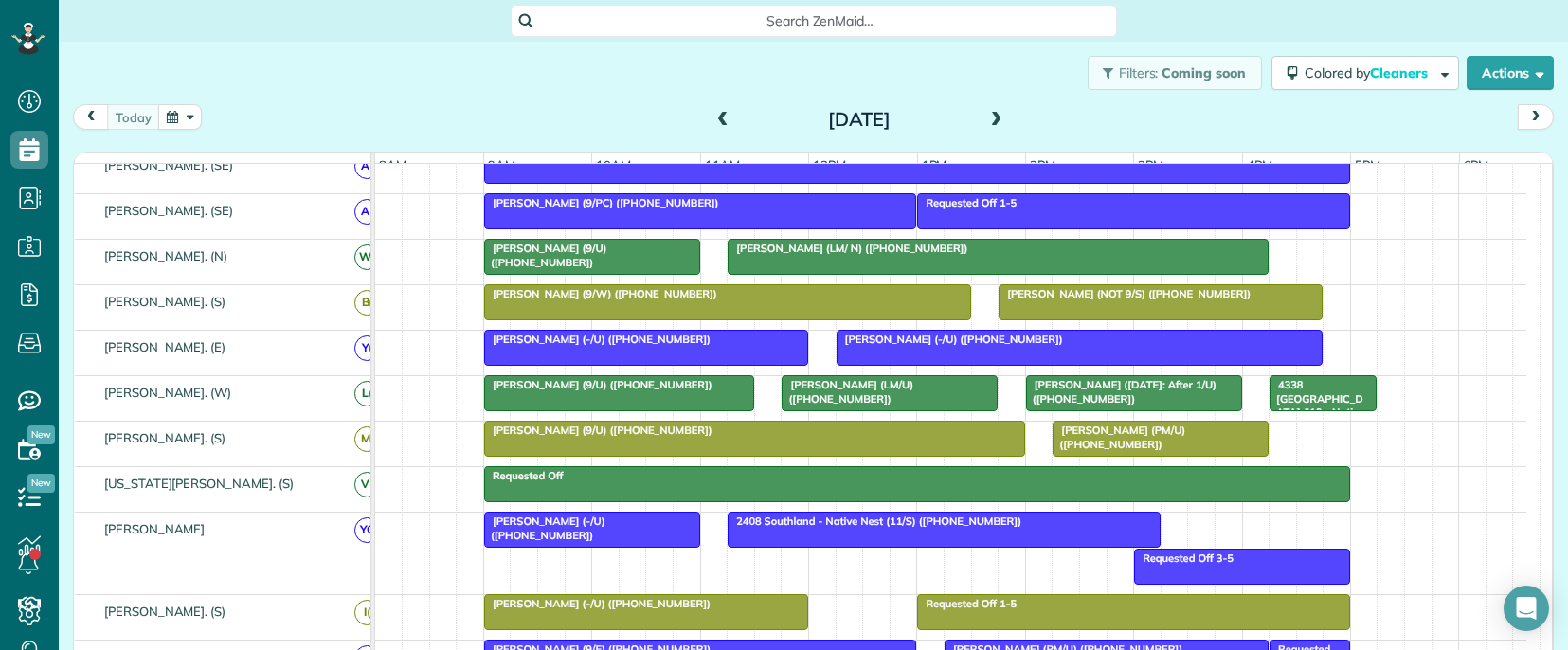
click at [649, 410] on div at bounding box center [619, 393] width 268 height 34
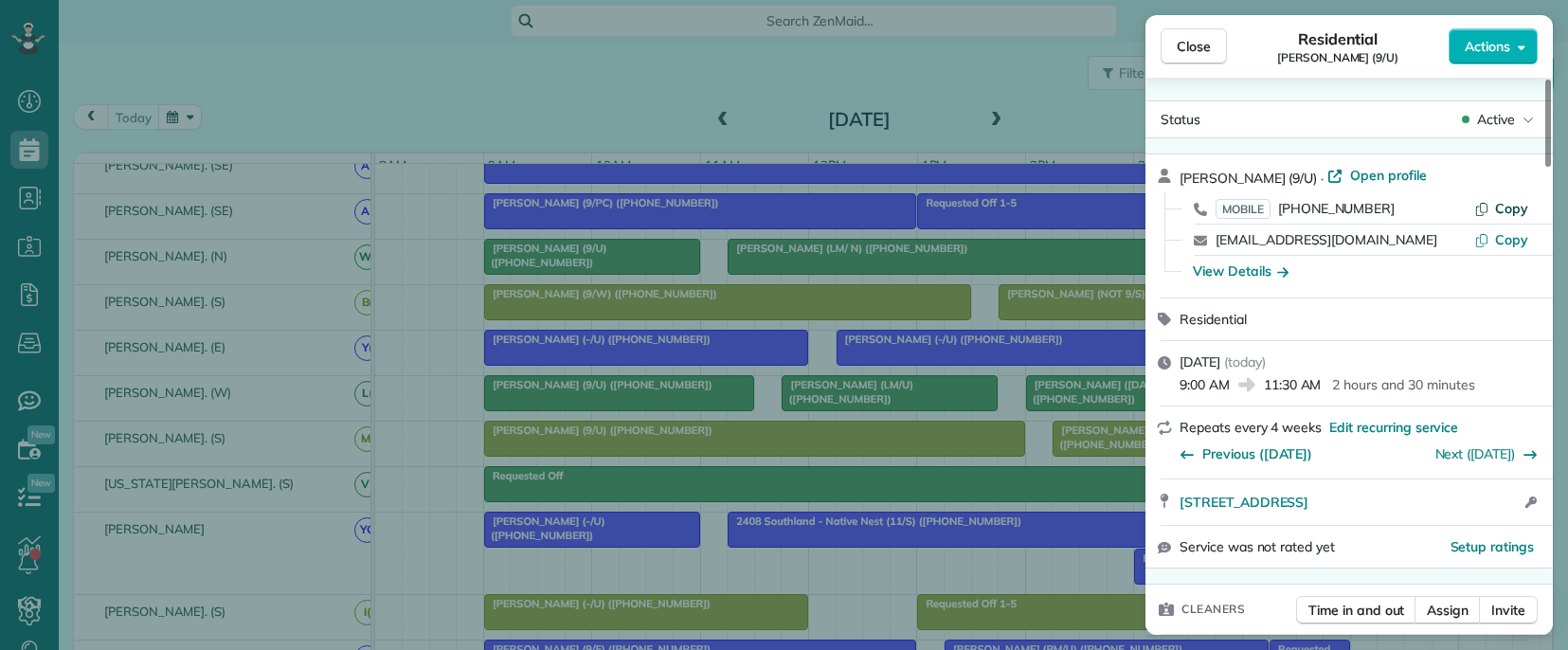
click at [1503, 207] on span "Copy" at bounding box center [1511, 208] width 33 height 17
click at [952, 422] on div "Close Residential [PERSON_NAME] (9/U) Actions Status Active [PERSON_NAME] (9/U)…" at bounding box center [784, 325] width 1568 height 650
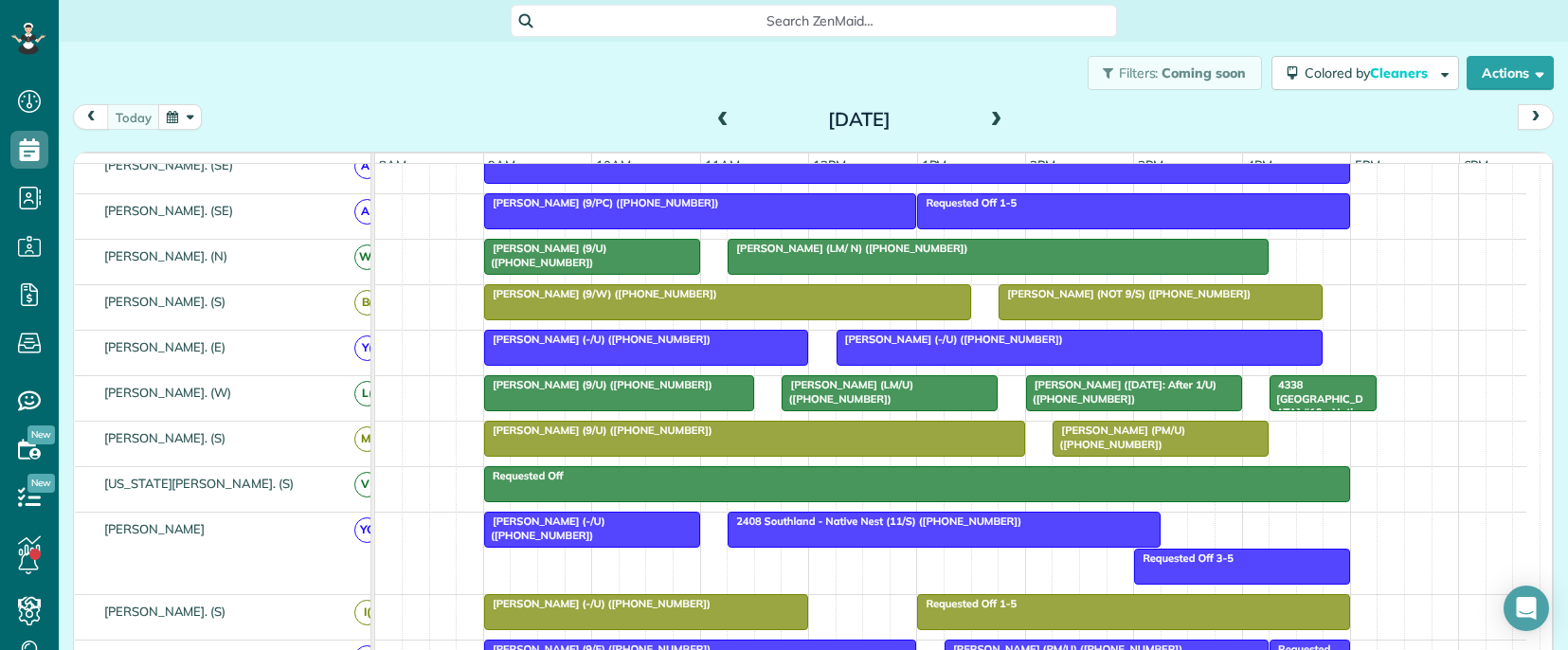
click at [913, 403] on span "[PERSON_NAME] (LM/U) ([PHONE_NUMBER])" at bounding box center [847, 391] width 132 height 27
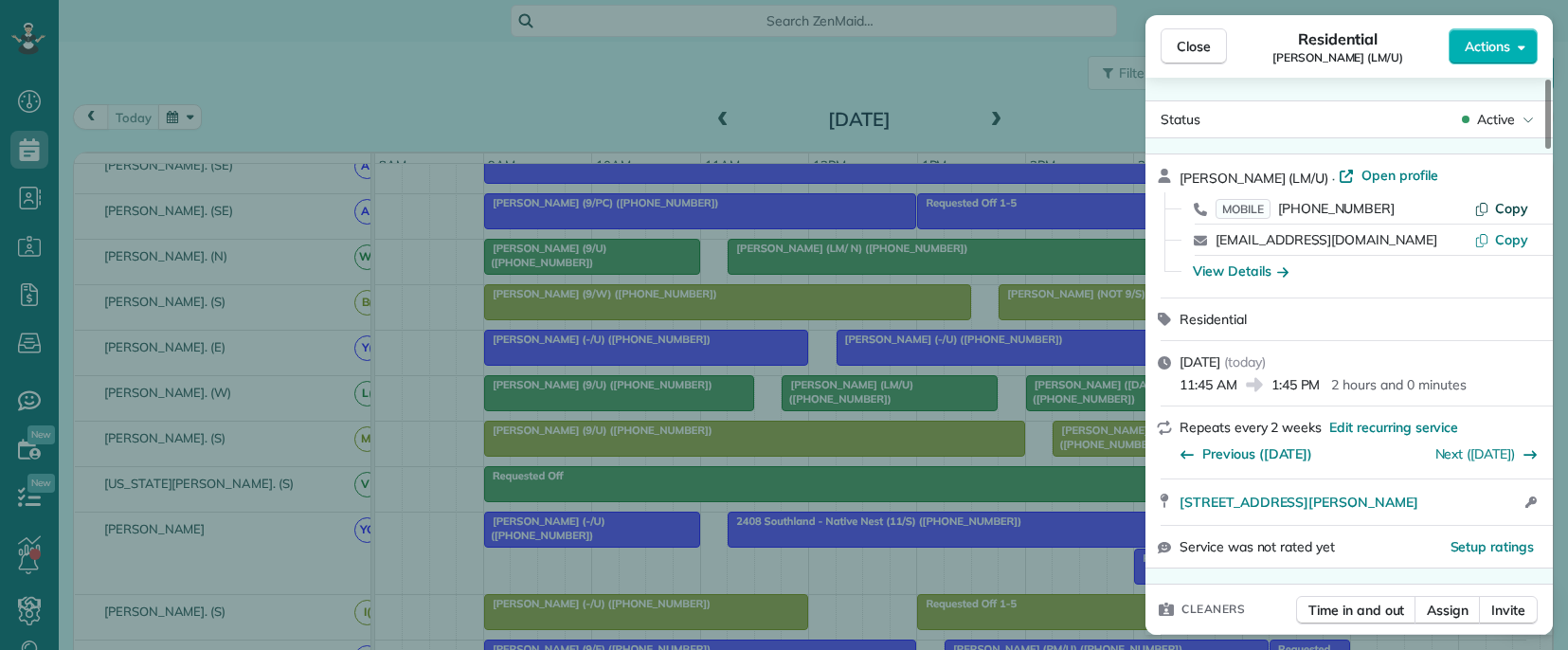
click at [1509, 200] on span "Copy" at bounding box center [1511, 208] width 33 height 17
click at [1489, 206] on icon "button" at bounding box center [1482, 208] width 15 height 15
click at [1033, 448] on div "Close Residential [PERSON_NAME] (LM/U) Actions Status Active [PERSON_NAME] (LM/…" at bounding box center [784, 325] width 1568 height 650
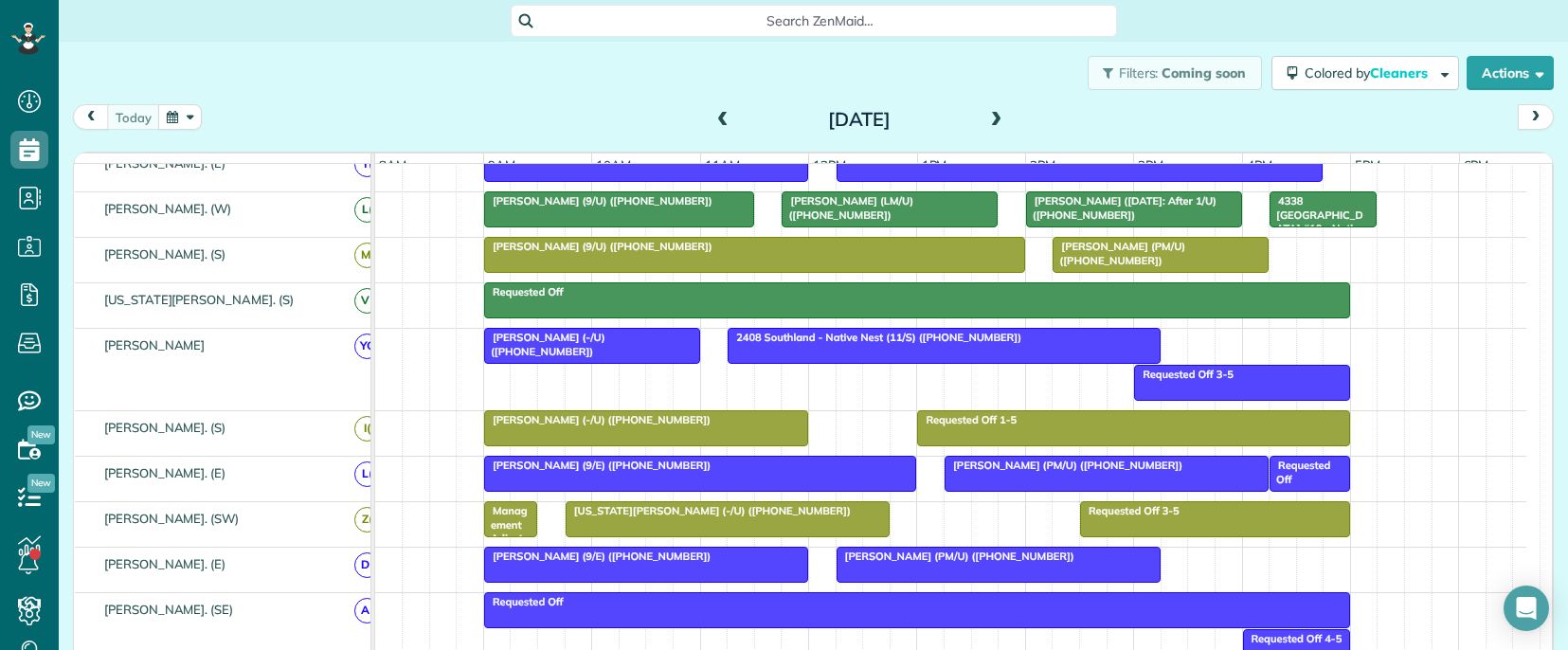
scroll to position [474, 0]
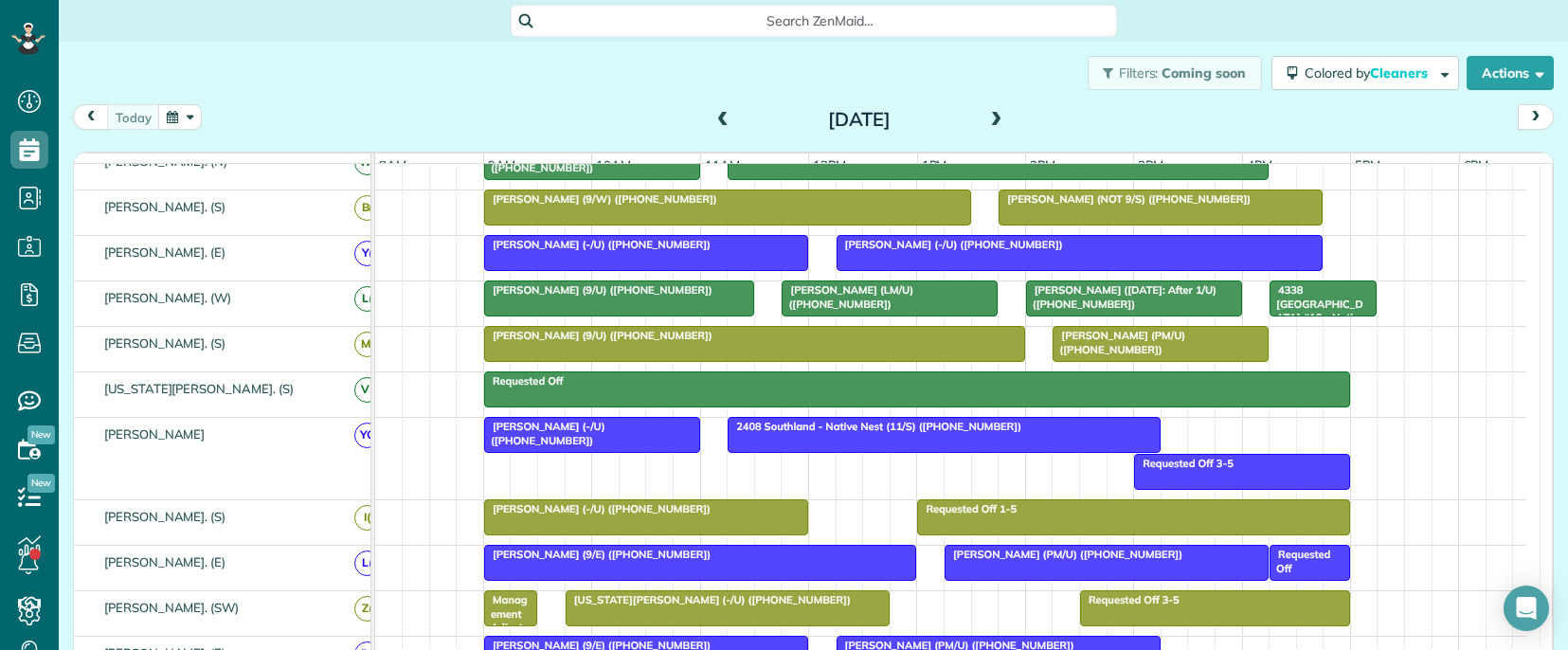
click at [1054, 307] on span "[PERSON_NAME] ([DATE]: After 1/U) ([PHONE_NUMBER])" at bounding box center [1120, 297] width 191 height 27
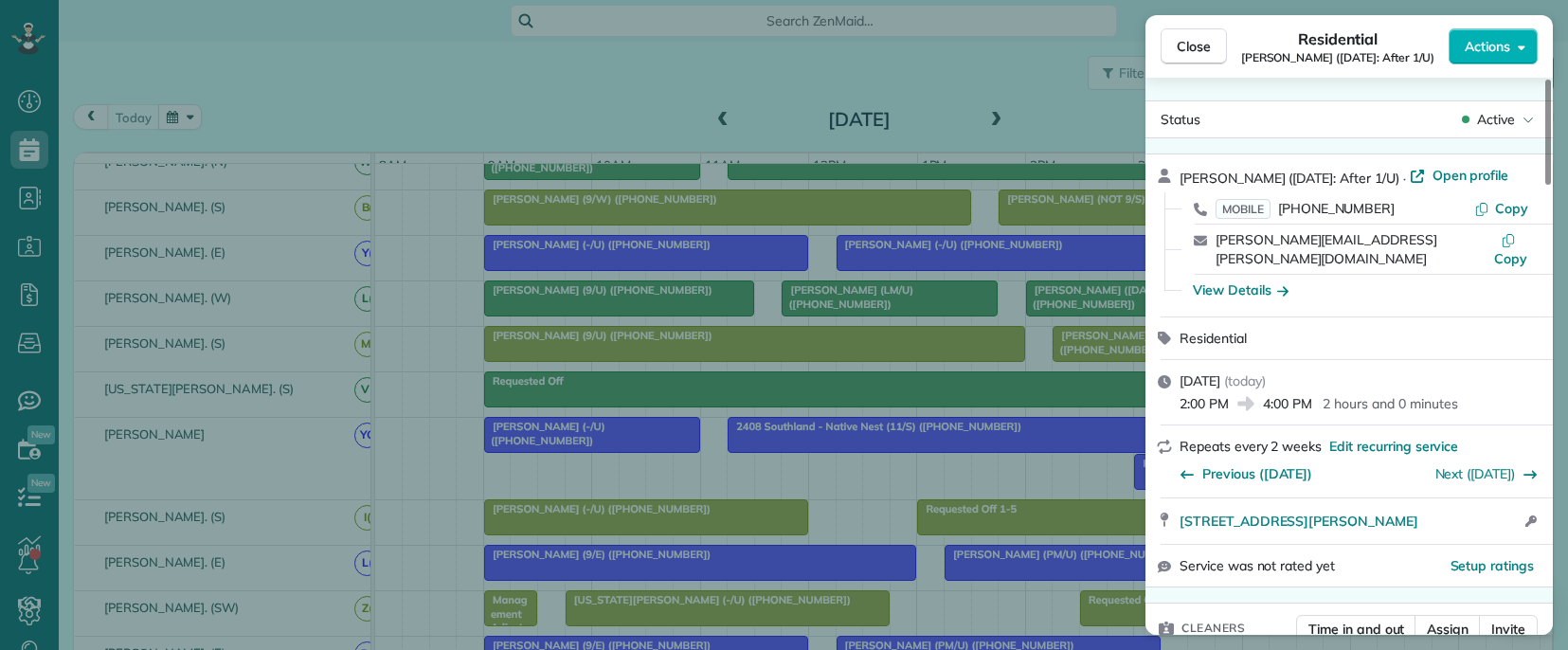
click at [1028, 346] on div "Close Residential [PERSON_NAME] ([DATE]: After 1/U) Actions Status Active [PERS…" at bounding box center [784, 325] width 1568 height 650
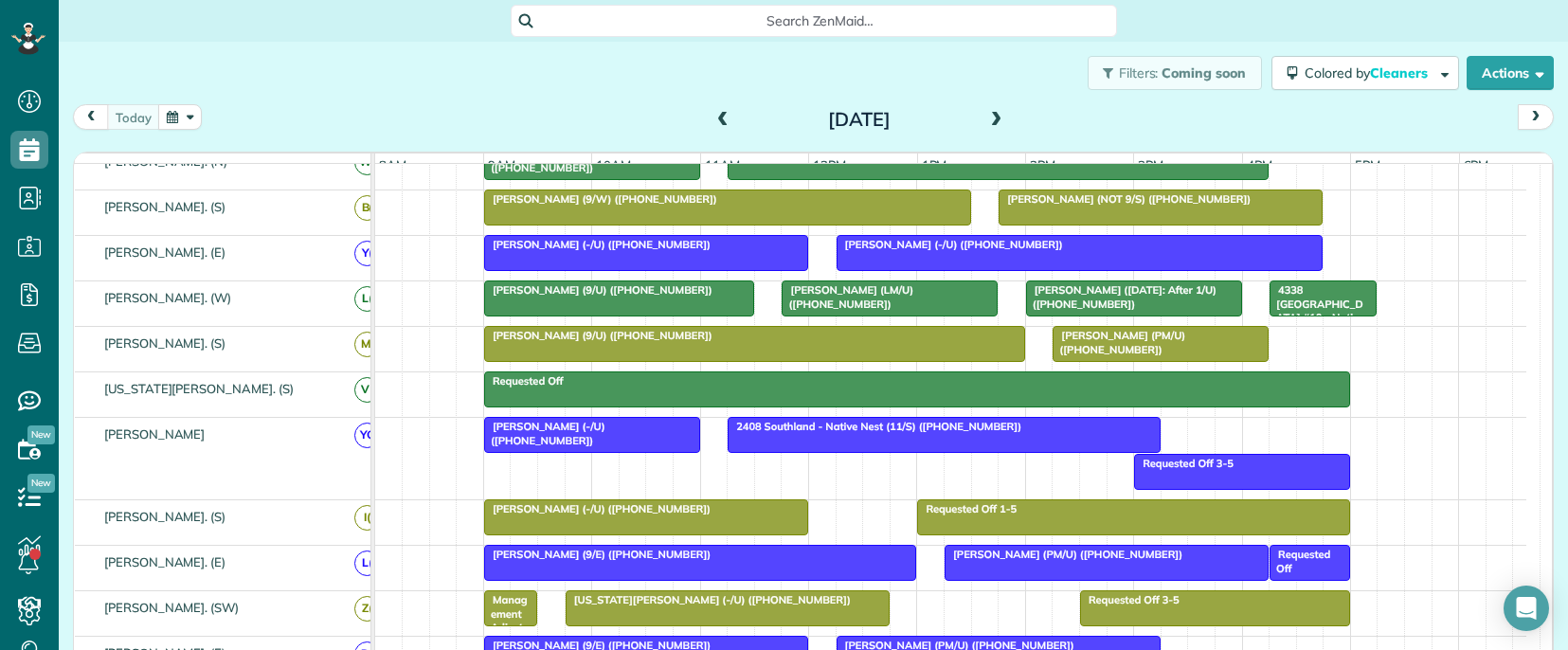
click at [1053, 311] on div "[PERSON_NAME] ([DATE]: After 1/U) ([PHONE_NUMBER])" at bounding box center [1133, 297] width 205 height 28
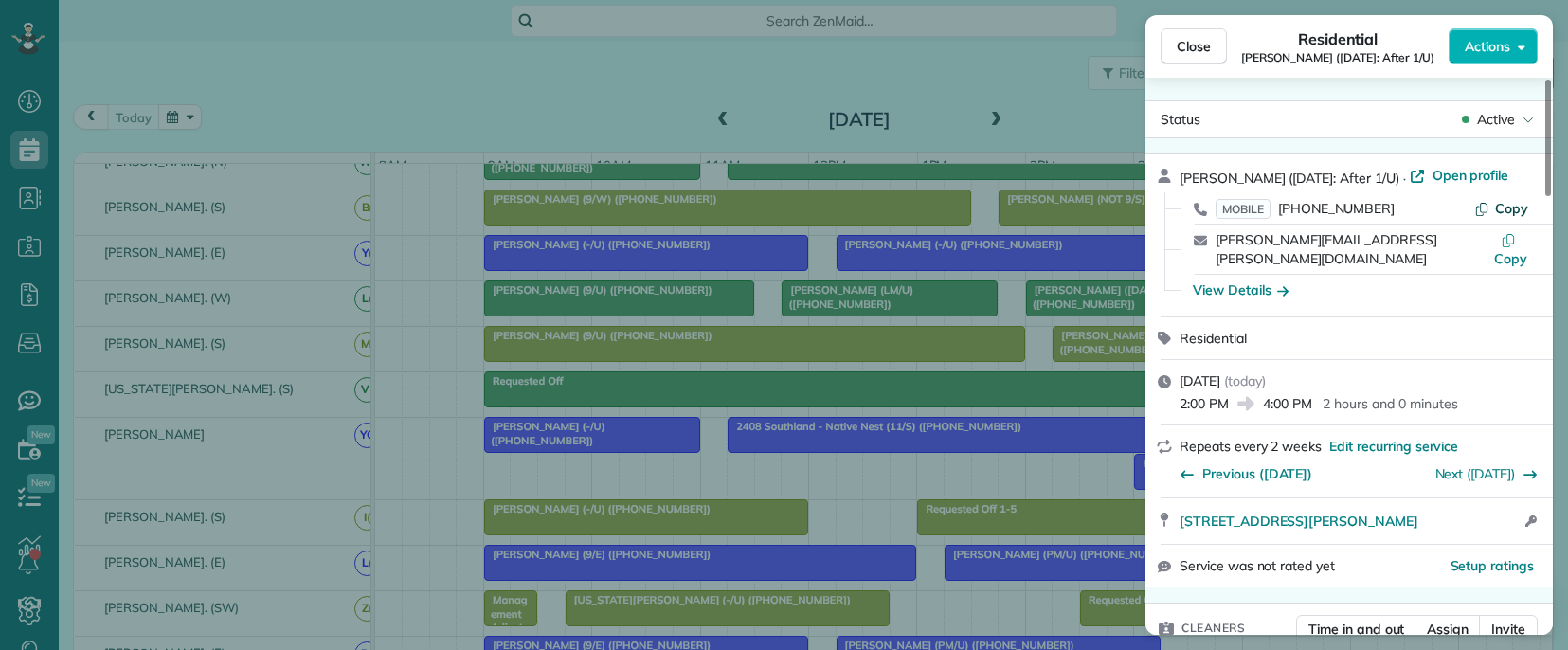
click at [1500, 207] on span "Copy" at bounding box center [1511, 208] width 33 height 17
click at [1011, 477] on div "Close Residential [PERSON_NAME] ([DATE]: After 1/U) Actions Status Active [PERS…" at bounding box center [784, 325] width 1568 height 650
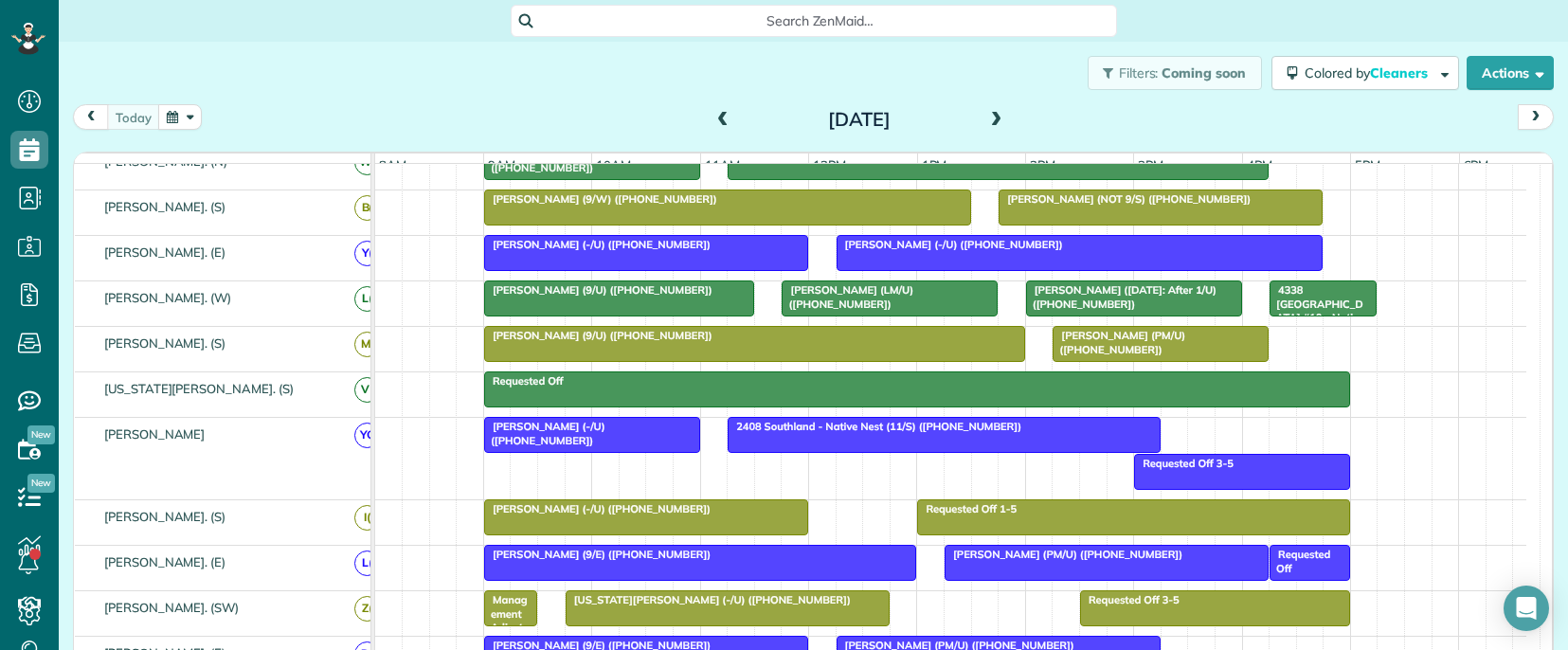
click at [726, 342] on div "[PERSON_NAME] (9/U) ([PHONE_NUMBER])" at bounding box center [755, 336] width 530 height 13
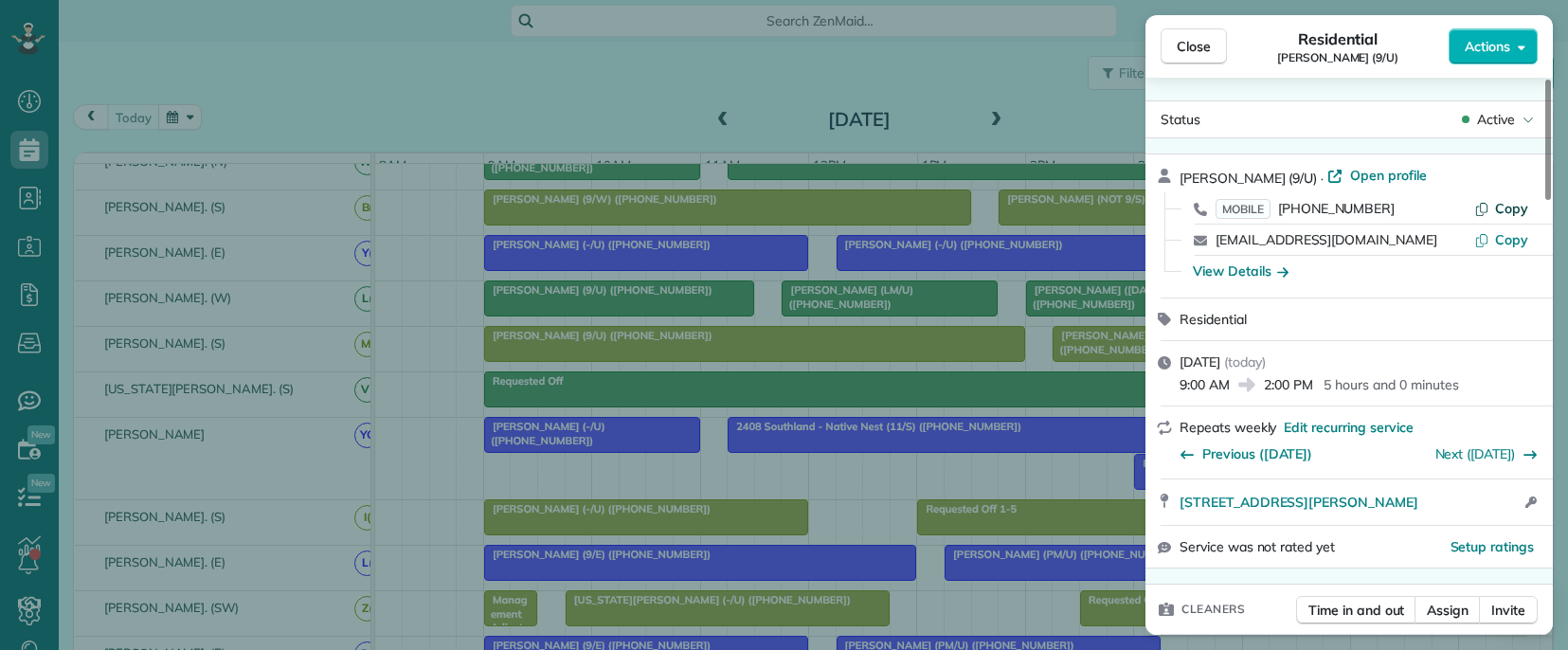
click at [1513, 209] on span "Copy" at bounding box center [1511, 208] width 33 height 17
click at [1016, 472] on div "Close Residential [PERSON_NAME] (9/U) Actions Status Active [PERSON_NAME] (9/U)…" at bounding box center [784, 325] width 1568 height 650
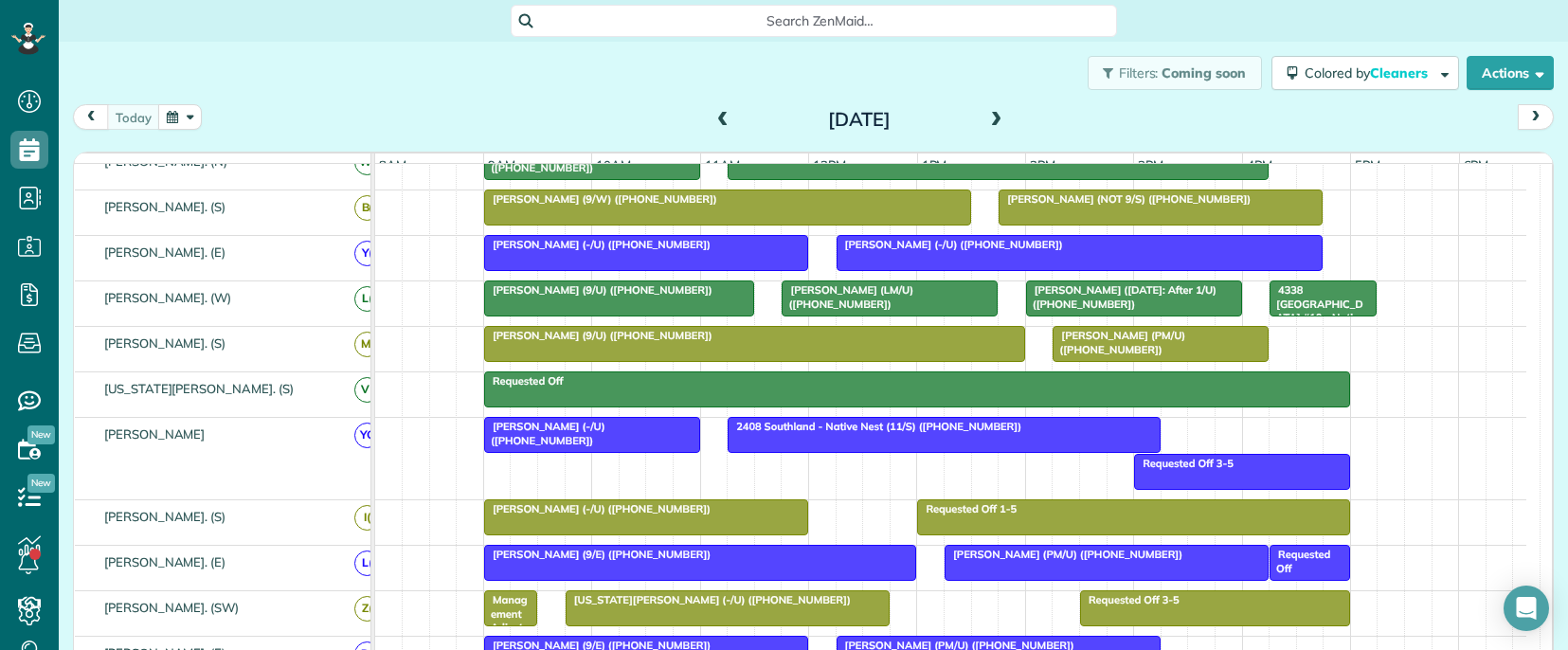
click at [1095, 361] on div at bounding box center [1160, 345] width 214 height 34
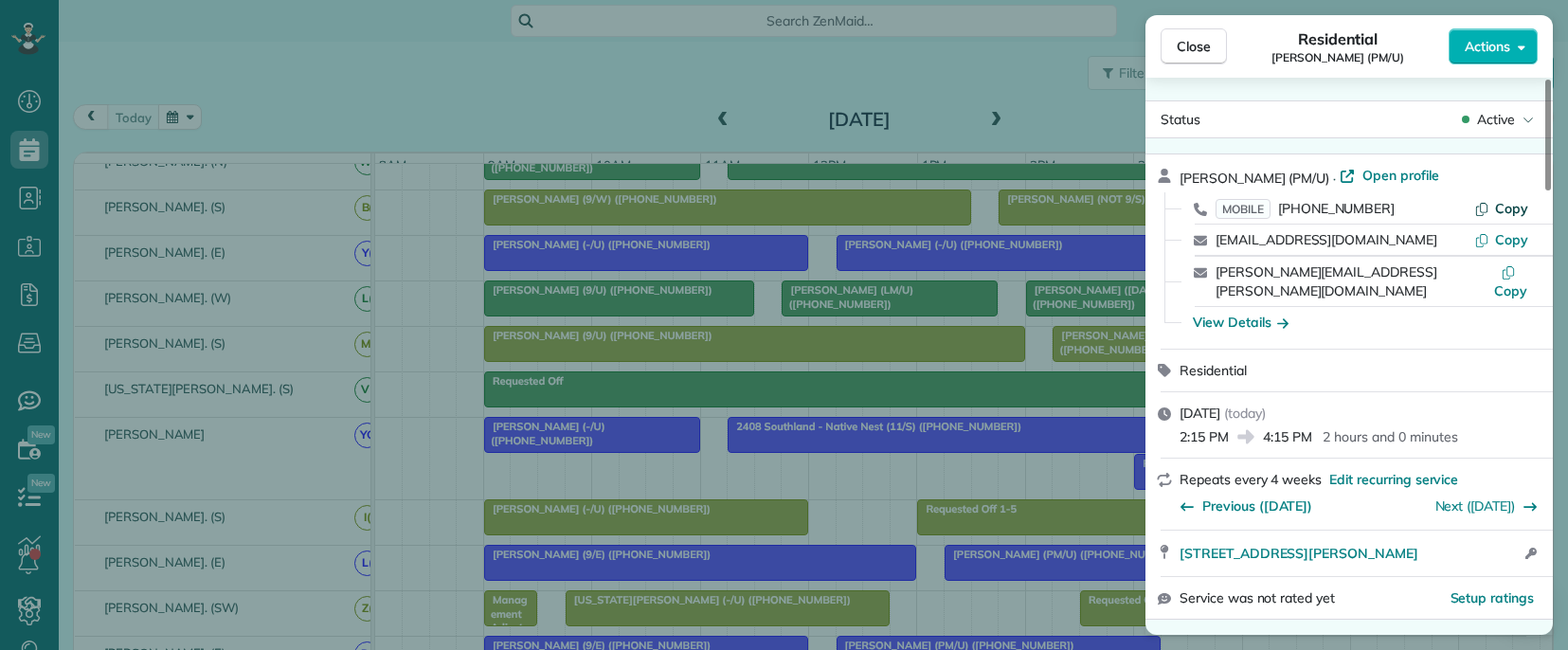
click at [1507, 205] on span "Copy" at bounding box center [1511, 208] width 33 height 17
click at [710, 492] on div "Close Residential [PERSON_NAME] (PM/U) Actions Status Active [PERSON_NAME] (PM/…" at bounding box center [784, 325] width 1568 height 650
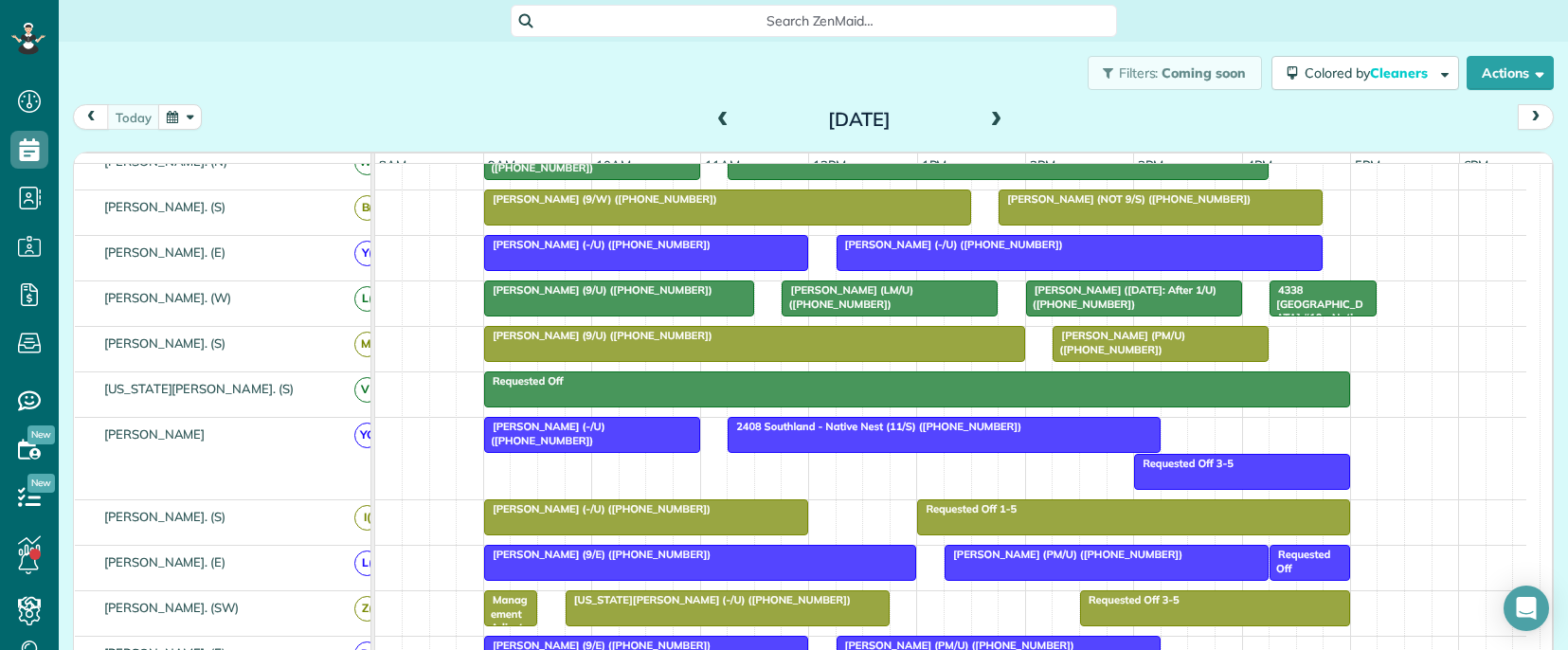
click at [550, 449] on div at bounding box center [592, 435] width 214 height 34
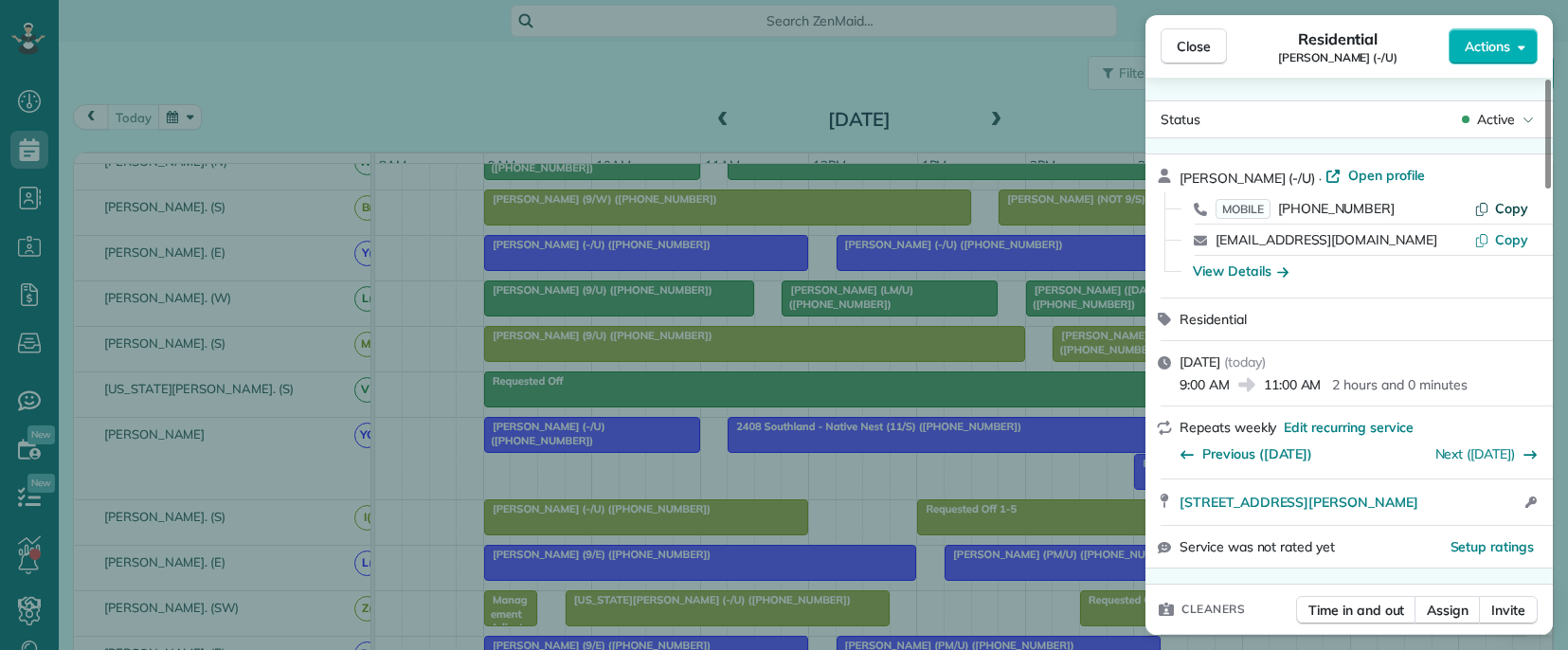
click at [1514, 203] on span "Copy" at bounding box center [1511, 208] width 33 height 17
click at [1190, 175] on span "[PERSON_NAME] (-/U)" at bounding box center [1247, 178] width 135 height 17
click at [821, 470] on div "Close Residential [PERSON_NAME] (-/U) Actions Status Active [PERSON_NAME] (-/U)…" at bounding box center [784, 325] width 1568 height 650
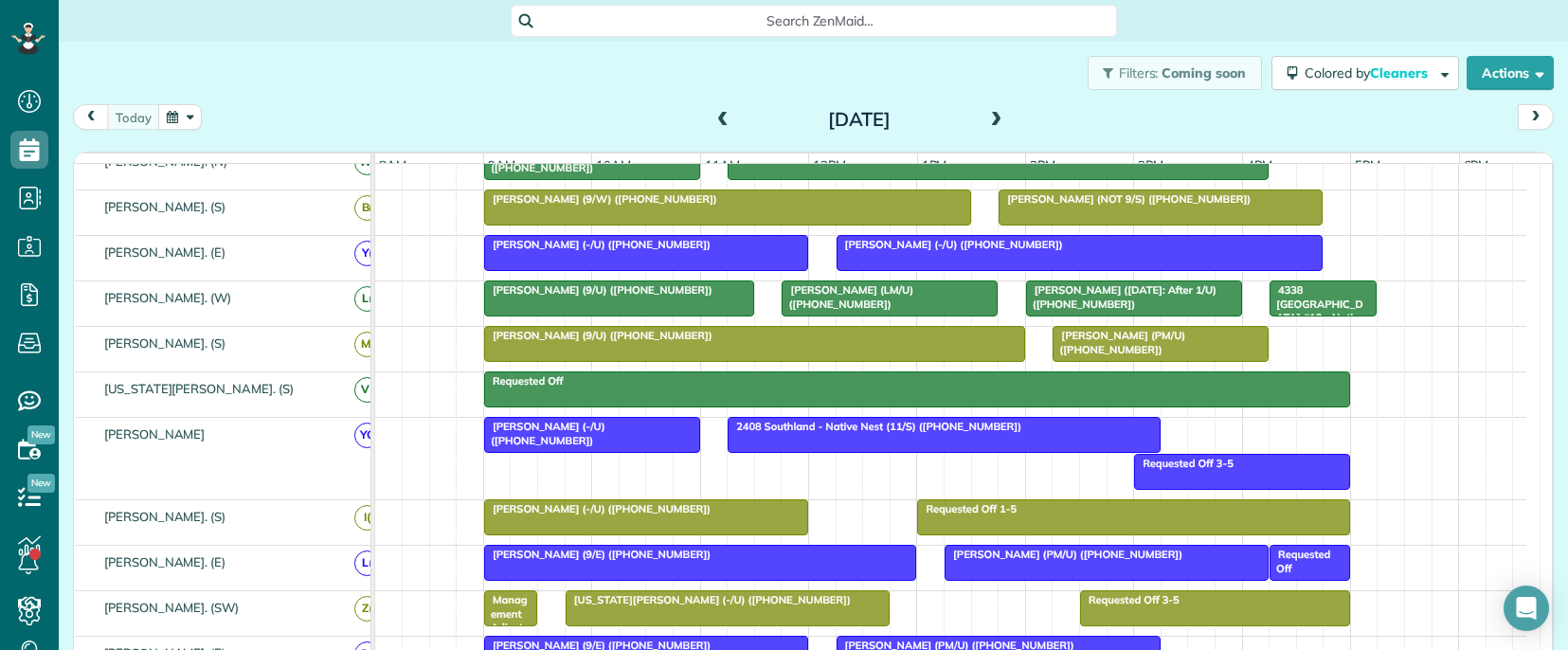
click at [879, 433] on span "2408 Southland - Native Nest (11/S) ([PHONE_NUMBER])" at bounding box center [874, 426] width 296 height 13
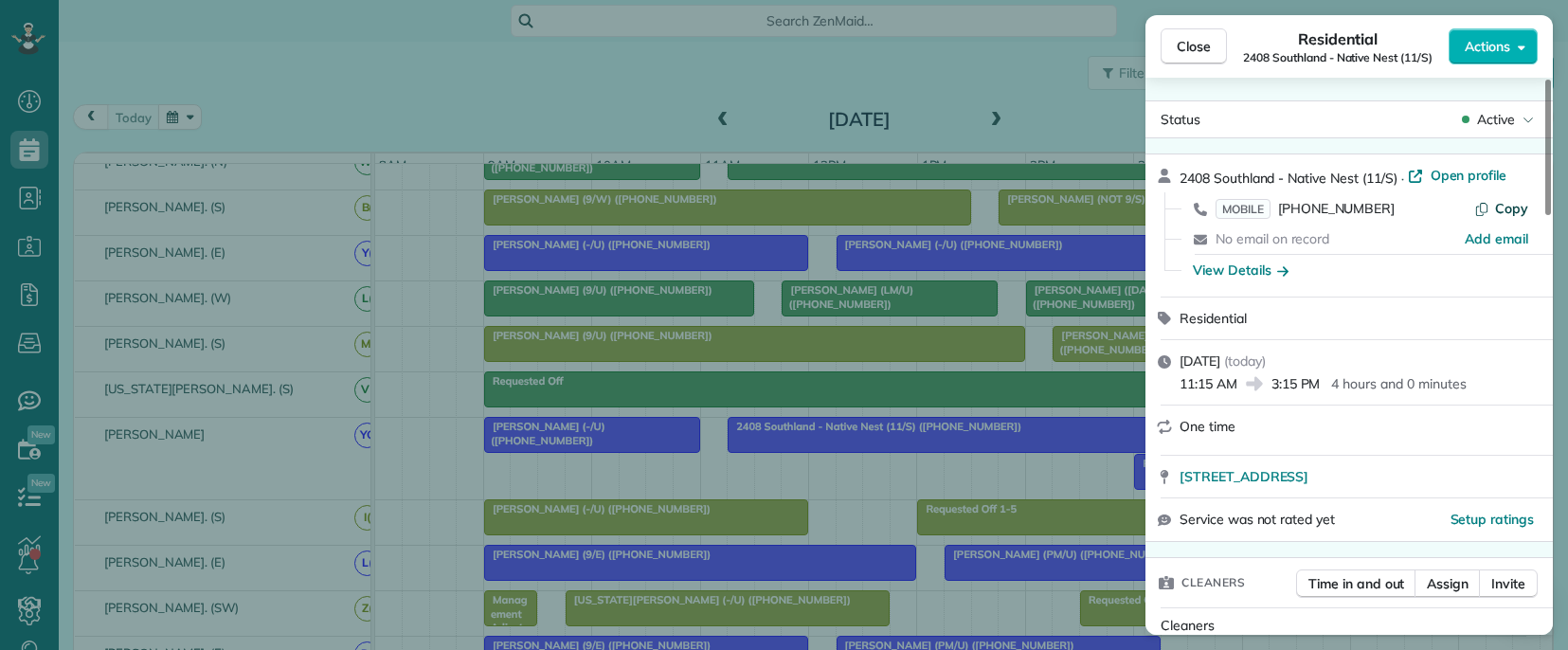
click at [1507, 202] on span "Copy" at bounding box center [1511, 208] width 33 height 17
click at [877, 488] on div "Close Residential 2408 Southland - Native Nest (11/S) Actions Status Active [ST…" at bounding box center [784, 325] width 1568 height 650
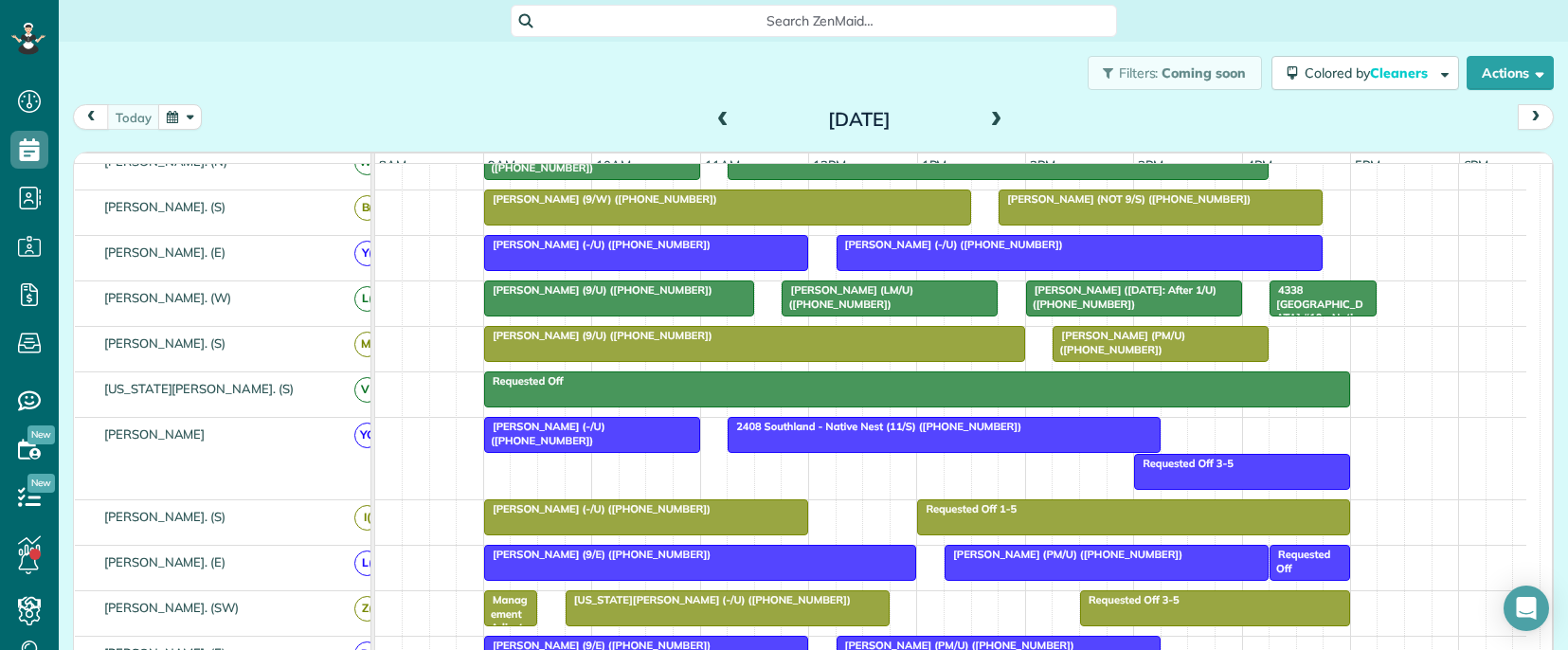
click at [665, 516] on span "[PERSON_NAME] (-/U) ([PHONE_NUMBER])" at bounding box center [598, 509] width 228 height 13
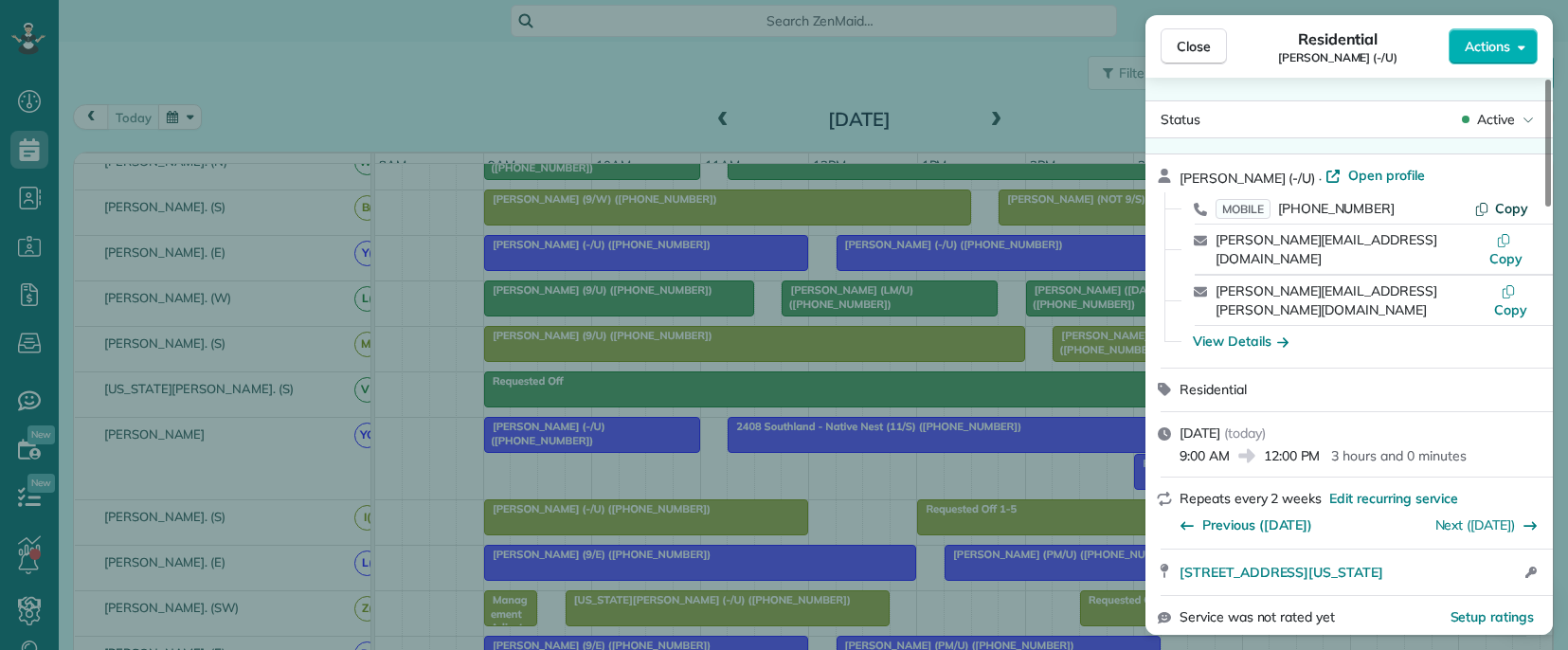
click at [1499, 207] on span "Copy" at bounding box center [1511, 208] width 33 height 17
click at [846, 520] on div "Close Residential [PERSON_NAME] (-/U) Actions Status Active [PERSON_NAME] (-/U)…" at bounding box center [784, 325] width 1568 height 650
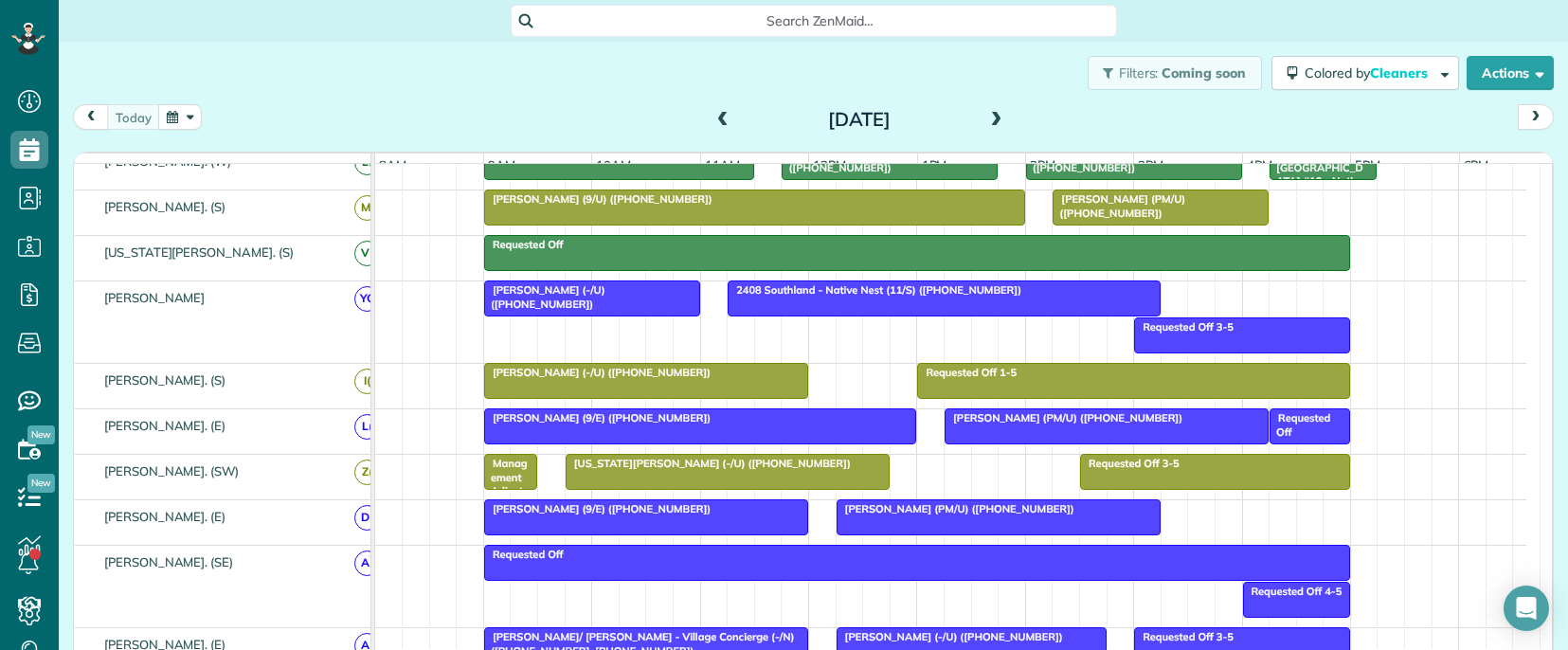
scroll to position [663, 0]
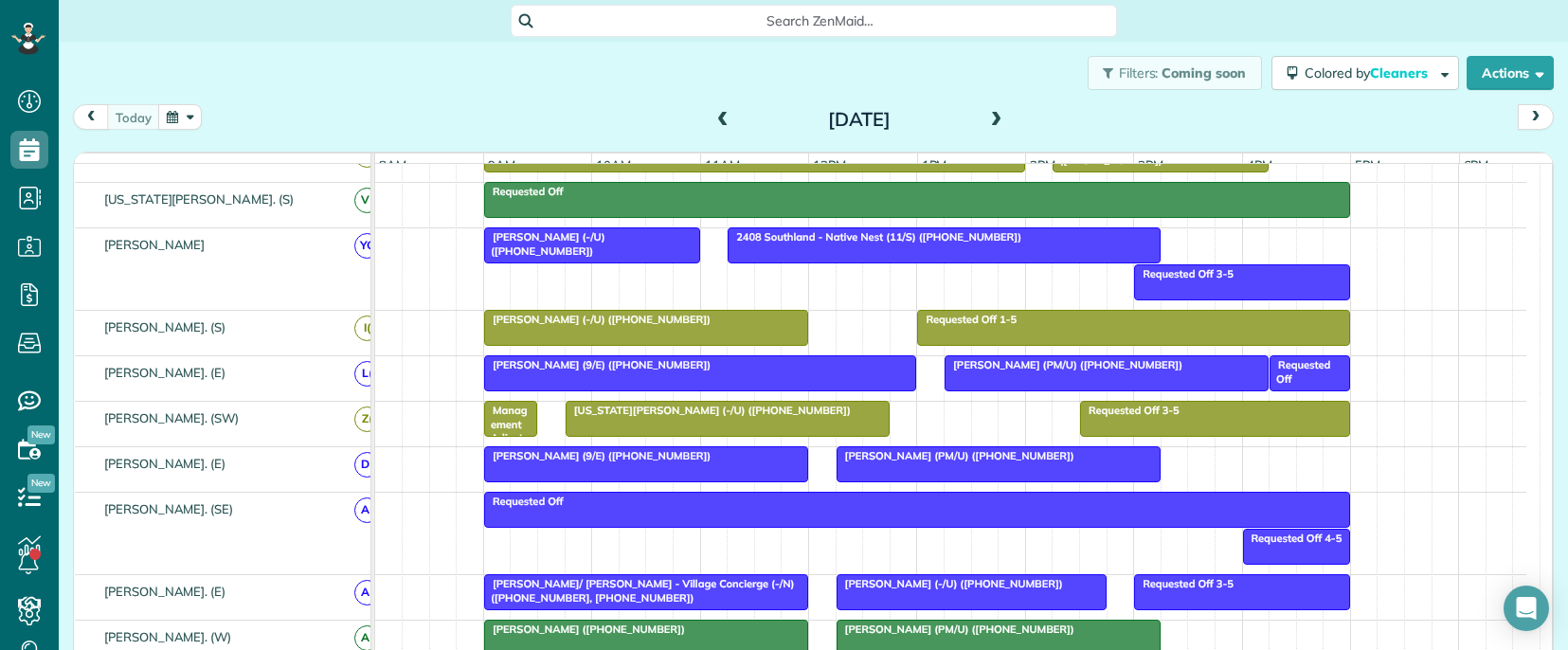
click at [720, 371] on div "[PERSON_NAME] (9/E) ([PHONE_NUMBER])" at bounding box center [700, 364] width 421 height 13
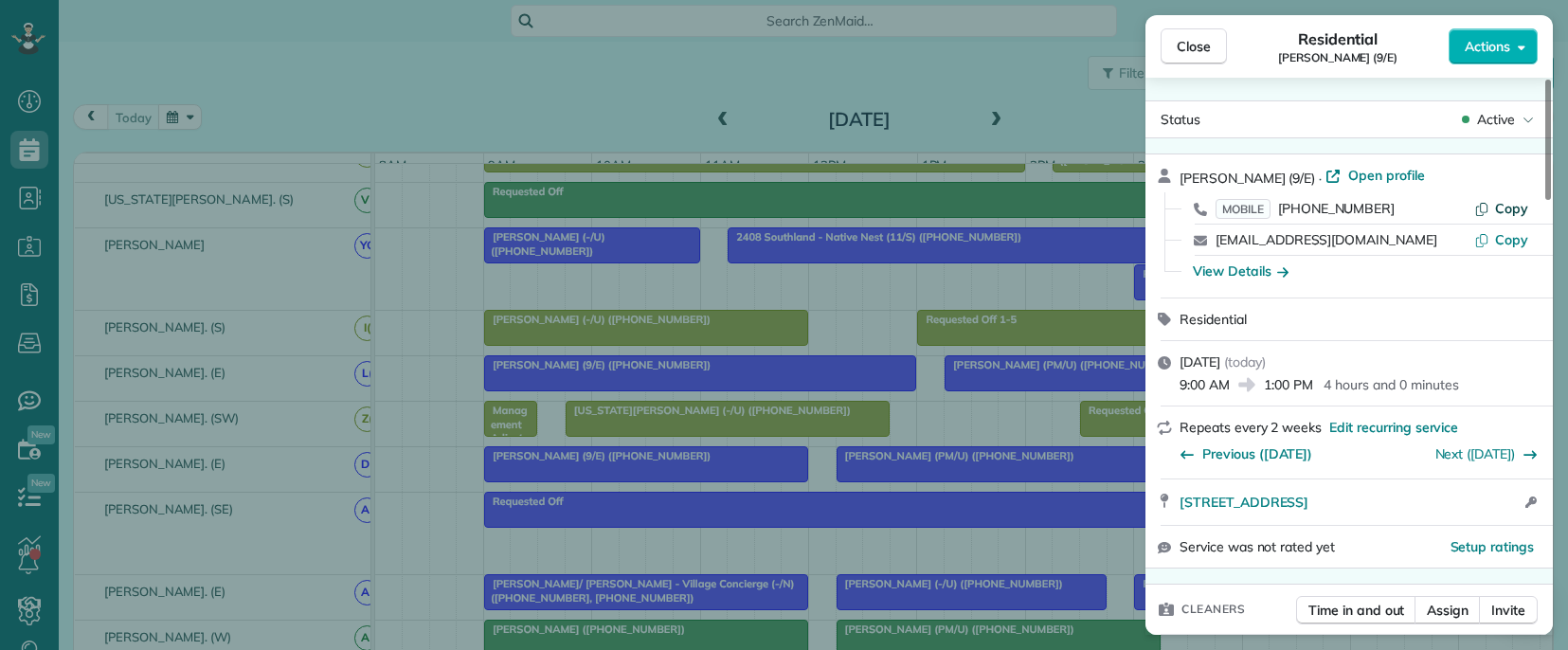
click at [1510, 212] on span "Copy" at bounding box center [1511, 208] width 33 height 17
click at [938, 433] on div "Close Residential [PERSON_NAME] (9/E) Actions Status Active [PERSON_NAME] (9/E)…" at bounding box center [784, 325] width 1568 height 650
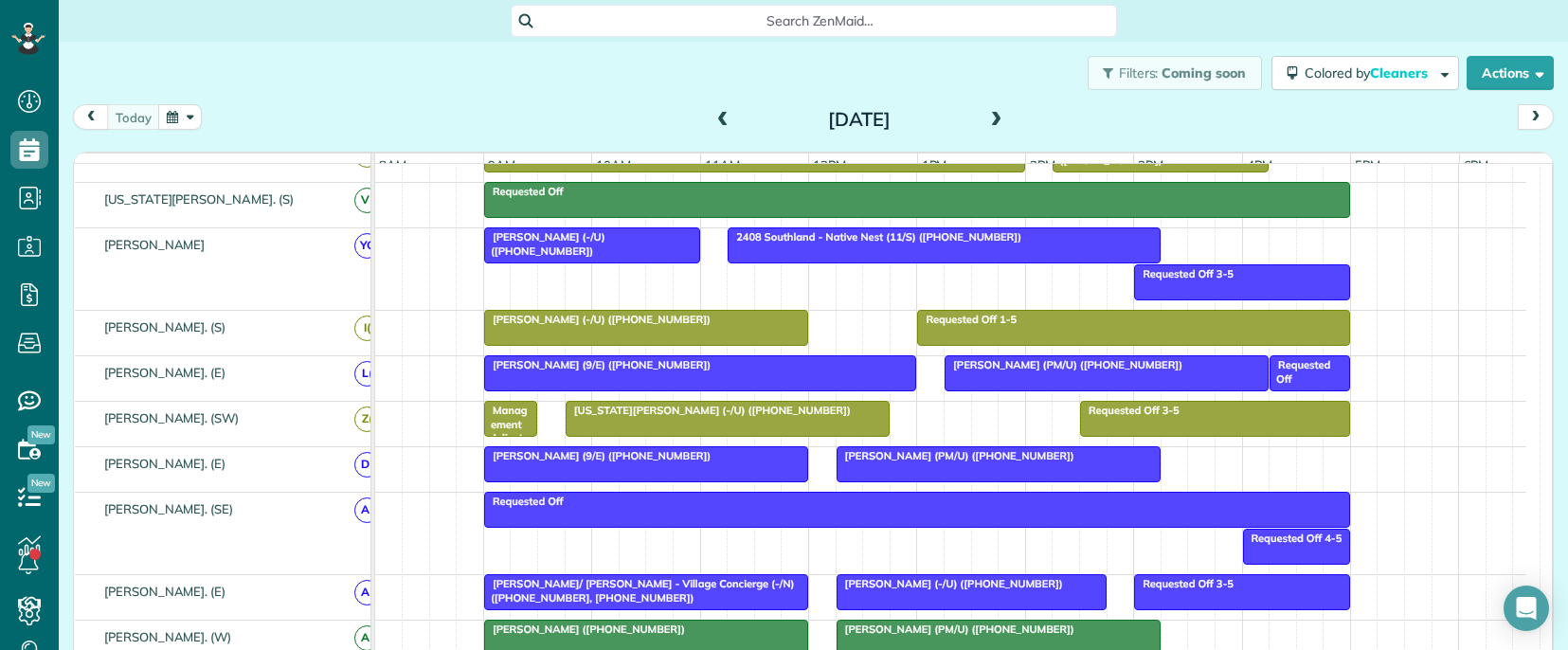
click at [981, 390] on div at bounding box center [1107, 373] width 323 height 34
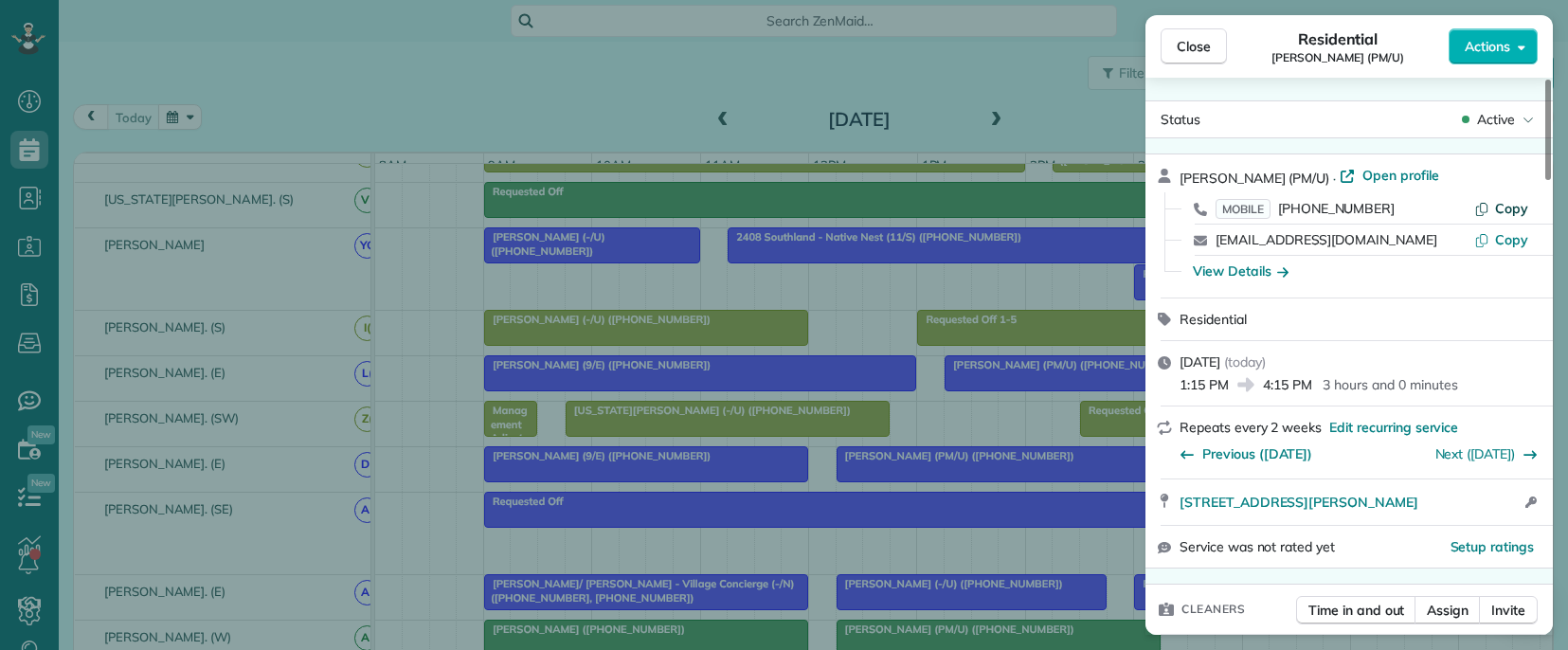
click at [1495, 207] on button "Copy" at bounding box center [1501, 208] width 54 height 19
click at [1016, 424] on div "Close Residential [PERSON_NAME] (PM/U) Actions Status Active [PERSON_NAME] (PM/…" at bounding box center [784, 325] width 1568 height 650
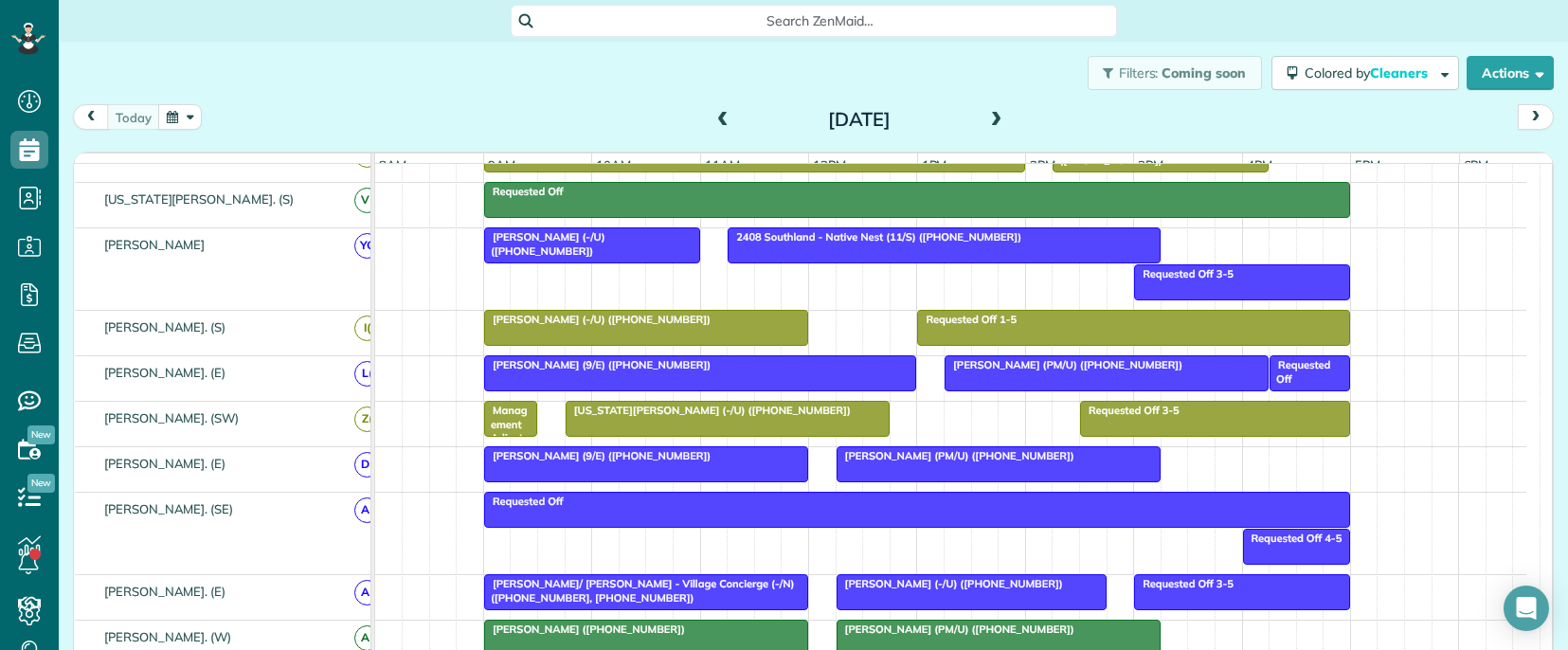
click at [612, 434] on div at bounding box center [728, 419] width 323 height 34
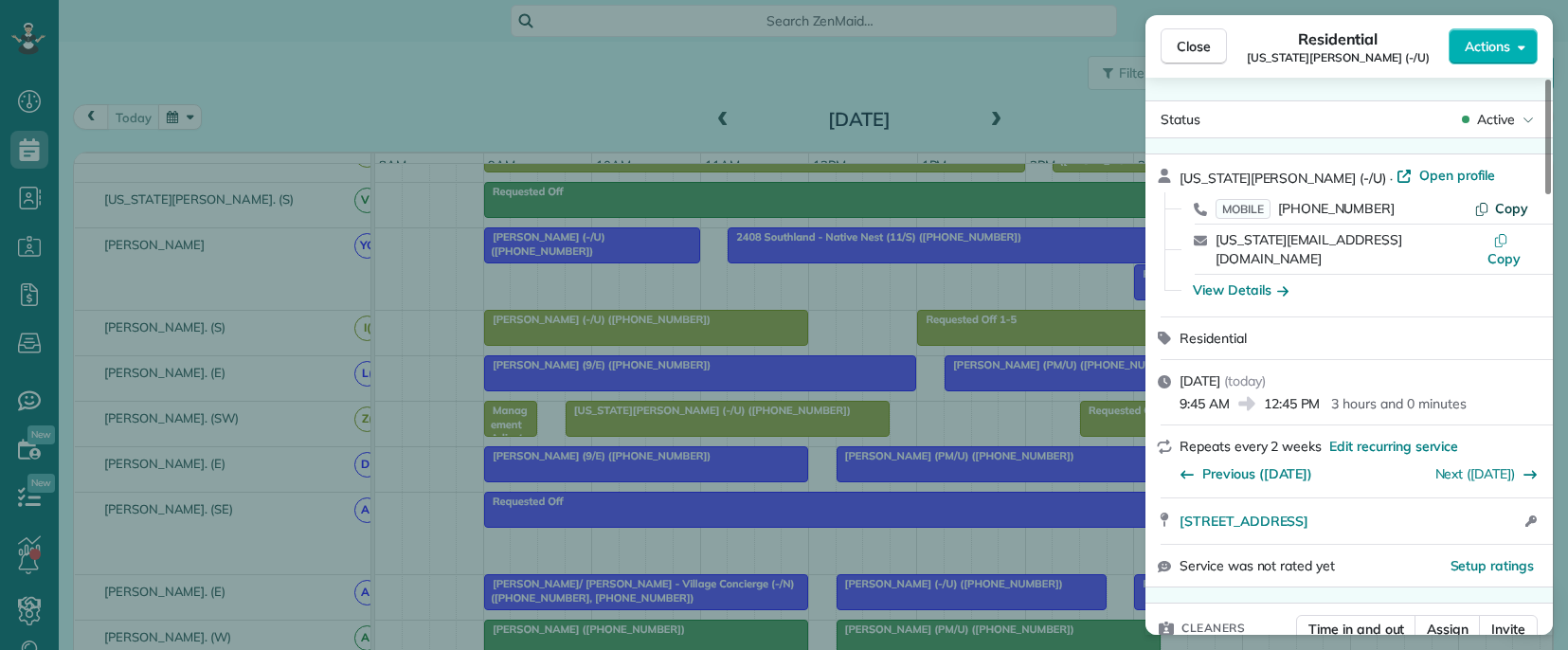
click at [1499, 207] on span "Copy" at bounding box center [1511, 208] width 33 height 17
click at [770, 542] on div "Close Residential [US_STATE][PERSON_NAME] (-/U) Actions Status Active [US_STATE…" at bounding box center [784, 325] width 1568 height 650
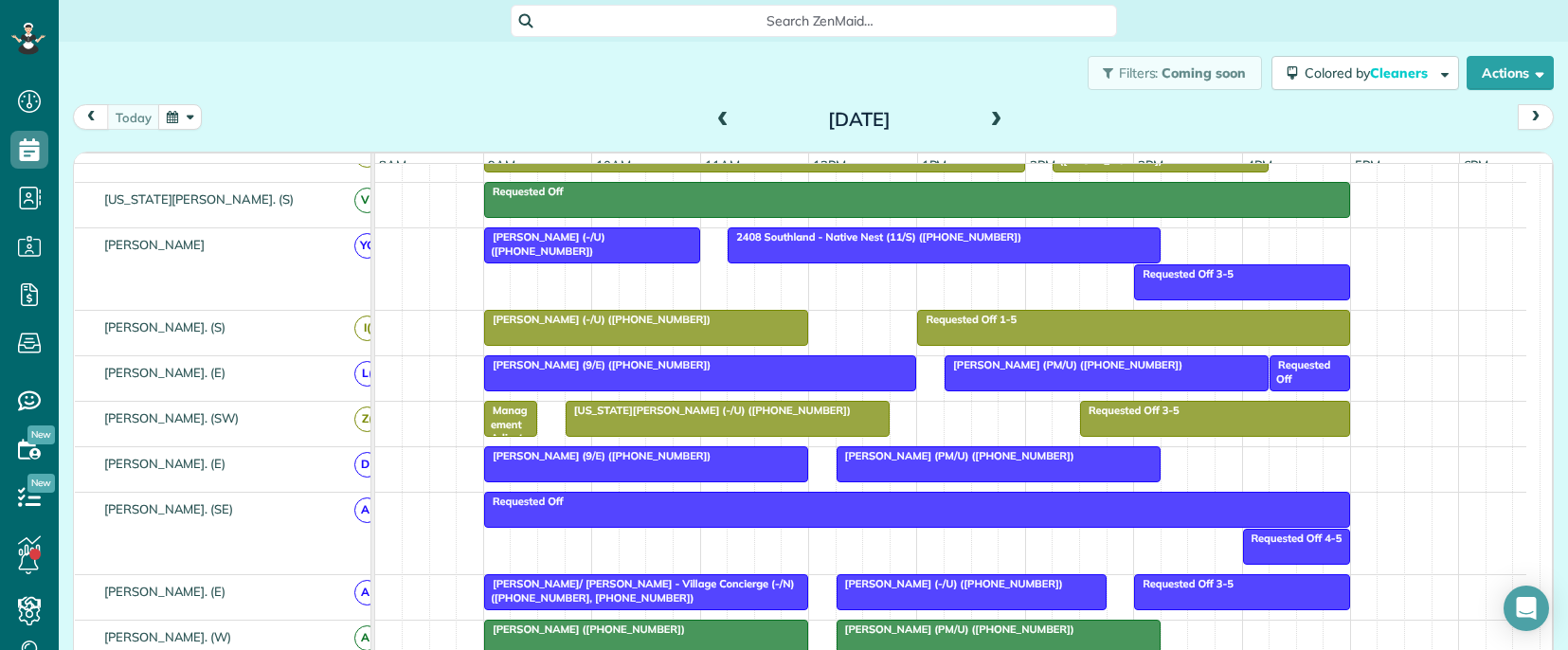
click at [529, 463] on div "[PERSON_NAME] (9/E) ([PHONE_NUMBER])" at bounding box center [646, 456] width 313 height 13
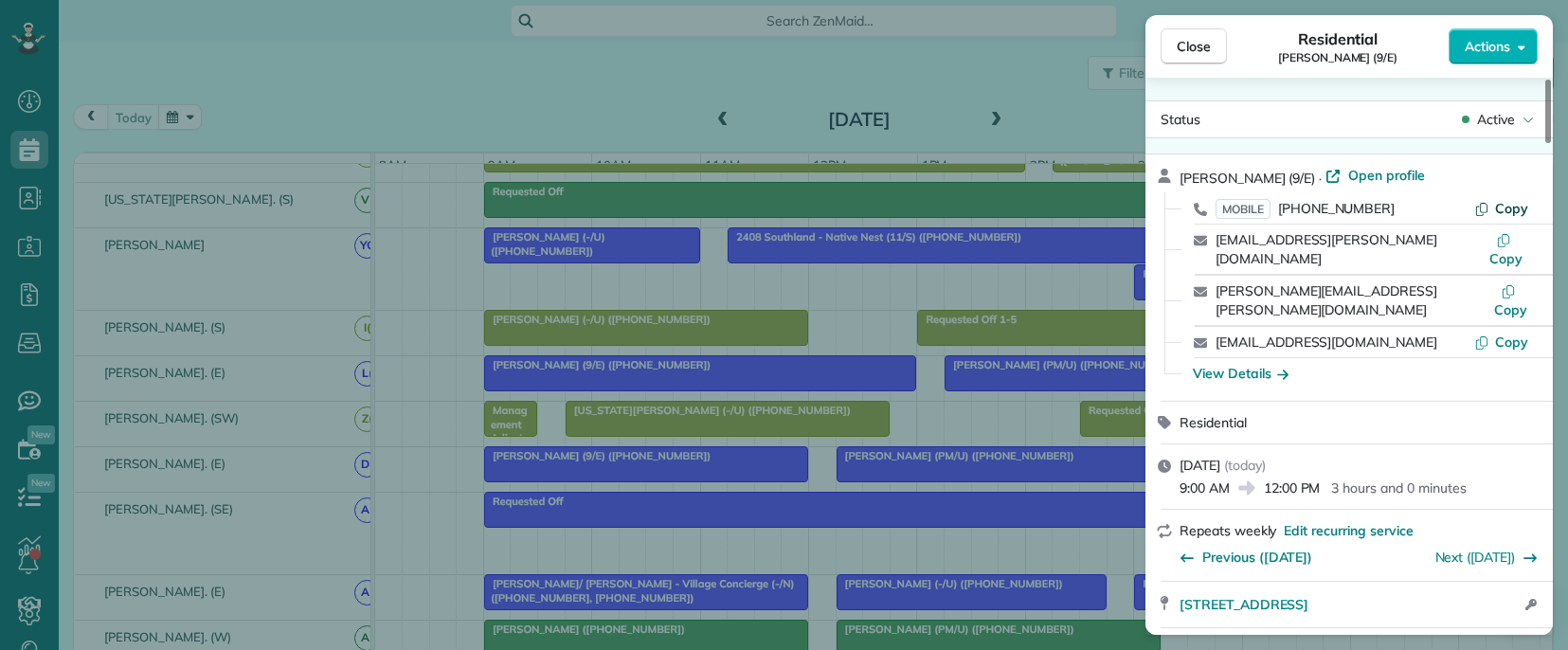
click at [1499, 208] on span "Copy" at bounding box center [1511, 208] width 33 height 17
click at [891, 502] on div "Close Residential [PERSON_NAME] (9/E) Actions Status Active [PERSON_NAME] (9/E)…" at bounding box center [784, 325] width 1568 height 650
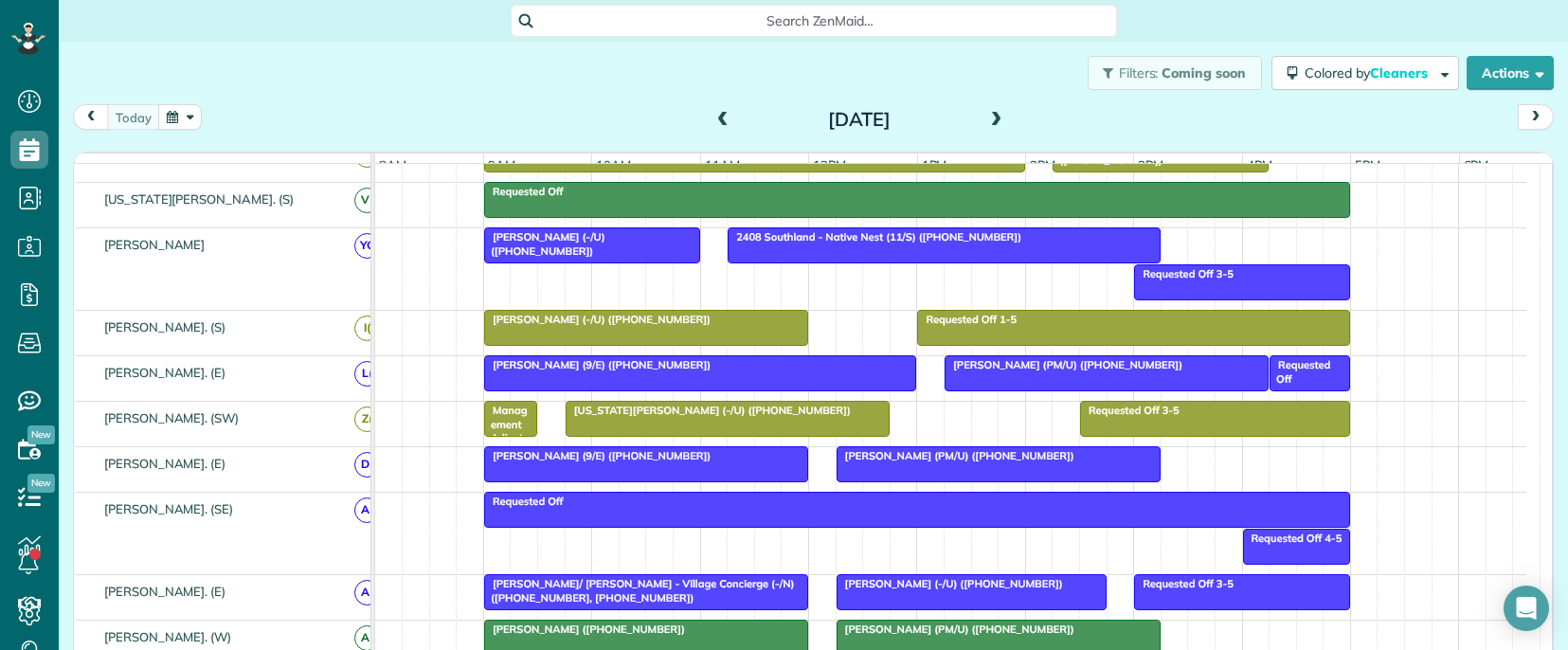
click at [889, 478] on div at bounding box center [998, 464] width 323 height 34
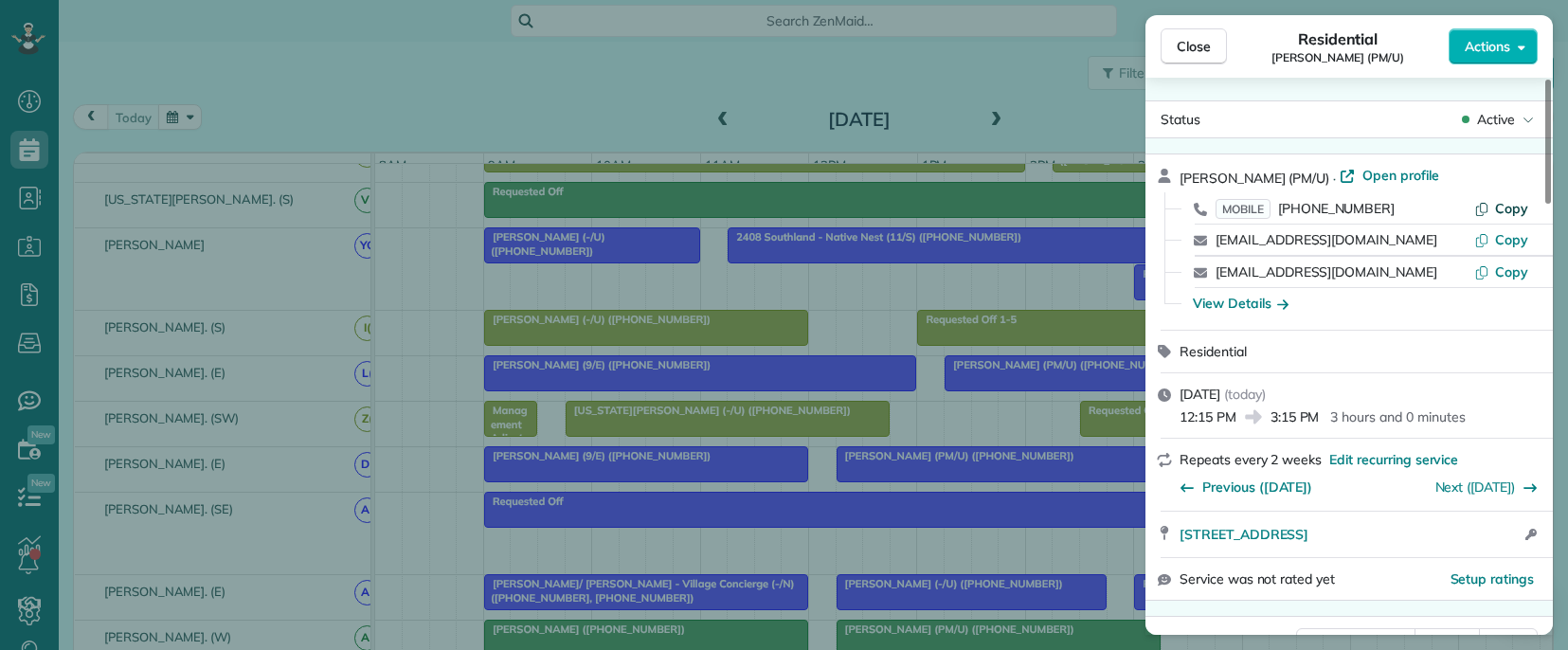
click at [1512, 207] on span "Copy" at bounding box center [1511, 208] width 33 height 17
click at [1197, 183] on span "[PERSON_NAME] (PM/U)" at bounding box center [1254, 178] width 149 height 17
drag, startPoint x: 616, startPoint y: 555, endPoint x: 630, endPoint y: 559, distance: 14.6
click at [617, 557] on div "Close Residential [PERSON_NAME] (PM/U) Actions Status Active [PERSON_NAME] (PM/…" at bounding box center [784, 325] width 1568 height 650
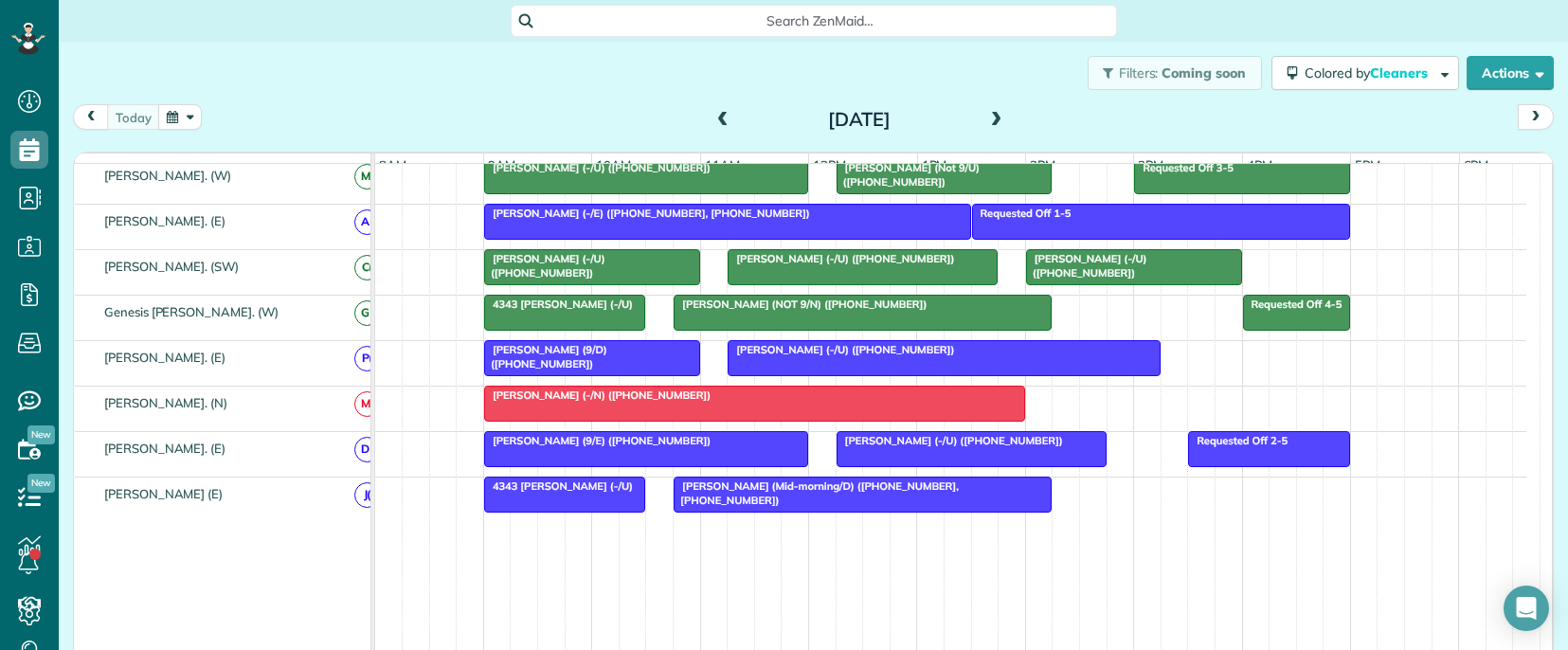
scroll to position [1232, 0]
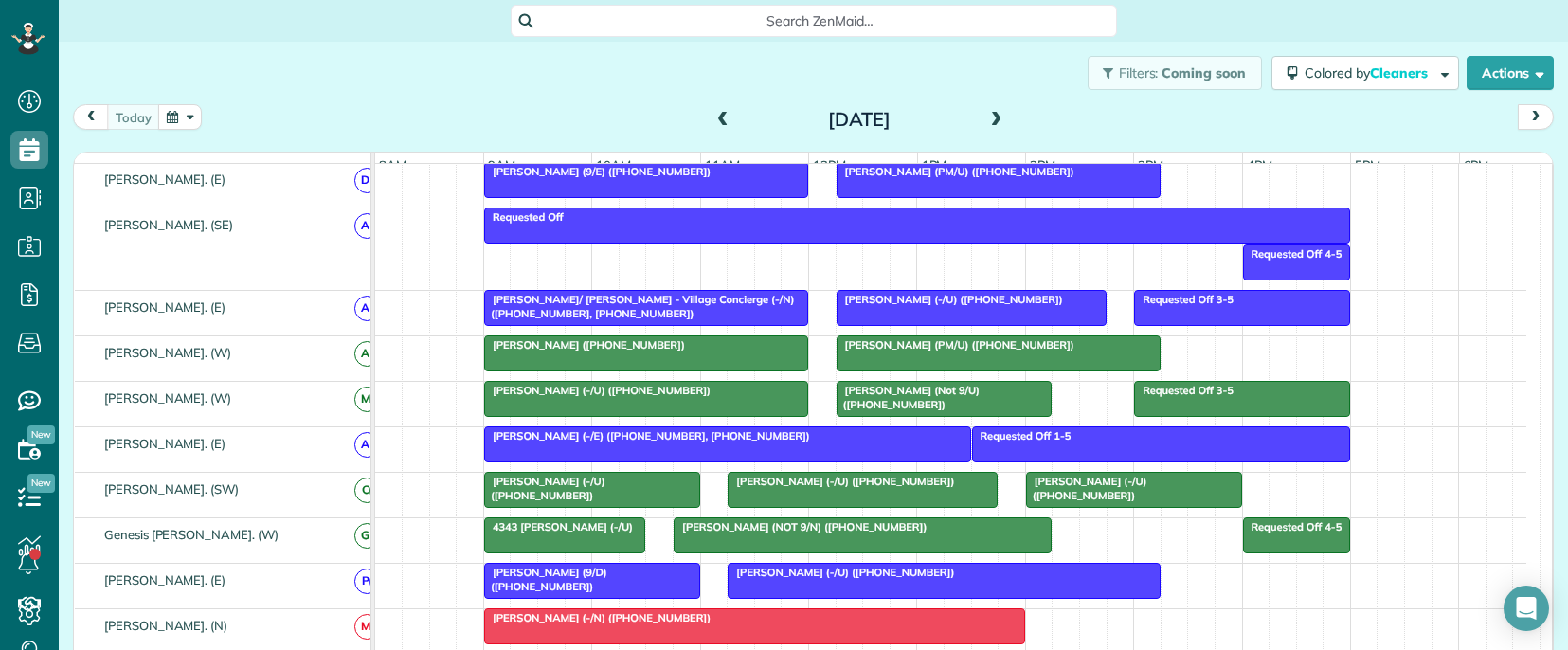
click at [632, 317] on span "[PERSON_NAME]/ [PERSON_NAME] - Village Concierge (-/N) ([PHONE_NUMBER], [PHONE_…" at bounding box center [639, 306] width 312 height 27
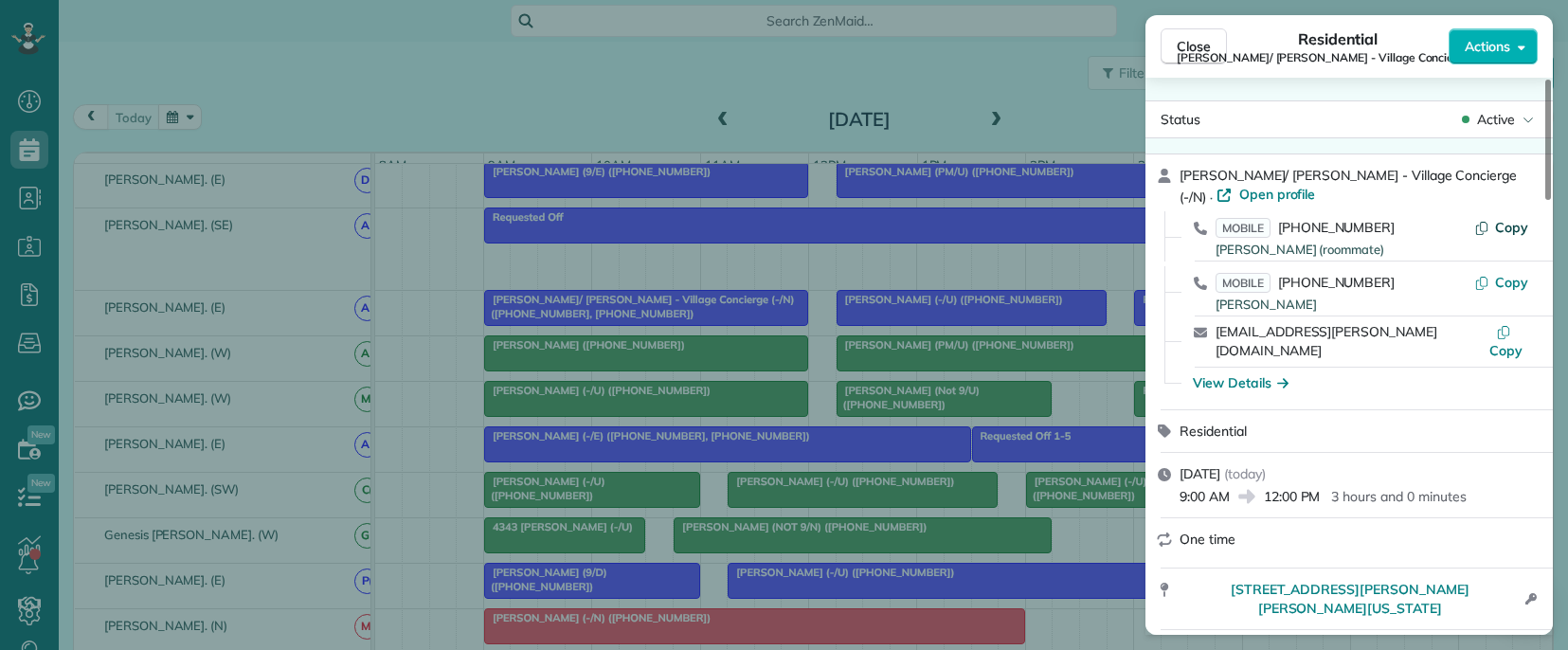
click at [1513, 222] on span "Copy" at bounding box center [1511, 227] width 33 height 17
click at [1510, 281] on span "Copy" at bounding box center [1511, 283] width 33 height 17
click at [867, 316] on div "Close Residential Jack/ [PERSON_NAME] - Village Concierge (-/N) Actions Status …" at bounding box center [784, 325] width 1568 height 650
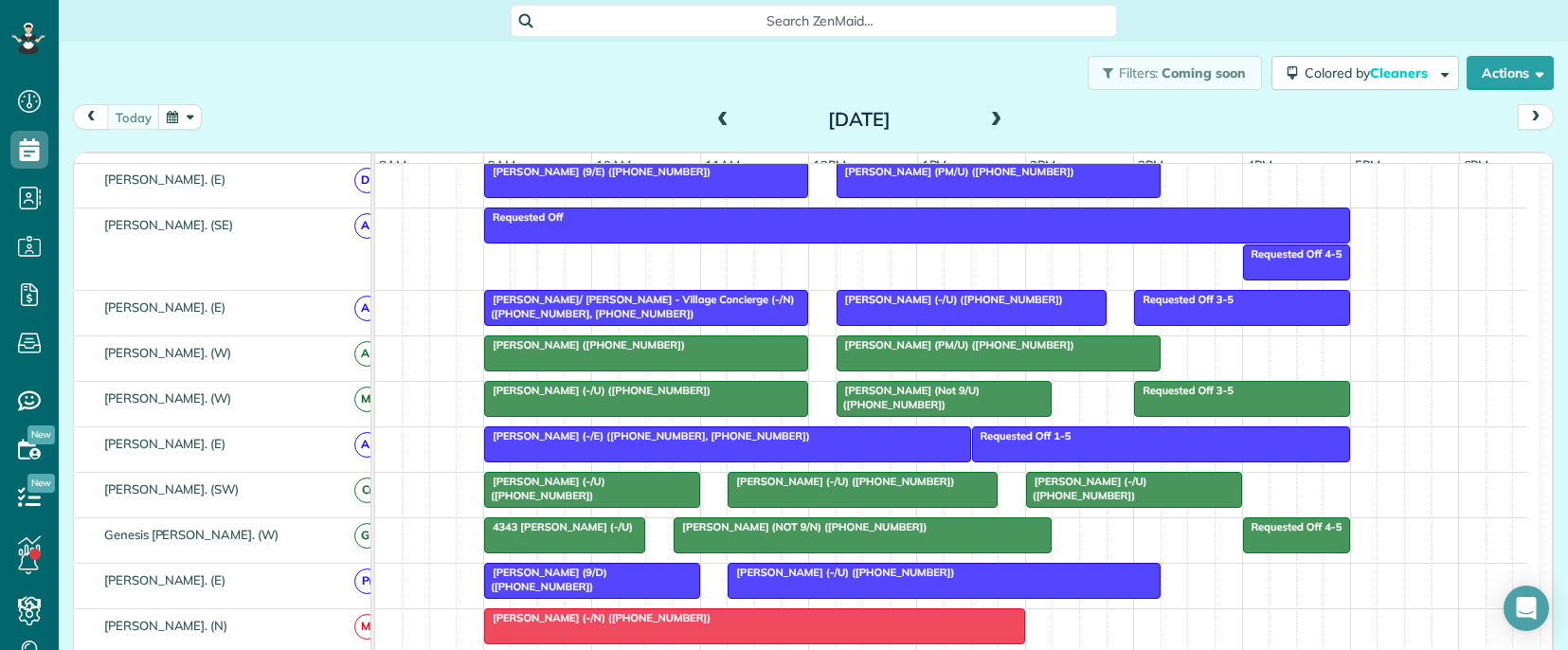
click at [919, 323] on div at bounding box center [971, 308] width 268 height 34
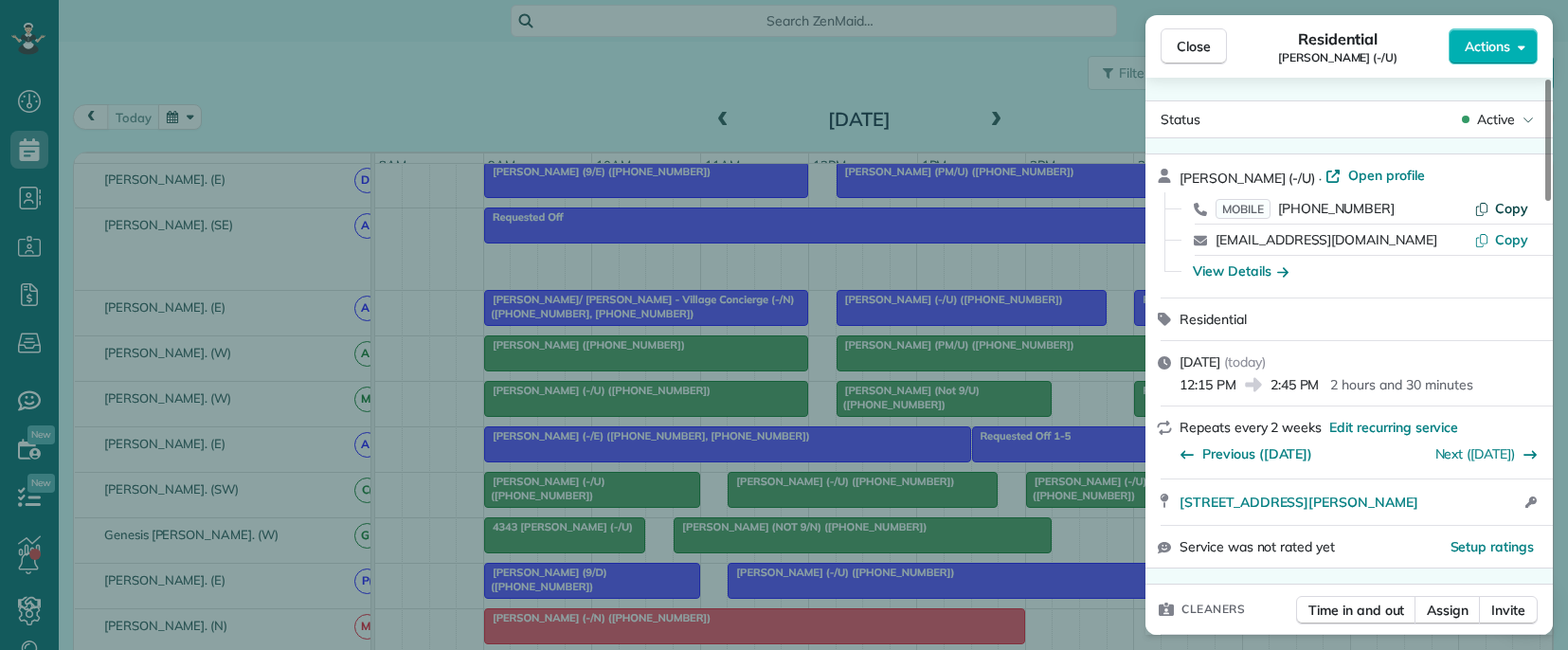
click at [1514, 210] on span "Copy" at bounding box center [1511, 208] width 33 height 17
click at [1184, 180] on span "[PERSON_NAME] (-/U)" at bounding box center [1247, 178] width 135 height 17
click at [937, 289] on div "Close Residential [PERSON_NAME] (-/U) Actions Status Active [PERSON_NAME] (-/U)…" at bounding box center [784, 325] width 1568 height 650
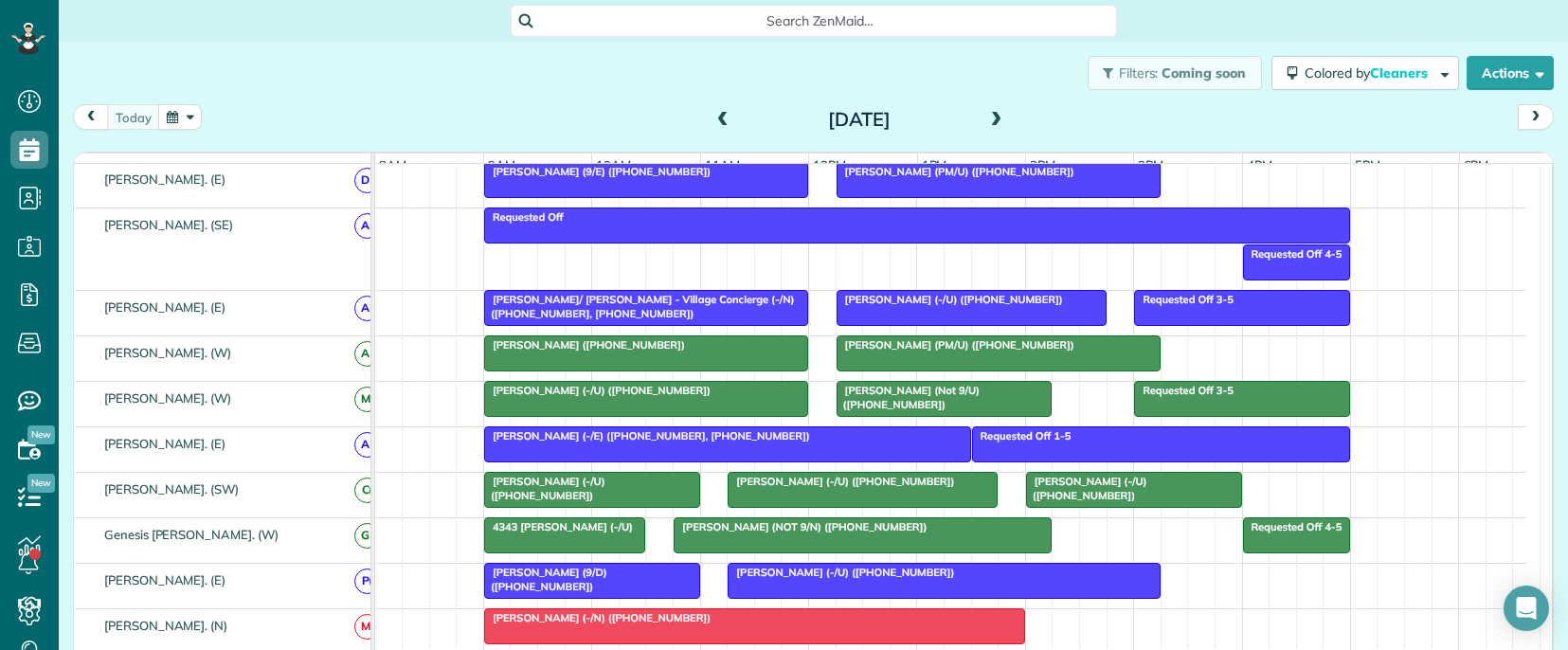
click at [491, 351] on span "[PERSON_NAME] ([PHONE_NUMBER])" at bounding box center [584, 345] width 203 height 13
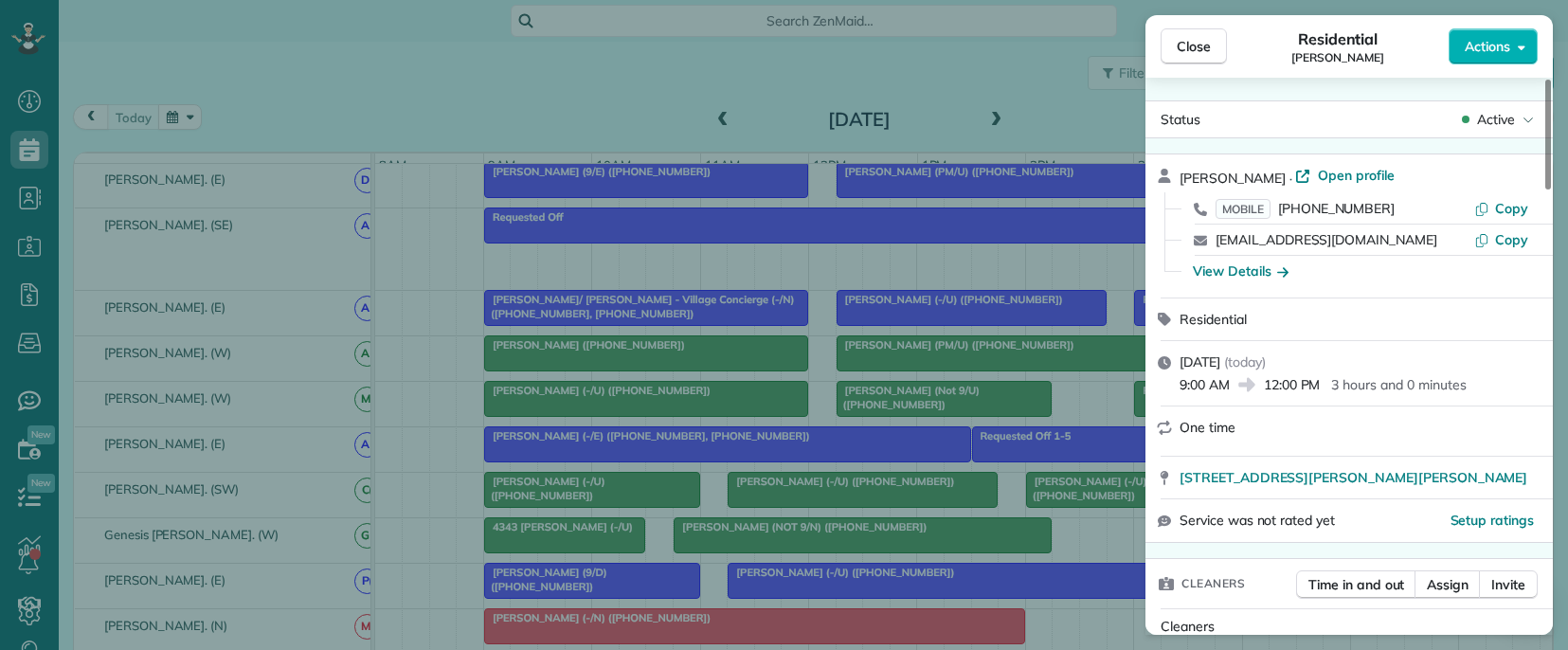
click at [1185, 176] on span "[PERSON_NAME]" at bounding box center [1233, 178] width 107 height 17
drag, startPoint x: 1185, startPoint y: 176, endPoint x: 1142, endPoint y: 205, distance: 51.9
click at [1185, 178] on span "[PERSON_NAME]" at bounding box center [1233, 178] width 107 height 17
click at [1512, 207] on span "Copy" at bounding box center [1511, 208] width 33 height 17
drag, startPoint x: 820, startPoint y: 342, endPoint x: 814, endPoint y: 352, distance: 11.7
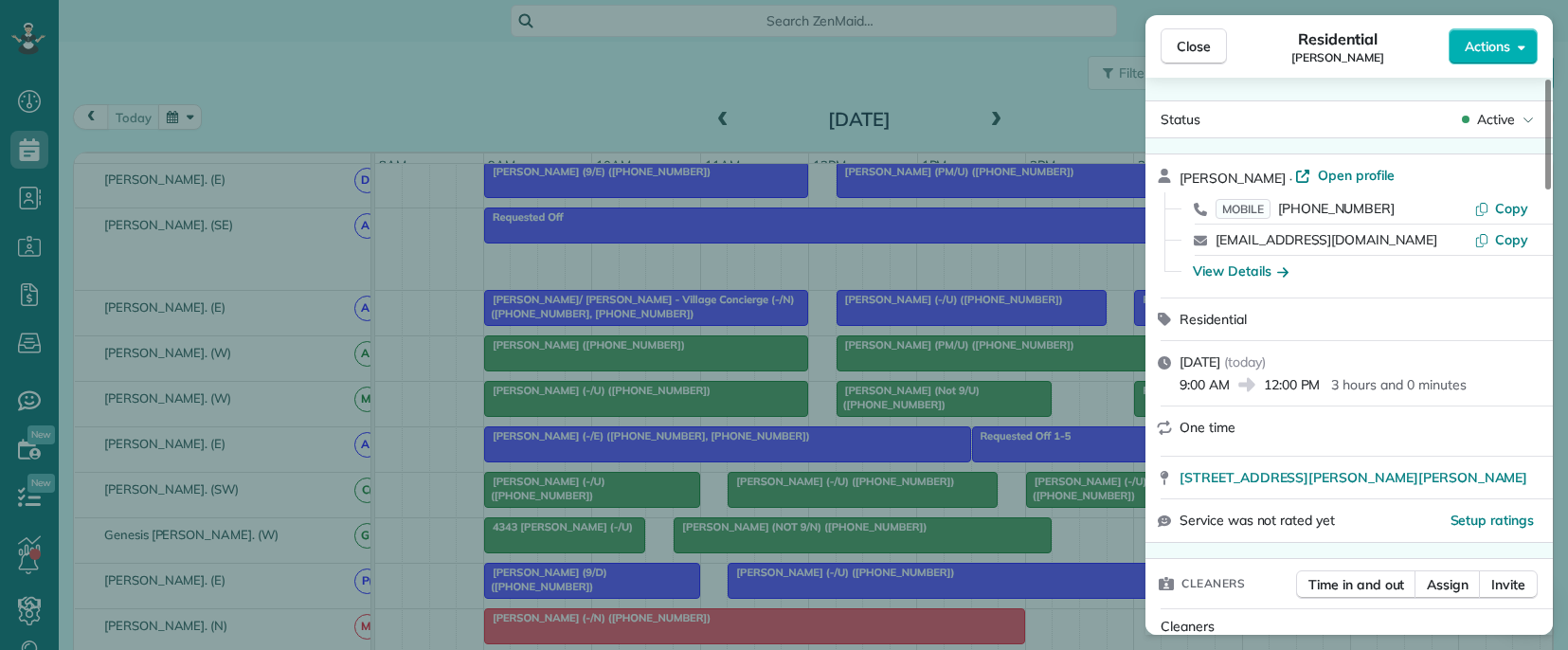
click at [820, 344] on div "Close Residential [PERSON_NAME] Actions Status Active [PERSON_NAME] · Open prof…" at bounding box center [784, 325] width 1568 height 650
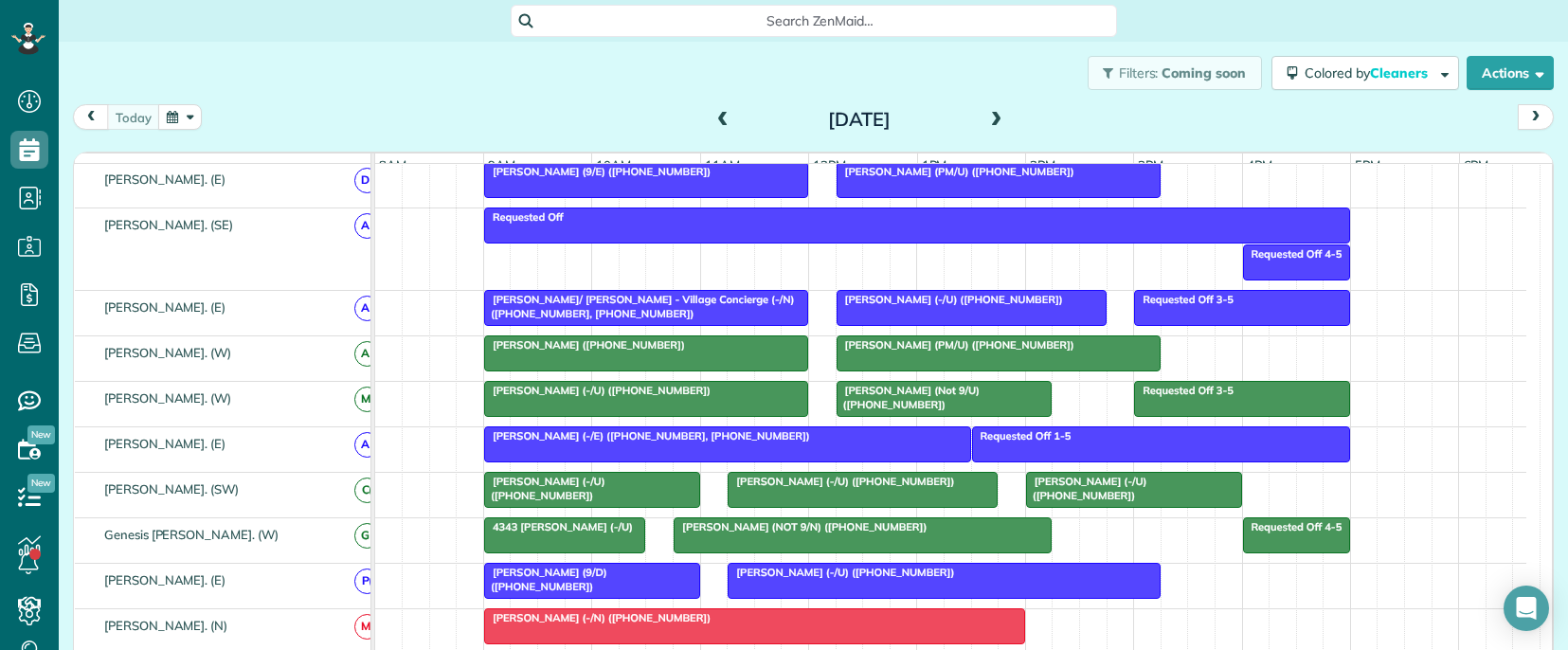
click at [908, 351] on span "[PERSON_NAME] (PM/U) ([PHONE_NUMBER])" at bounding box center [955, 345] width 240 height 13
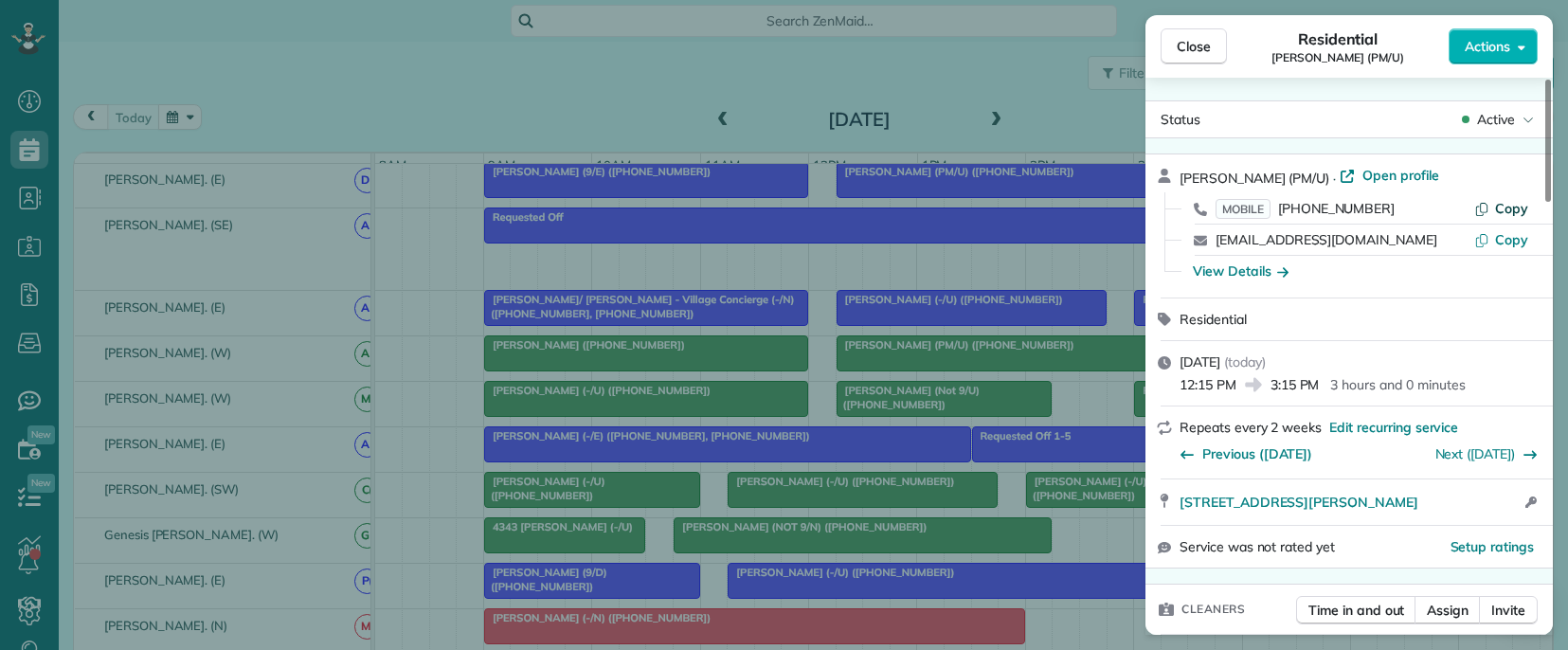
click at [1517, 210] on span "Copy" at bounding box center [1511, 208] width 33 height 17
click at [1088, 407] on div "Close Residential [PERSON_NAME] (PM/U) Actions Status Active [PERSON_NAME] (PM/…" at bounding box center [784, 325] width 1568 height 650
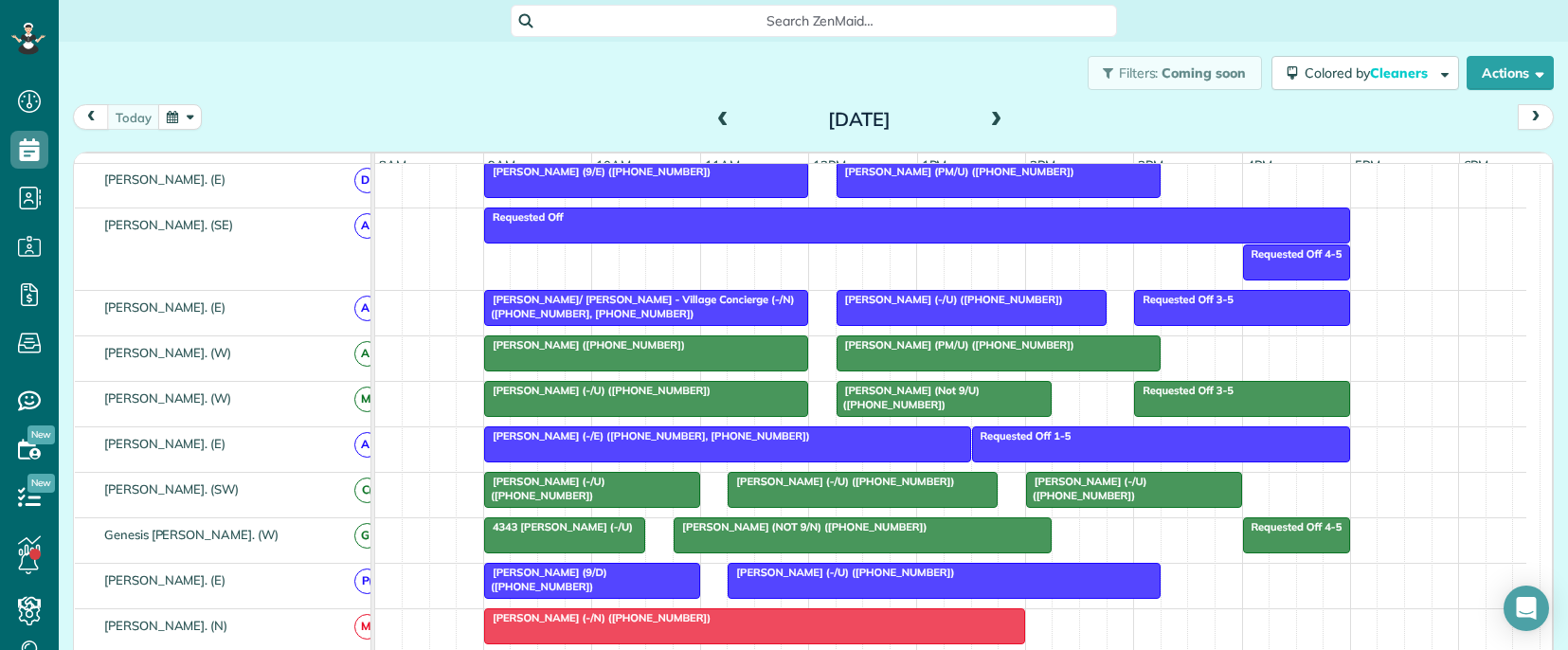
click at [546, 397] on span "[PERSON_NAME] (-/U) ([PHONE_NUMBER])" at bounding box center [598, 390] width 228 height 13
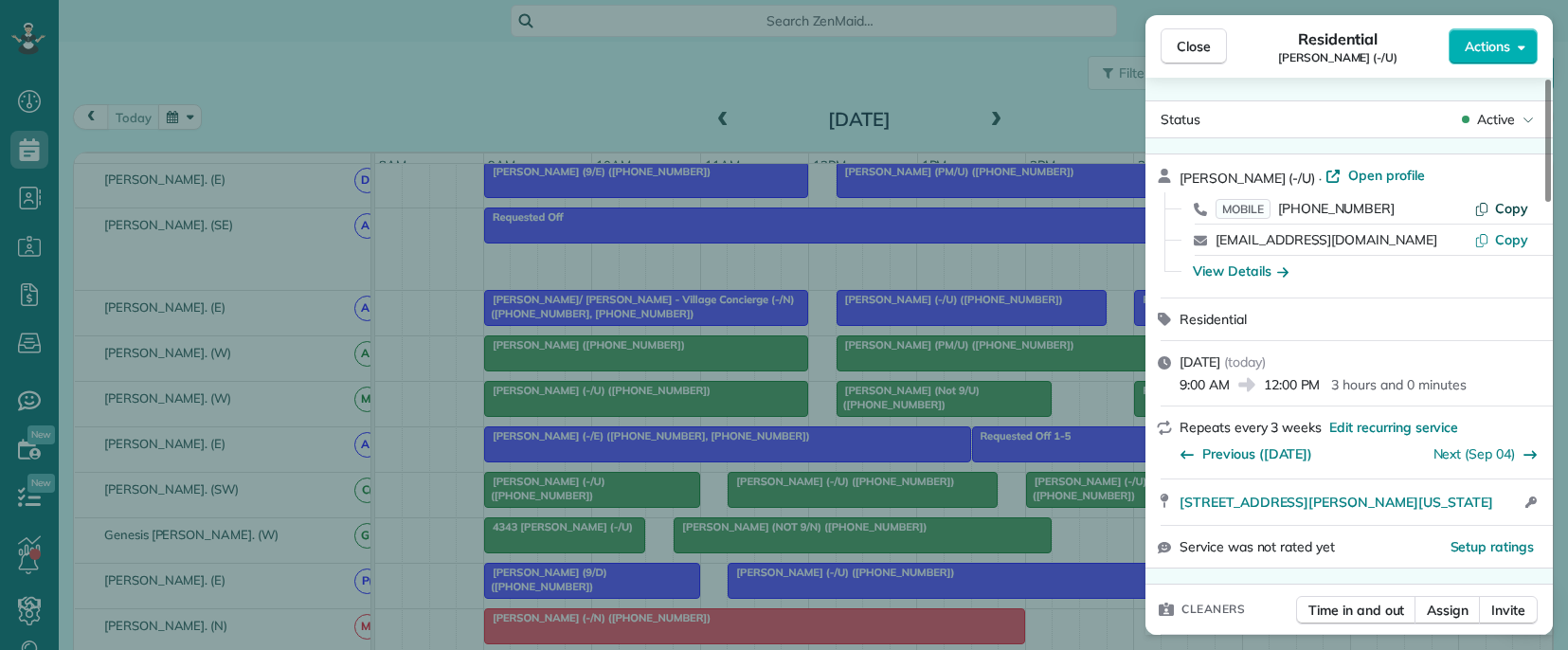
click at [1513, 207] on span "Copy" at bounding box center [1511, 208] width 33 height 17
click at [1015, 272] on div "Close Residential [PERSON_NAME] (-/U) Actions Status Active [PERSON_NAME] (-/U)…" at bounding box center [784, 325] width 1568 height 650
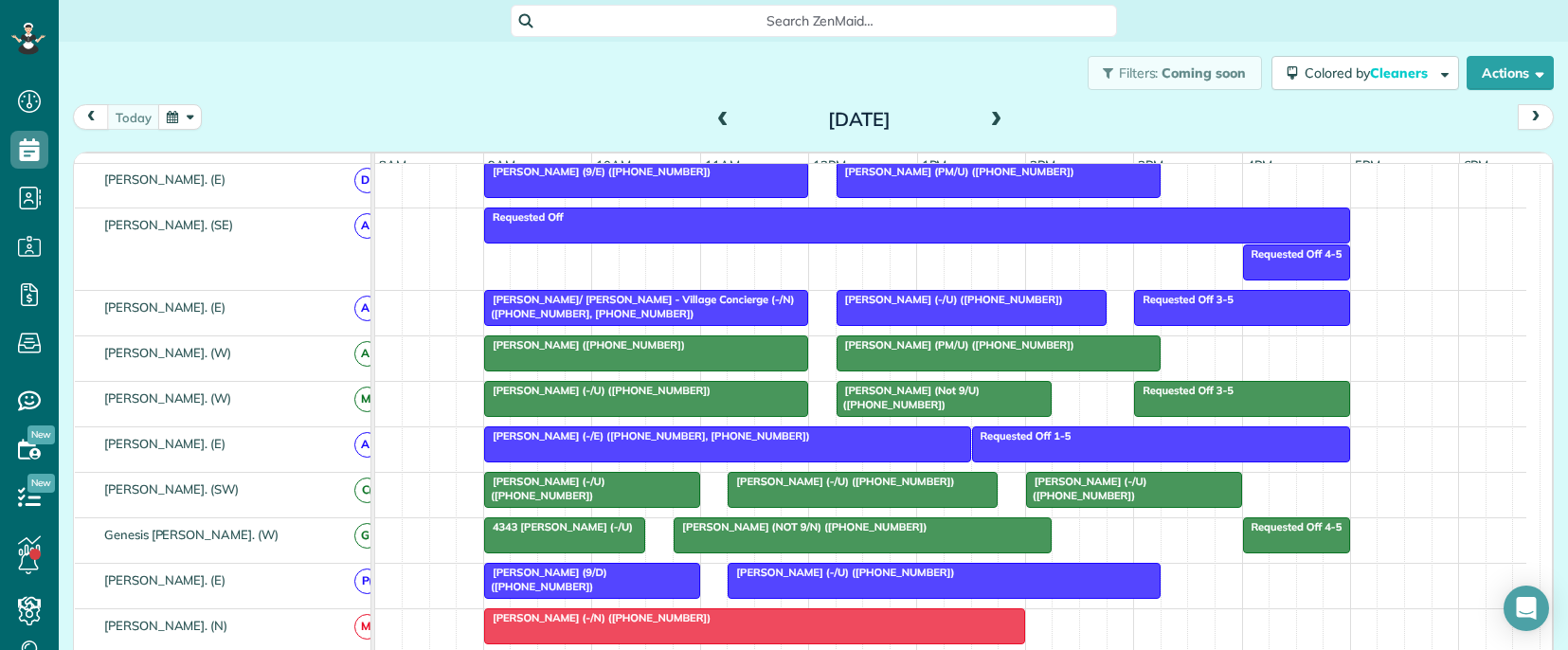
click at [923, 407] on span "[PERSON_NAME] (Not 9/U) ([PHONE_NUMBER])" at bounding box center [907, 397] width 144 height 27
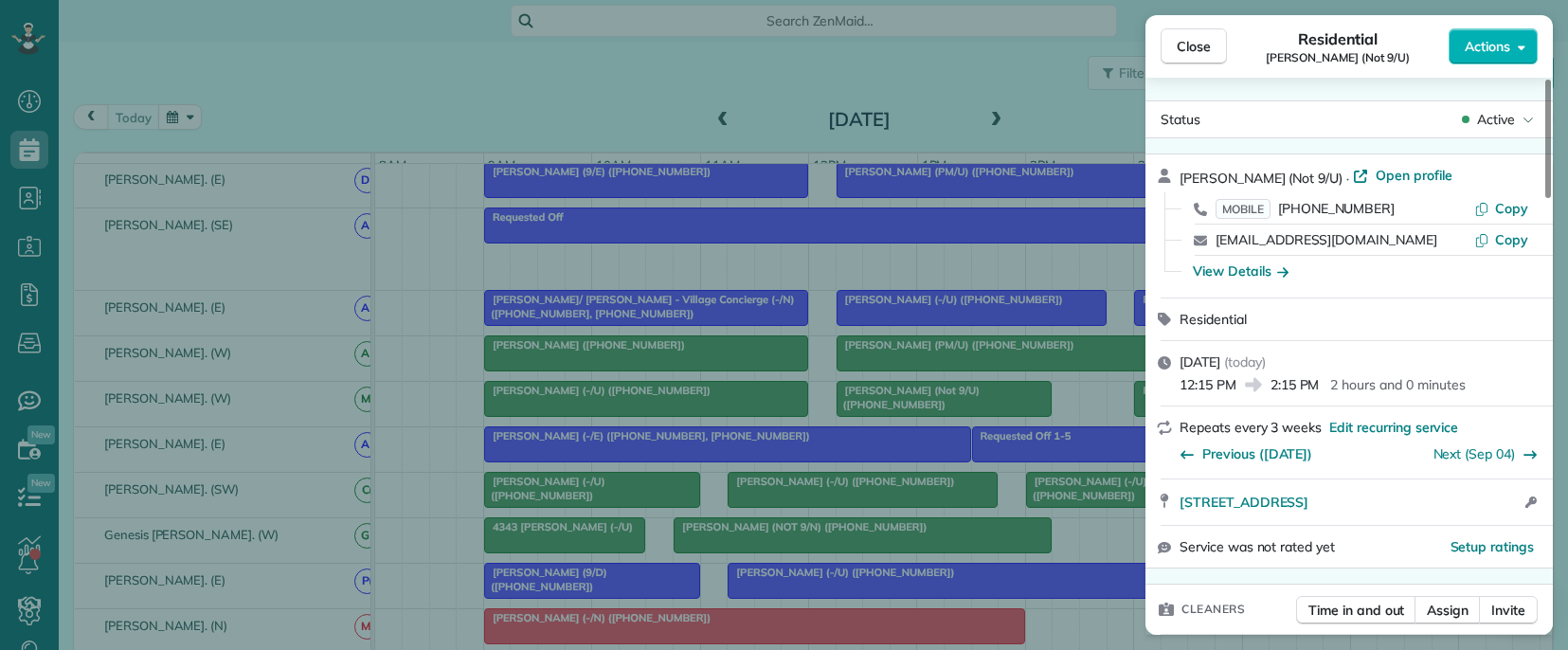
click at [1195, 180] on span "[PERSON_NAME] (Not 9/U)" at bounding box center [1261, 178] width 163 height 17
drag, startPoint x: 1195, startPoint y: 180, endPoint x: 1186, endPoint y: 188, distance: 12.0
click at [1193, 182] on span "[PERSON_NAME] (Not 9/U)" at bounding box center [1261, 178] width 163 height 17
click at [1519, 212] on span "Copy" at bounding box center [1511, 208] width 33 height 17
click at [1078, 412] on div "Close Residential [PERSON_NAME] (Not 9/U) Actions Status Active [PERSON_NAME] (…" at bounding box center [784, 325] width 1568 height 650
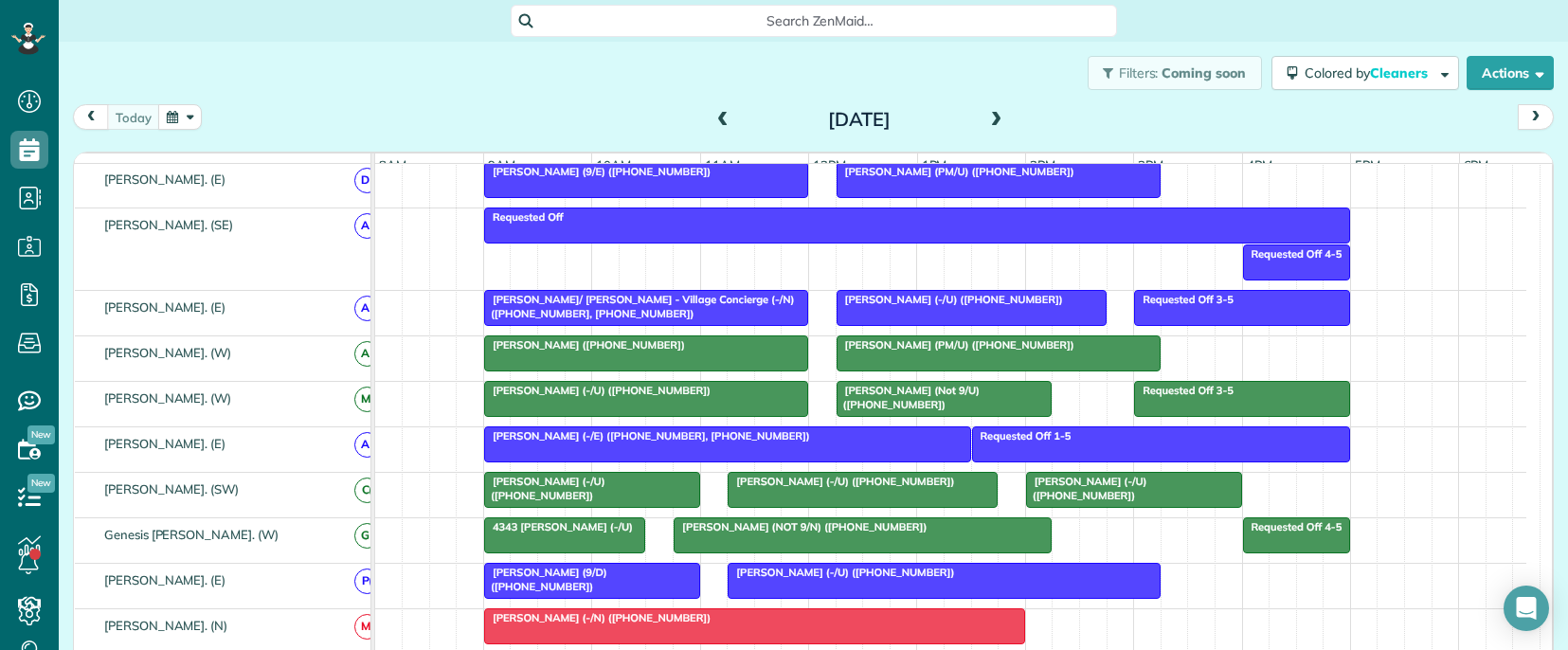
click at [605, 443] on span "[PERSON_NAME] (-/E) ([PHONE_NUMBER], [PHONE_NUMBER])" at bounding box center [647, 436] width 328 height 13
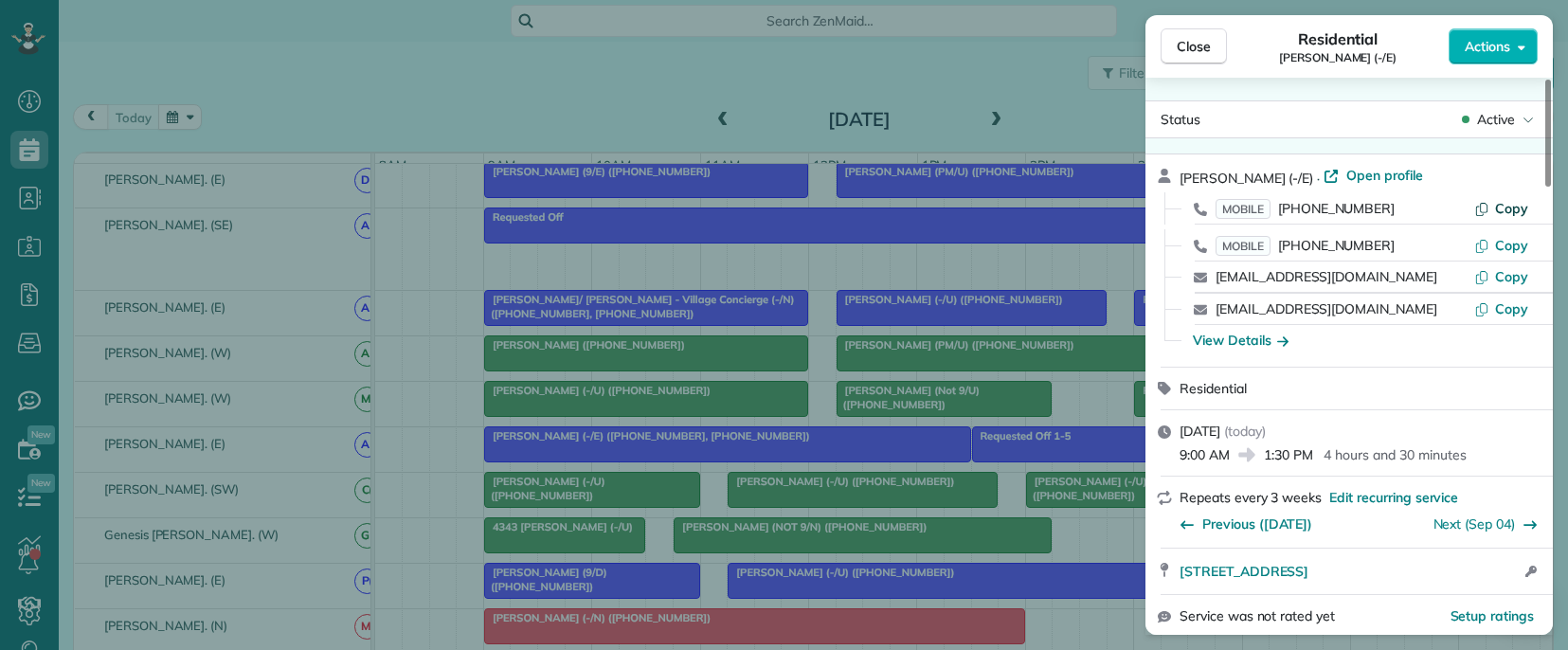
click at [1509, 205] on span "Copy" at bounding box center [1511, 208] width 33 height 17
click at [1507, 240] on span "Copy" at bounding box center [1511, 246] width 33 height 17
click at [1000, 485] on div "Close Residential [PERSON_NAME] (-/E) Actions Status Active [PERSON_NAME] (-/E)…" at bounding box center [784, 325] width 1568 height 650
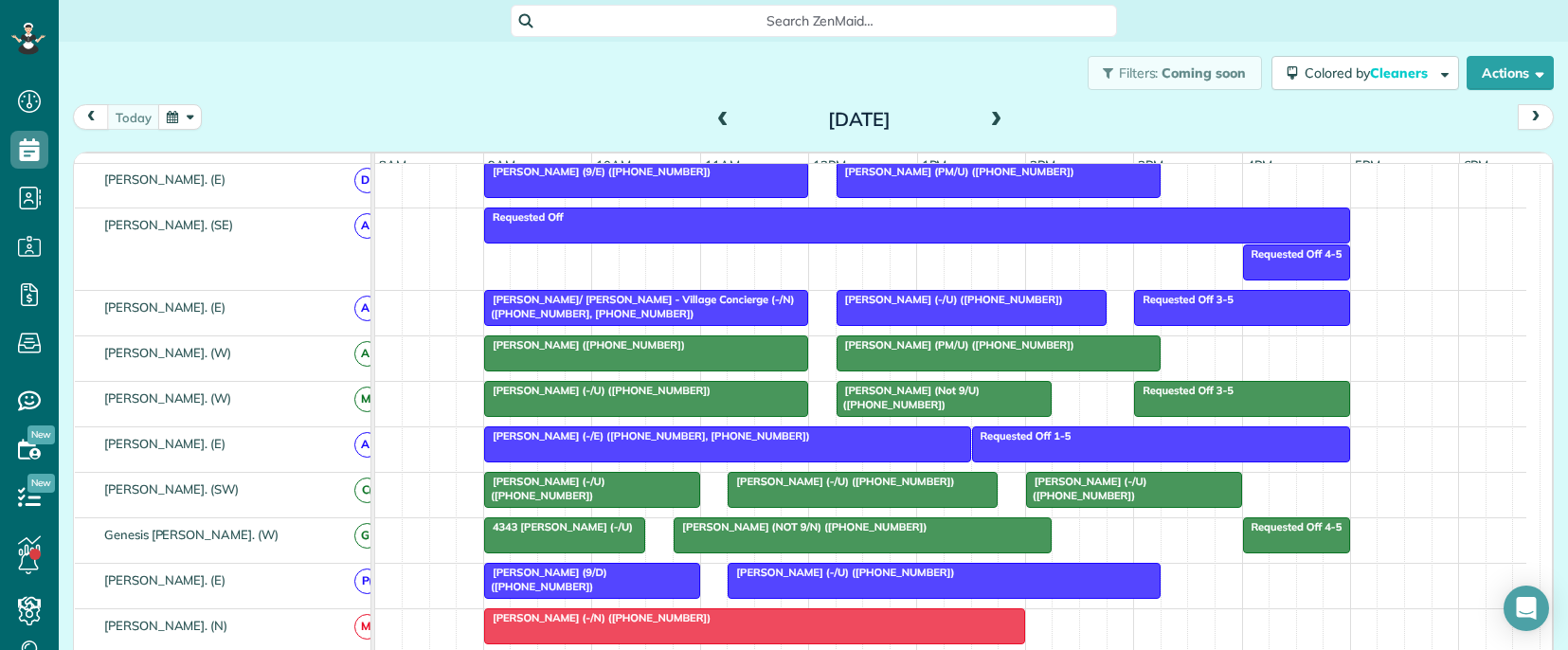
click at [544, 502] on div "[PERSON_NAME] (-/U) ([PHONE_NUMBER])" at bounding box center [592, 488] width 205 height 28
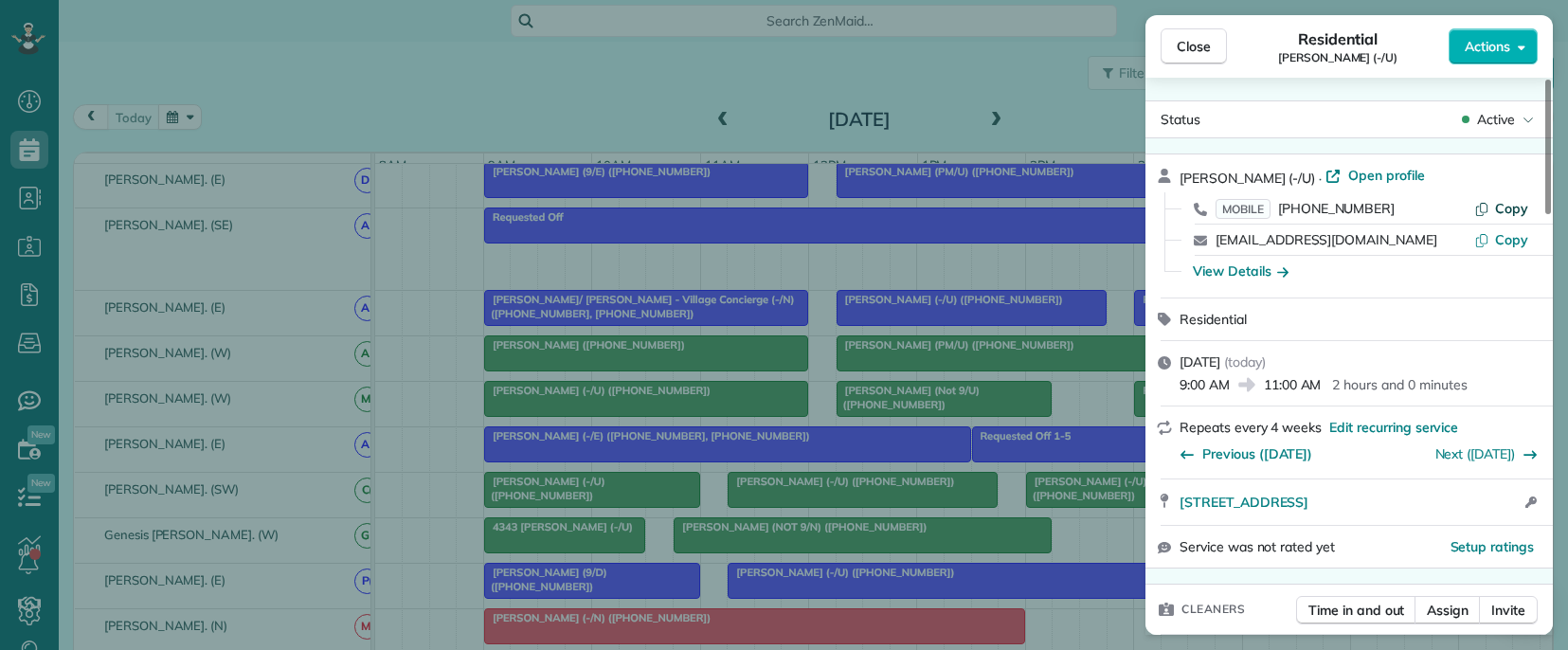
click at [1506, 208] on span "Copy" at bounding box center [1511, 208] width 33 height 17
click at [1520, 207] on span "Copy" at bounding box center [1511, 208] width 33 height 17
click at [732, 506] on div "Close Residential [PERSON_NAME] (-/U) Actions Status Active [PERSON_NAME] (-/U)…" at bounding box center [784, 325] width 1568 height 650
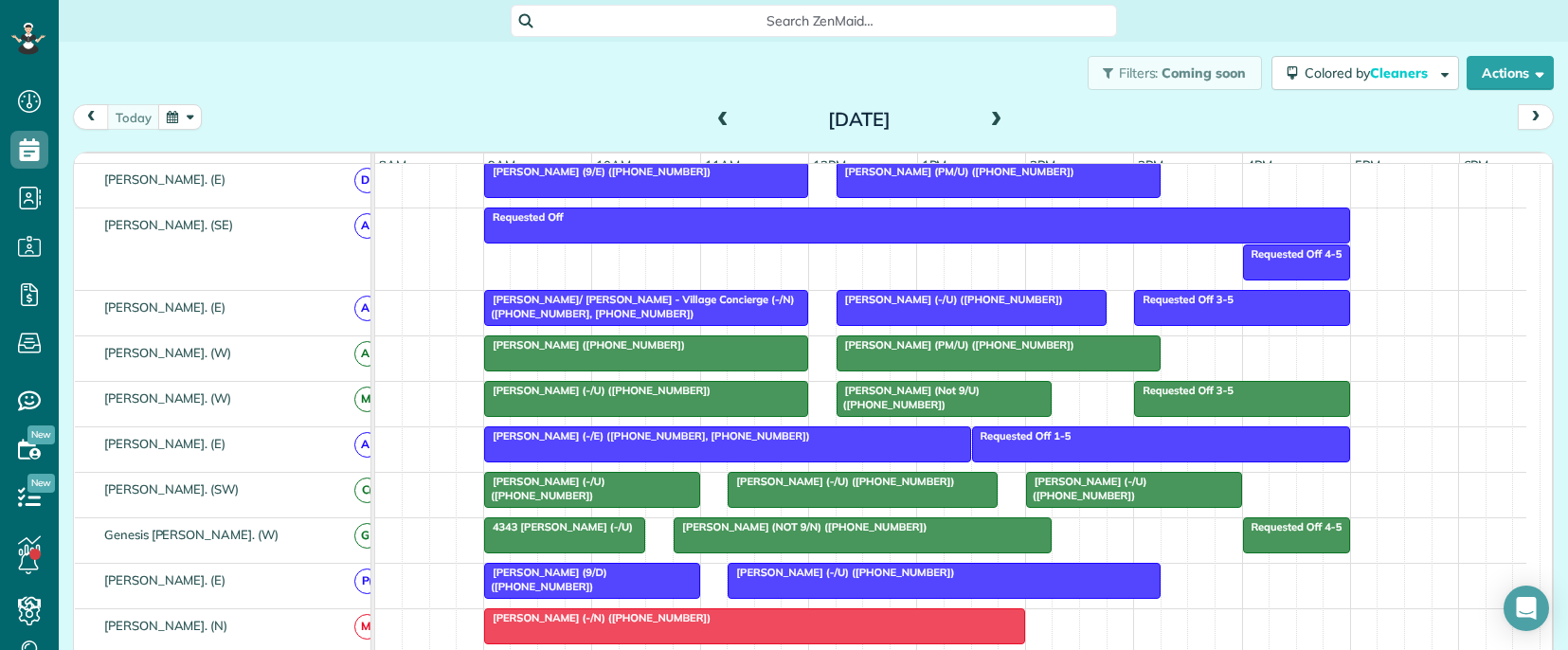
click at [779, 488] on span "[PERSON_NAME] (-/U) ([PHONE_NUMBER])" at bounding box center [841, 482] width 228 height 13
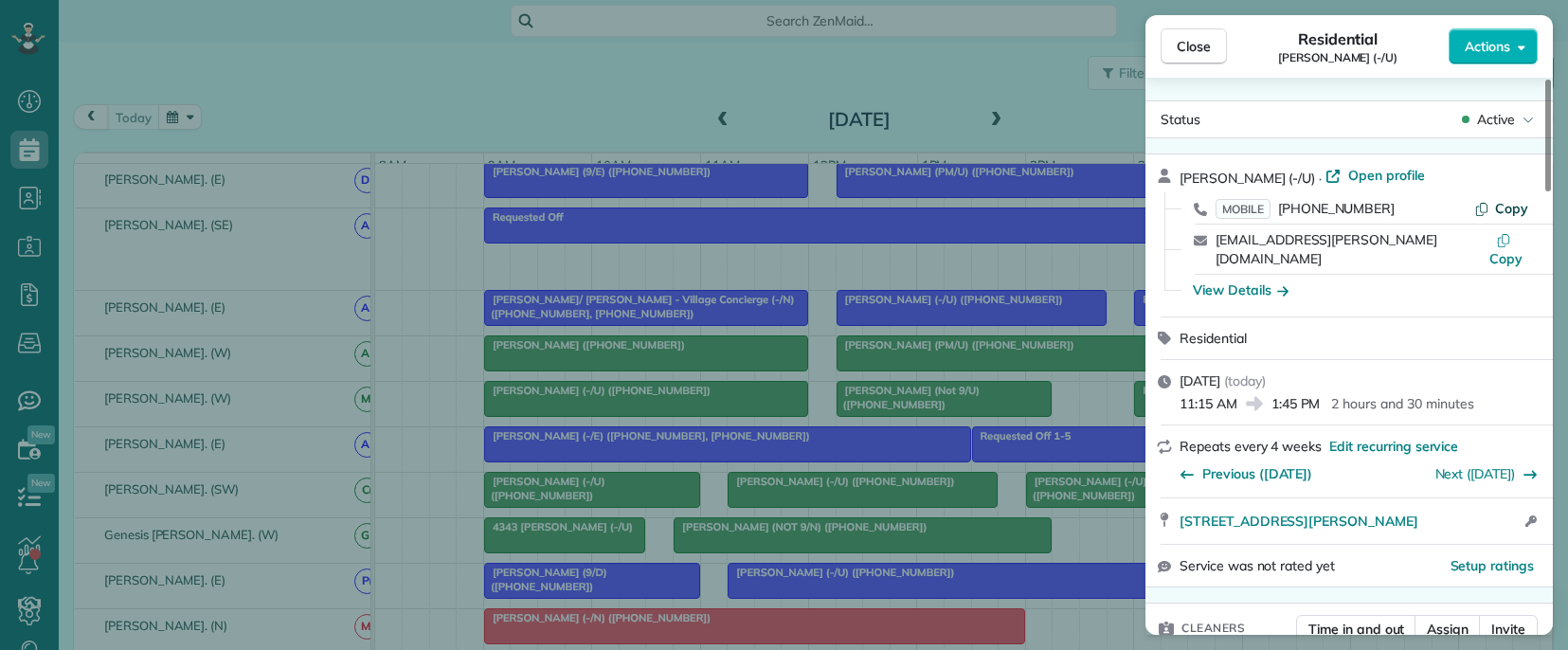
click at [1499, 206] on span "Copy" at bounding box center [1511, 208] width 33 height 17
click at [1201, 171] on span "[PERSON_NAME] (-/U)" at bounding box center [1247, 178] width 135 height 17
click at [1020, 488] on div "Close Residential [PERSON_NAME] (-/U) Actions Status Active [PERSON_NAME] (-/U)…" at bounding box center [784, 325] width 1568 height 650
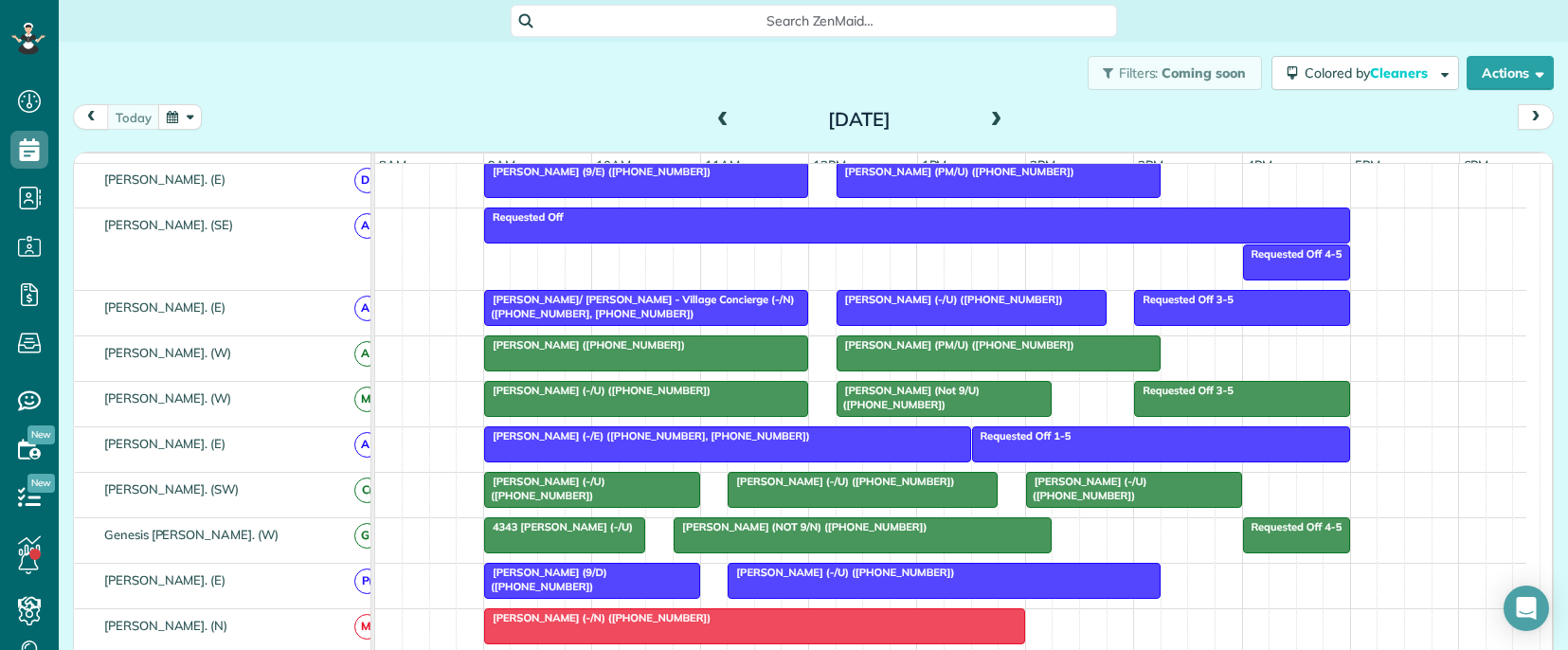
click at [1084, 502] on span "[PERSON_NAME] (-/U) ([PHONE_NUMBER])" at bounding box center [1086, 488] width 122 height 27
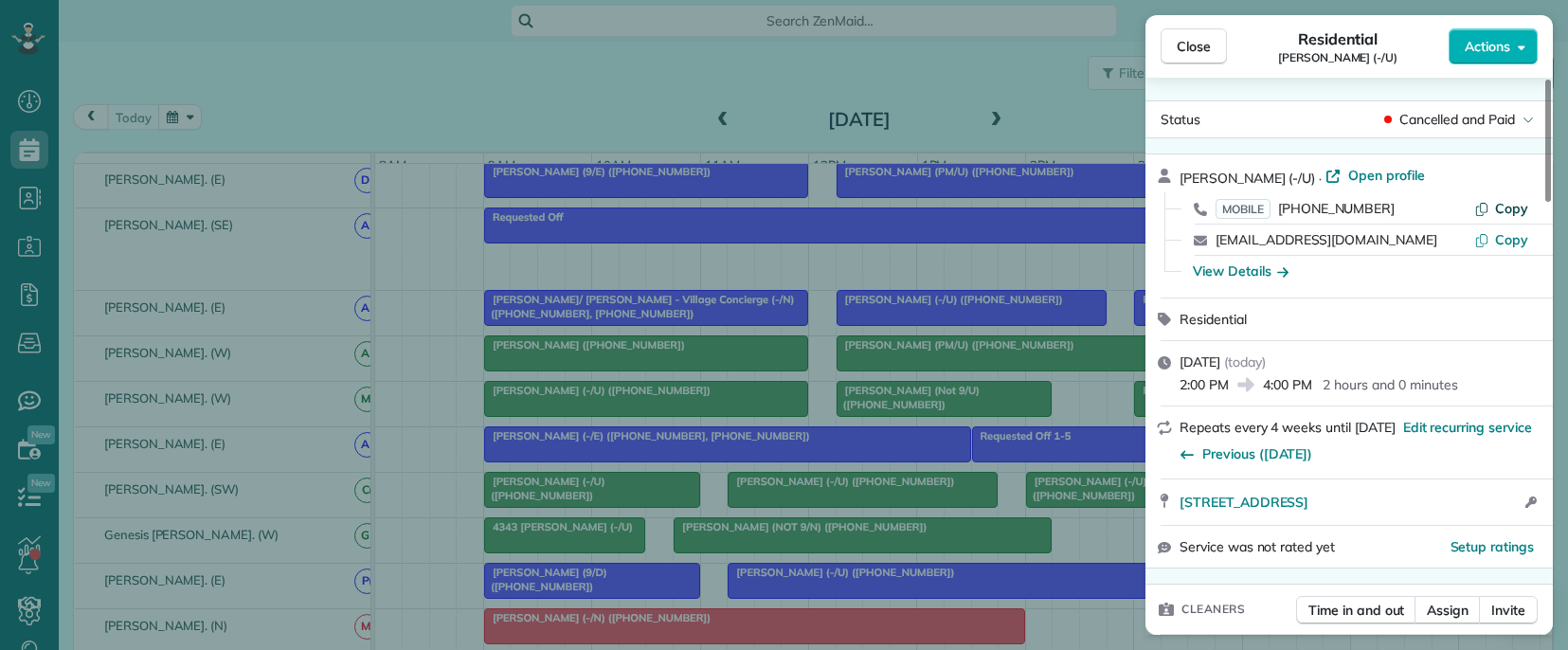
click at [1495, 206] on button "Copy" at bounding box center [1501, 208] width 54 height 19
click at [1011, 503] on div "Close Residential [PERSON_NAME] (-/U) Actions Status Cancelled and Paid [PERSON…" at bounding box center [784, 325] width 1568 height 650
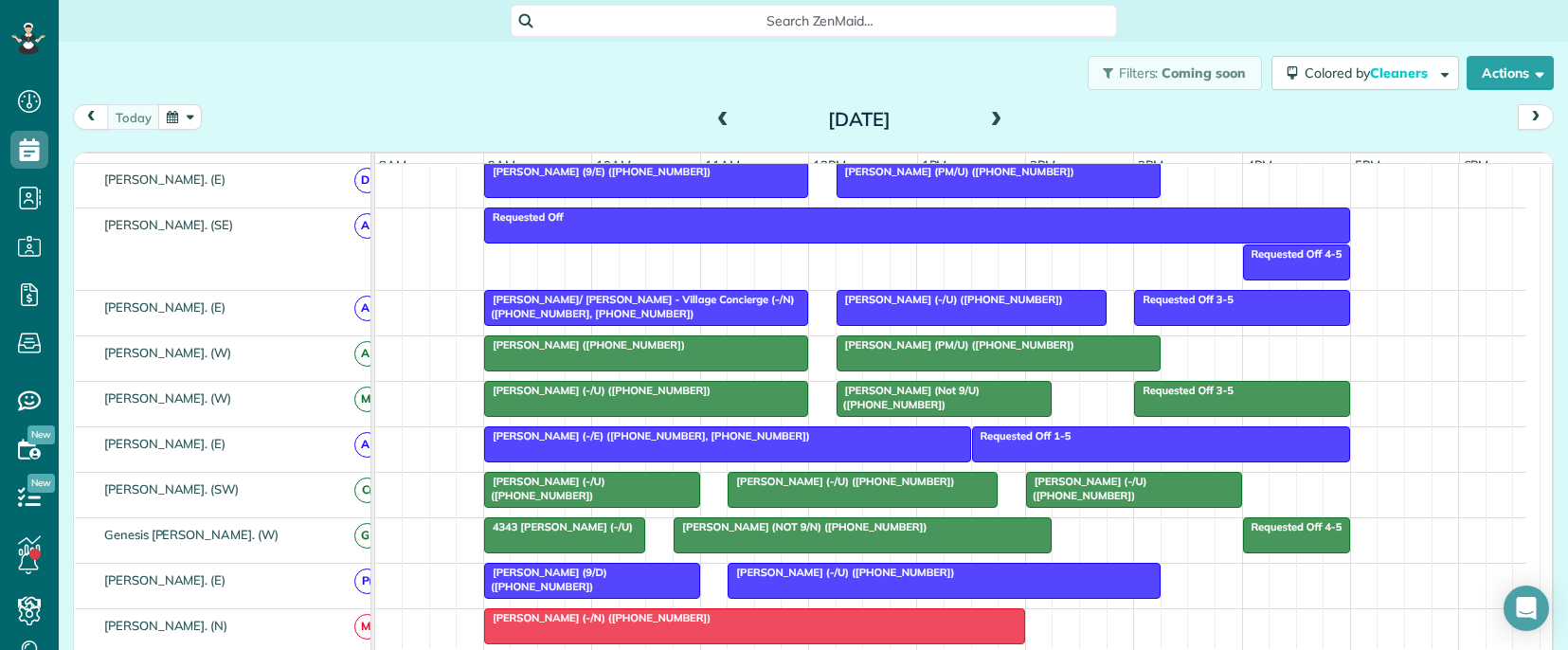
click at [565, 553] on div at bounding box center [565, 536] width 160 height 34
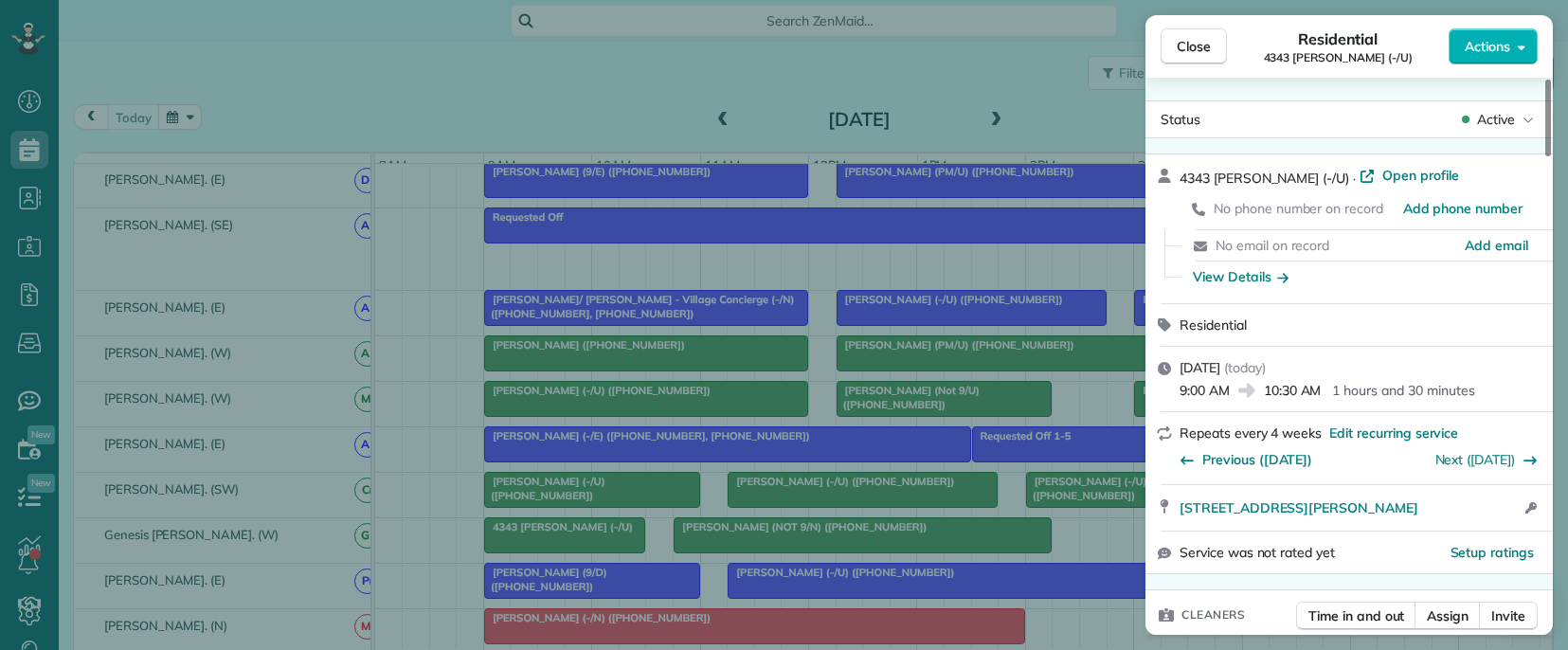
click at [1058, 546] on div "Close Residential 4343 [PERSON_NAME] (-/U) Actions Status Active 4343 [PERSON_N…" at bounding box center [784, 325] width 1568 height 650
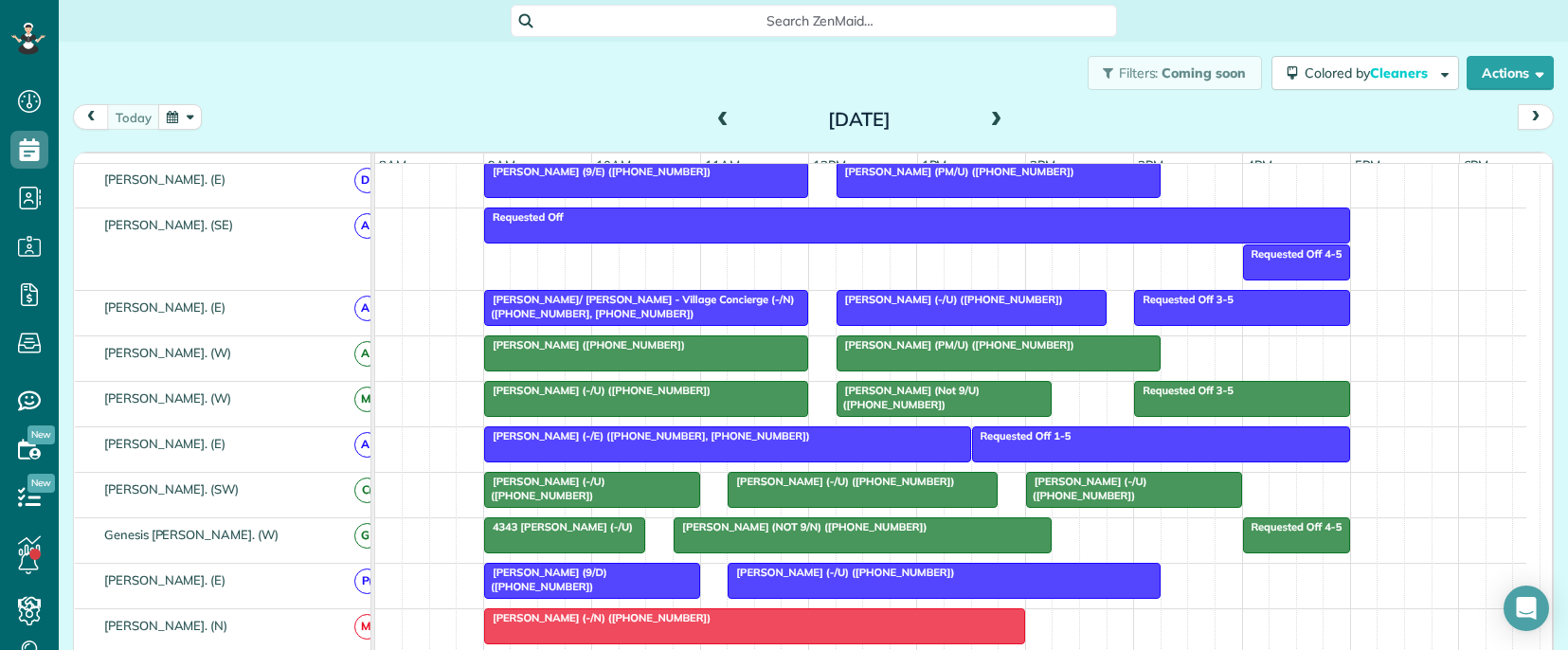
click at [570, 534] on span "4343 [PERSON_NAME] (-/U)" at bounding box center [559, 527] width 150 height 13
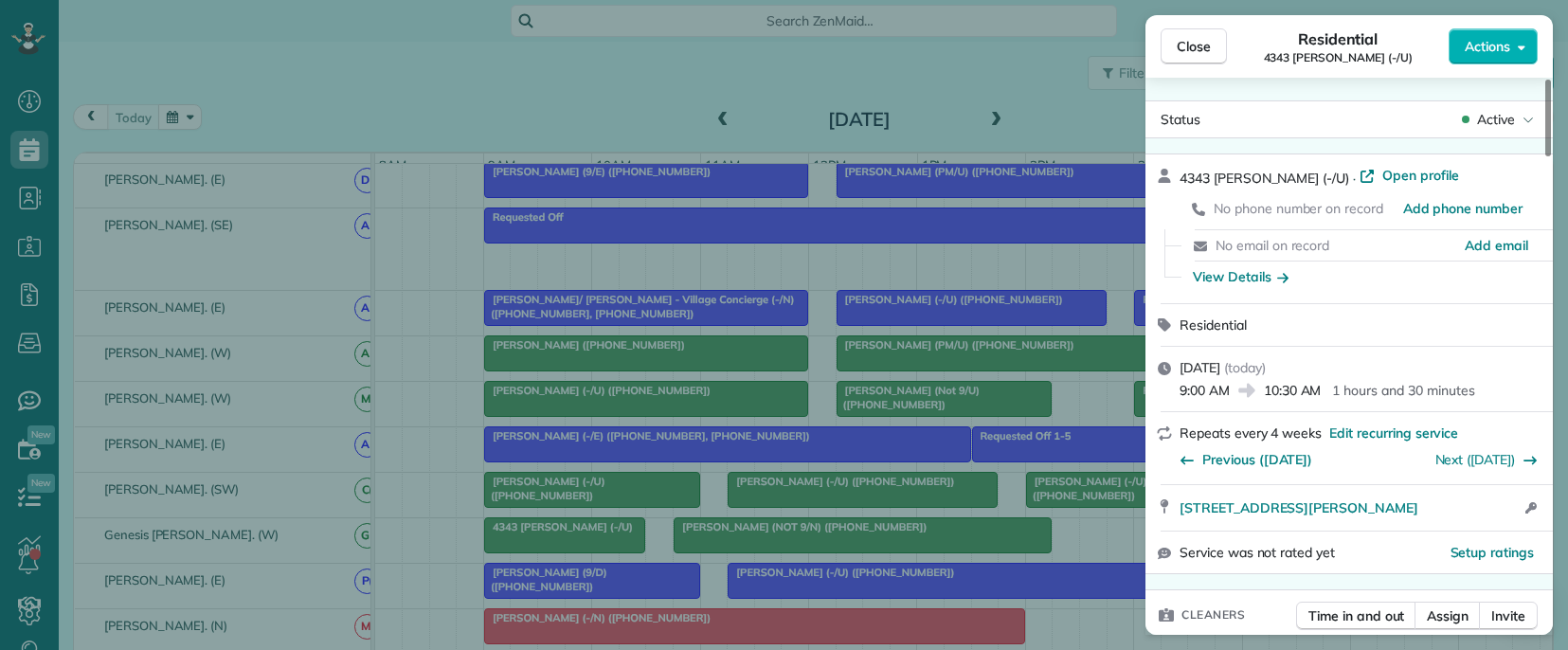
scroll to position [189, 0]
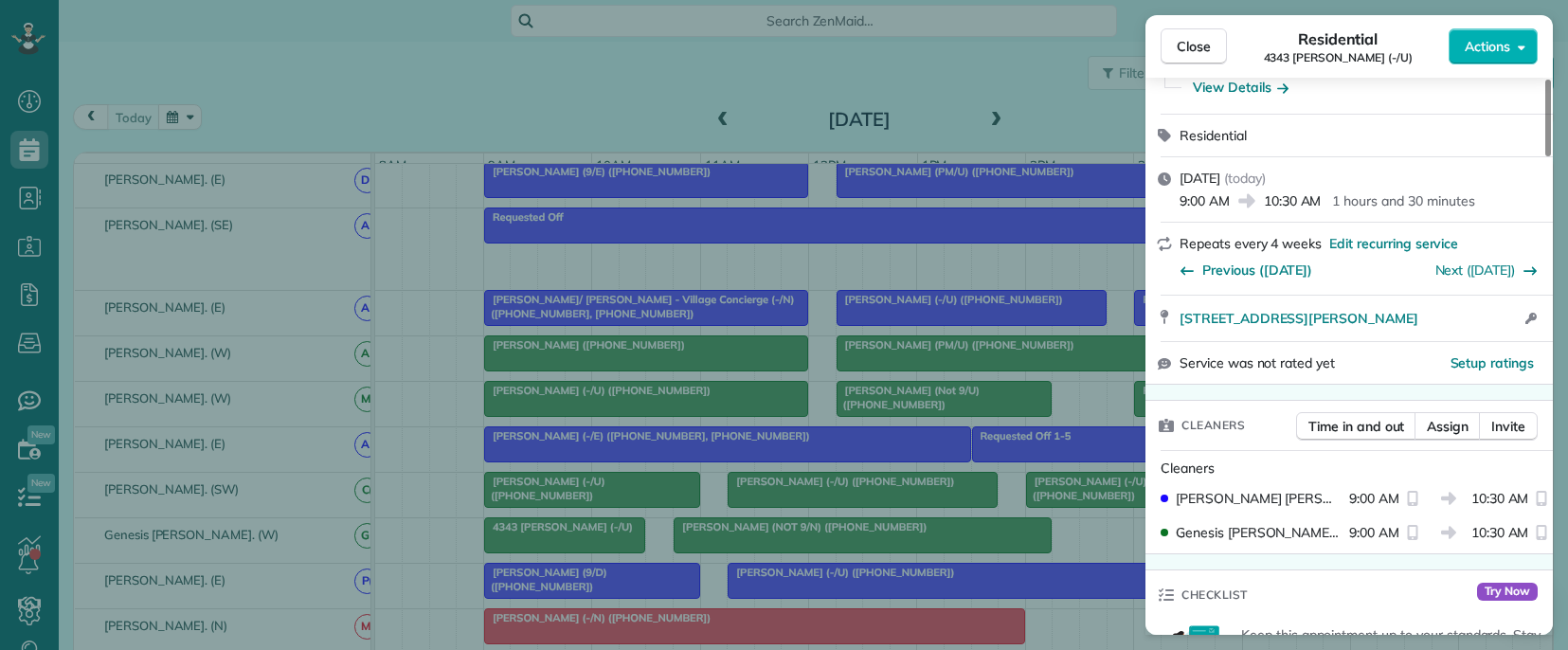
click at [641, 536] on div "Close Residential 4343 [PERSON_NAME] (-/U) Actions Status Active 4343 [PERSON_N…" at bounding box center [784, 325] width 1568 height 650
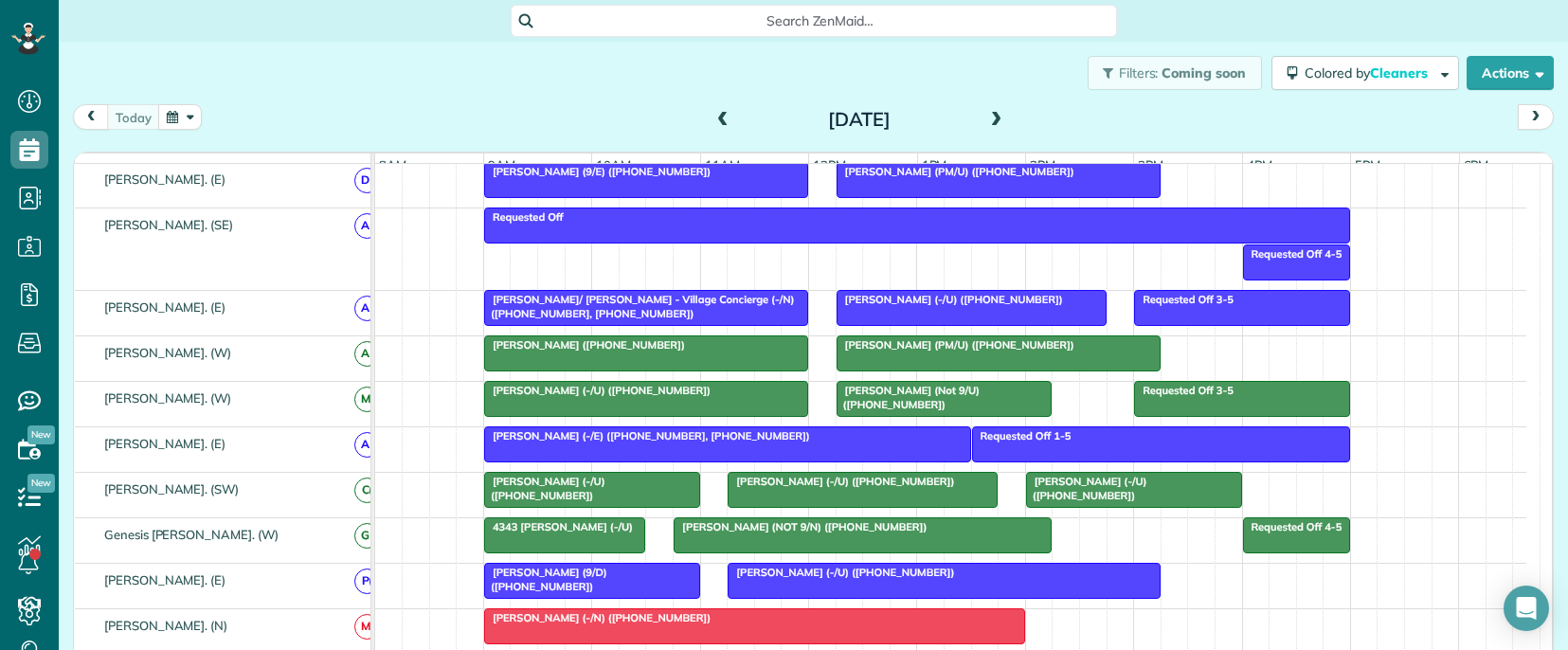
click at [744, 534] on span "[PERSON_NAME] (NOT 9/N) ([PHONE_NUMBER])" at bounding box center [800, 527] width 255 height 13
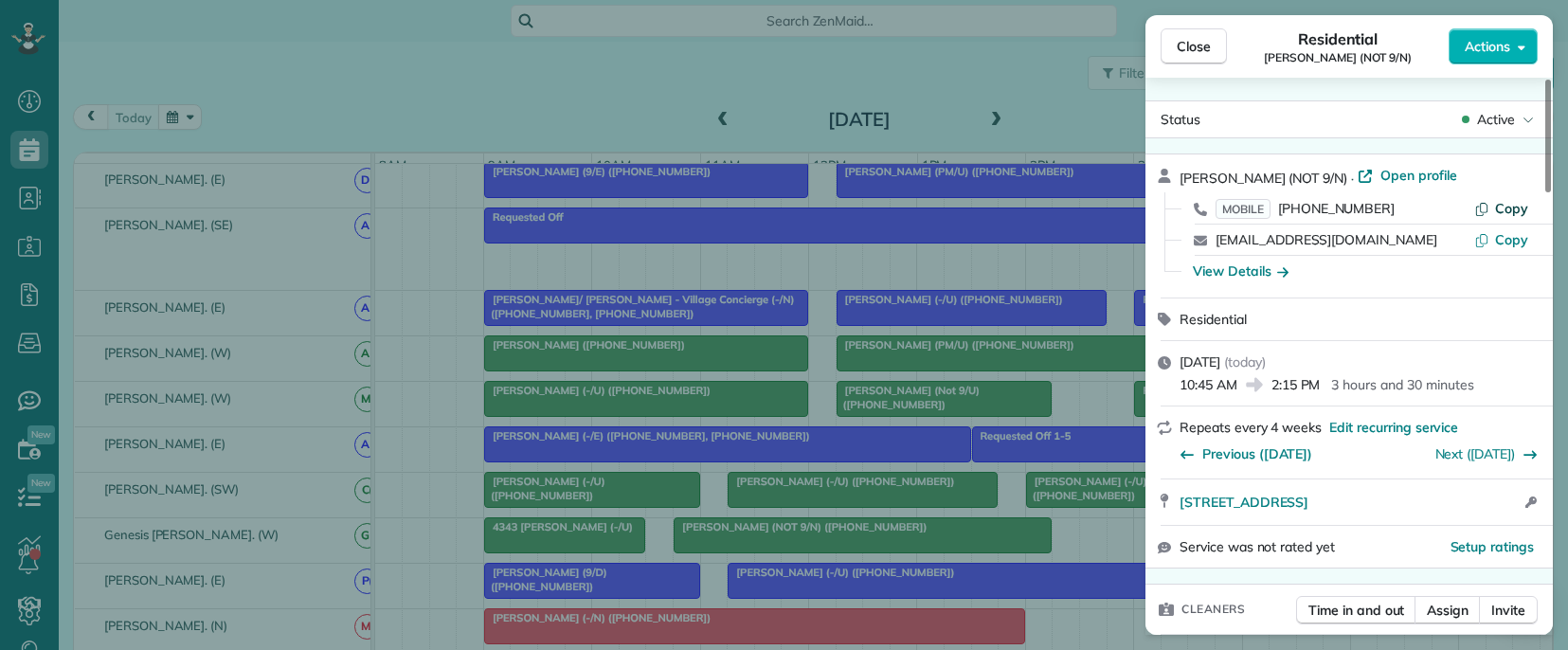
click at [1499, 210] on span "Copy" at bounding box center [1511, 208] width 33 height 17
click at [1001, 522] on div "Close Residential [PERSON_NAME] (NOT 9/N) Actions Status Active [PERSON_NAME] (…" at bounding box center [784, 325] width 1568 height 650
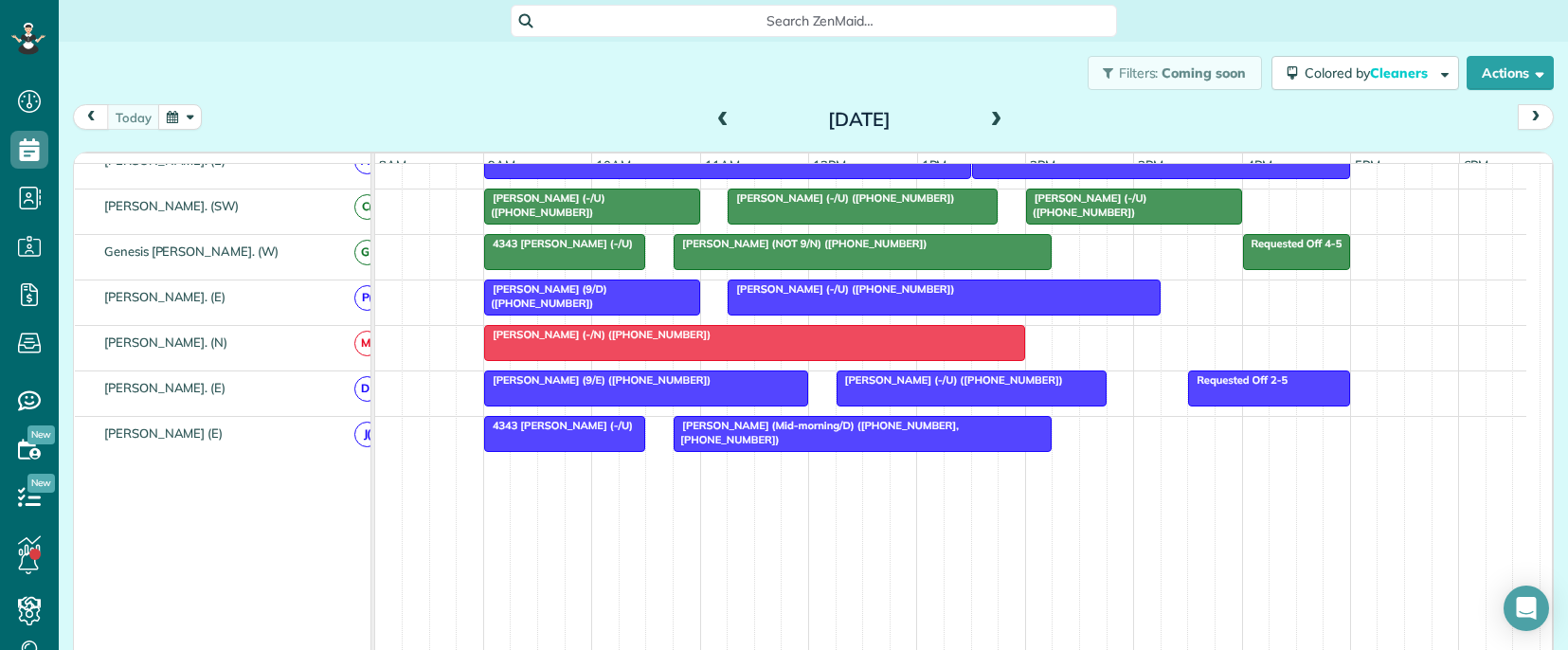
scroll to position [1232, 0]
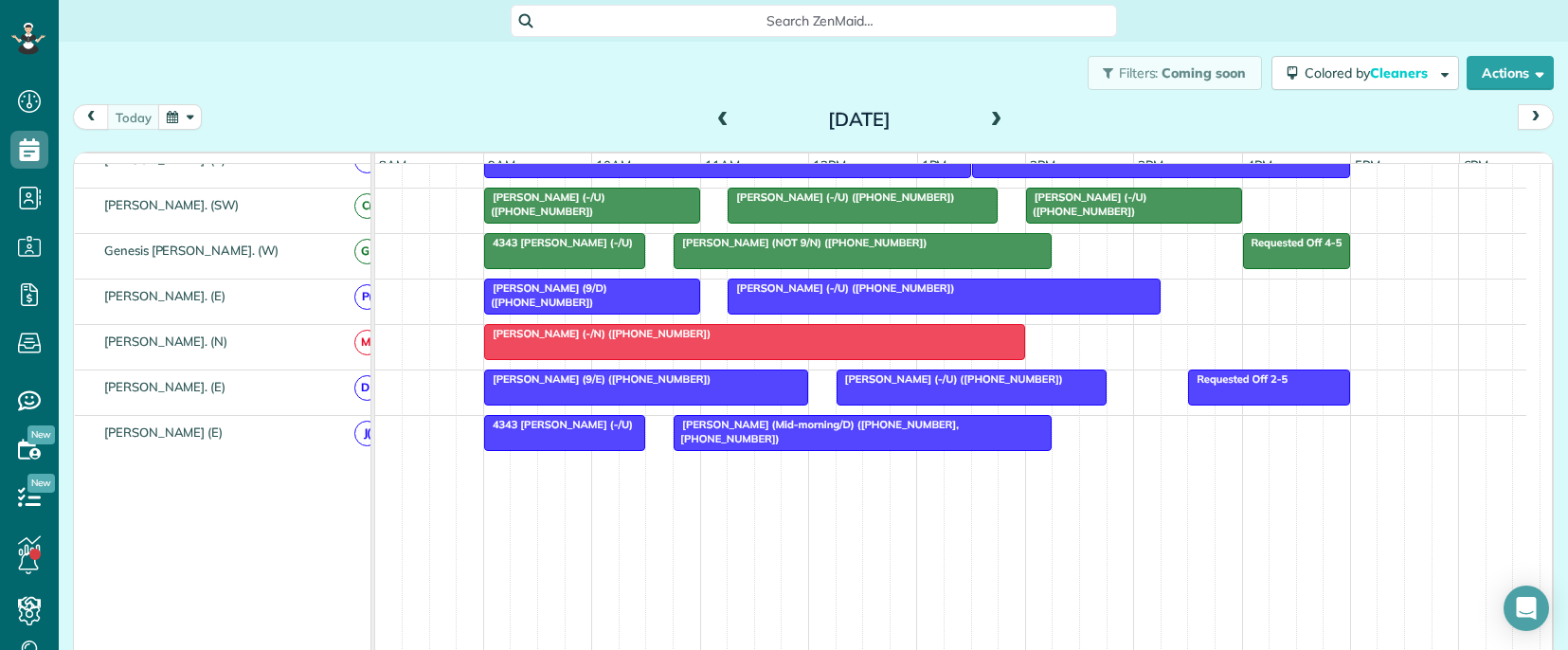
click at [601, 301] on span "[PERSON_NAME] (9/D) ([PHONE_NUMBER])" at bounding box center [545, 295] width 124 height 27
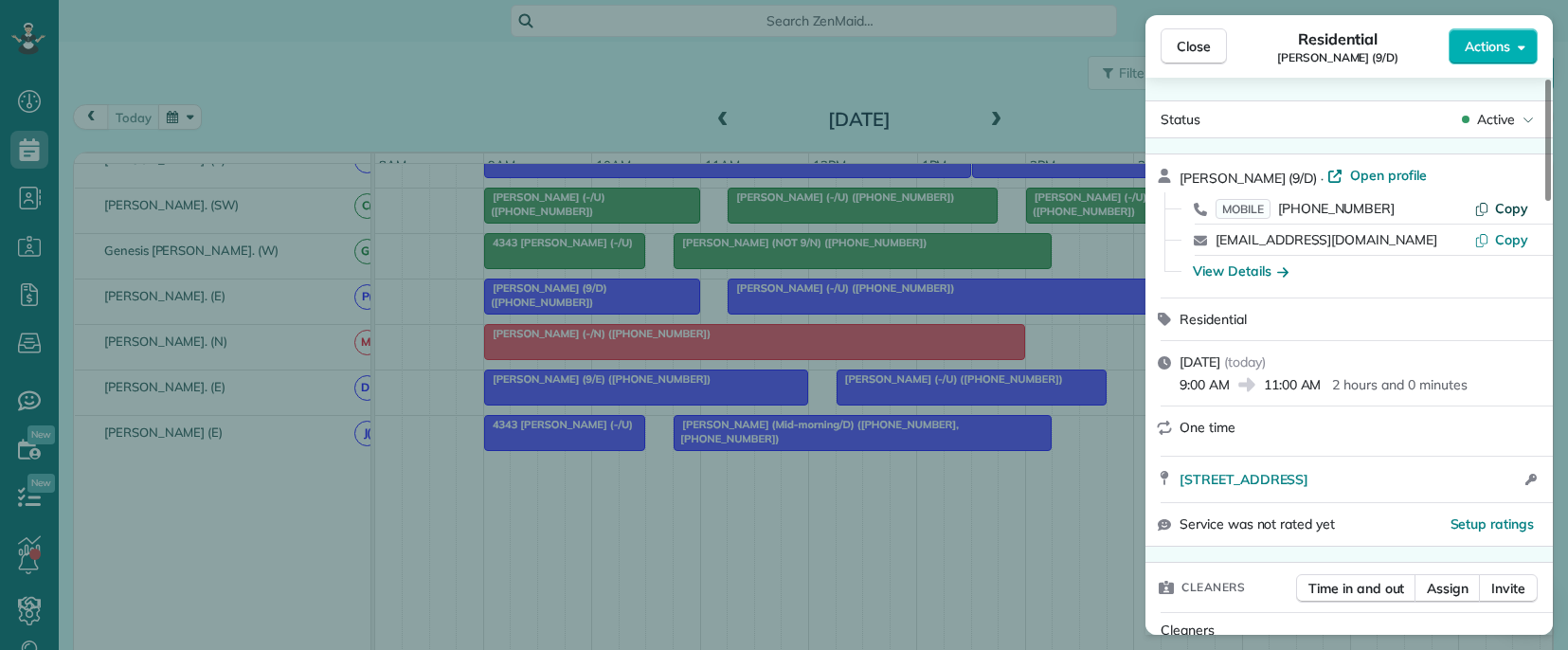
click at [1494, 208] on button "Copy" at bounding box center [1501, 208] width 54 height 19
click at [856, 315] on div "Close Residential [PERSON_NAME] (9/D) Actions Status Active [PERSON_NAME] (9/D)…" at bounding box center [784, 325] width 1568 height 650
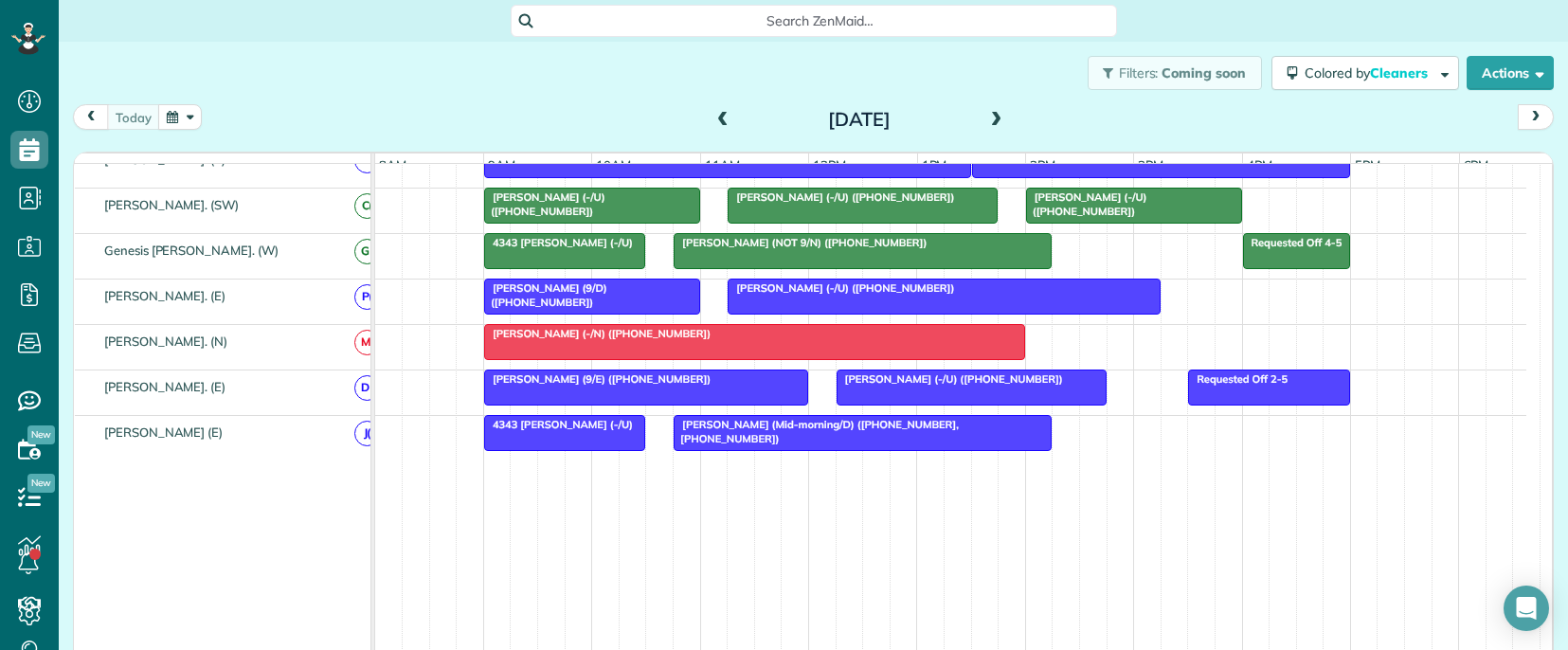
click at [863, 295] on span "[PERSON_NAME] (-/U) ([PHONE_NUMBER])" at bounding box center [841, 288] width 228 height 13
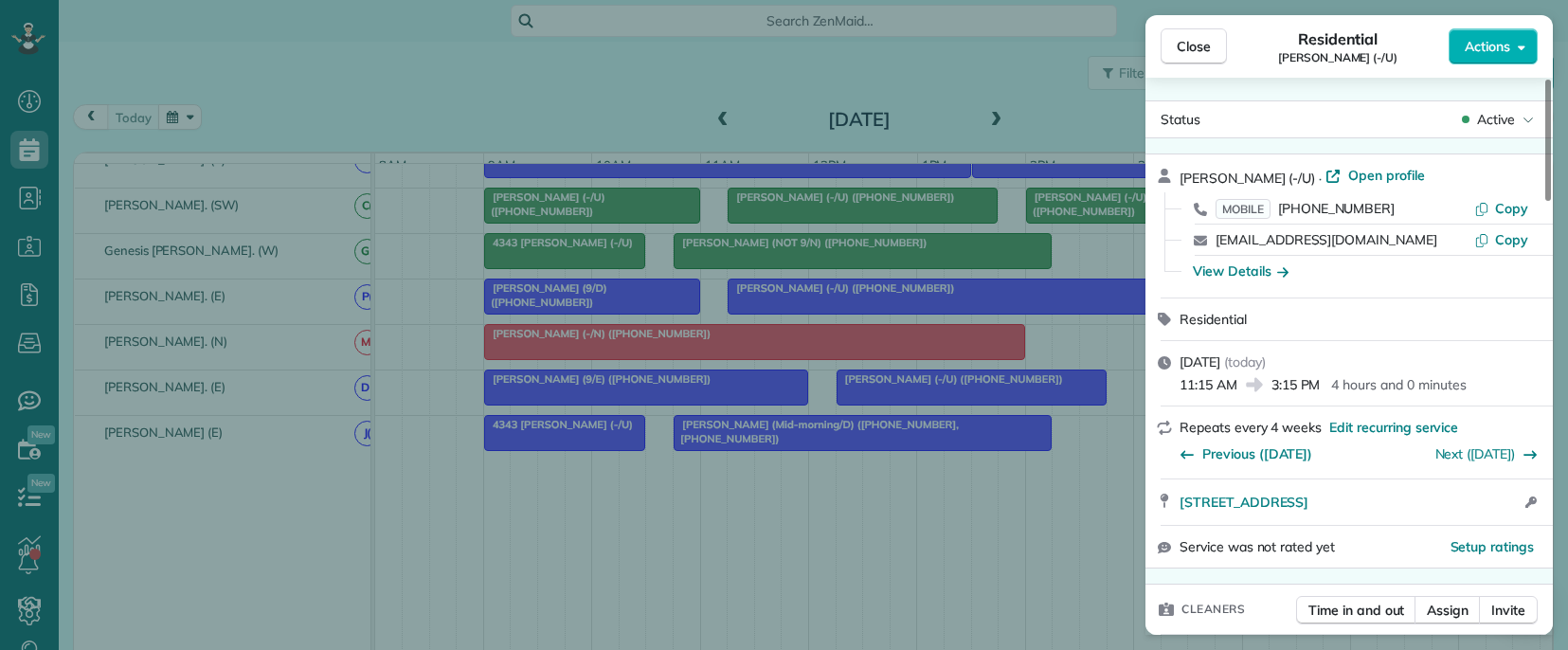
click at [1204, 180] on span "[PERSON_NAME] (-/U)" at bounding box center [1247, 178] width 135 height 17
click at [1202, 181] on span "[PERSON_NAME] (-/U)" at bounding box center [1247, 178] width 135 height 17
click at [1501, 212] on span "Copy" at bounding box center [1511, 208] width 33 height 17
click at [1068, 364] on div "Close Residential [PERSON_NAME] (-/U) Actions Status Active [PERSON_NAME] (-/U)…" at bounding box center [784, 325] width 1568 height 650
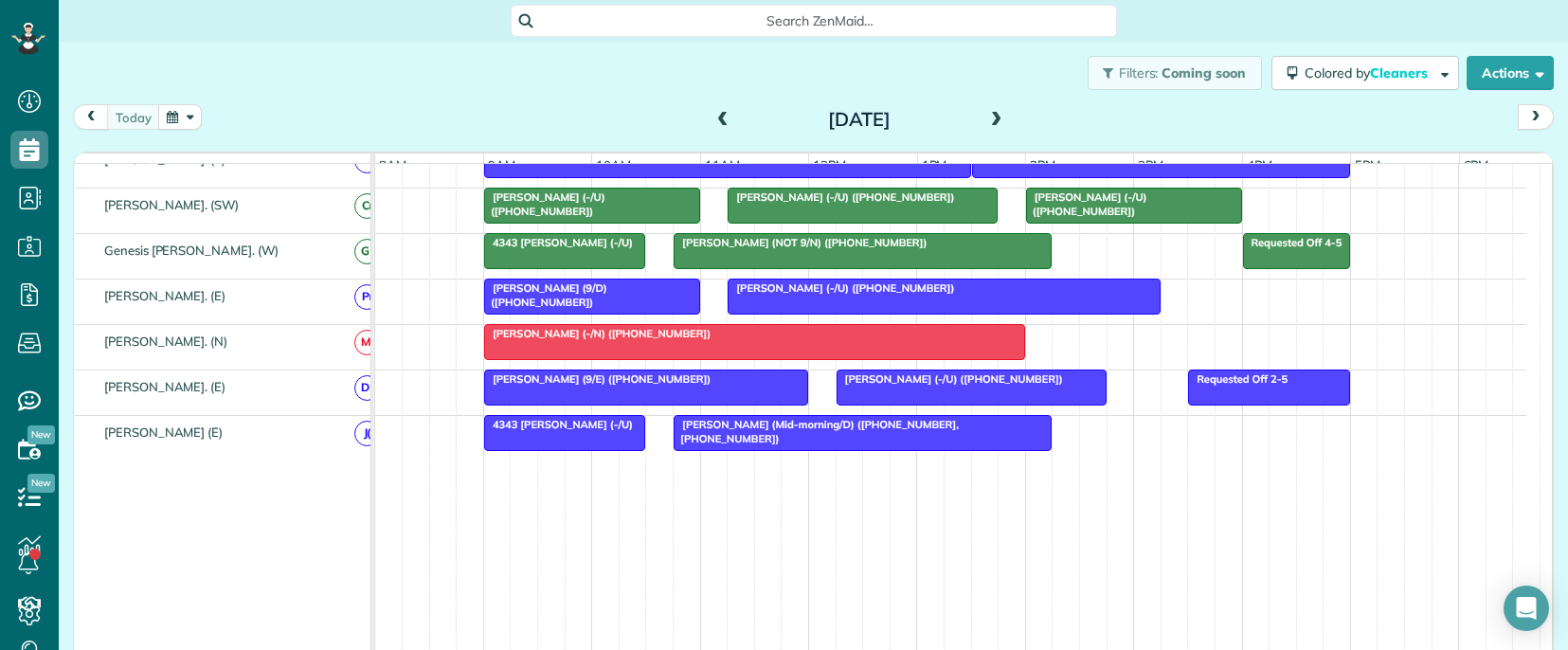
click at [943, 341] on div "[PERSON_NAME] (-/N) ([PHONE_NUMBER])" at bounding box center [755, 334] width 530 height 13
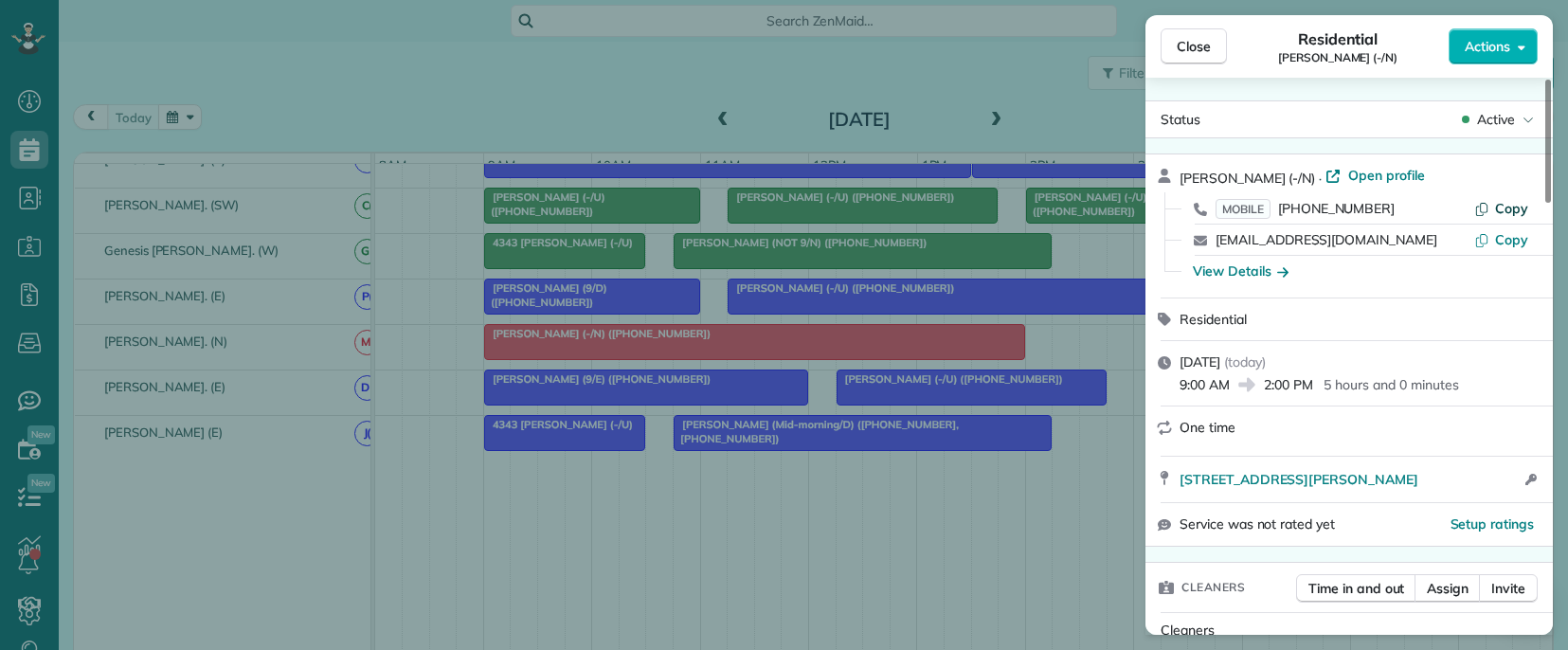
click at [1502, 204] on span "Copy" at bounding box center [1511, 208] width 33 height 17
click at [1201, 176] on span "[PERSON_NAME] (-/N)" at bounding box center [1247, 178] width 135 height 17
click at [659, 493] on div "Close Residential [PERSON_NAME] (-/N) Actions Status Active [PERSON_NAME] (-/N)…" at bounding box center [784, 325] width 1568 height 650
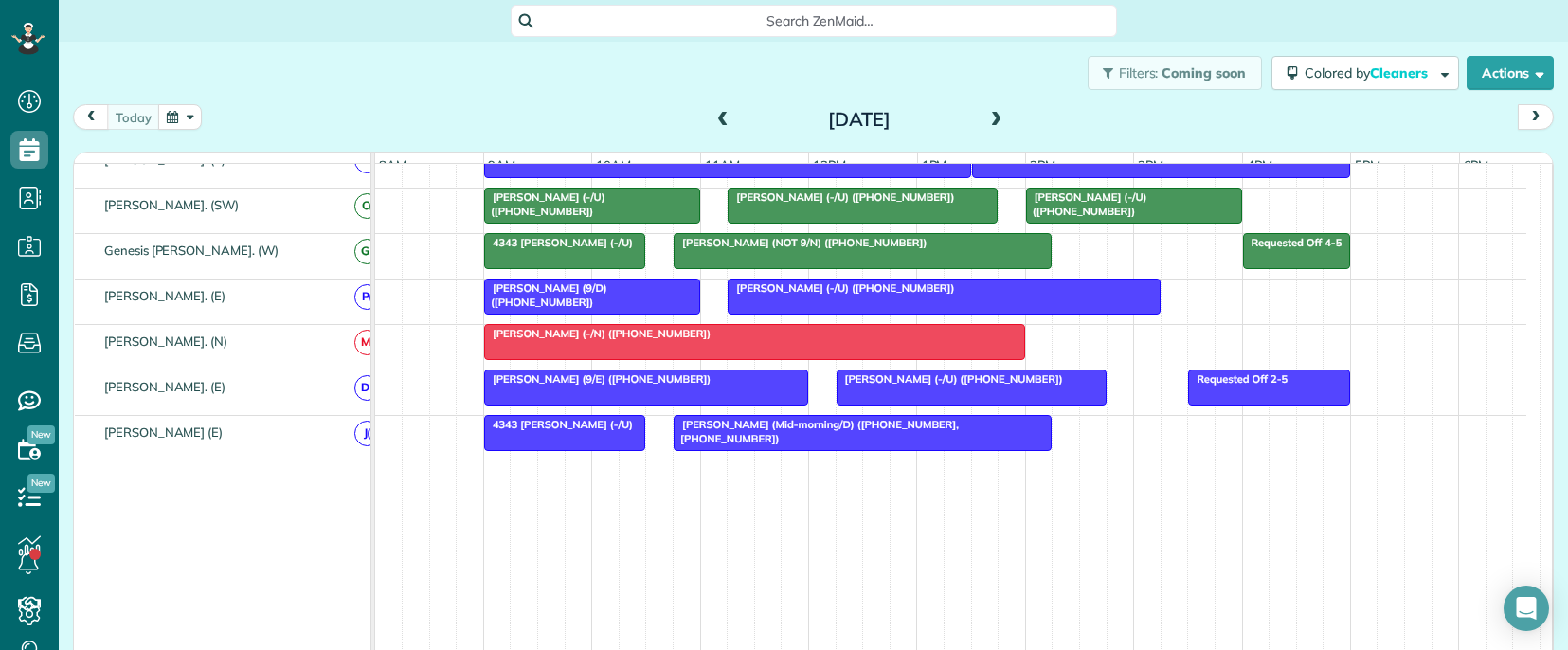
click at [644, 385] on span "[PERSON_NAME] (9/E) ([PHONE_NUMBER])" at bounding box center [598, 379] width 228 height 13
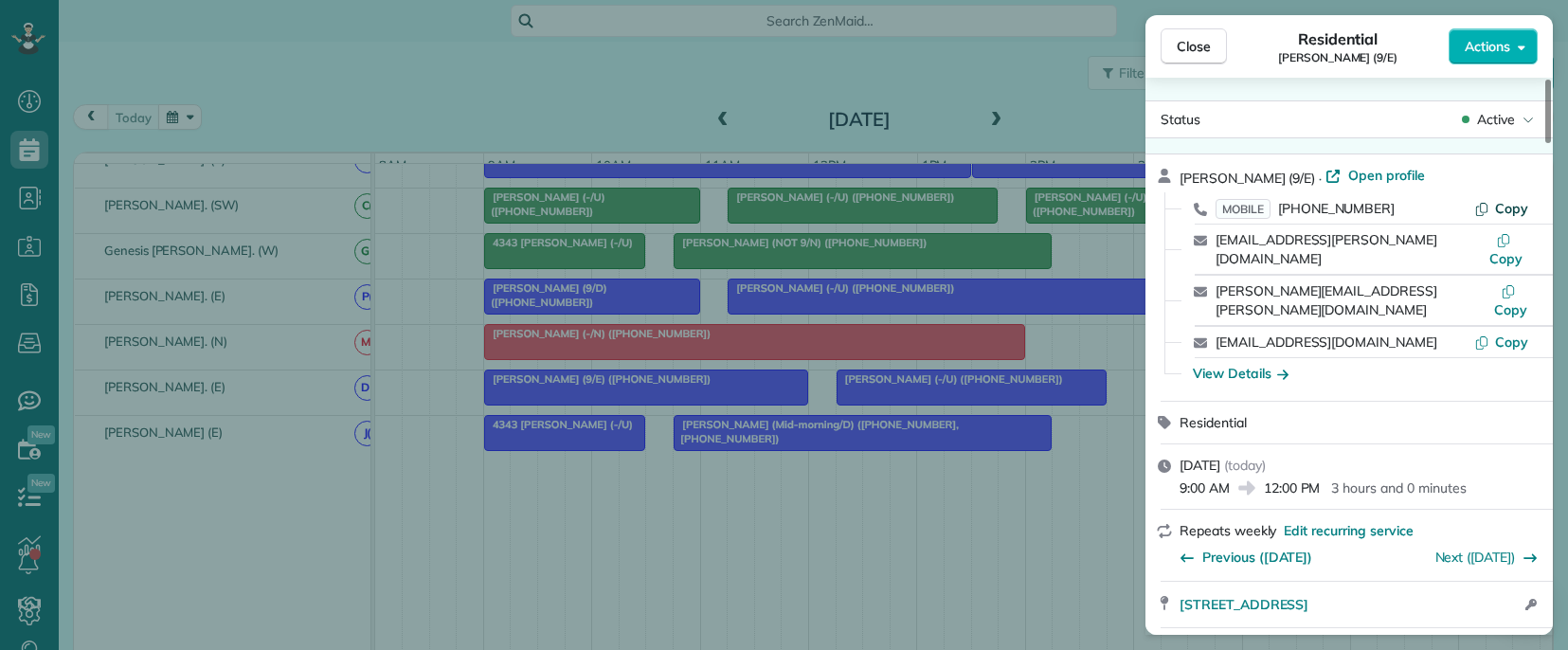
click at [1519, 207] on span "Copy" at bounding box center [1511, 208] width 33 height 17
click at [1054, 479] on div "Close Residential [PERSON_NAME] (9/E) Actions Status Active [PERSON_NAME] (9/E)…" at bounding box center [784, 325] width 1568 height 650
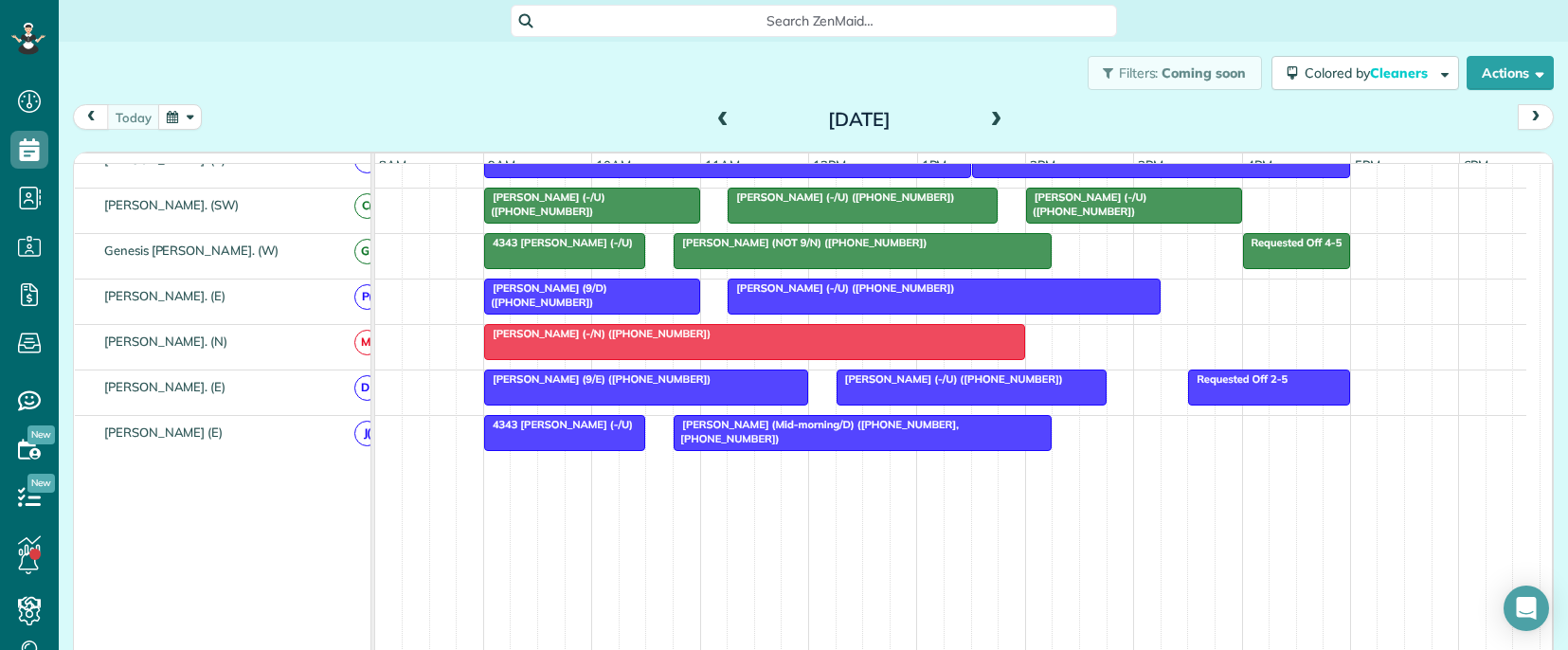
click at [927, 385] on div "[PERSON_NAME] (-/U) ([PHONE_NUMBER])" at bounding box center [971, 379] width 259 height 13
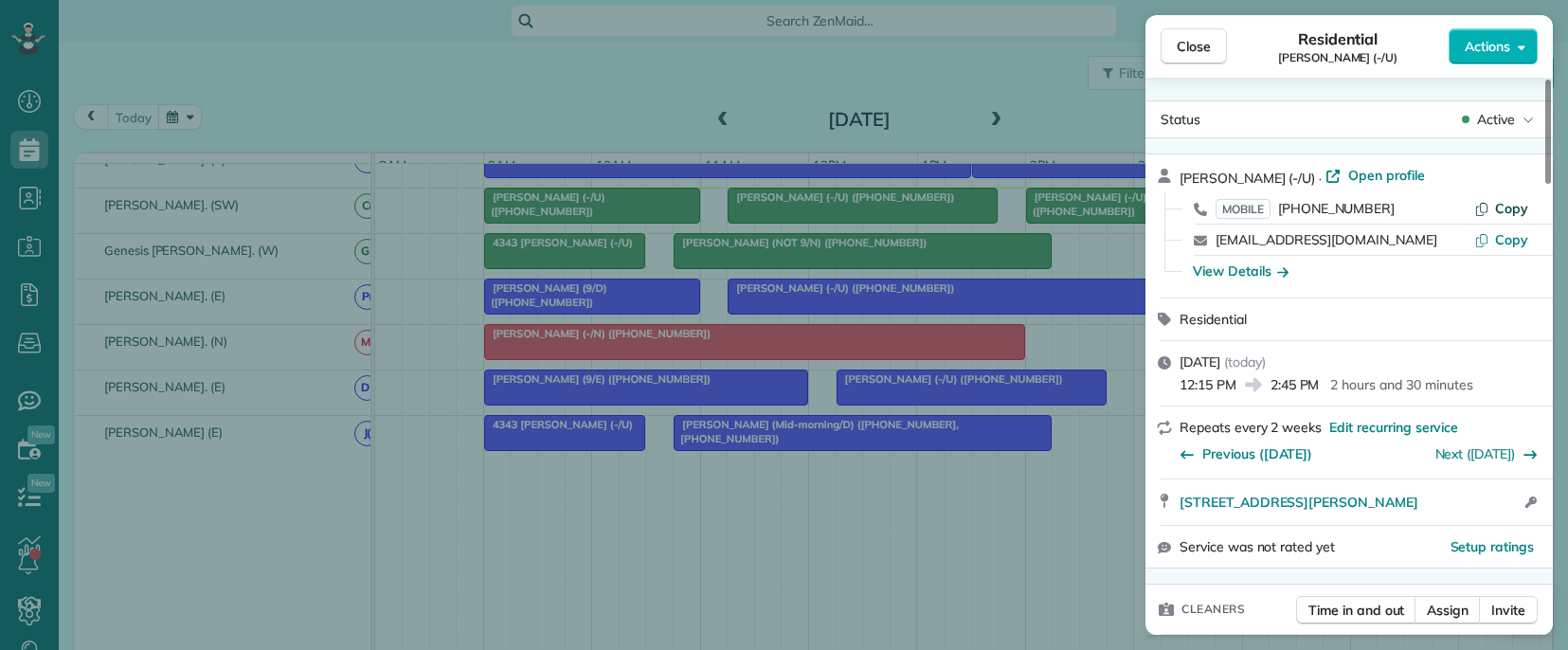
click at [1497, 206] on span "Copy" at bounding box center [1511, 208] width 33 height 17
click at [813, 501] on div "Close Residential [PERSON_NAME] (-/U) Actions Status Active [PERSON_NAME] (-/U)…" at bounding box center [784, 325] width 1568 height 650
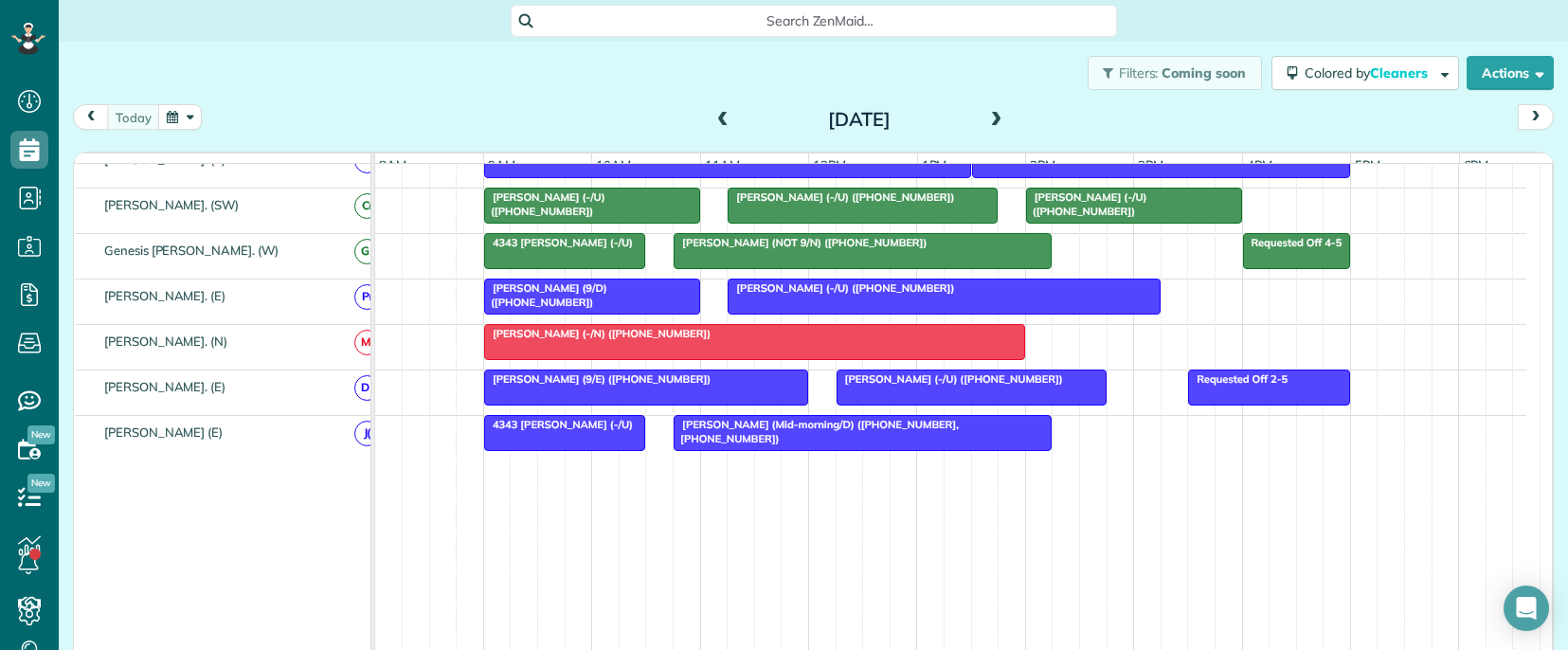
click at [594, 431] on div "4343 [PERSON_NAME] (-/U)" at bounding box center [565, 424] width 150 height 13
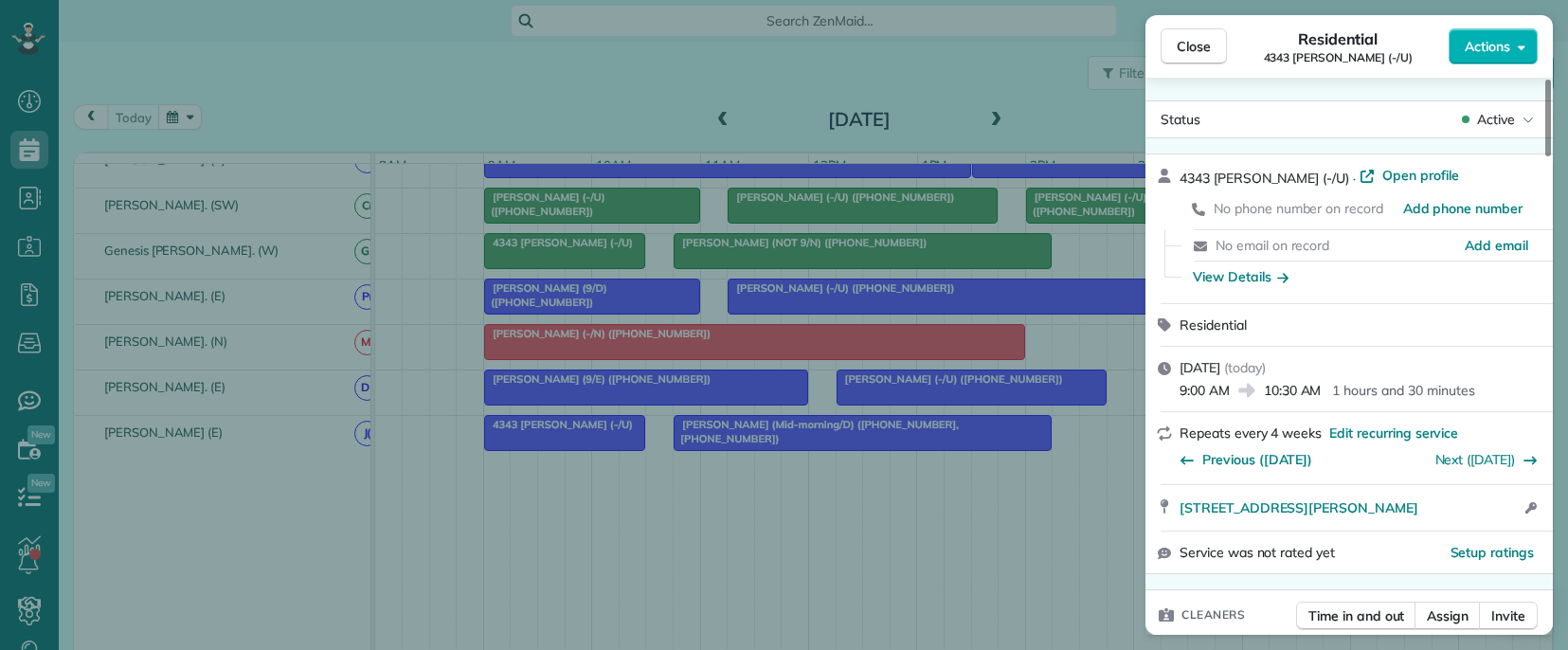
click at [889, 534] on div "Close Residential 4343 [PERSON_NAME] (-/U) Actions Status Active 4343 [PERSON_N…" at bounding box center [784, 325] width 1568 height 650
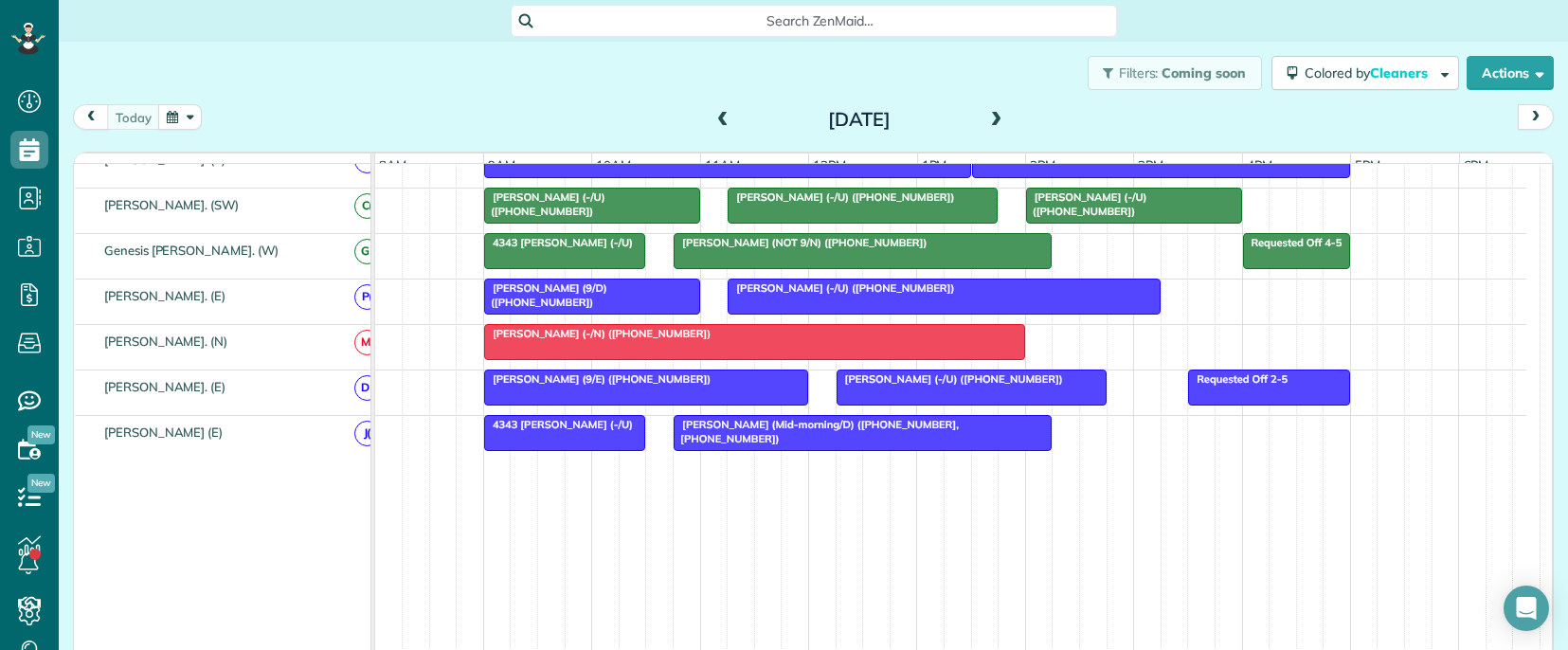
click at [815, 445] on link "[PERSON_NAME] (Mid-morning/D) ([PHONE_NUMBER], [PHONE_NUMBER])" at bounding box center [862, 433] width 378 height 36
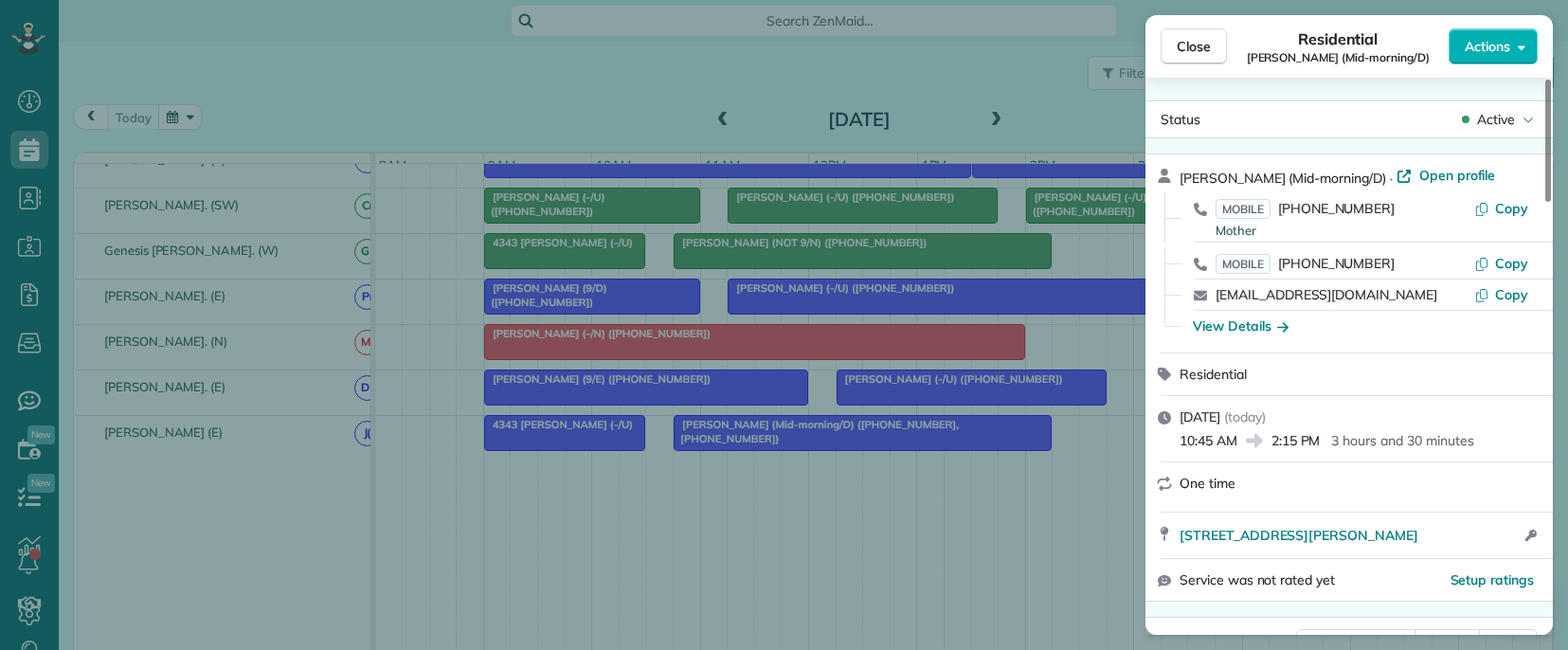
click at [1187, 177] on span "[PERSON_NAME] (Mid-morning/D)" at bounding box center [1283, 178] width 206 height 17
click at [1517, 210] on span "Copy" at bounding box center [1511, 208] width 33 height 17
click at [1508, 263] on span "Copy" at bounding box center [1511, 264] width 33 height 17
click at [1502, 212] on span "Copy" at bounding box center [1511, 208] width 33 height 17
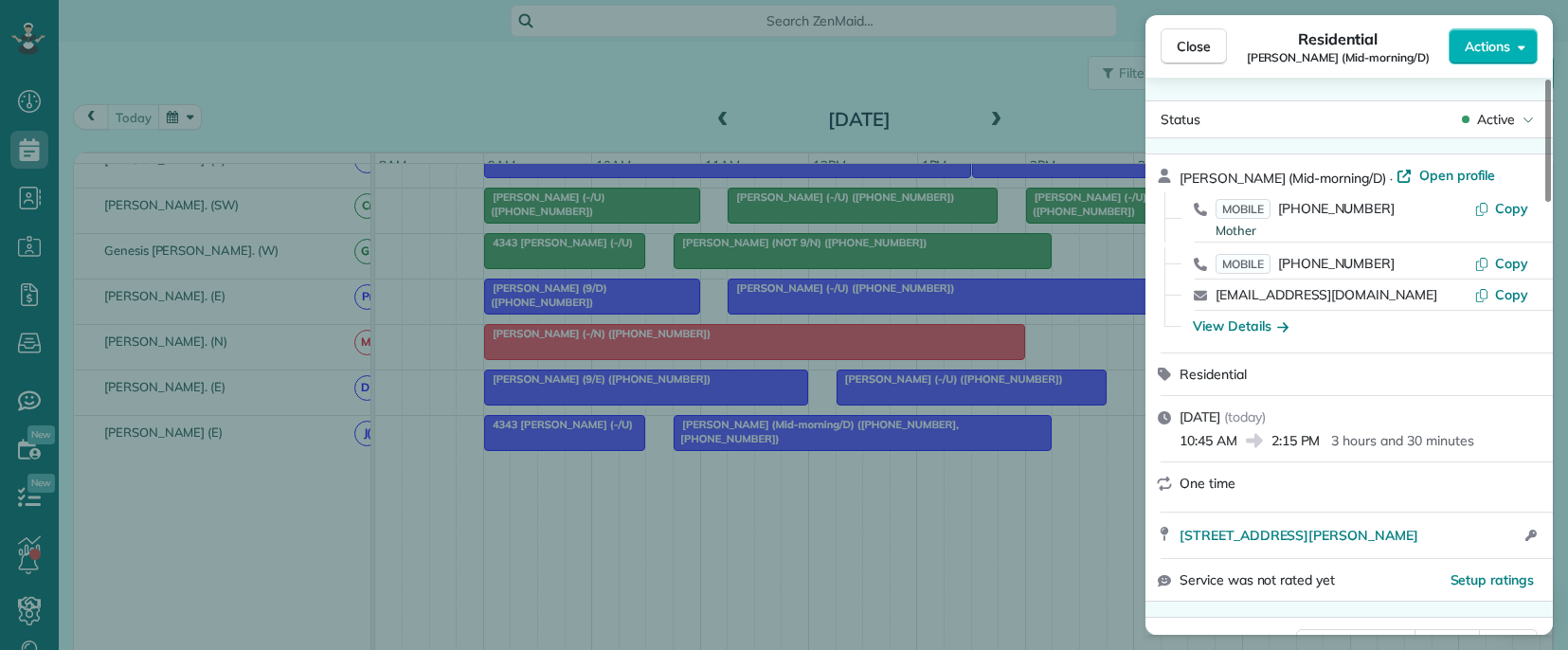
drag, startPoint x: 701, startPoint y: 531, endPoint x: 396, endPoint y: 320, distance: 370.9
click at [695, 528] on div "Close Residential [PERSON_NAME] (Mid-morning/D) Actions Status Active [PERSON_N…" at bounding box center [784, 325] width 1568 height 650
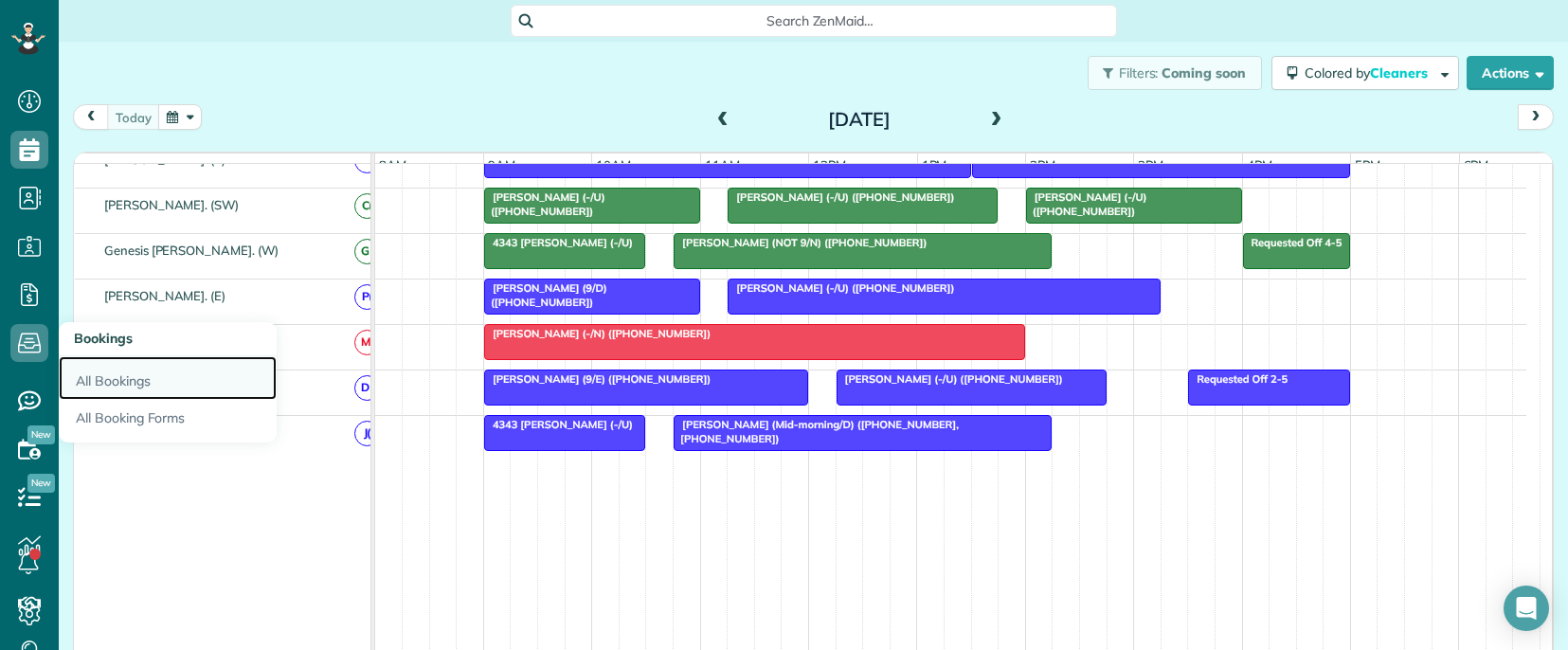
click at [98, 378] on link "All Bookings" at bounding box center [167, 378] width 218 height 44
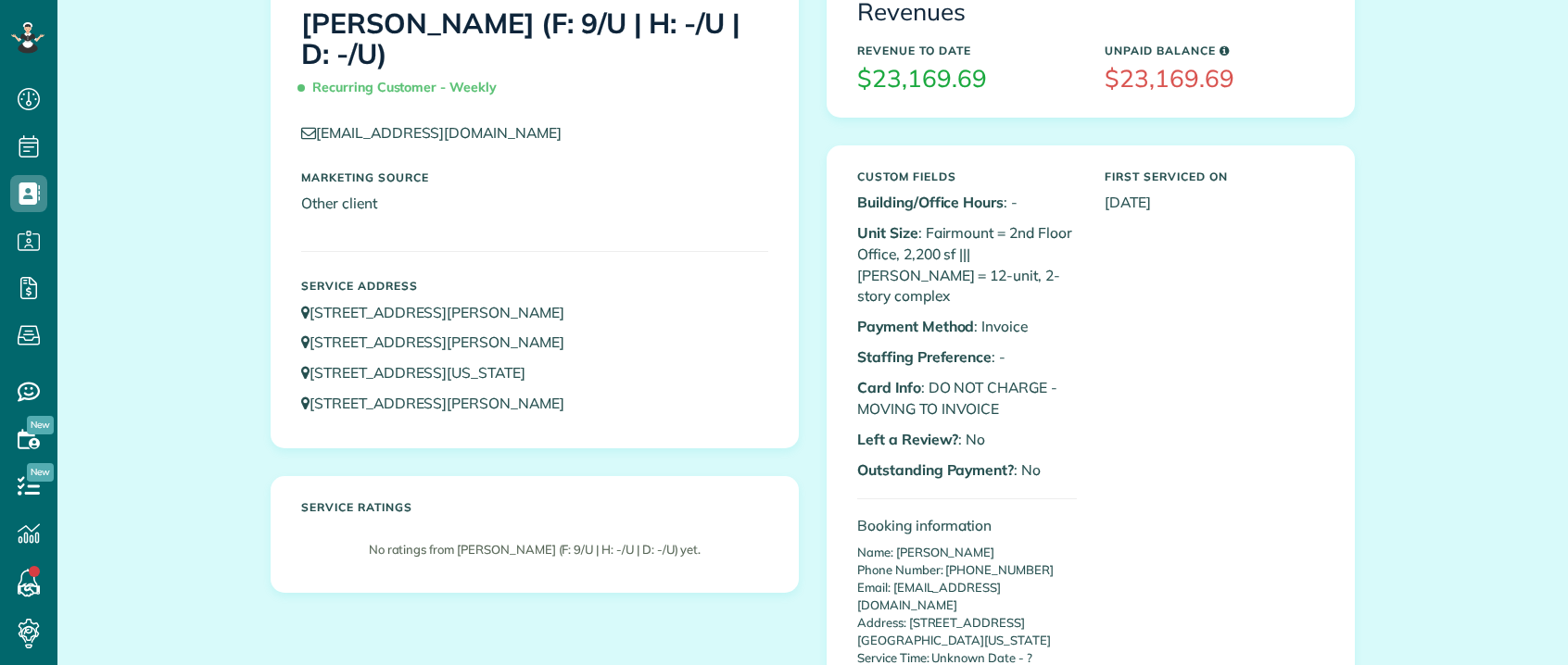
scroll to position [278, 0]
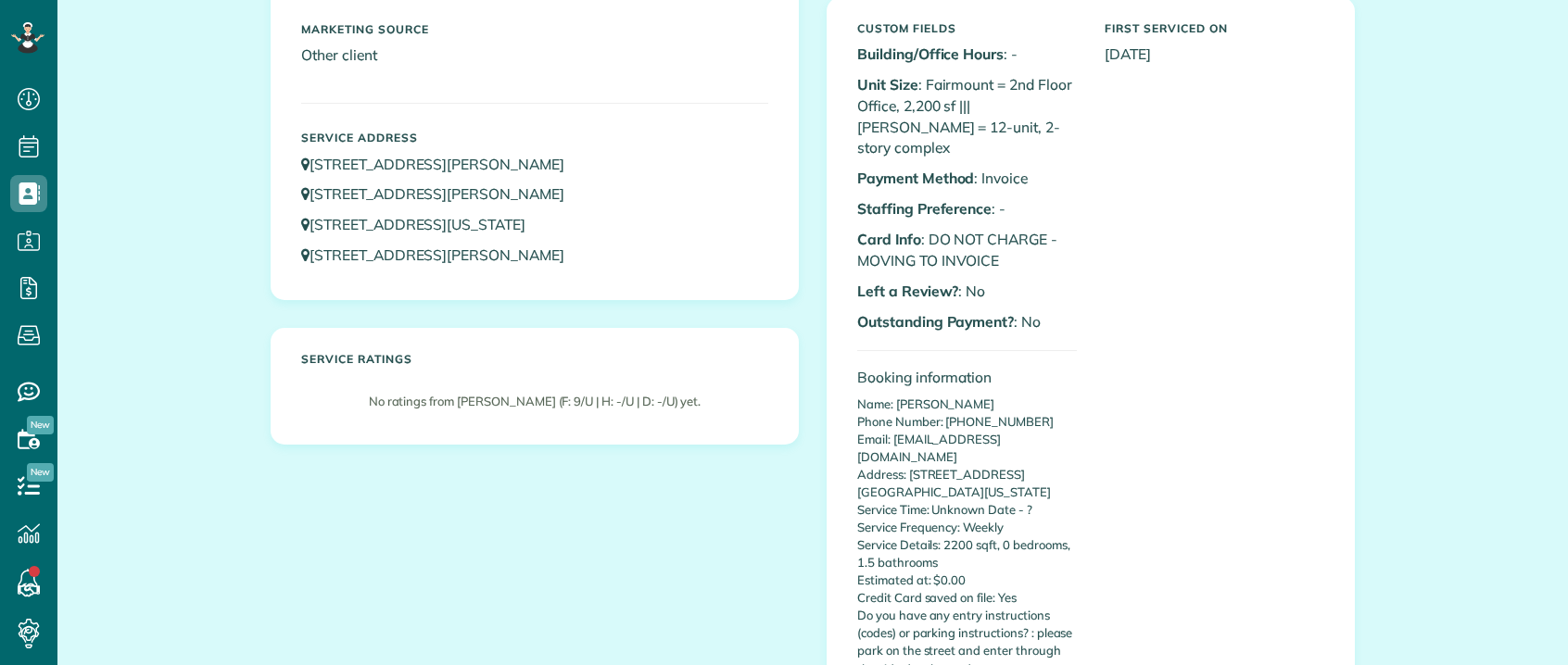
click at [983, 403] on p "Name: [PERSON_NAME] Phone Number: [PHONE_NUMBER] Email: [EMAIL_ADDRESS][DOMAIN_…" at bounding box center [967, 598] width 220 height 406
copy p "6155008378"
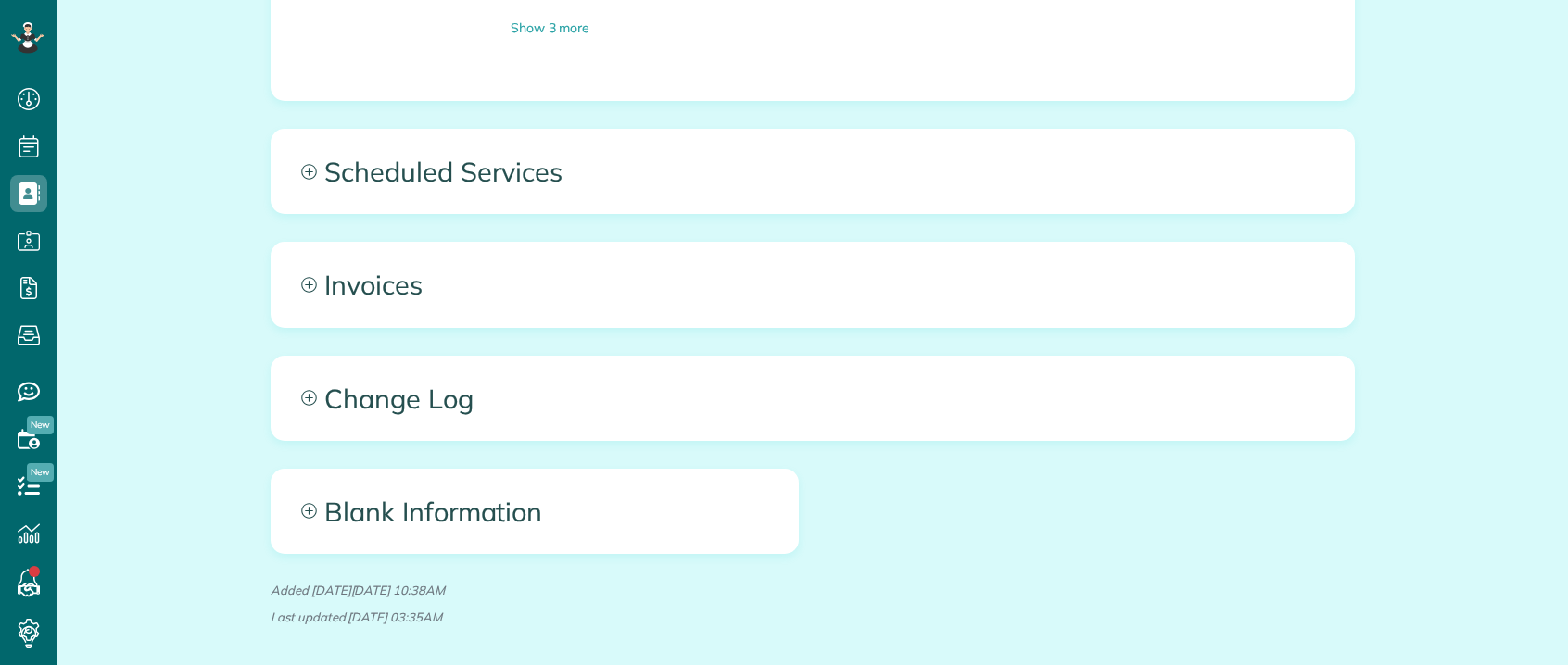
scroll to position [1760, 0]
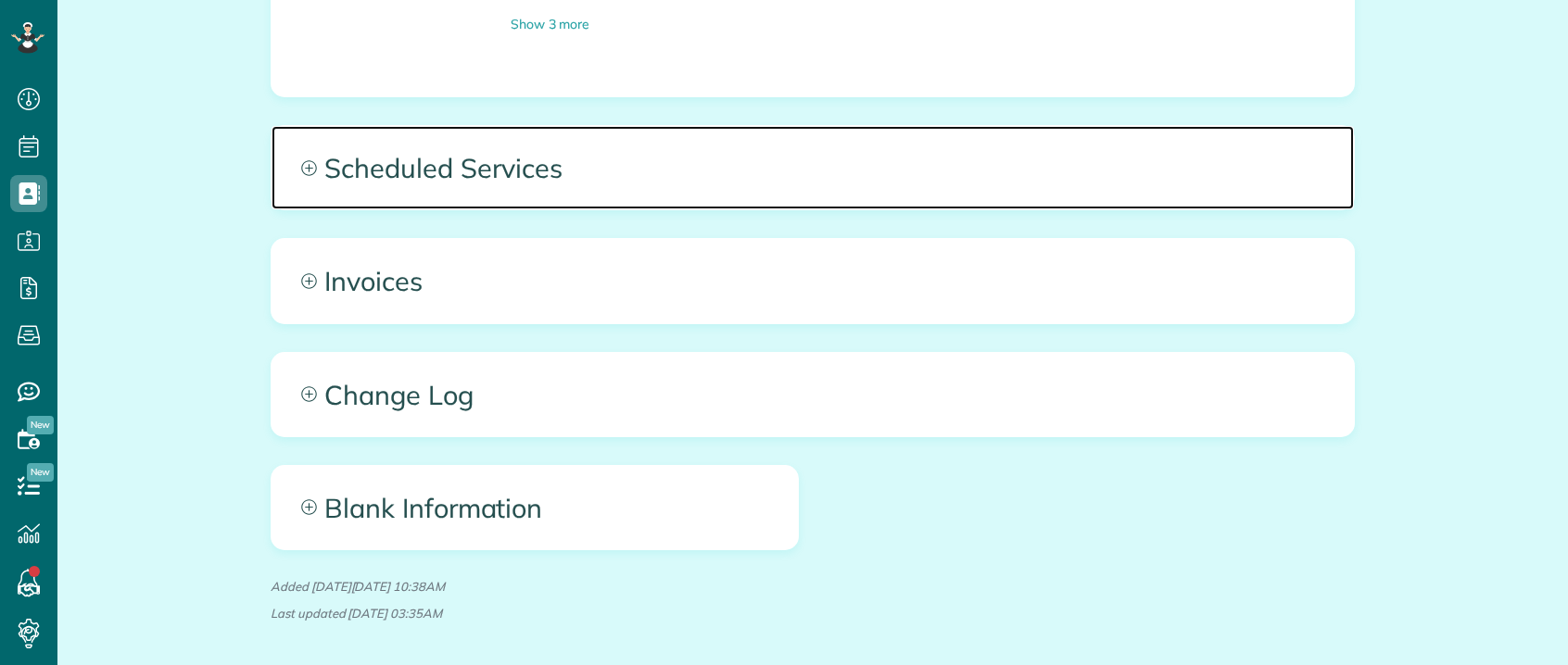
click at [575, 130] on span "Scheduled Services" at bounding box center [812, 167] width 1082 height 84
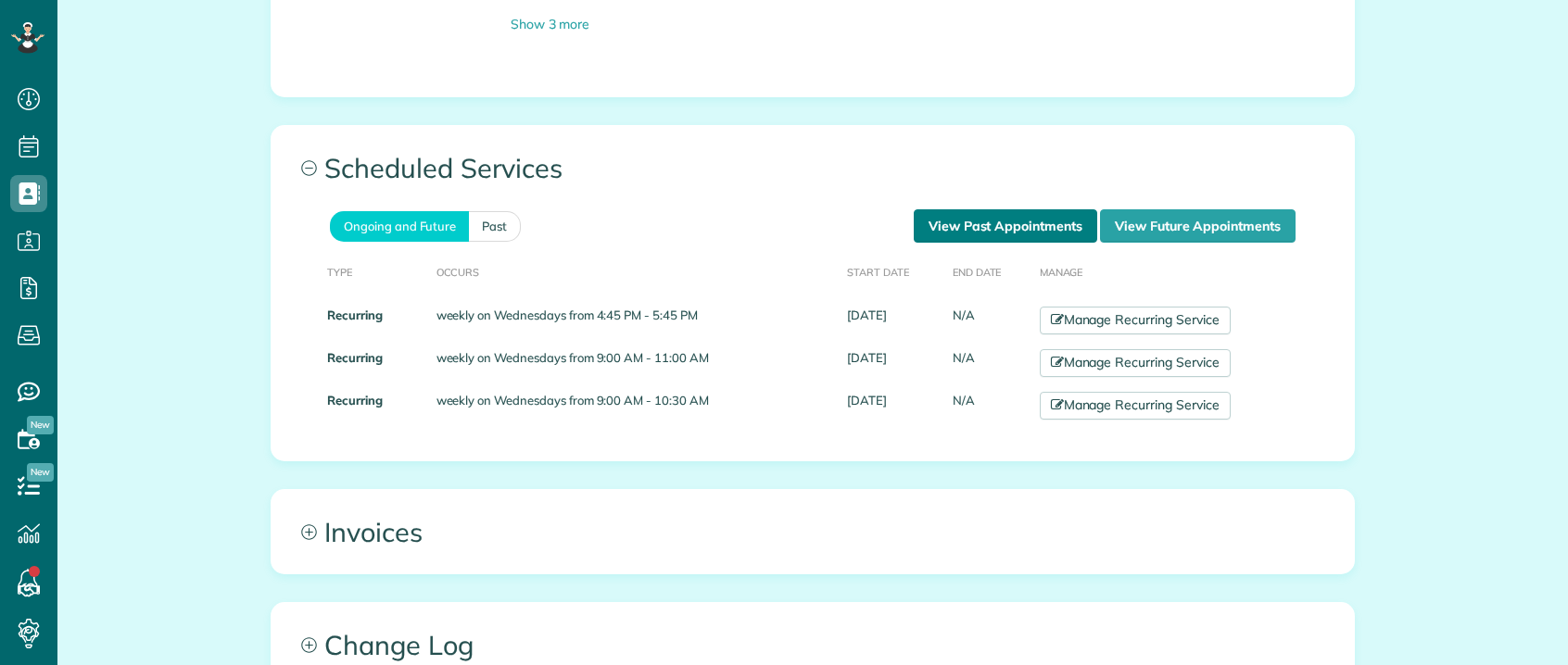
click at [1038, 209] on link "View Past Appointments" at bounding box center [1005, 226] width 183 height 33
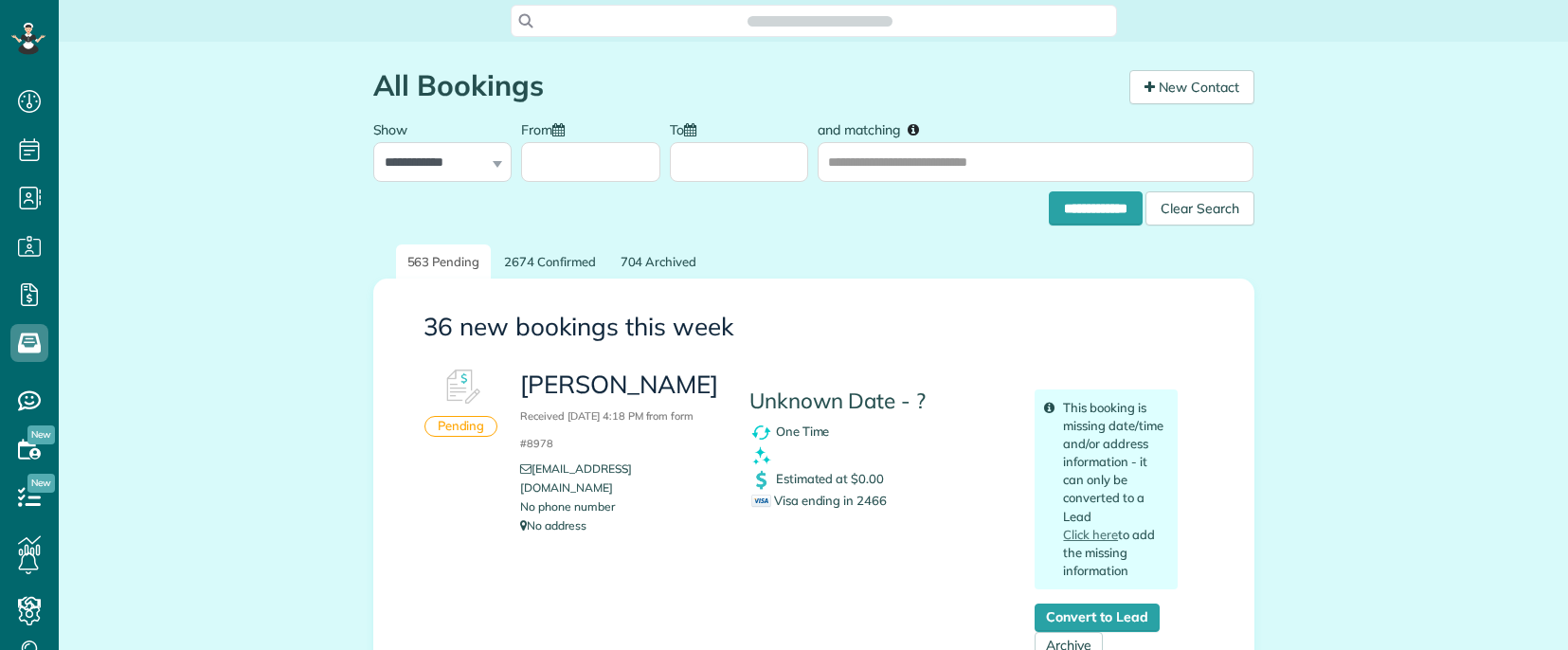
scroll to position [9, 9]
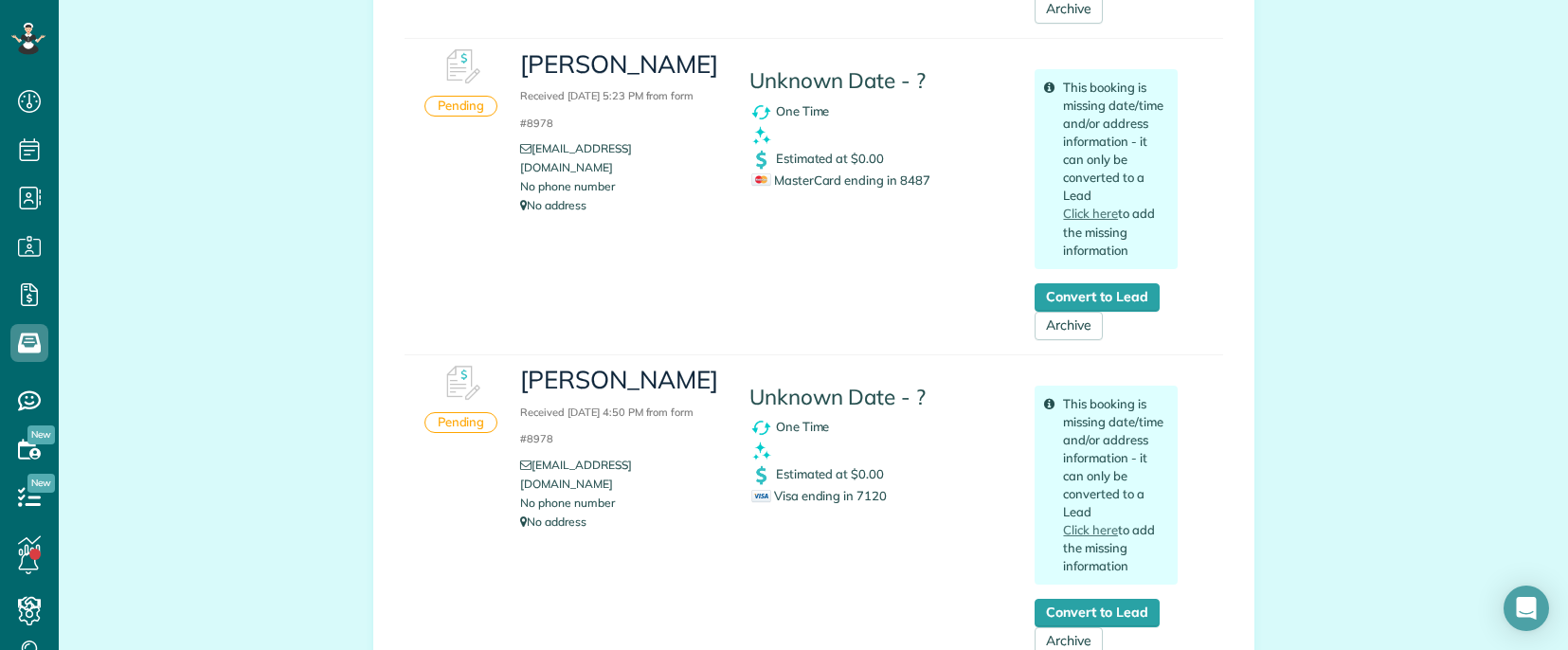
scroll to position [5402, 0]
